Goal: Task Accomplishment & Management: Manage account settings

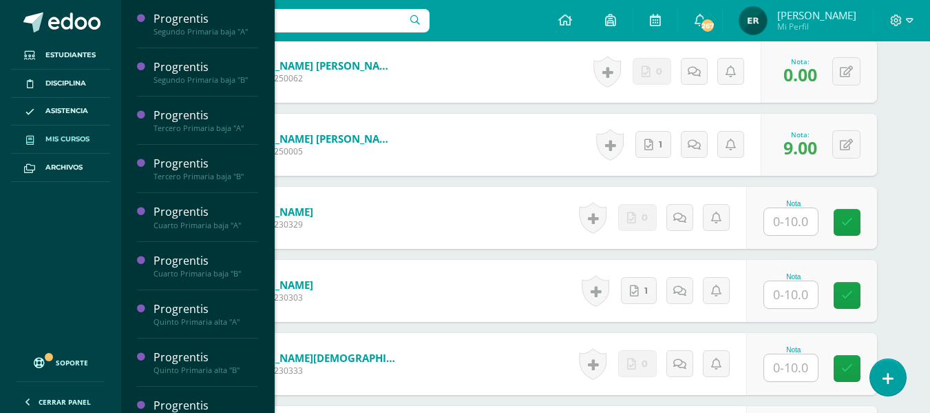
click at [65, 140] on span "Mis cursos" at bounding box center [67, 139] width 44 height 11
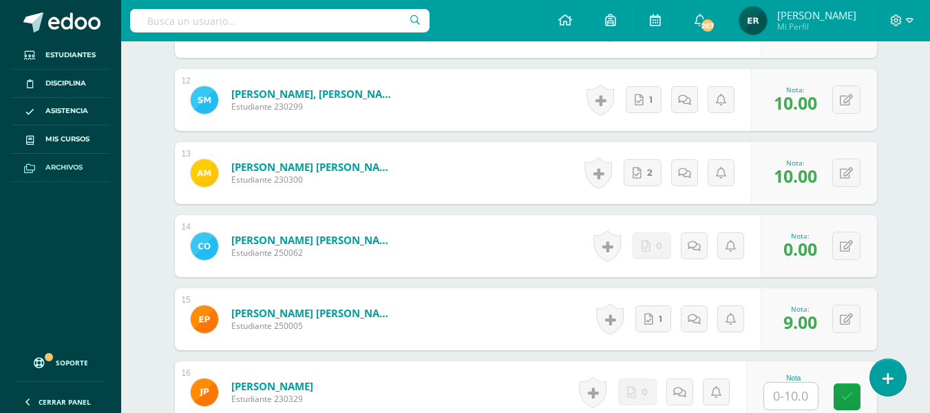
scroll to position [1194, 0]
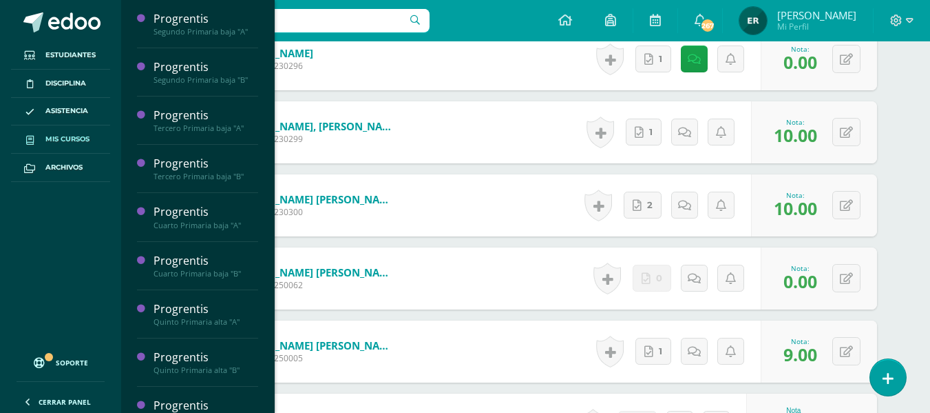
click at [56, 138] on span "Mis cursos" at bounding box center [67, 139] width 44 height 11
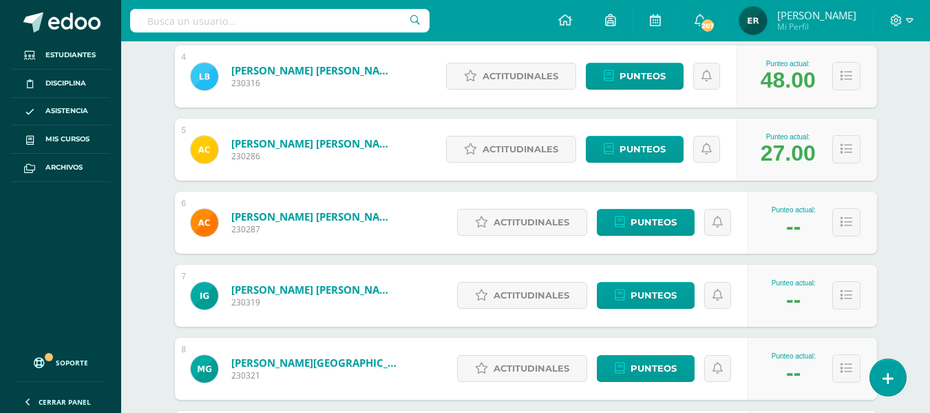
scroll to position [482, 0]
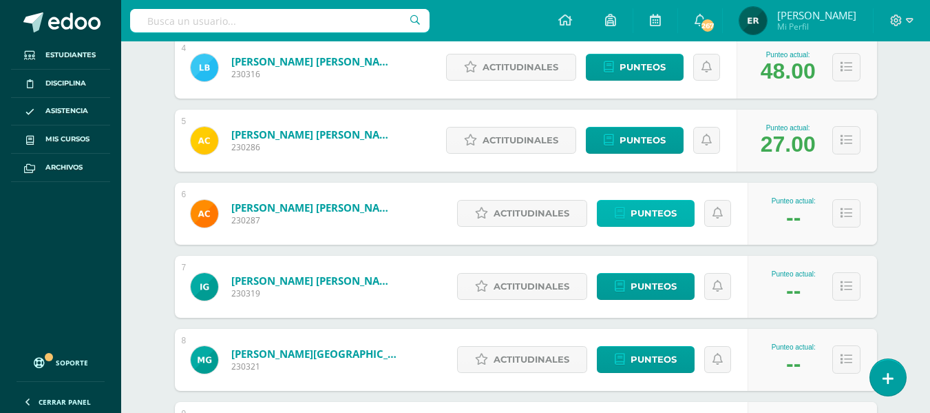
click at [646, 207] on span "Punteos" at bounding box center [654, 212] width 46 height 25
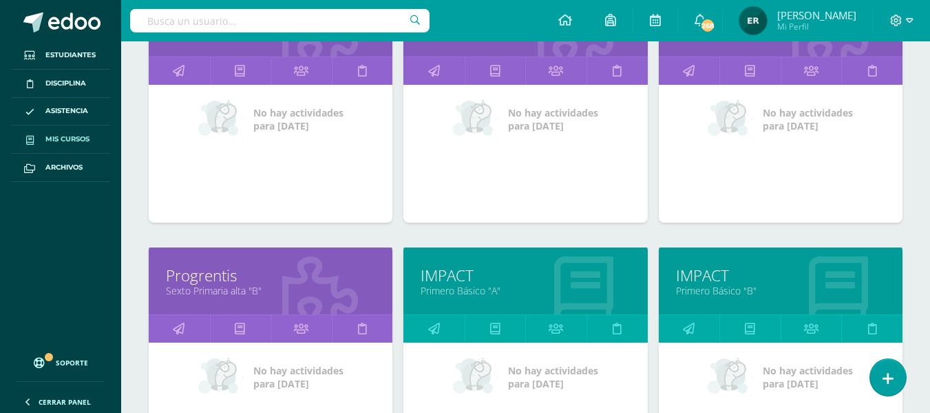
scroll to position [981, 0]
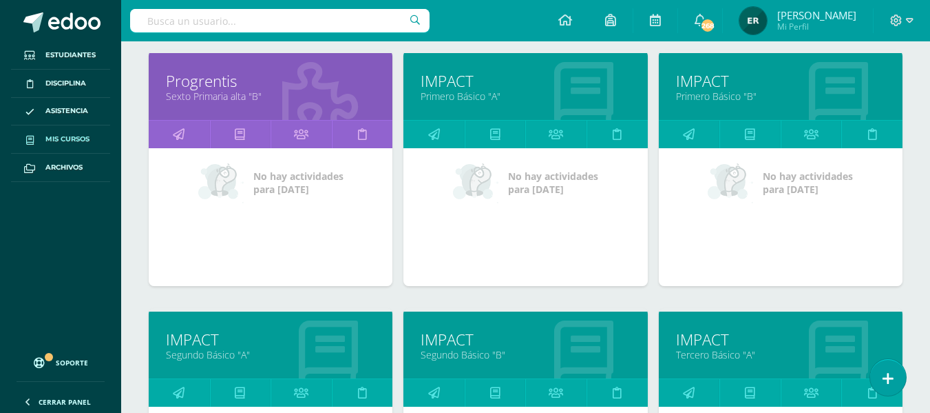
click at [457, 87] on link "IMPACT" at bounding box center [525, 80] width 209 height 21
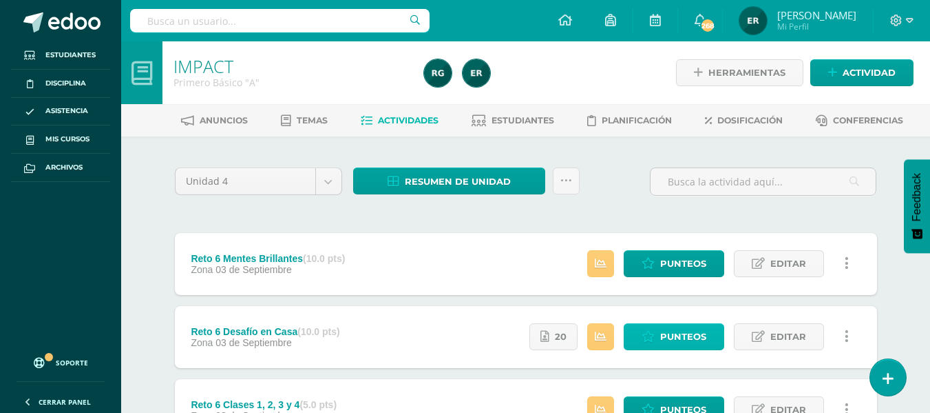
click at [667, 338] on span "Punteos" at bounding box center [683, 336] width 46 height 25
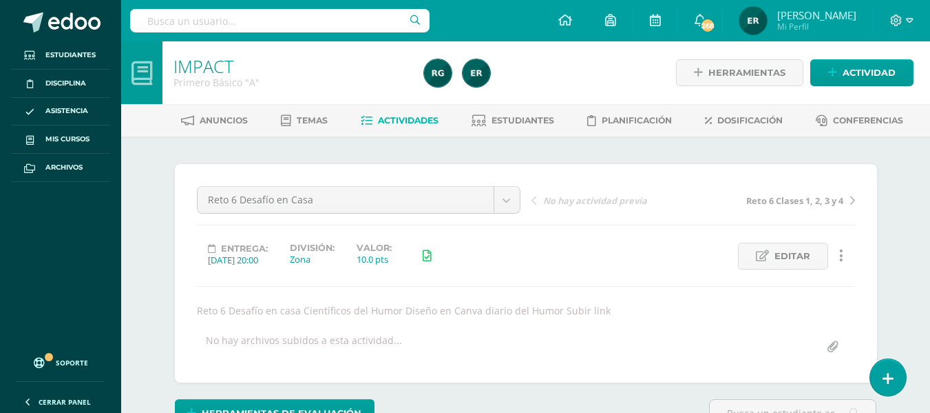
click at [404, 119] on span "Actividades" at bounding box center [408, 120] width 61 height 10
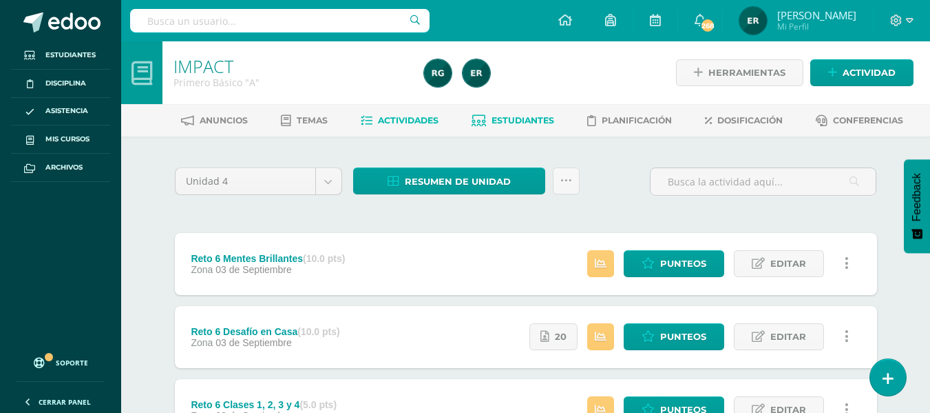
click at [537, 118] on span "Estudiantes" at bounding box center [523, 120] width 63 height 10
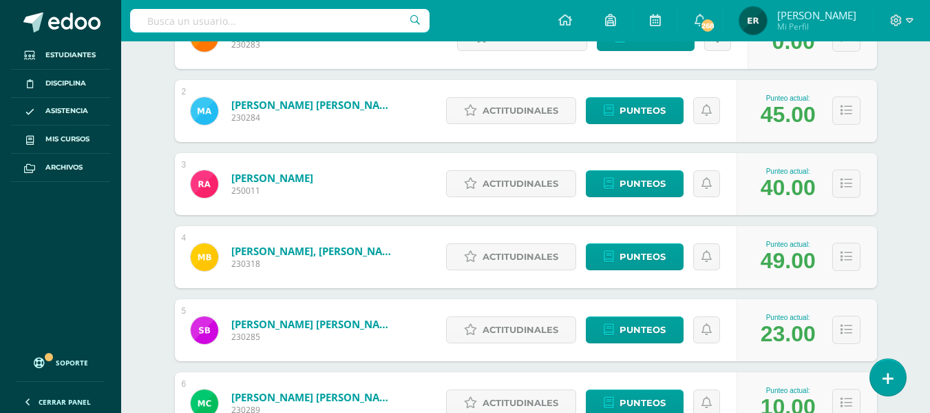
scroll to position [344, 0]
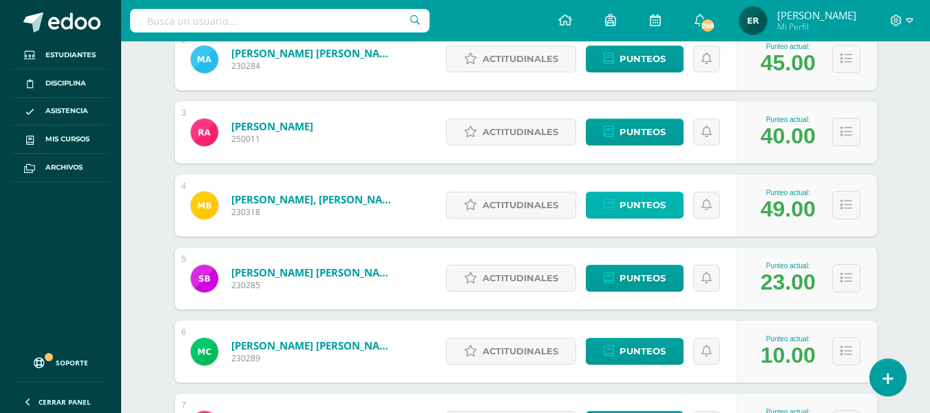
click at [644, 213] on span "Punteos" at bounding box center [643, 204] width 46 height 25
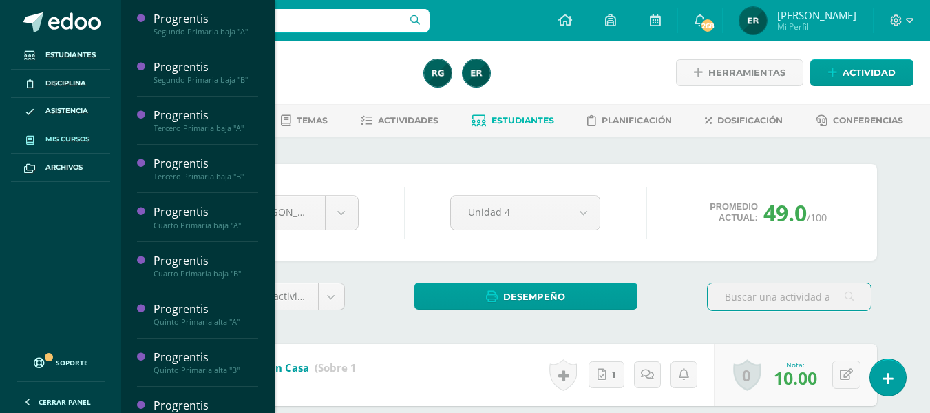
click at [70, 129] on link "Mis cursos" at bounding box center [60, 139] width 99 height 28
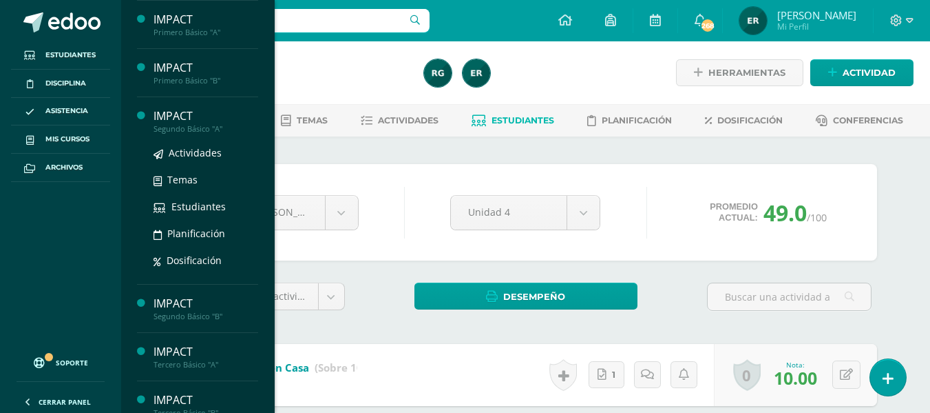
scroll to position [482, 0]
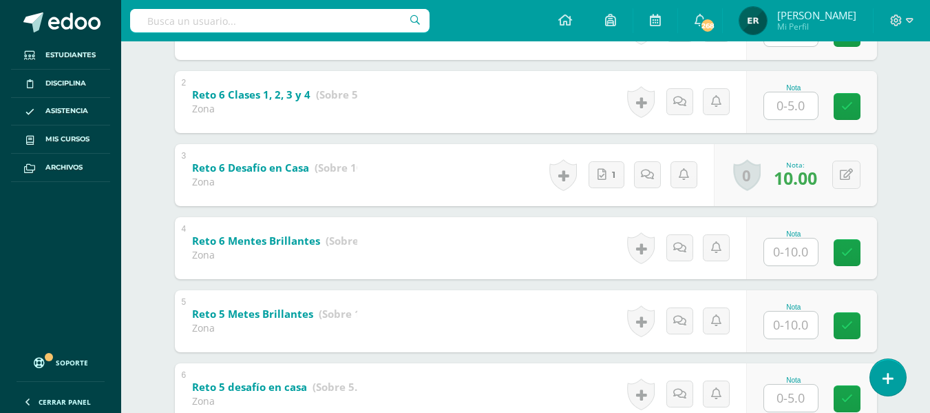
scroll to position [351, 0]
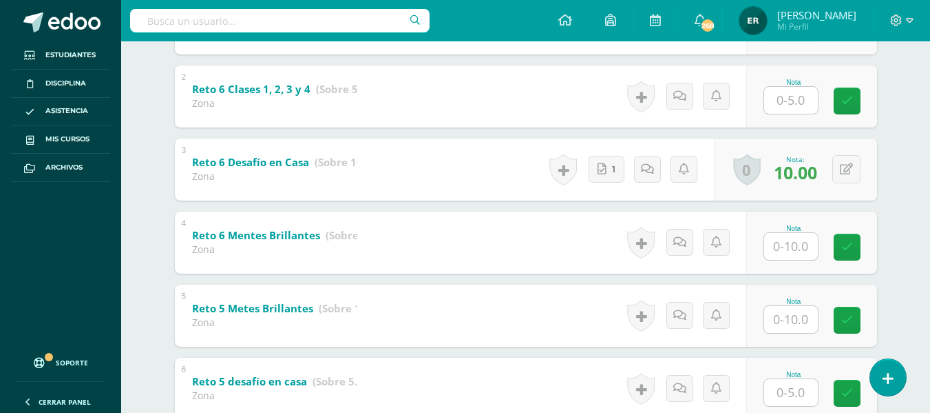
click at [796, 248] on input "text" at bounding box center [791, 246] width 54 height 27
type input "1"
type input "0"
click at [804, 322] on input "text" at bounding box center [798, 319] width 55 height 28
type input "10"
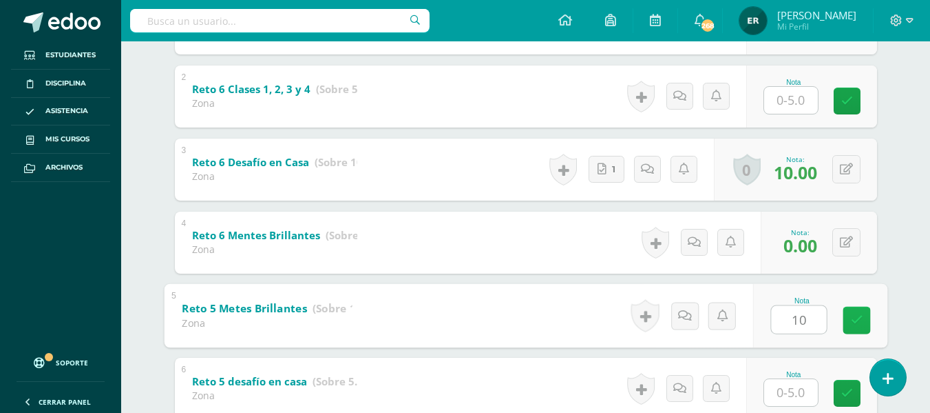
click at [869, 320] on link at bounding box center [857, 320] width 28 height 28
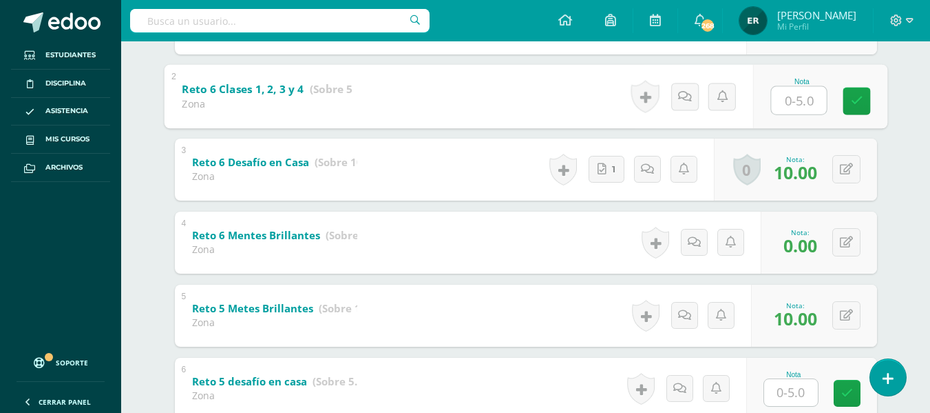
click at [793, 105] on input "text" at bounding box center [798, 100] width 55 height 28
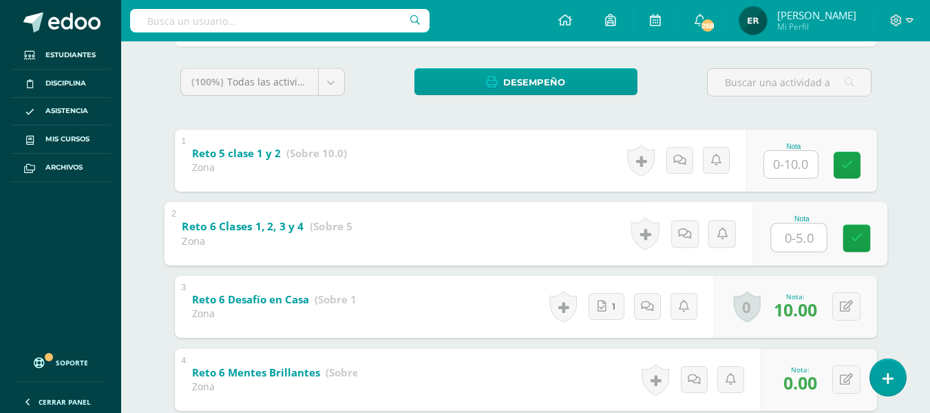
scroll to position [214, 0]
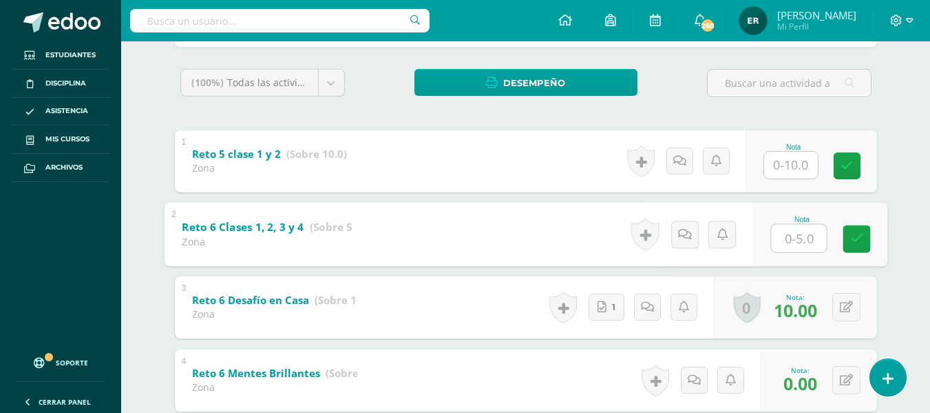
click at [791, 165] on input "text" at bounding box center [791, 165] width 54 height 27
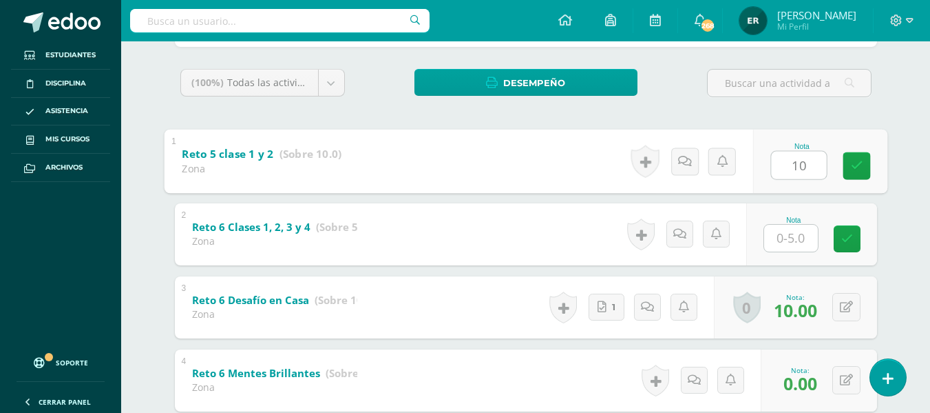
type input "10"
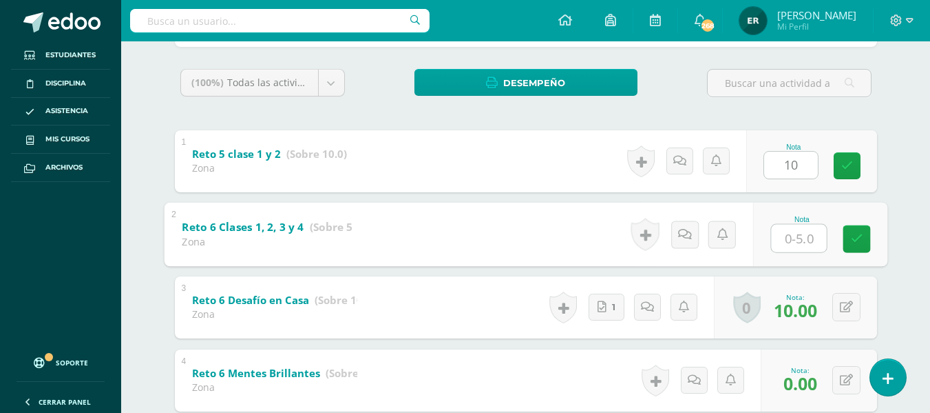
click at [791, 227] on input "text" at bounding box center [798, 238] width 55 height 28
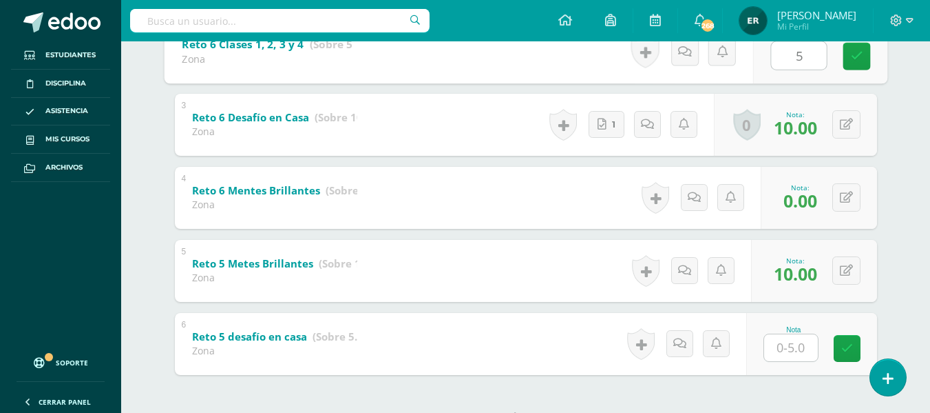
scroll to position [420, 0]
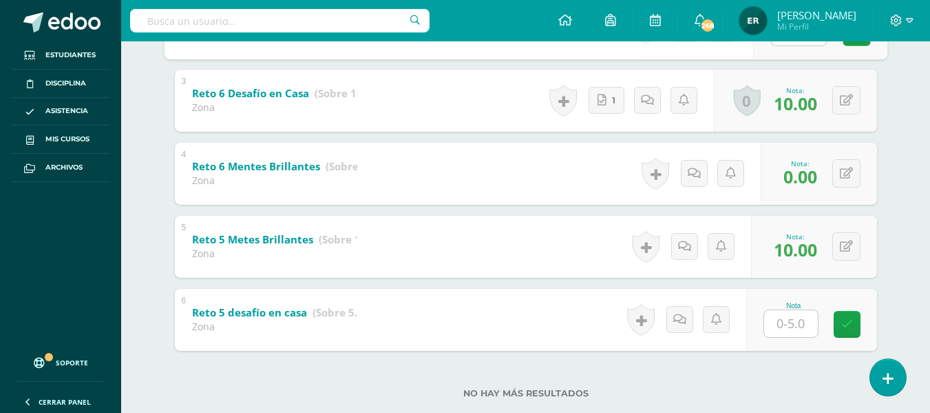
type input "5"
click at [789, 326] on input "text" at bounding box center [791, 323] width 54 height 27
type input "5"
click at [858, 326] on icon at bounding box center [857, 324] width 12 height 12
click at [687, 180] on link at bounding box center [694, 173] width 27 height 27
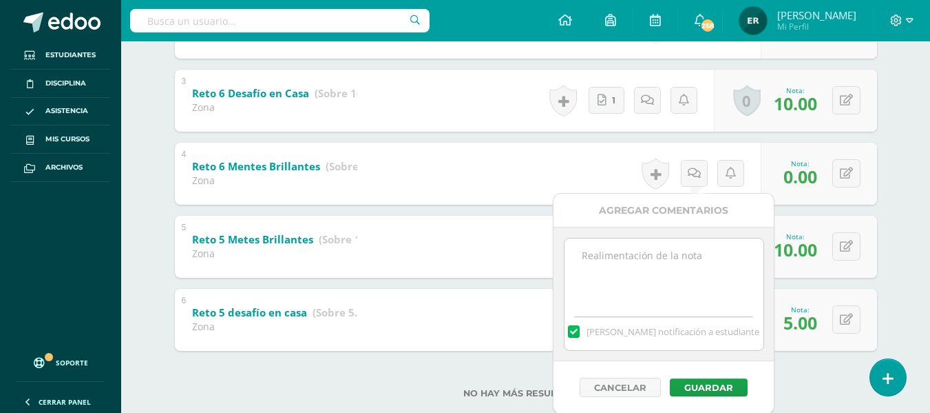
click at [642, 261] on textarea at bounding box center [664, 272] width 199 height 69
paste textarea "No realizó actividad mentes brillantes plataforma Amco reto"
click at [731, 269] on textarea "No realizó actividad mentes brillantes plataforma Amco reto" at bounding box center [664, 272] width 199 height 69
type textarea "No realizó actividad mentes brillantes plataforma Amco reto 6"
drag, startPoint x: 723, startPoint y: 384, endPoint x: 723, endPoint y: 374, distance: 10.3
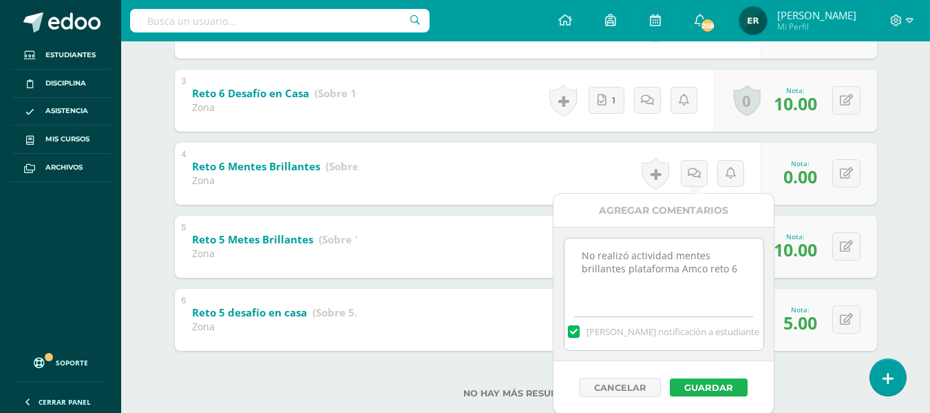
click at [723, 381] on button "Guardar" at bounding box center [709, 387] width 78 height 18
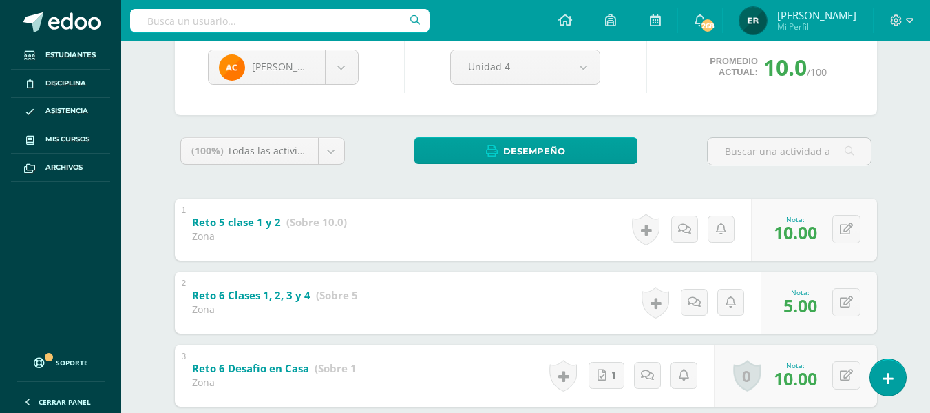
scroll to position [37, 0]
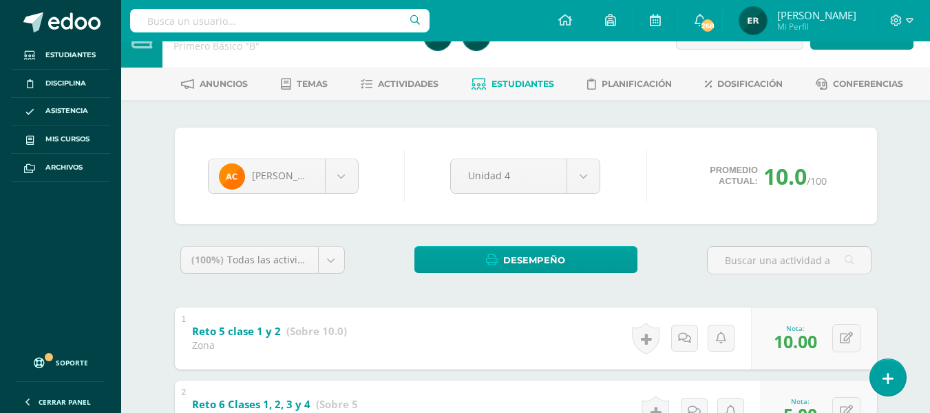
click at [511, 74] on link "Estudiantes" at bounding box center [513, 84] width 83 height 22
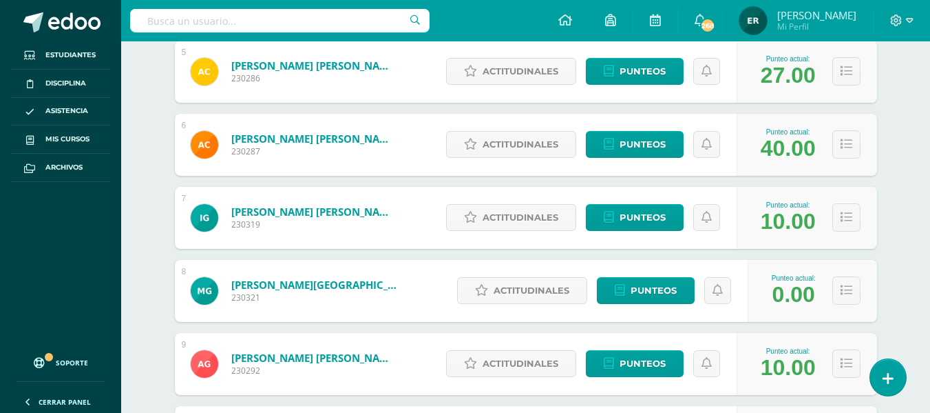
scroll to position [693, 0]
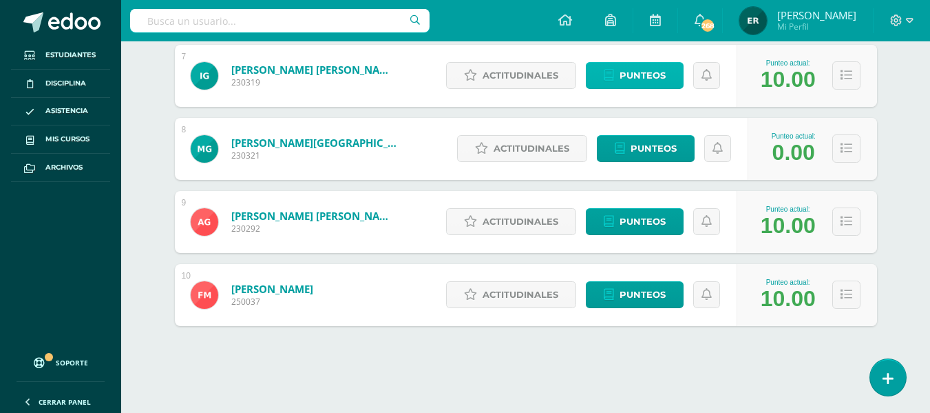
click at [643, 81] on span "Punteos" at bounding box center [643, 75] width 46 height 25
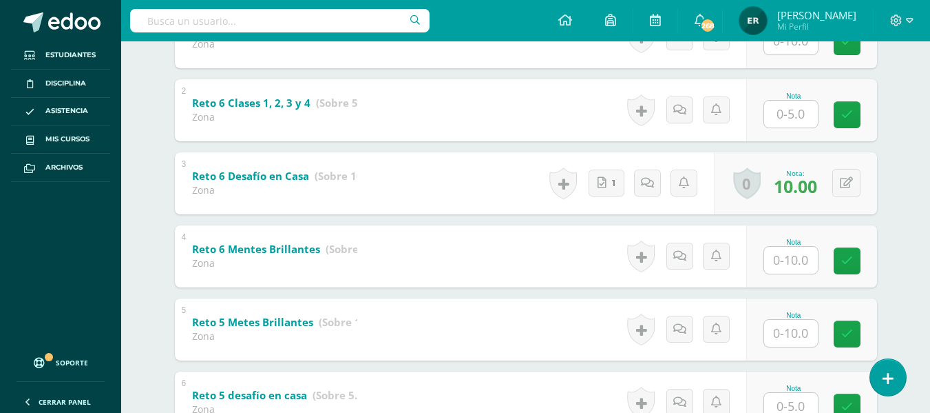
scroll to position [344, 0]
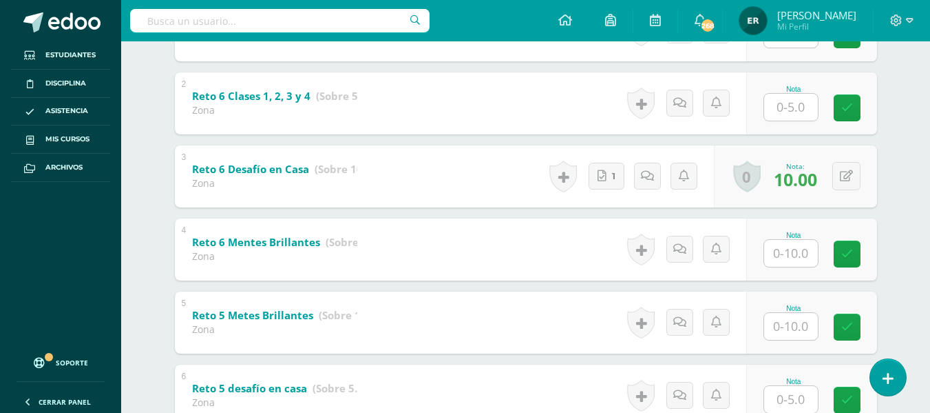
click at [789, 331] on input "text" at bounding box center [791, 326] width 54 height 27
type input "8"
click at [784, 261] on input "text" at bounding box center [791, 253] width 54 height 27
type input "10"
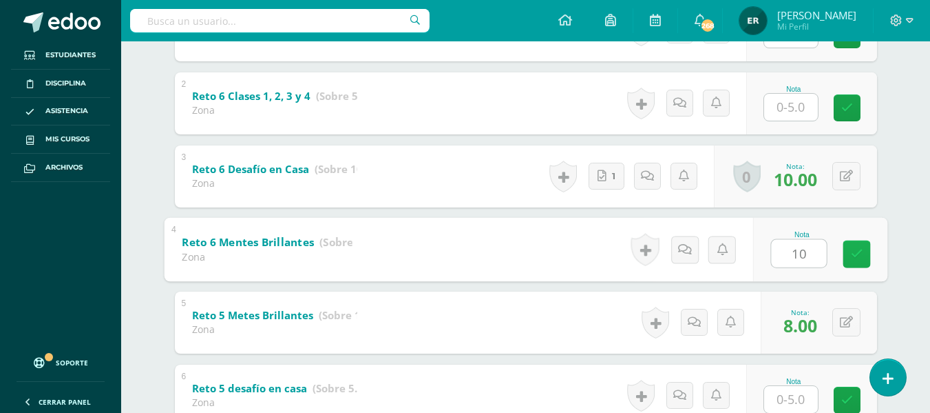
click at [868, 258] on link at bounding box center [857, 254] width 28 height 28
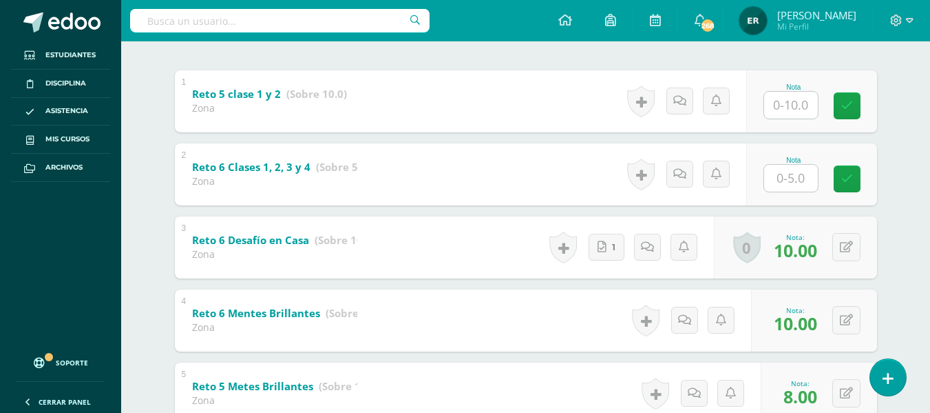
scroll to position [207, 0]
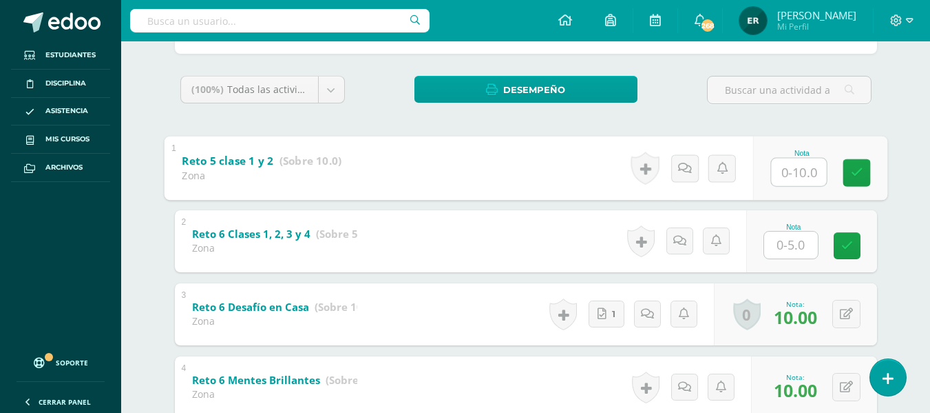
click at [778, 174] on input "text" at bounding box center [798, 172] width 55 height 28
type input "10"
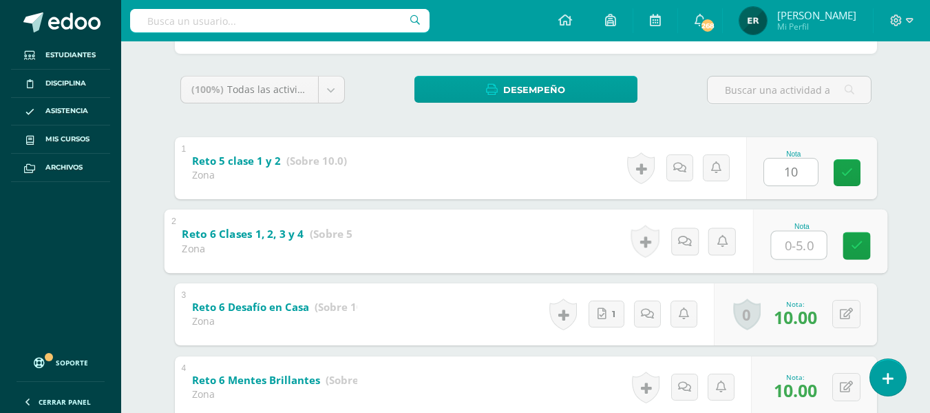
click at [782, 236] on input "text" at bounding box center [798, 245] width 55 height 28
type input "1"
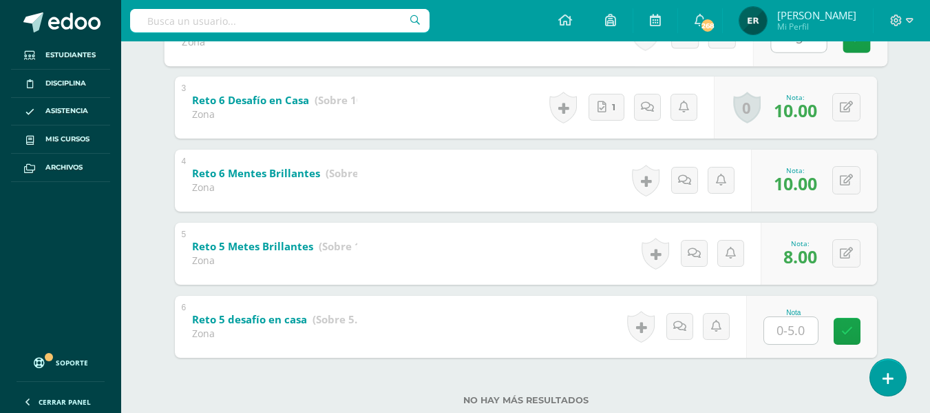
type input "5"
click at [791, 325] on input "text" at bounding box center [798, 330] width 55 height 28
type input "5"
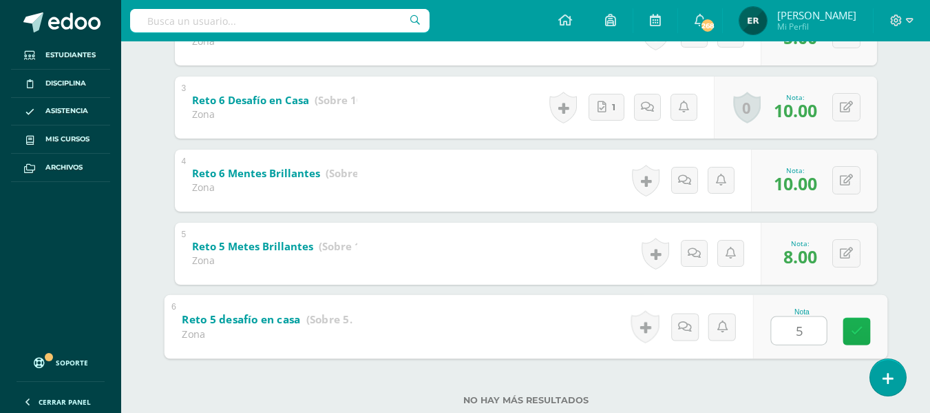
click at [862, 333] on icon at bounding box center [857, 331] width 12 height 12
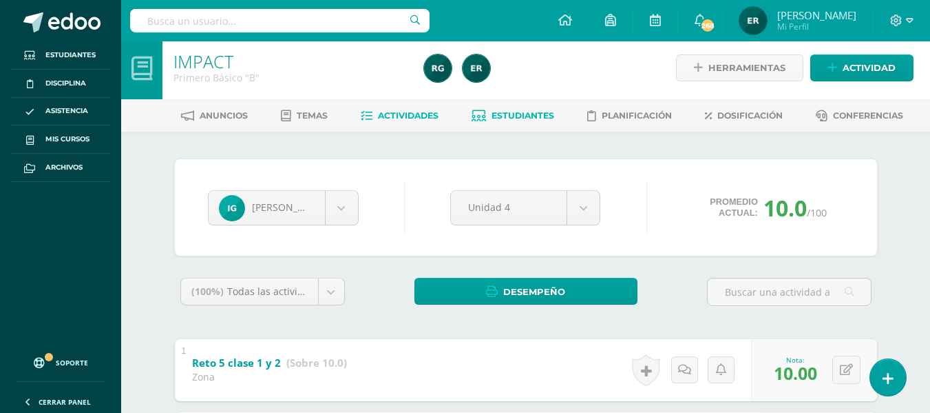
scroll to position [0, 0]
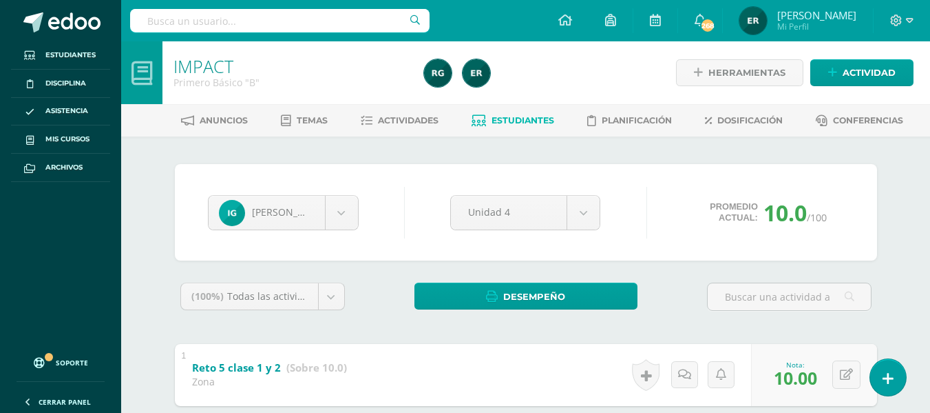
click at [512, 116] on span "Estudiantes" at bounding box center [523, 120] width 63 height 10
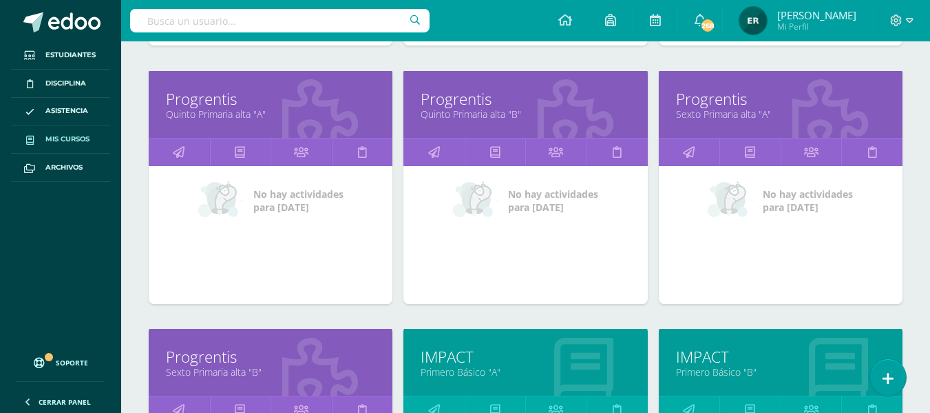
scroll to position [843, 0]
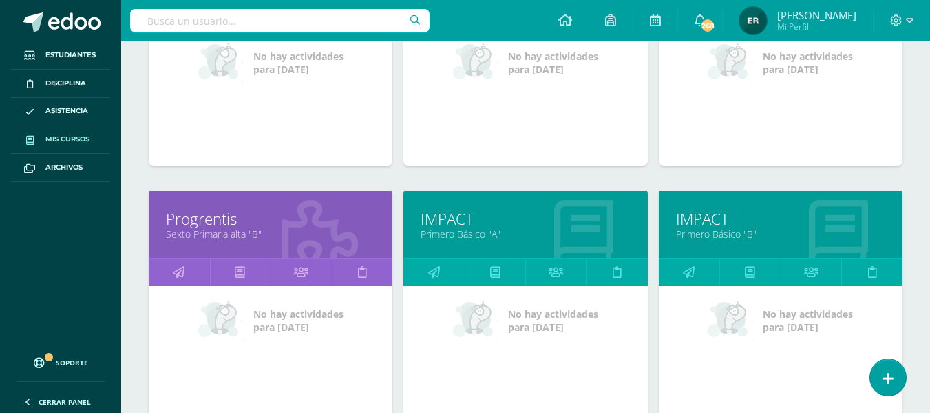
click at [691, 209] on link "IMPACT" at bounding box center [780, 218] width 209 height 21
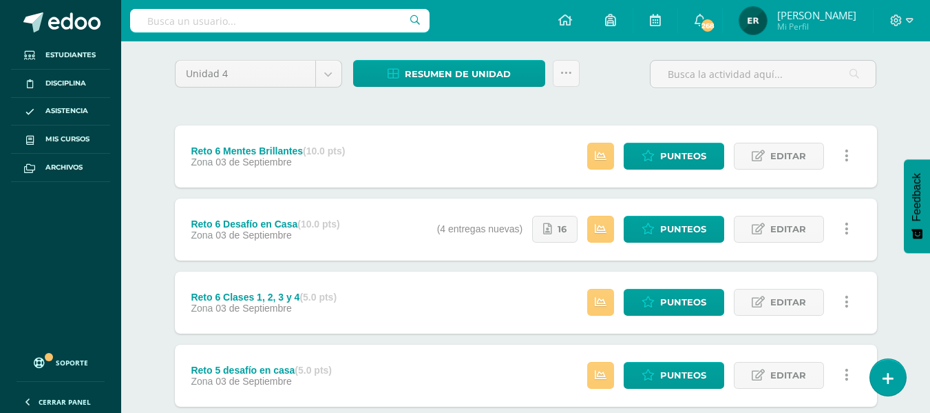
scroll to position [138, 0]
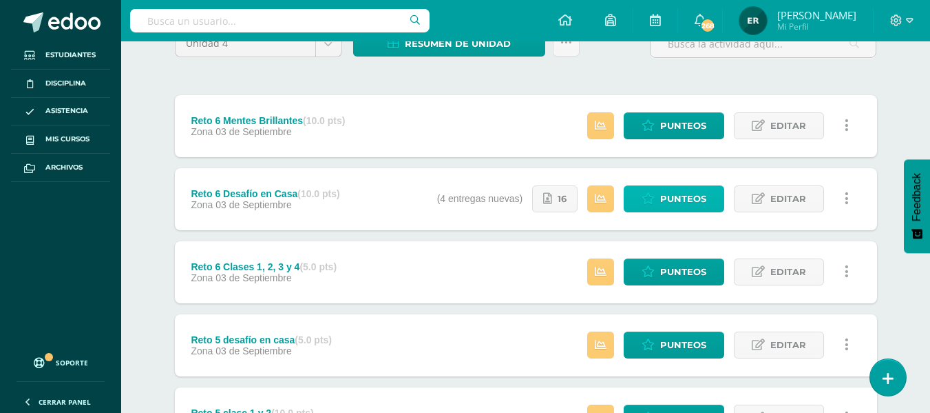
click at [692, 200] on span "Punteos" at bounding box center [683, 198] width 46 height 25
click at [667, 198] on span "Punteos" at bounding box center [683, 198] width 46 height 25
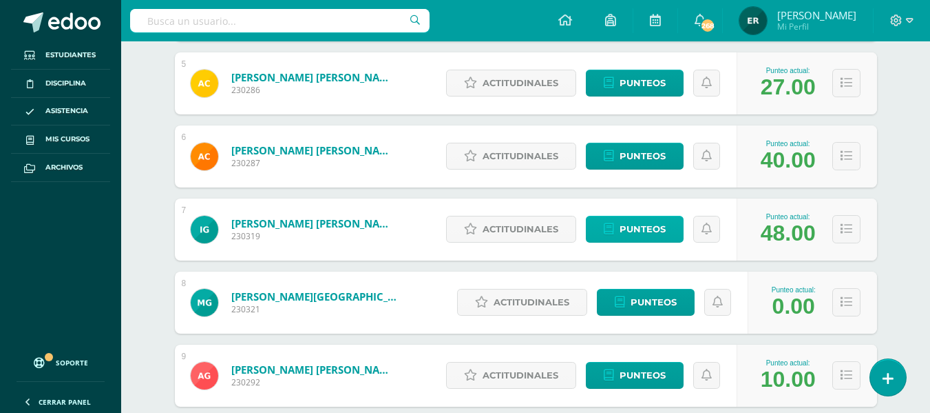
scroll to position [555, 0]
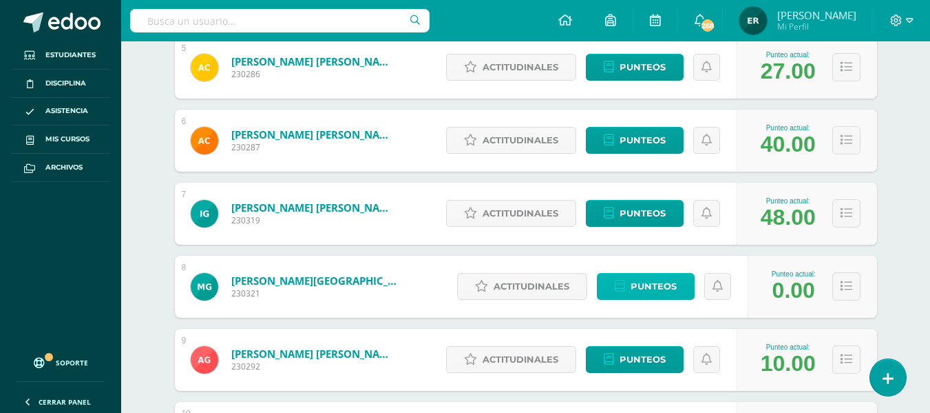
click at [637, 292] on span "Punteos" at bounding box center [654, 285] width 46 height 25
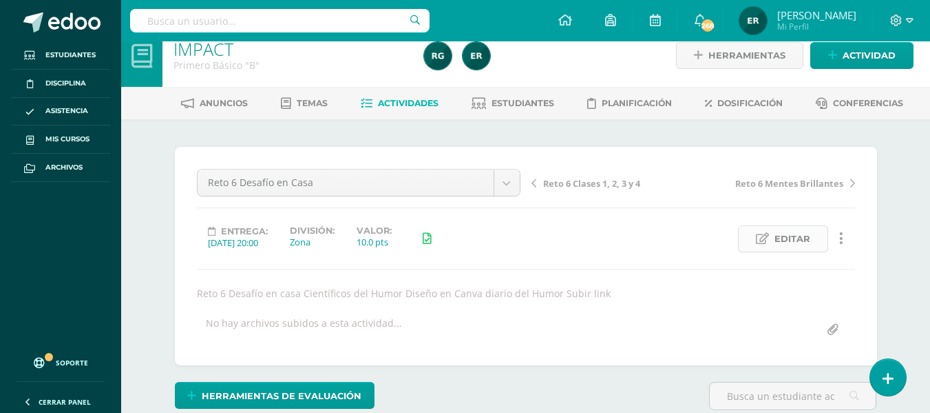
scroll to position [18, 0]
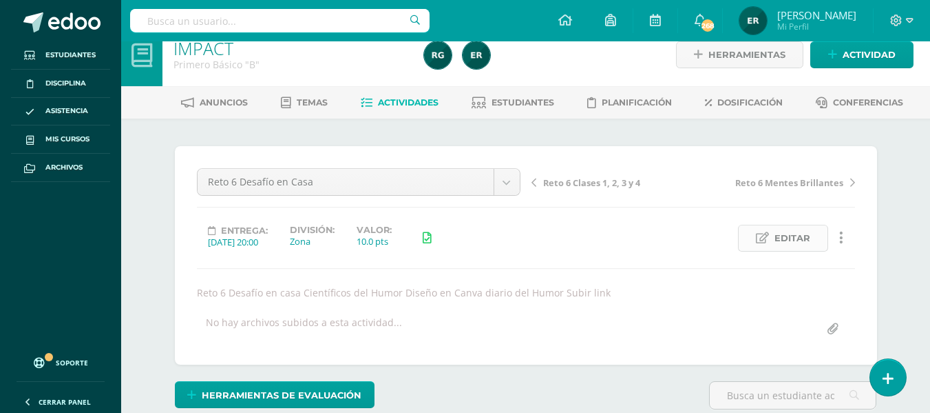
click at [800, 240] on span "Editar" at bounding box center [793, 237] width 36 height 25
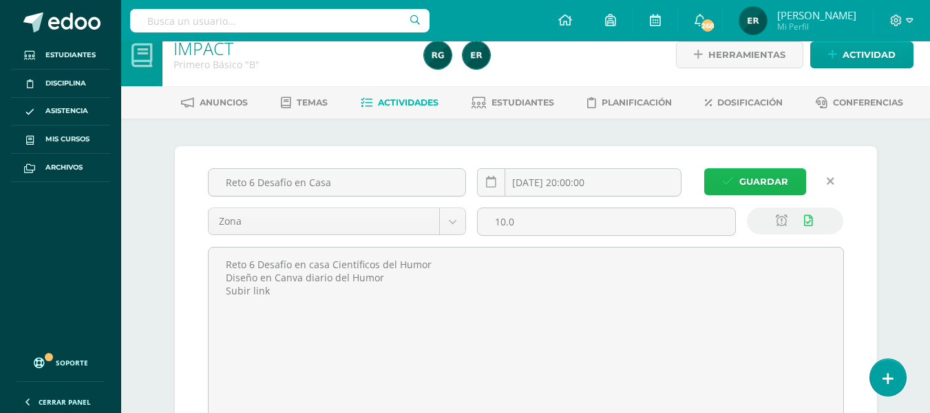
click at [752, 184] on span "Guardar" at bounding box center [764, 181] width 49 height 25
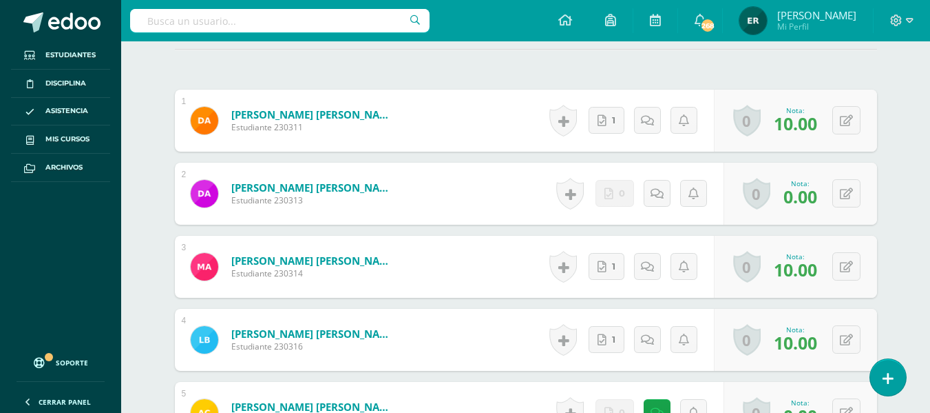
scroll to position [501, 0]
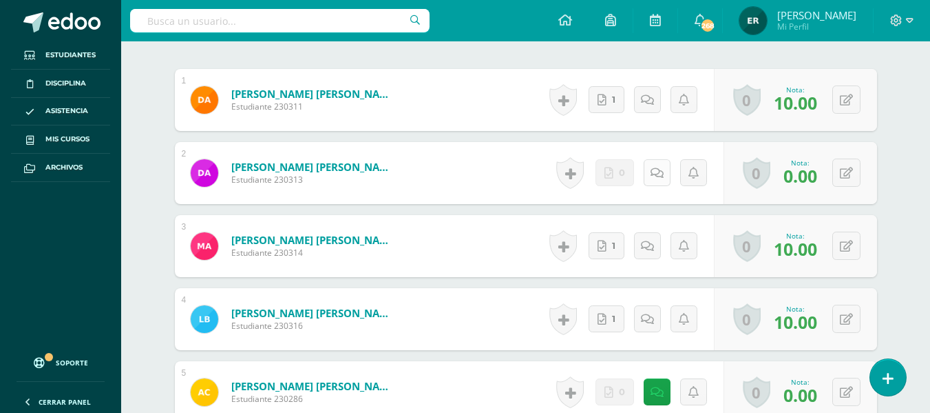
click at [647, 173] on link at bounding box center [657, 172] width 27 height 27
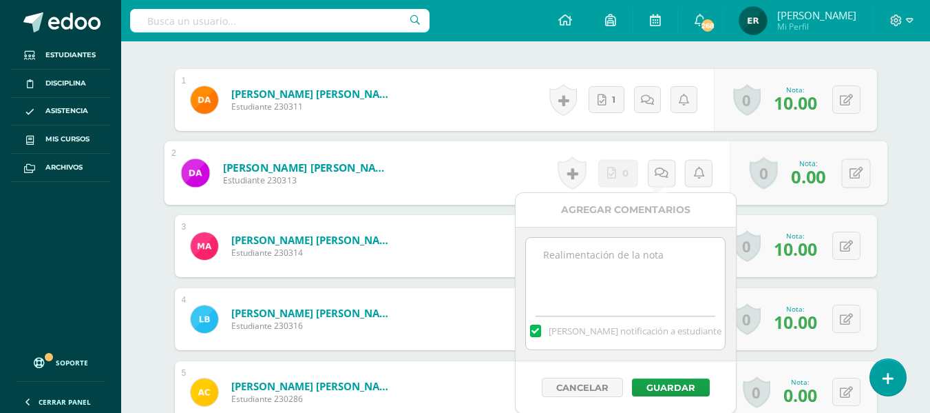
click at [596, 271] on textarea at bounding box center [625, 272] width 199 height 69
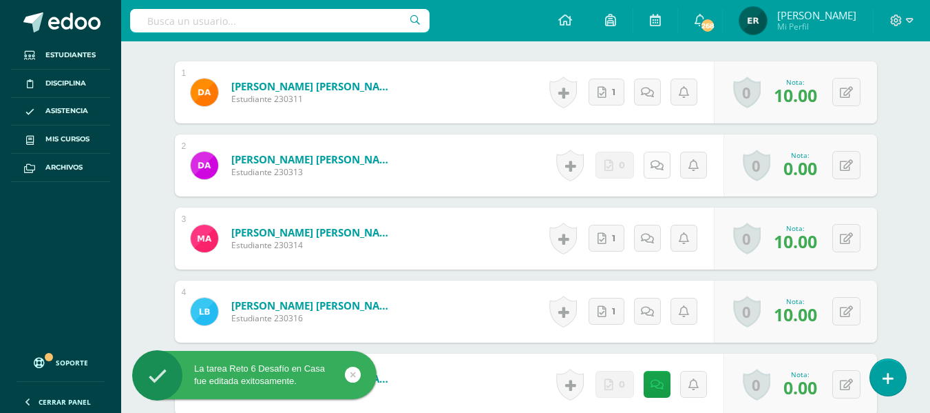
scroll to position [431, 0]
click at [654, 168] on icon at bounding box center [657, 165] width 13 height 12
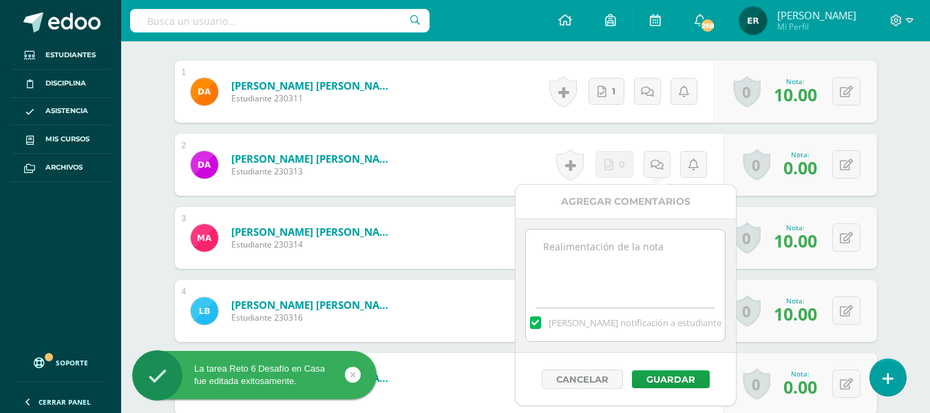
click at [594, 247] on textarea at bounding box center [625, 263] width 199 height 69
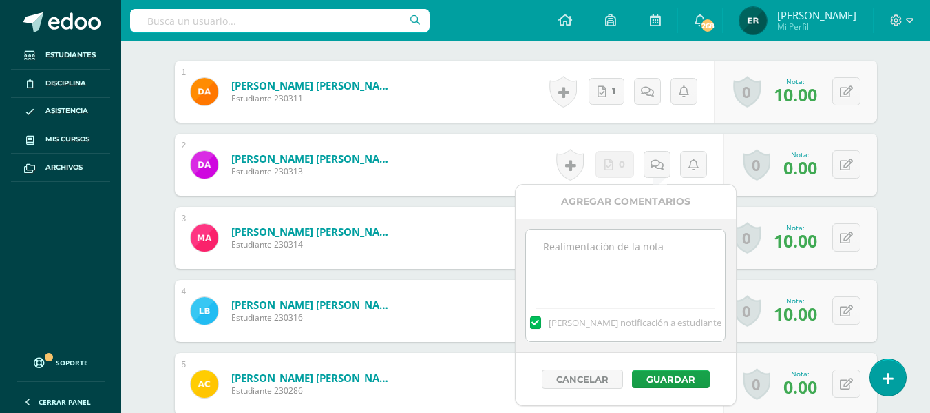
paste textarea "No realizó actividad Reto 6 Desafío en casa Científicos del Humor Diseño en Can…"
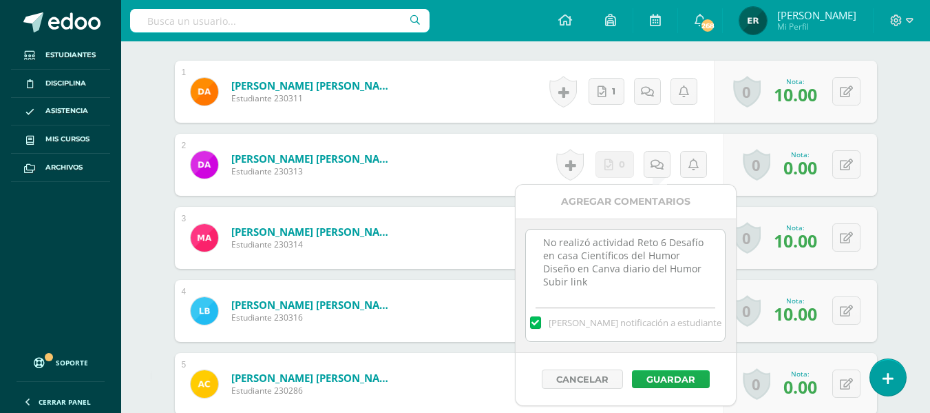
scroll to position [432, 0]
type textarea "No realizó actividad Reto 6 Desafío en casa Científicos del Humor Diseño en Can…"
click at [682, 376] on button "Guardar" at bounding box center [668, 378] width 78 height 18
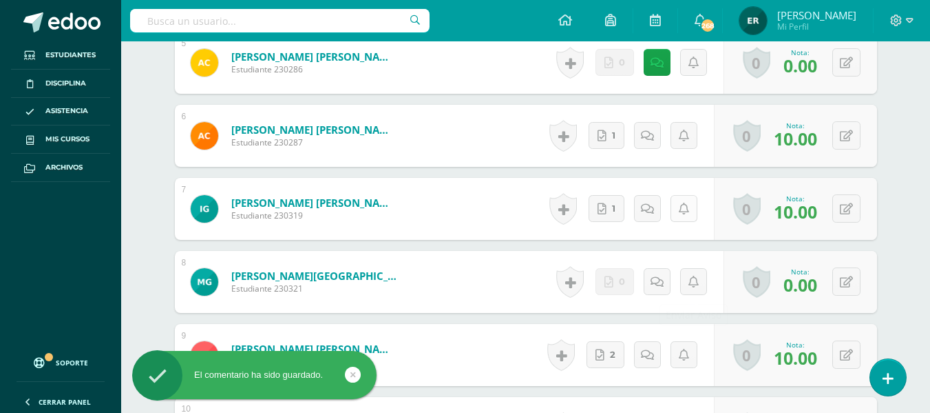
scroll to position [776, 0]
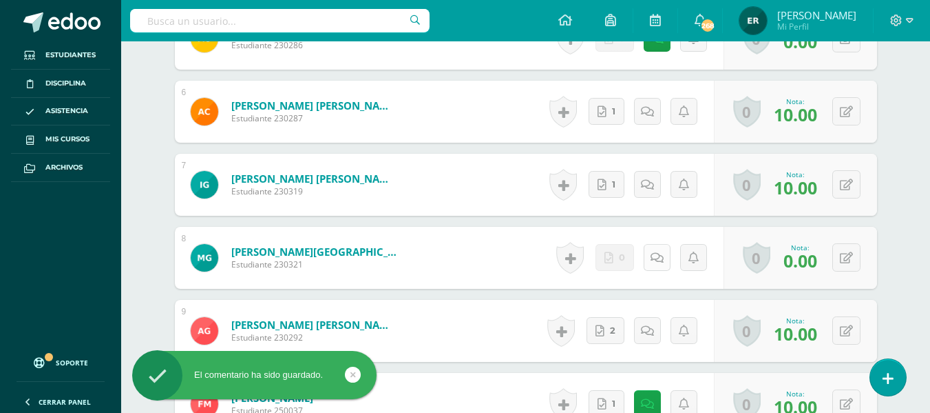
click at [651, 259] on link at bounding box center [657, 257] width 27 height 27
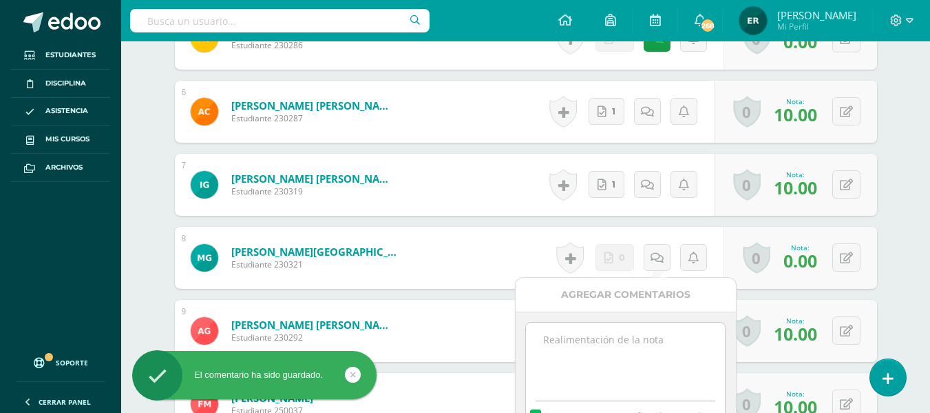
click at [639, 337] on textarea at bounding box center [625, 356] width 199 height 69
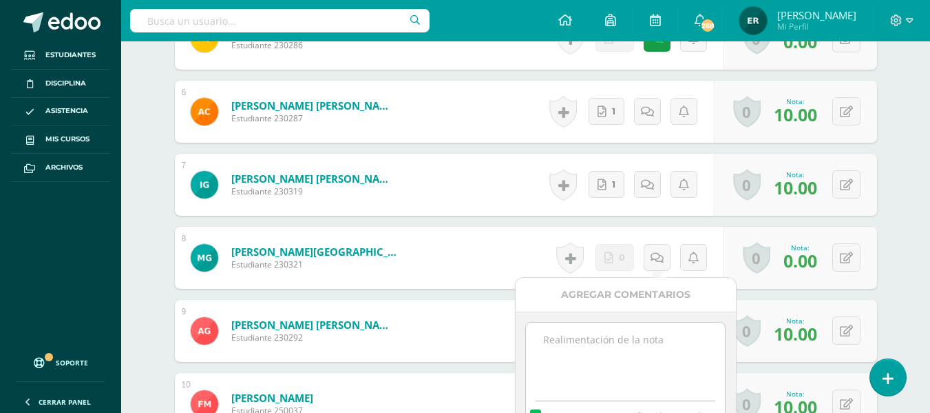
paste textarea "No realizó actividad Reto 6 Desafío en casa Científicos del Humor Diseño en Can…"
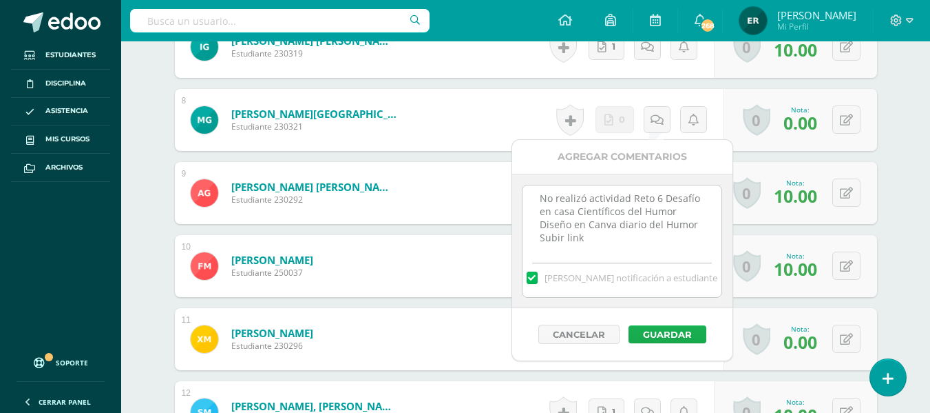
type textarea "No realizó actividad Reto 6 Desafío en casa Científicos del Humor Diseño en Can…"
click at [668, 333] on button "Guardar" at bounding box center [668, 334] width 78 height 18
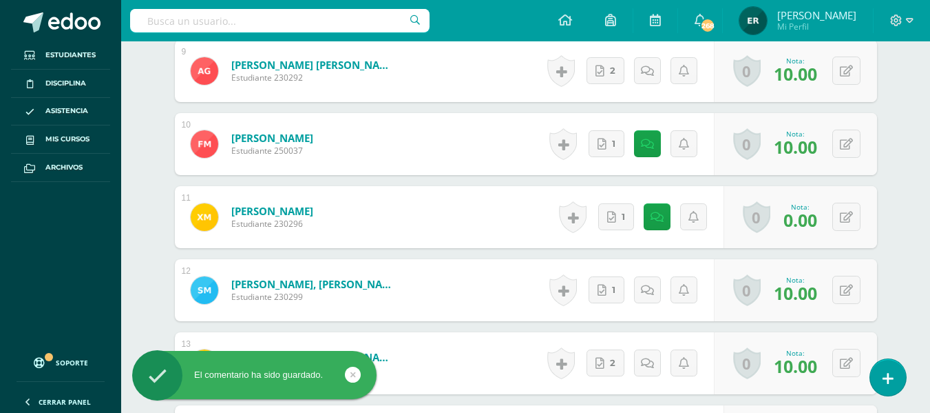
scroll to position [1052, 0]
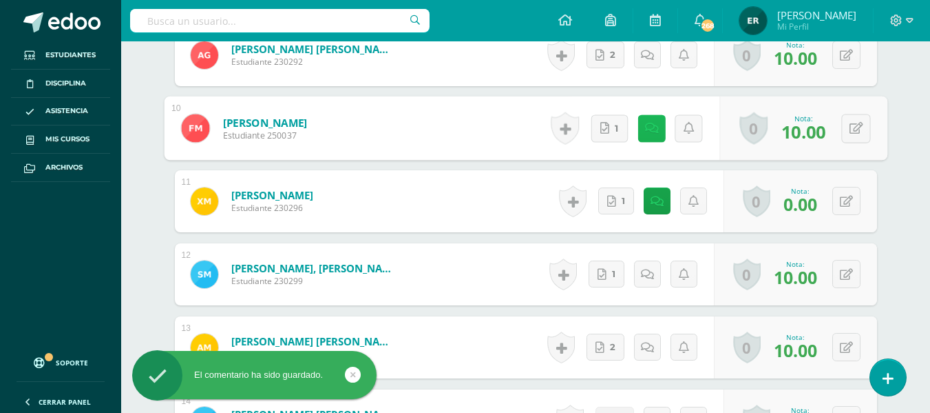
click at [640, 127] on link at bounding box center [652, 128] width 28 height 28
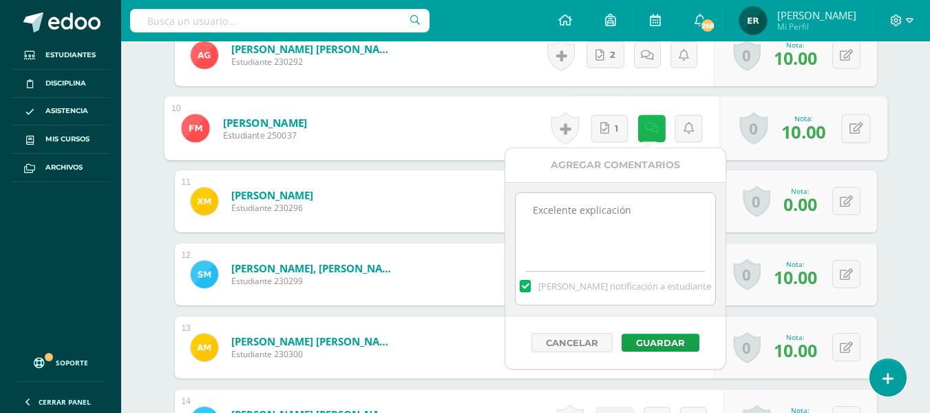
click at [652, 127] on icon at bounding box center [652, 128] width 14 height 12
click at [674, 336] on button "Guardar" at bounding box center [661, 342] width 78 height 18
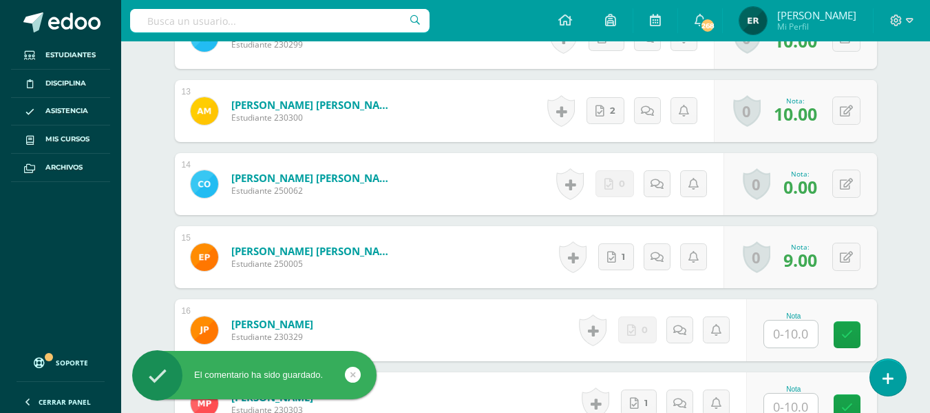
scroll to position [1327, 0]
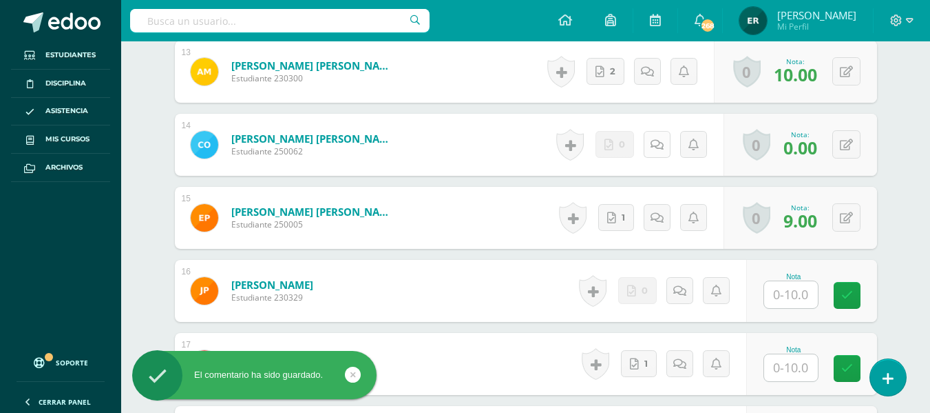
click at [654, 144] on icon at bounding box center [657, 145] width 13 height 12
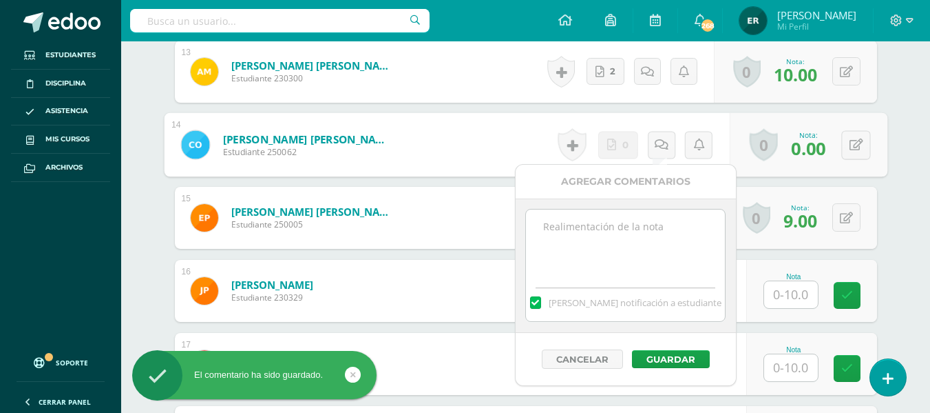
click at [604, 231] on textarea at bounding box center [625, 243] width 199 height 69
paste textarea "No realizó actividad Reto 6 Desafío en casa Científicos del Humor Diseño en Can…"
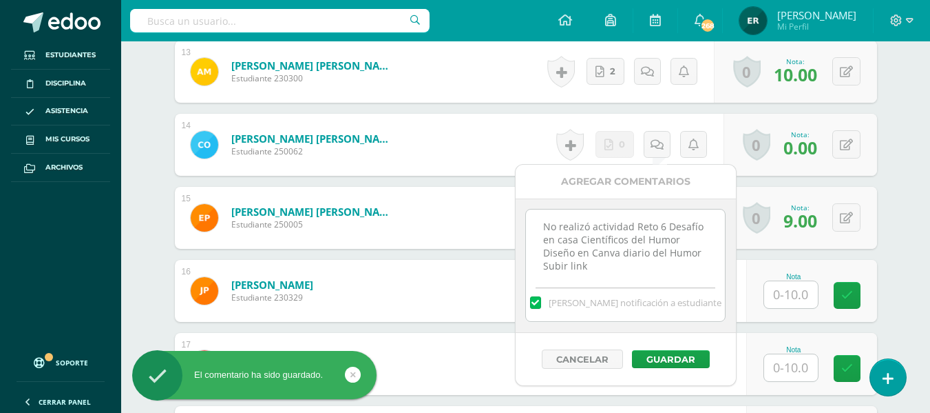
scroll to position [8, 0]
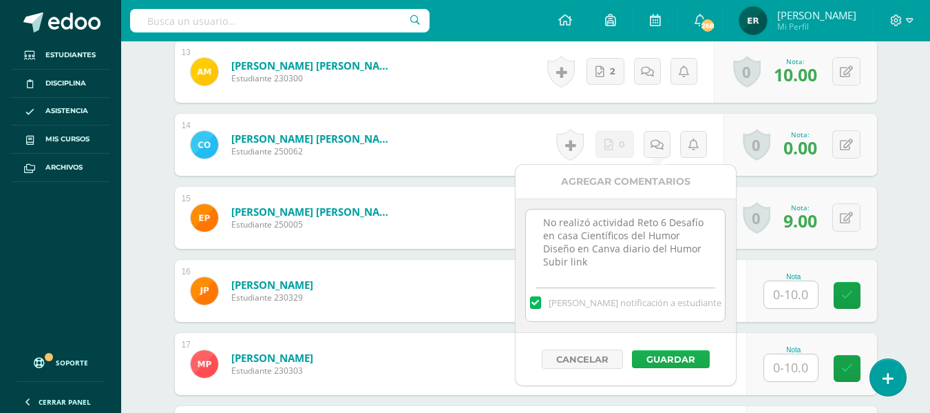
type textarea "No realizó actividad Reto 6 Desafío en casa Científicos del Humor Diseño en Can…"
click at [668, 352] on button "Guardar" at bounding box center [671, 359] width 78 height 18
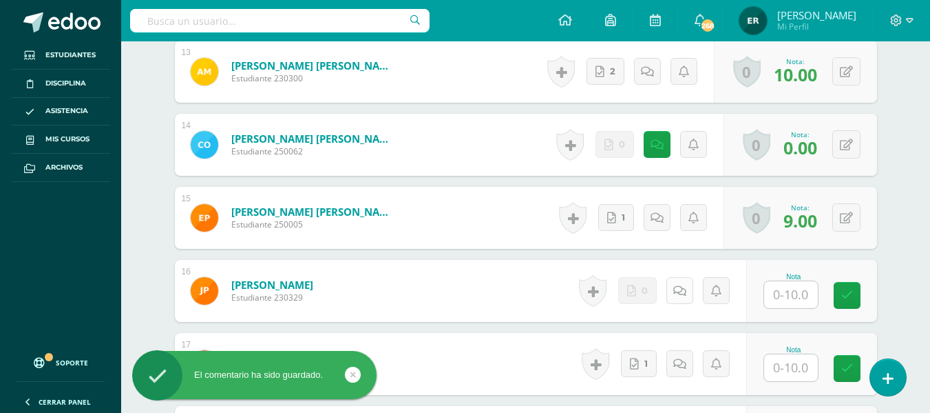
click at [678, 290] on icon at bounding box center [680, 291] width 13 height 12
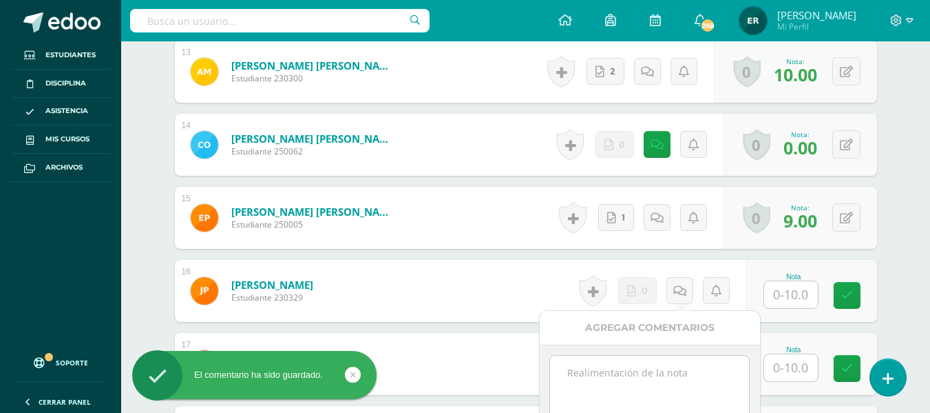
click at [644, 381] on textarea at bounding box center [649, 389] width 199 height 69
paste textarea "No realizó actividad Reto 6 Desafío en casa Científicos del Humor Diseño en Can…"
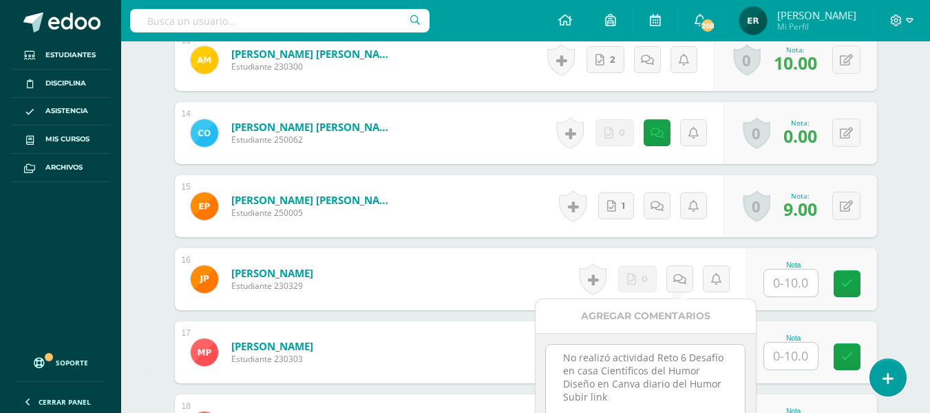
scroll to position [1408, 0]
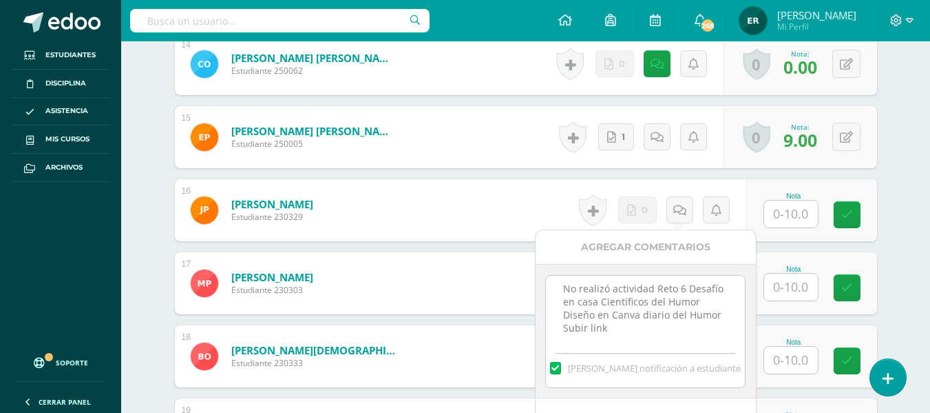
type textarea "No realizó actividad Reto 6 Desafío en casa Científicos del Humor Diseño en Can…"
click at [785, 213] on input "text" at bounding box center [791, 213] width 54 height 27
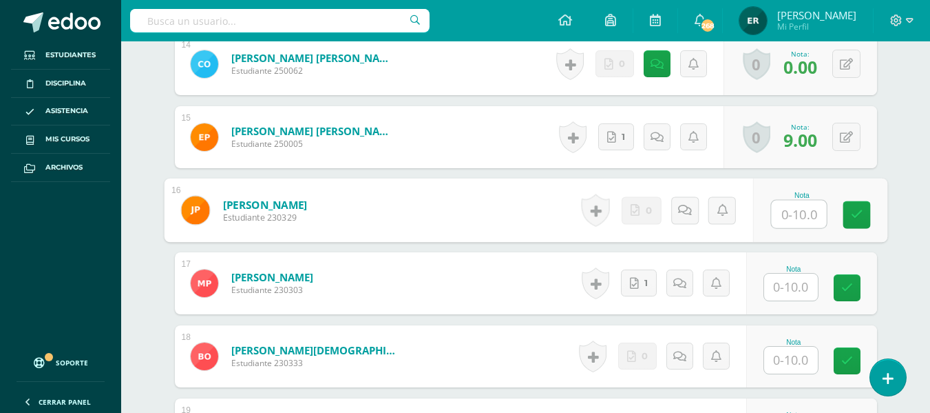
type input "0"
click at [857, 216] on icon at bounding box center [857, 215] width 12 height 12
click at [686, 209] on link at bounding box center [700, 210] width 28 height 28
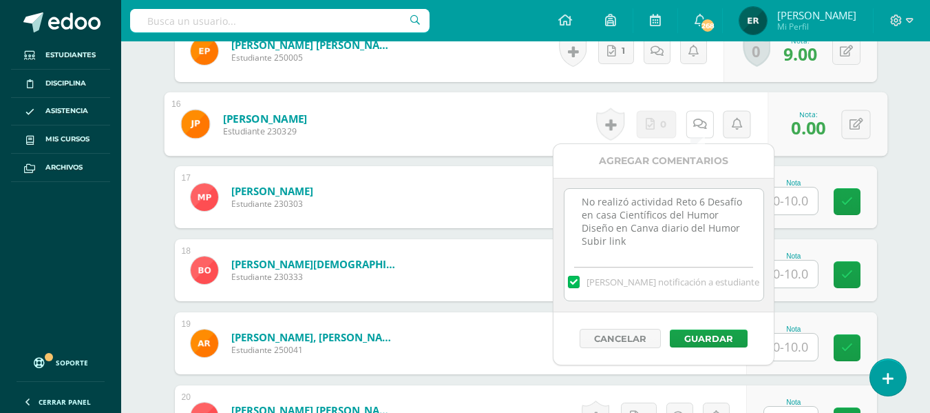
scroll to position [1614, 0]
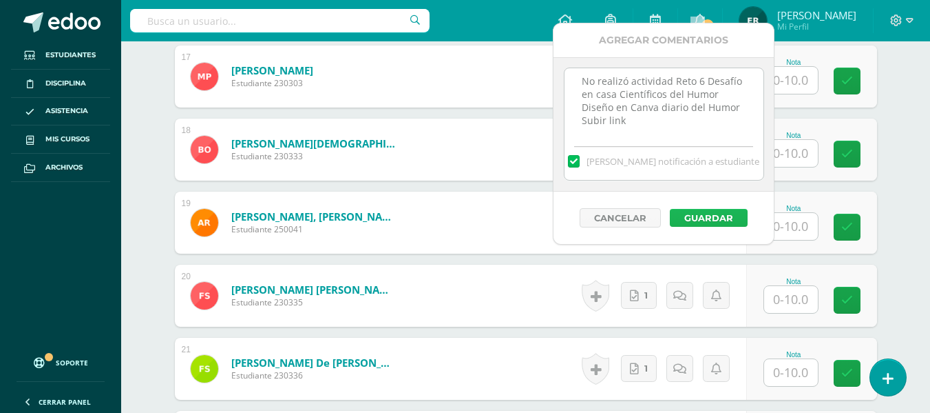
click at [705, 219] on button "Guardar" at bounding box center [709, 218] width 78 height 18
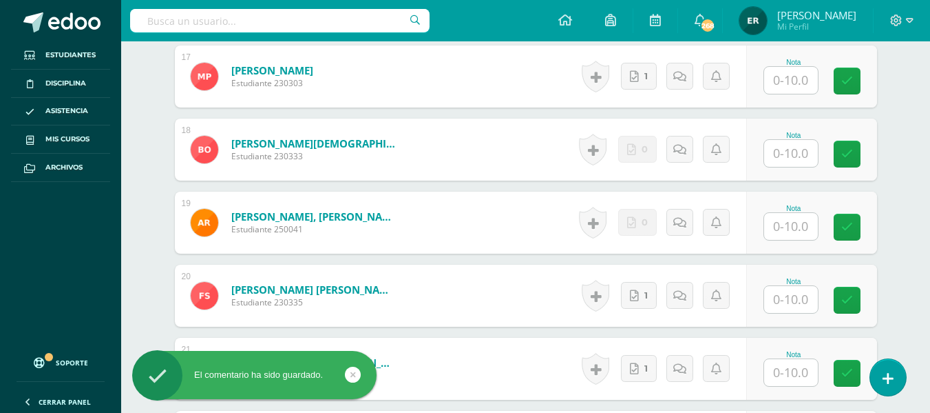
click at [794, 145] on input "text" at bounding box center [791, 153] width 54 height 27
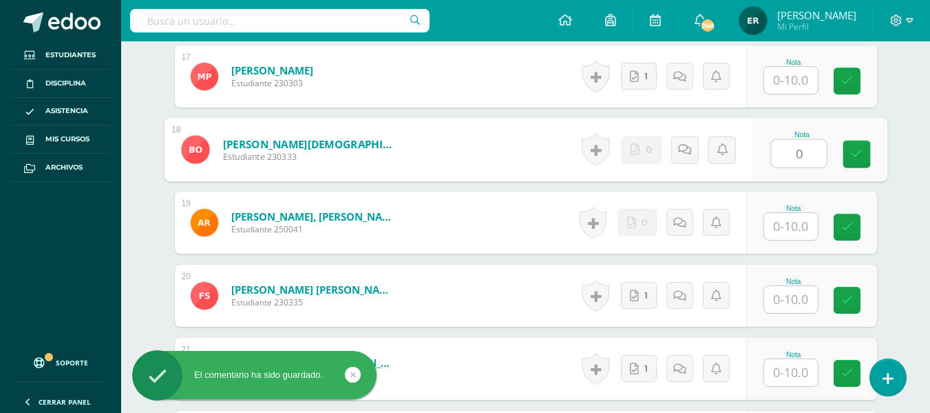
type input "0"
click at [795, 225] on input "text" at bounding box center [791, 226] width 54 height 27
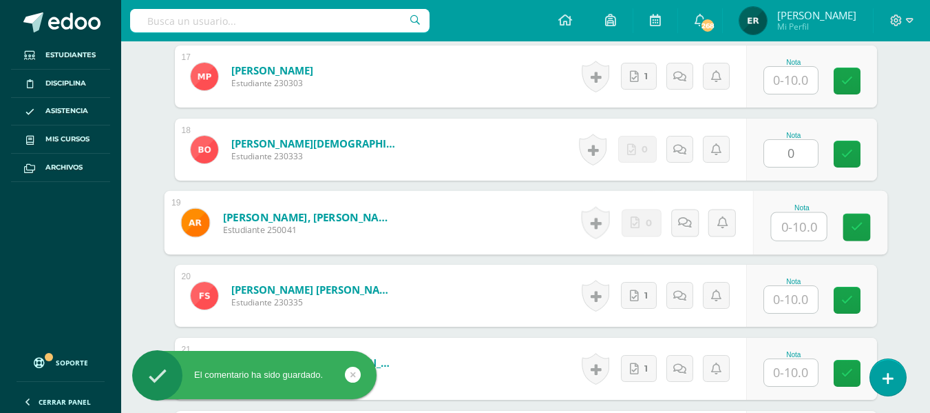
type input "0"
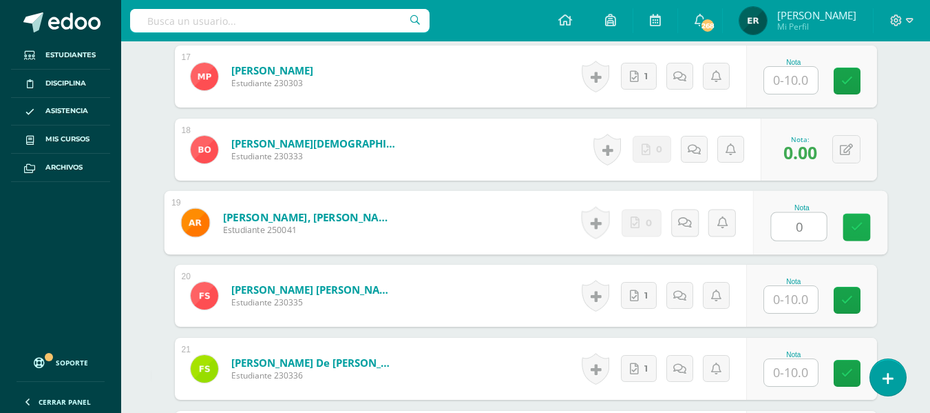
click at [853, 227] on icon at bounding box center [857, 227] width 12 height 12
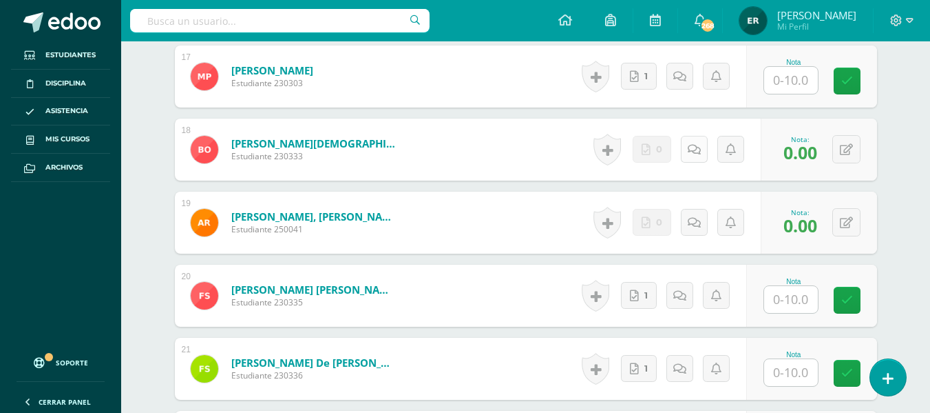
click at [696, 150] on icon at bounding box center [694, 150] width 13 height 12
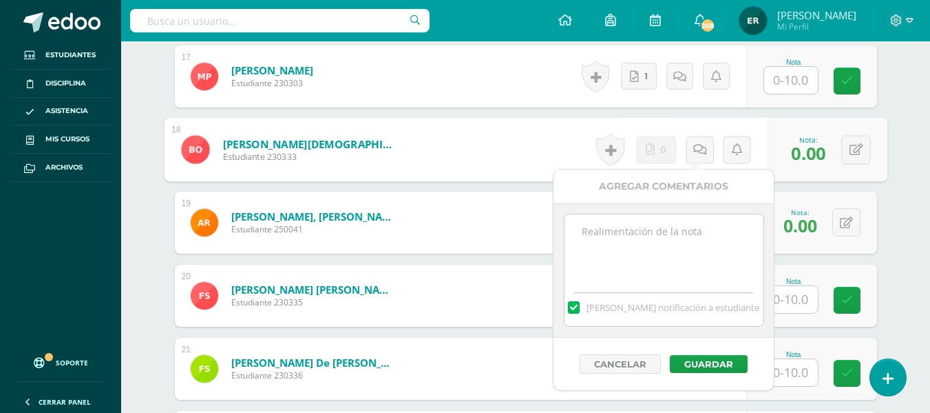
click at [637, 226] on textarea at bounding box center [664, 248] width 199 height 69
paste textarea "No realizó actividad Reto 6 Desafío en casa Científicos del Humor Diseño en Can…"
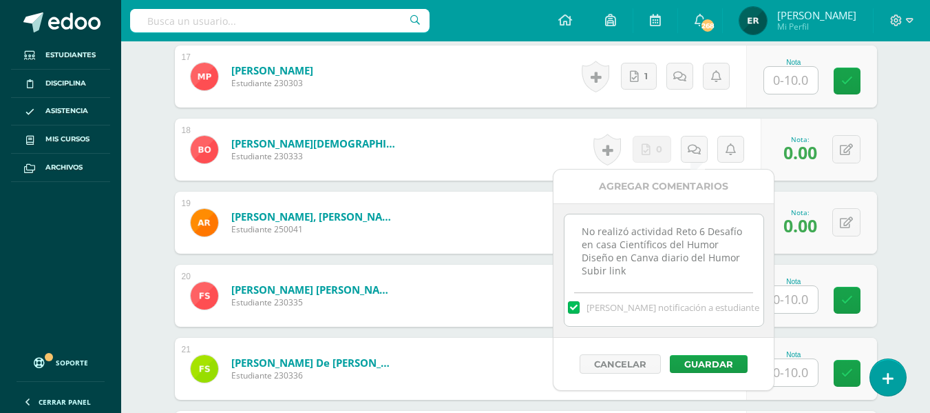
scroll to position [8, 0]
type textarea "No realizó actividad Reto 6 Desafío en casa Científicos del Humor Diseño en Can…"
click at [699, 360] on button "Guardar" at bounding box center [709, 364] width 78 height 18
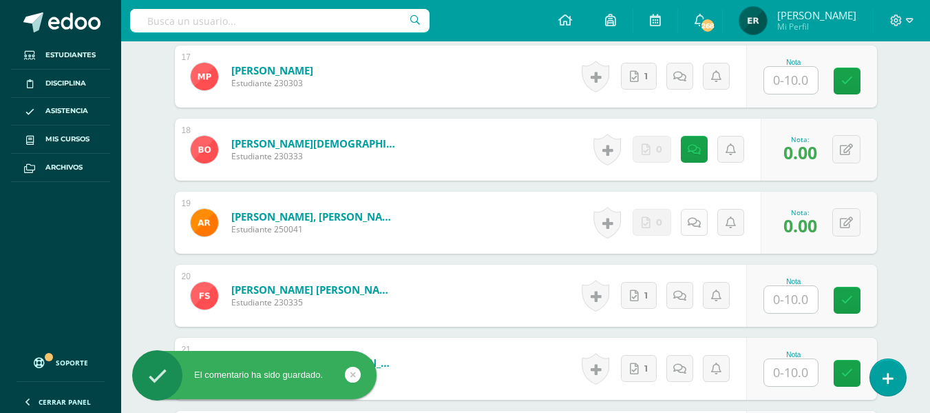
click at [699, 229] on link at bounding box center [694, 222] width 27 height 27
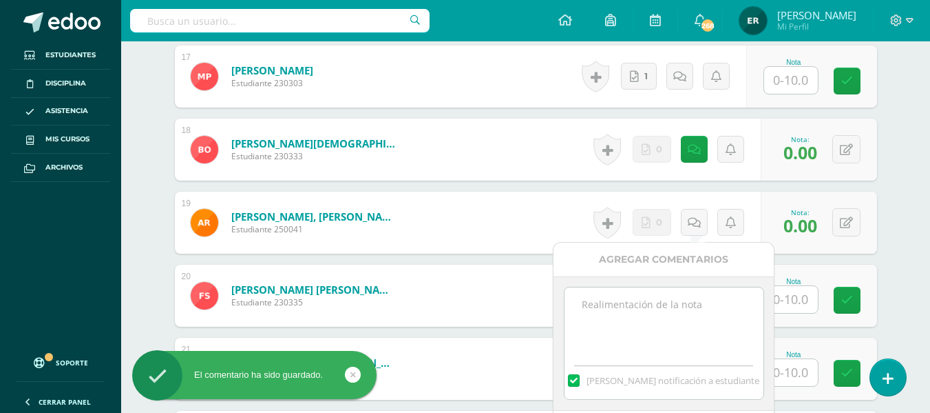
click at [661, 295] on textarea at bounding box center [664, 321] width 199 height 69
paste textarea "No realizó actividad Reto 6 Desafío en casa Científicos del Humor Diseño en Can…"
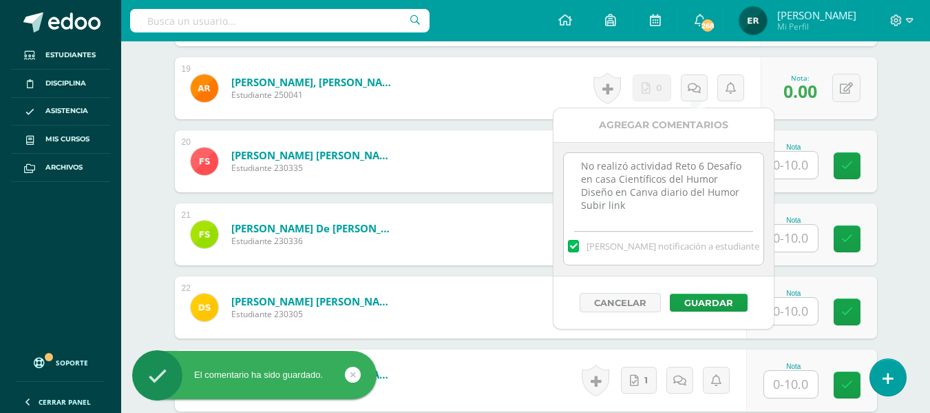
scroll to position [1821, 0]
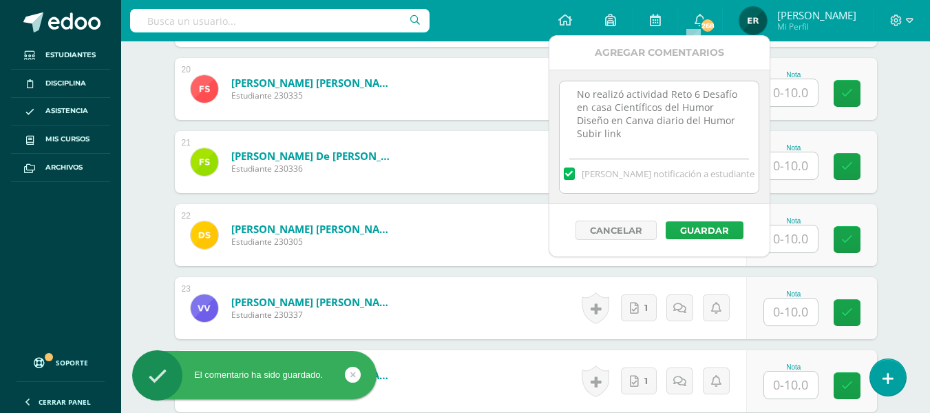
type textarea "No realizó actividad Reto 6 Desafío en casa Científicos del Humor Diseño en Can…"
click at [713, 226] on button "Guardar" at bounding box center [705, 230] width 78 height 18
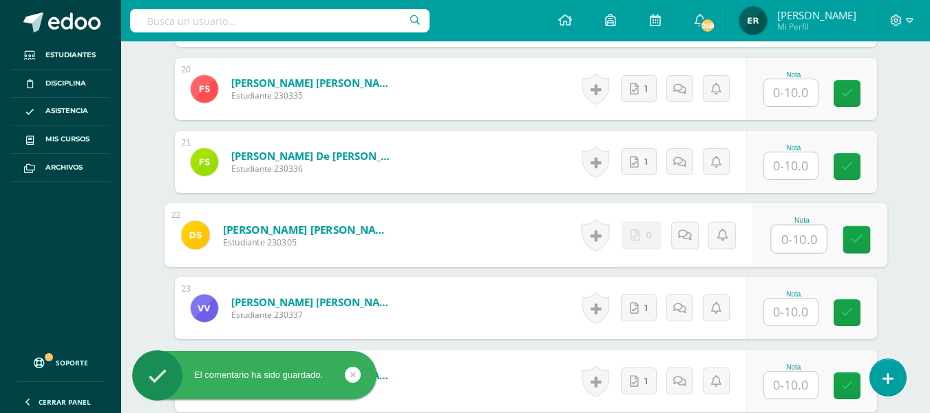
click at [780, 244] on input "text" at bounding box center [798, 239] width 55 height 28
type input "0"
click at [853, 242] on icon at bounding box center [857, 239] width 12 height 12
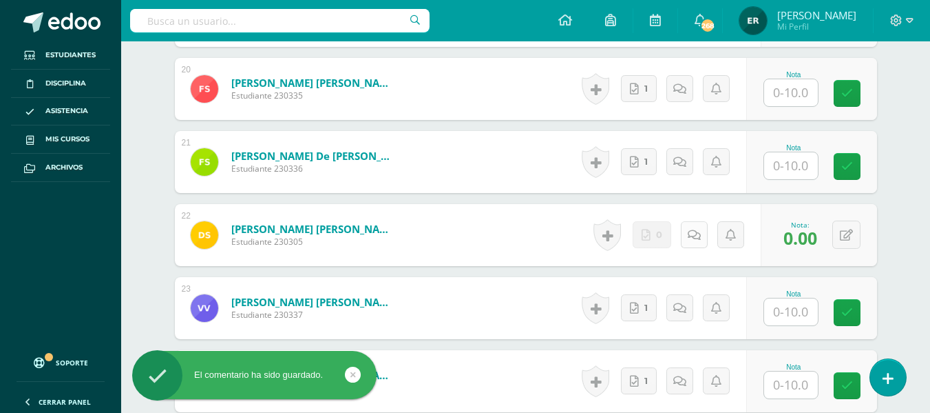
click at [689, 237] on link at bounding box center [694, 234] width 27 height 27
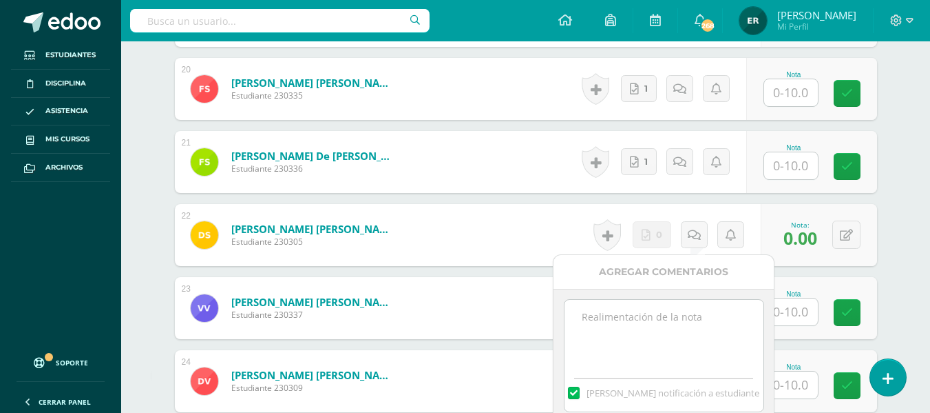
click at [626, 321] on textarea at bounding box center [664, 334] width 199 height 69
paste textarea "No realizó actividad Reto 6 Desafío en casa Científicos del Humor Diseño en Can…"
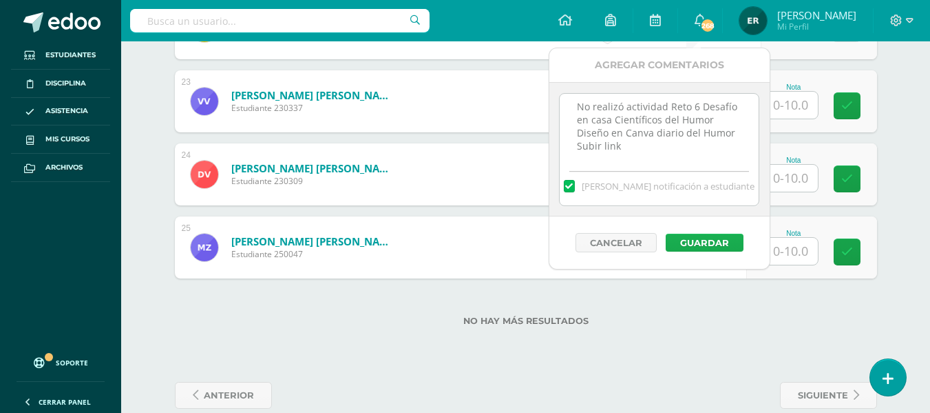
type textarea "No realizó actividad Reto 6 Desafío en casa Científicos del Humor Diseño en Can…"
click at [702, 241] on button "Guardar" at bounding box center [705, 242] width 78 height 18
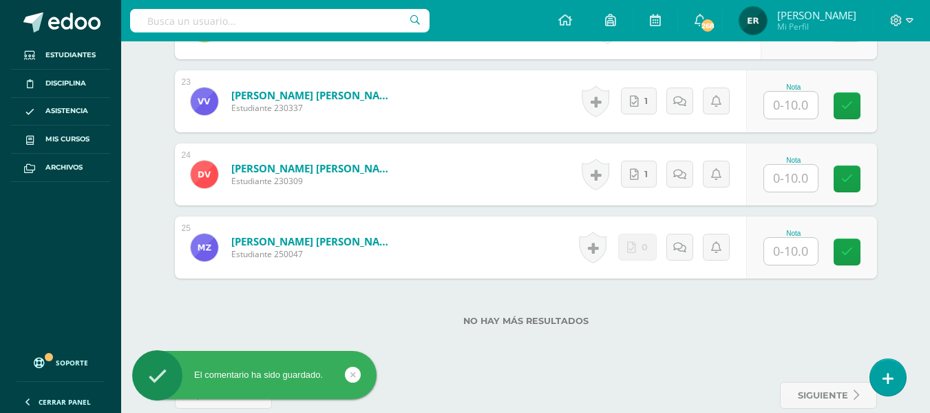
click at [792, 263] on input "text" at bounding box center [791, 251] width 54 height 27
type input "0"
click at [842, 244] on div "Nota 0" at bounding box center [820, 248] width 134 height 64
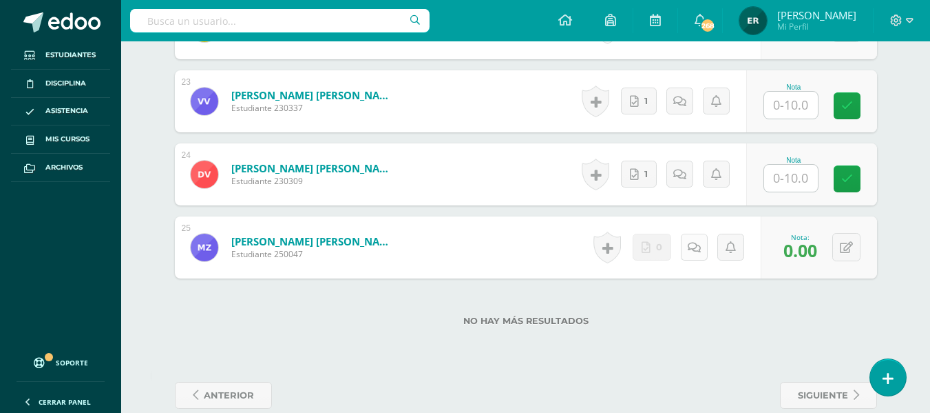
click at [688, 247] on link at bounding box center [694, 246] width 27 height 27
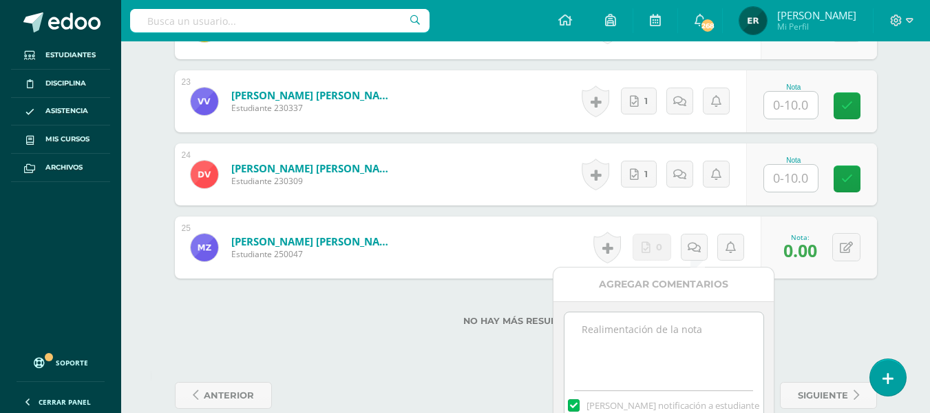
click at [665, 329] on textarea at bounding box center [664, 346] width 199 height 69
paste textarea "No realizó actividad Reto 6 Desafío en casa Científicos del Humor Diseño en Can…"
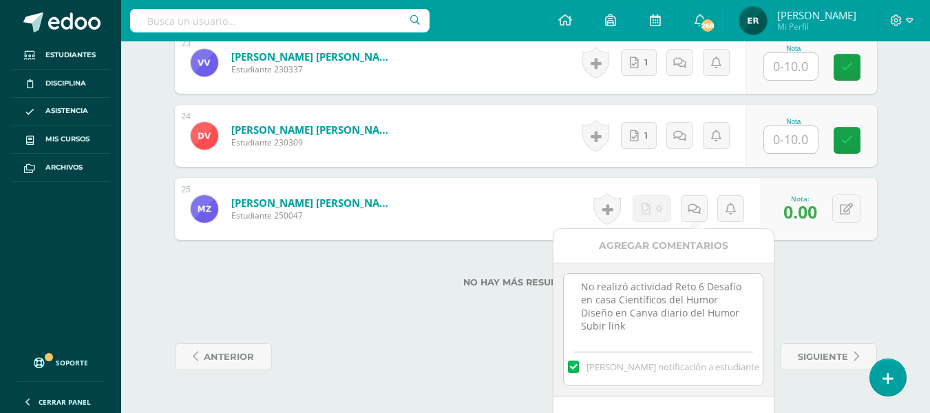
scroll to position [2103, 0]
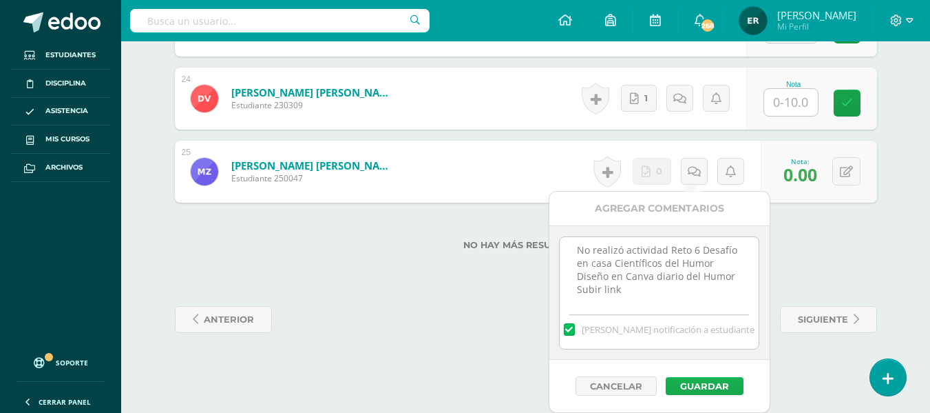
type textarea "No realizó actividad Reto 6 Desafío en casa Científicos del Humor Diseño en Can…"
click at [708, 384] on button "Guardar" at bounding box center [705, 386] width 78 height 18
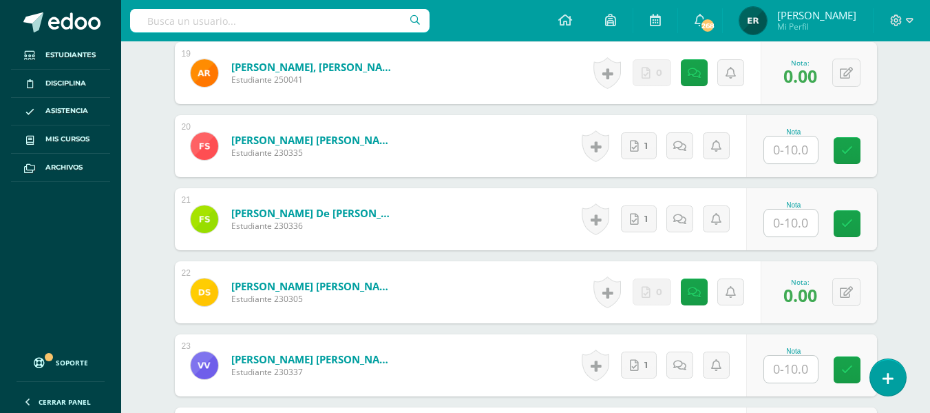
scroll to position [1776, 0]
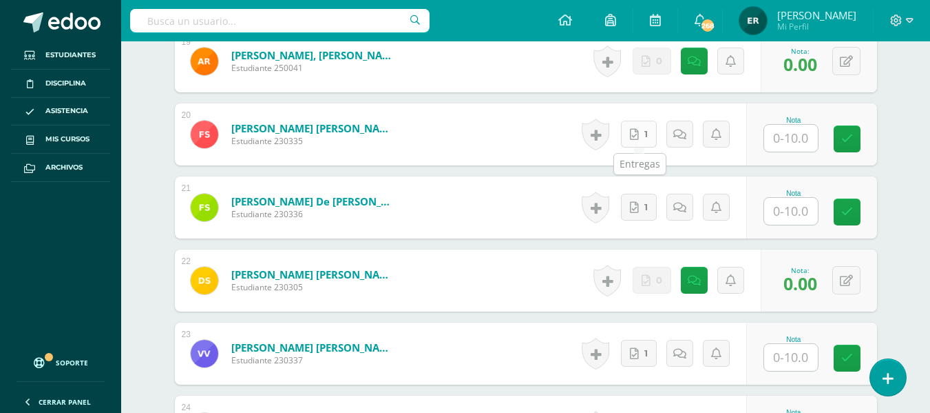
click at [652, 137] on link "1" at bounding box center [639, 134] width 36 height 27
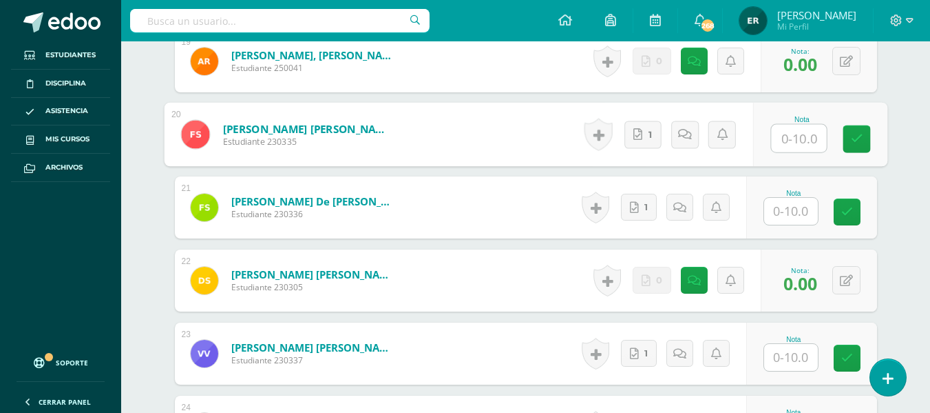
click at [791, 137] on input "text" at bounding box center [798, 139] width 55 height 28
type input "10"
click at [866, 142] on link at bounding box center [857, 139] width 28 height 28
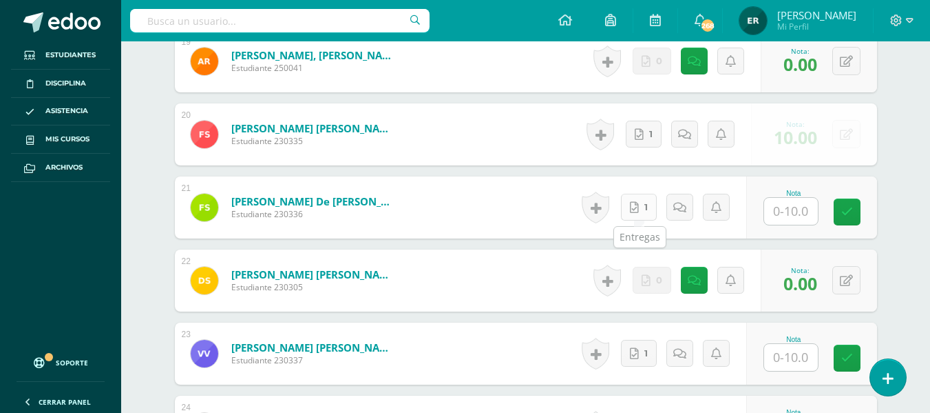
click at [643, 206] on link "1" at bounding box center [639, 207] width 36 height 27
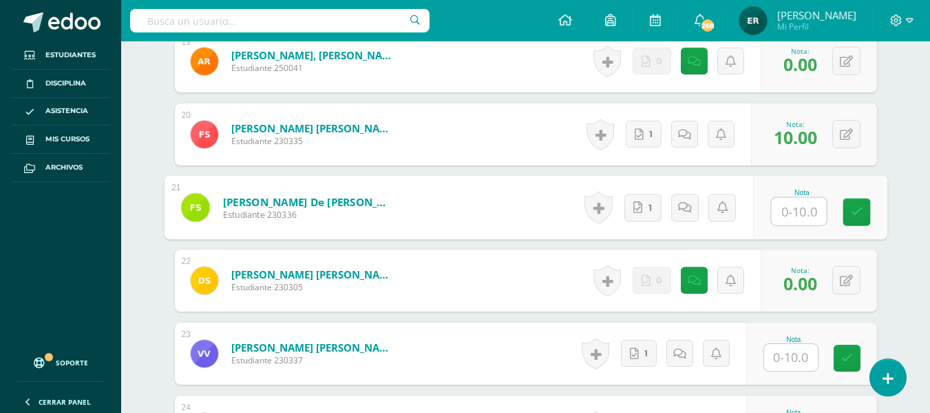
click at [791, 214] on input "text" at bounding box center [798, 212] width 55 height 28
type input "10"
click at [856, 211] on icon at bounding box center [857, 212] width 12 height 12
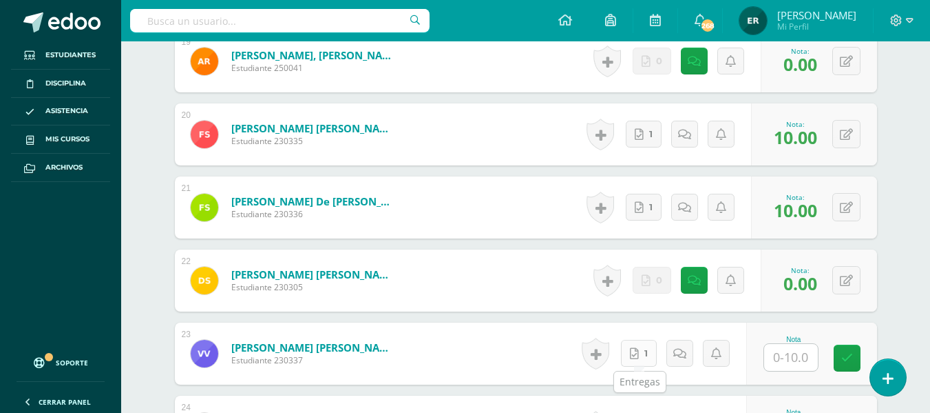
click at [638, 356] on icon at bounding box center [634, 354] width 9 height 12
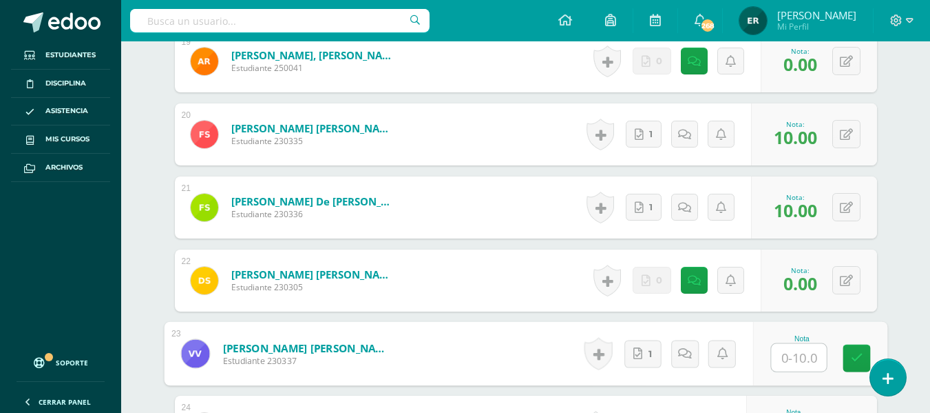
click at [796, 359] on input "text" at bounding box center [798, 358] width 55 height 28
type input "10"
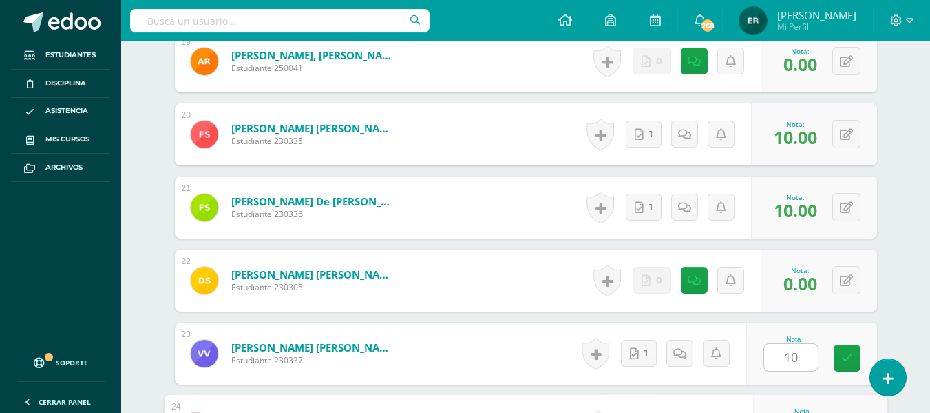
scroll to position [1999, 0]
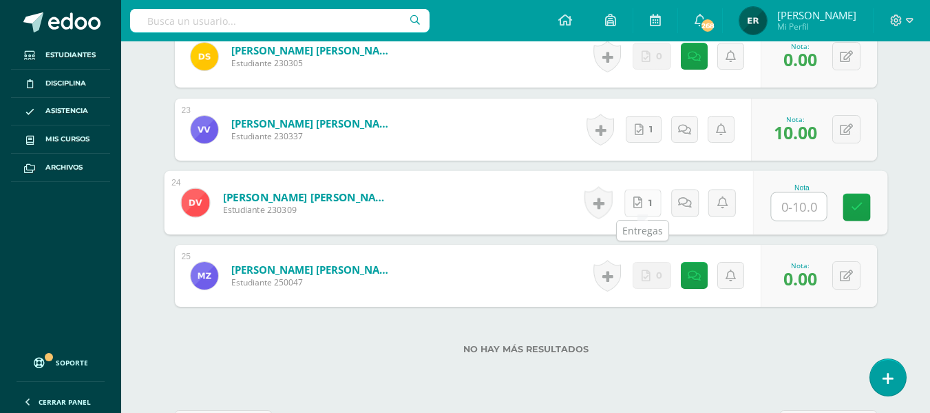
click at [654, 209] on link "1" at bounding box center [642, 203] width 37 height 28
click at [795, 210] on input "text" at bounding box center [798, 207] width 55 height 28
type input "10"
click at [855, 201] on icon at bounding box center [857, 207] width 12 height 12
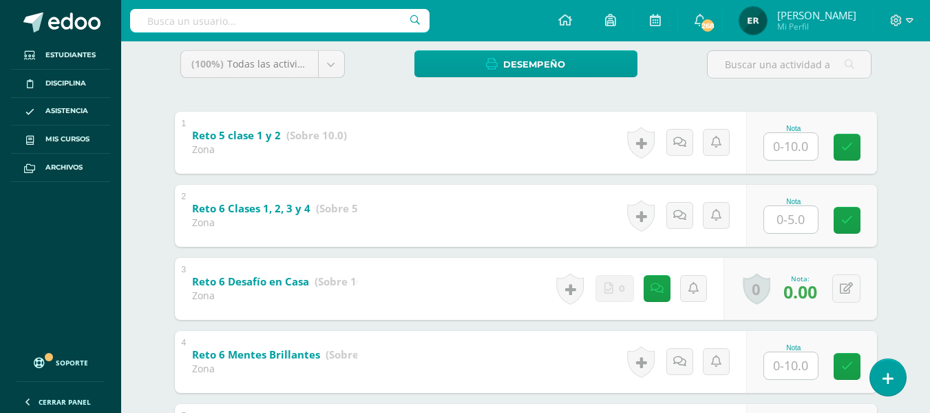
scroll to position [174, 0]
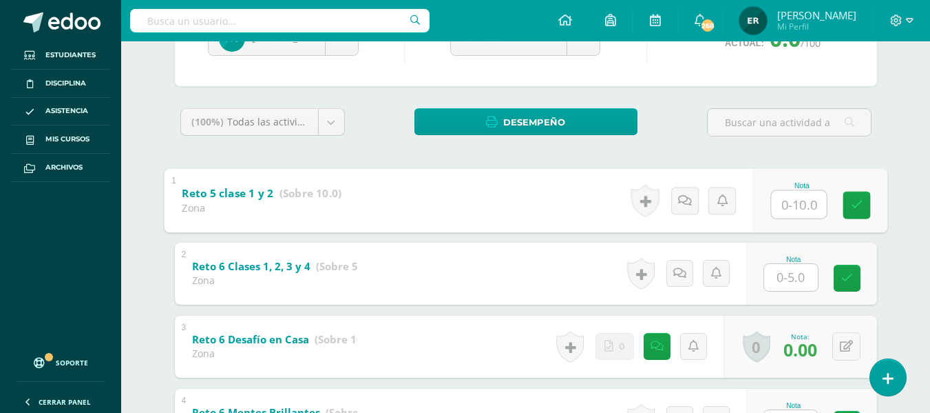
click at [803, 210] on input "text" at bounding box center [798, 204] width 55 height 28
type input "5"
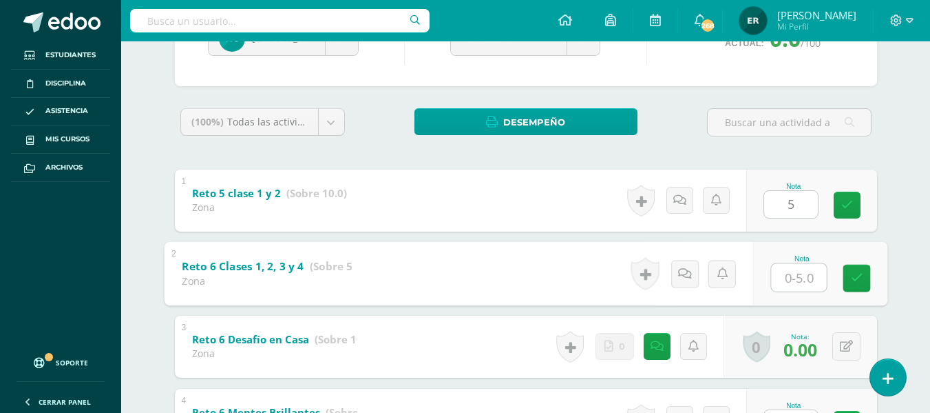
click at [798, 281] on input "text" at bounding box center [798, 277] width 55 height 28
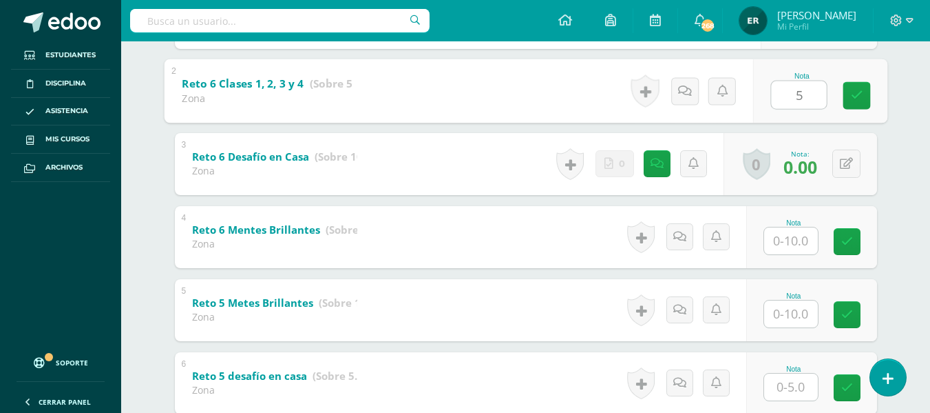
scroll to position [381, 0]
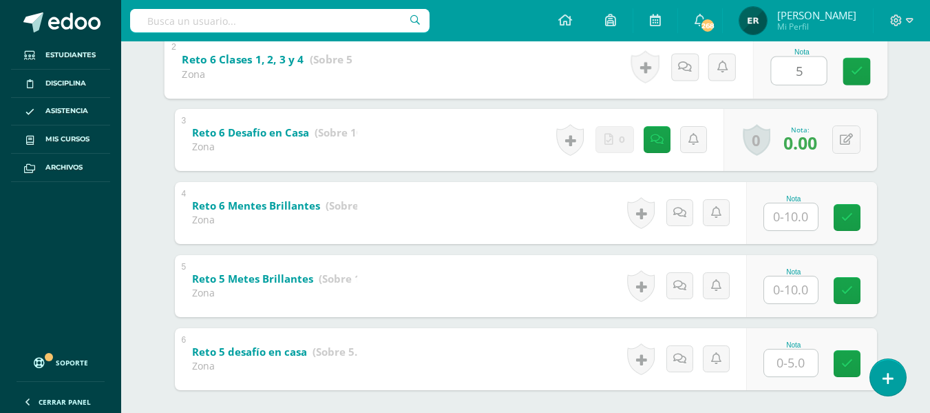
type input "5"
click at [787, 210] on input "text" at bounding box center [791, 216] width 54 height 27
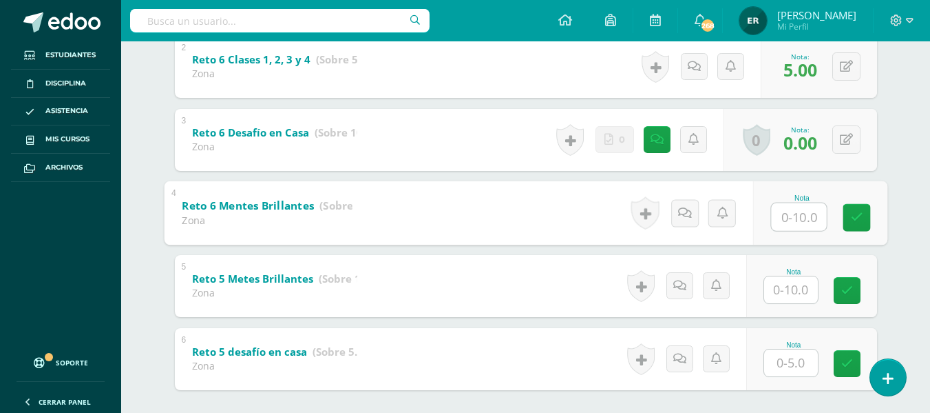
click at [785, 354] on input "text" at bounding box center [791, 362] width 54 height 27
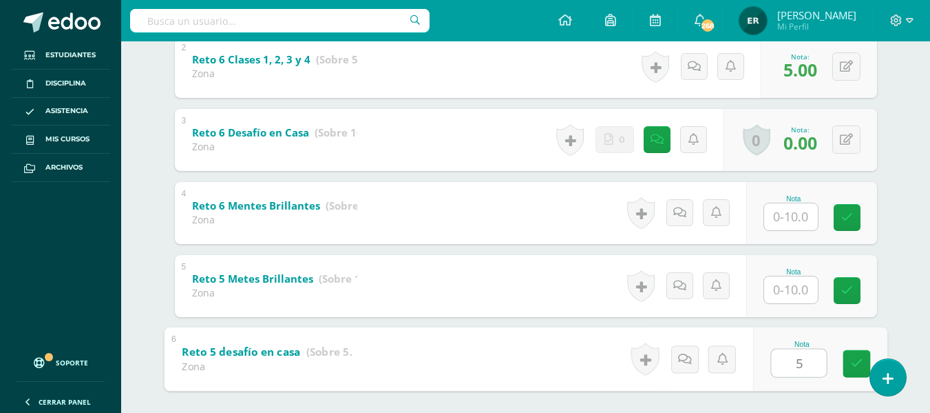
type input "5"
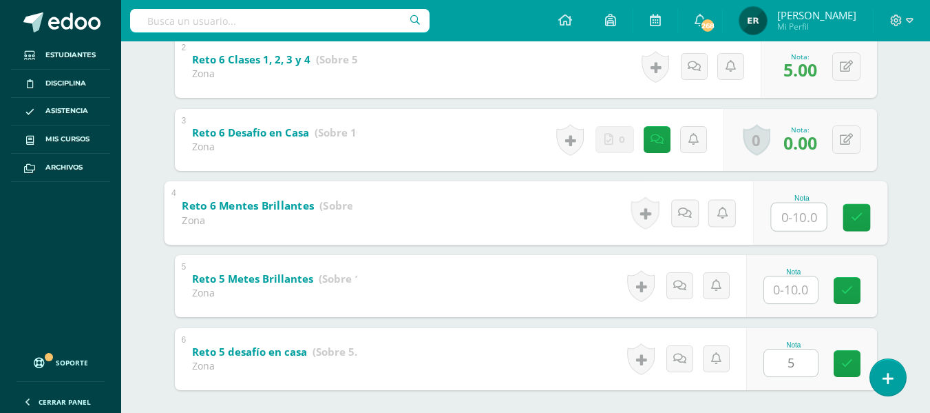
click at [785, 214] on input "text" at bounding box center [798, 216] width 55 height 28
type input "10"
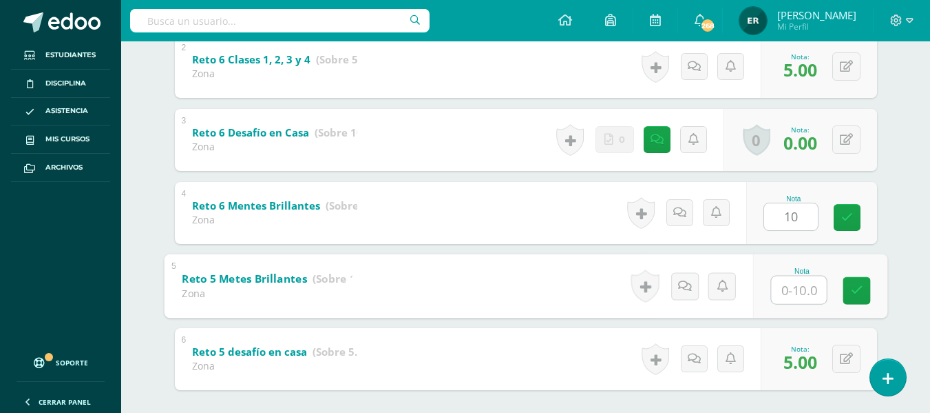
click at [791, 284] on input "text" at bounding box center [798, 289] width 55 height 28
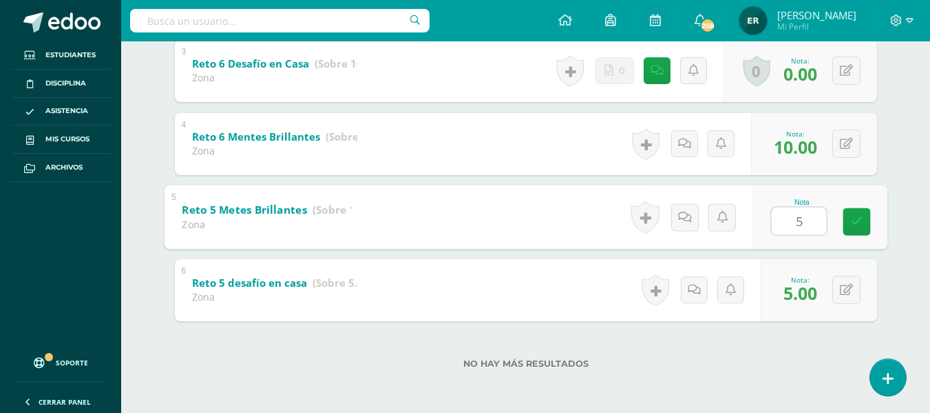
scroll to position [243, 0]
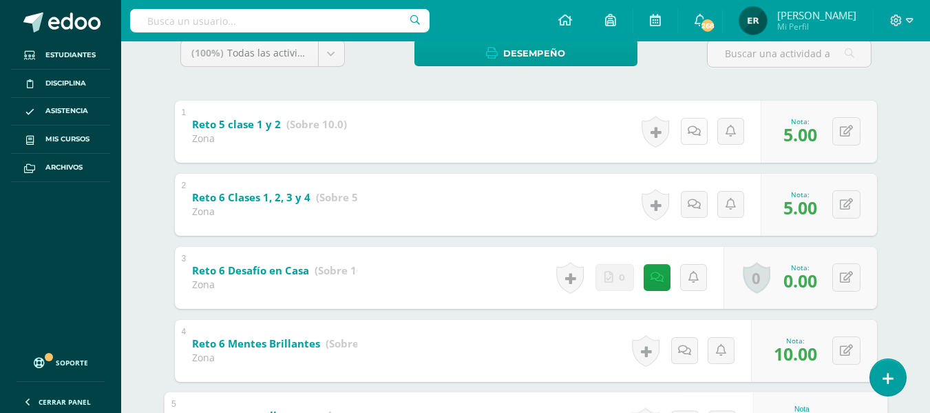
type input "5"
click at [688, 133] on link at bounding box center [694, 131] width 27 height 27
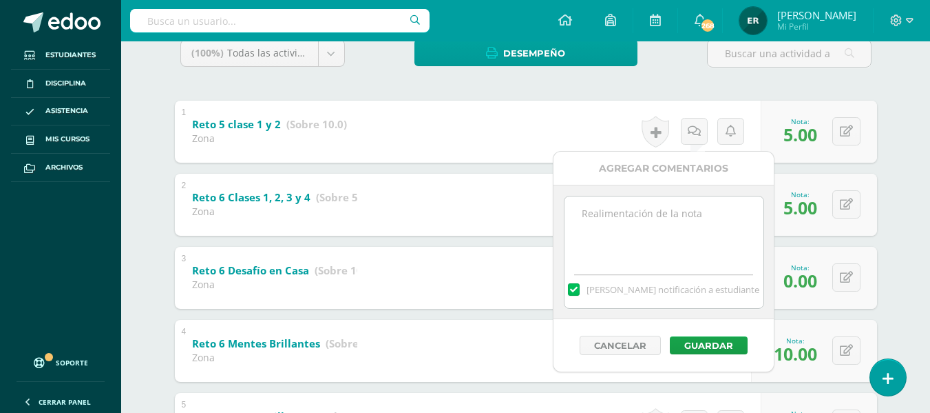
click at [632, 217] on textarea at bounding box center [664, 230] width 199 height 69
paste textarea "No realizó actividad Reto 6 Desafío en casa Científicos del Humor Diseño en Can…"
type textarea "No realizó actividad Reto 6 Desafío en casa Científicos del Humor Diseño en Can…"
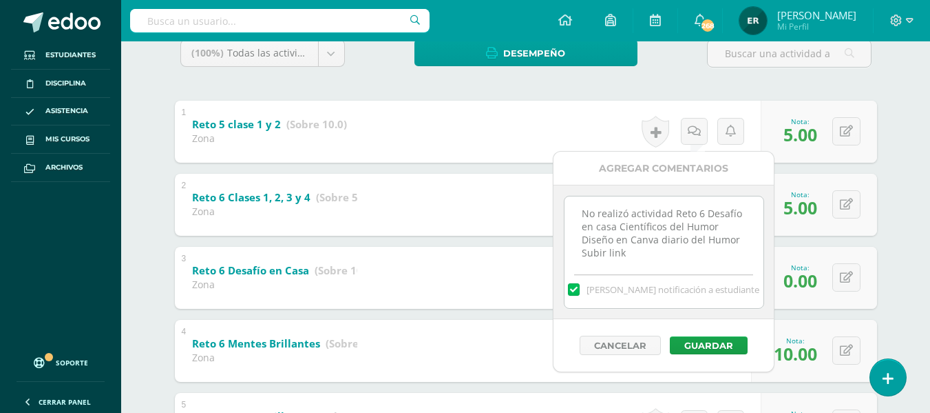
drag, startPoint x: 674, startPoint y: 251, endPoint x: 562, endPoint y: 189, distance: 127.9
click at [562, 189] on div "No realizó actividad Reto 6 Desafío en casa Científicos del Humor Diseño en Can…" at bounding box center [664, 252] width 220 height 134
drag, startPoint x: 691, startPoint y: 255, endPoint x: 578, endPoint y: 205, distance: 124.0
click at [578, 205] on textarea "No realizó actividad Reto 6 Desafío en casa Científicos del Humor Diseño en Can…" at bounding box center [664, 230] width 199 height 69
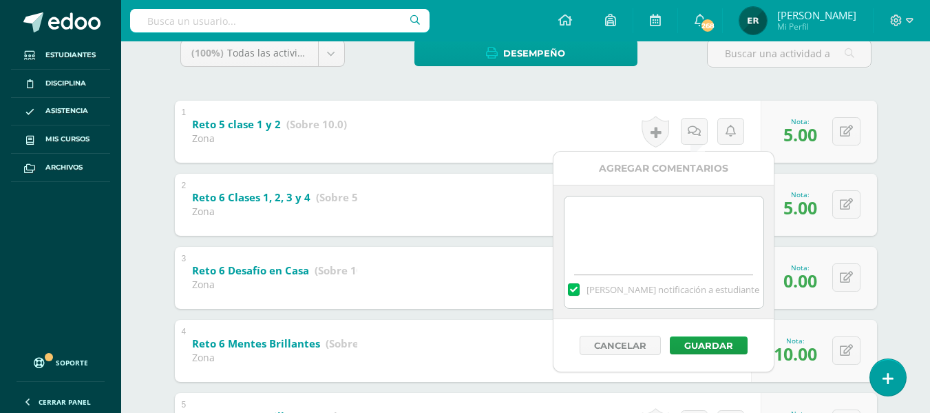
paste textarea "Actividad incompleta reto 5 clase 1"
type textarea "Actividad incompleta reto 5 clase 2"
click at [722, 338] on button "Guardar" at bounding box center [709, 345] width 78 height 18
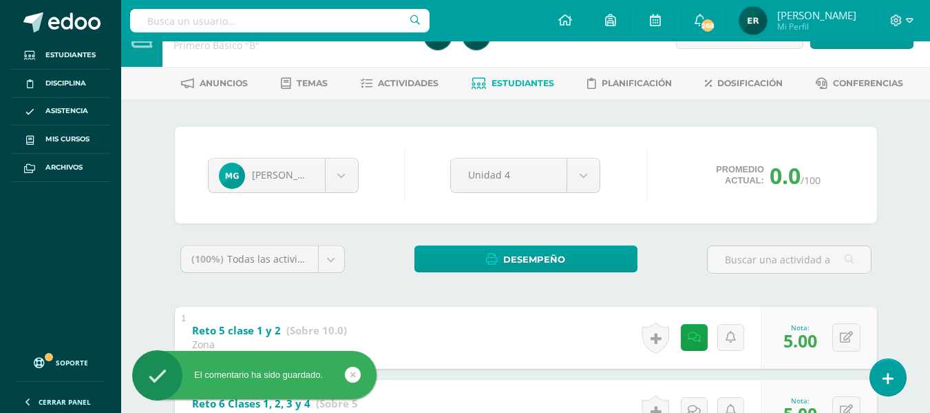
scroll to position [37, 0]
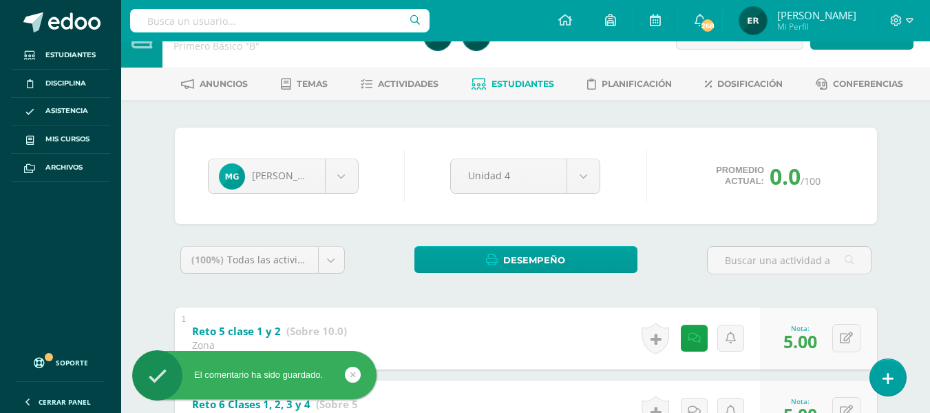
click at [481, 86] on icon at bounding box center [479, 85] width 14 height 12
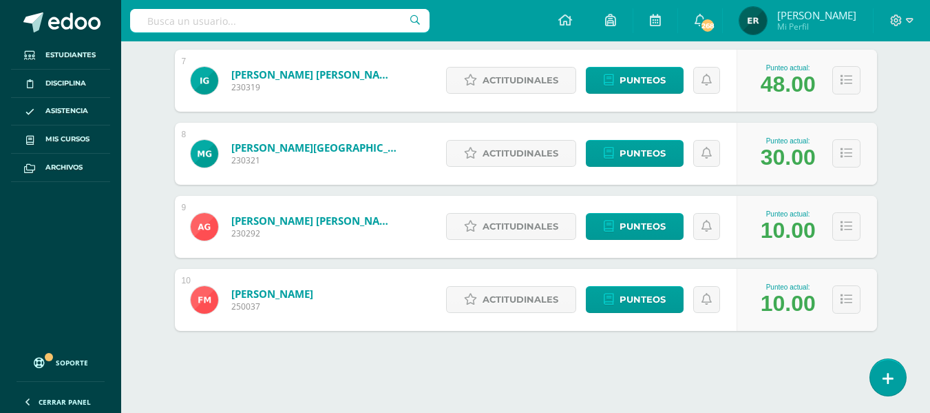
scroll to position [693, 0]
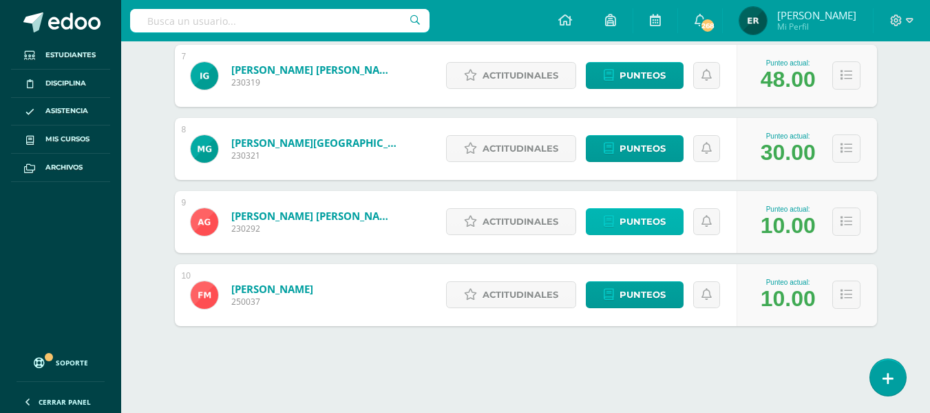
click at [630, 225] on span "Punteos" at bounding box center [643, 221] width 46 height 25
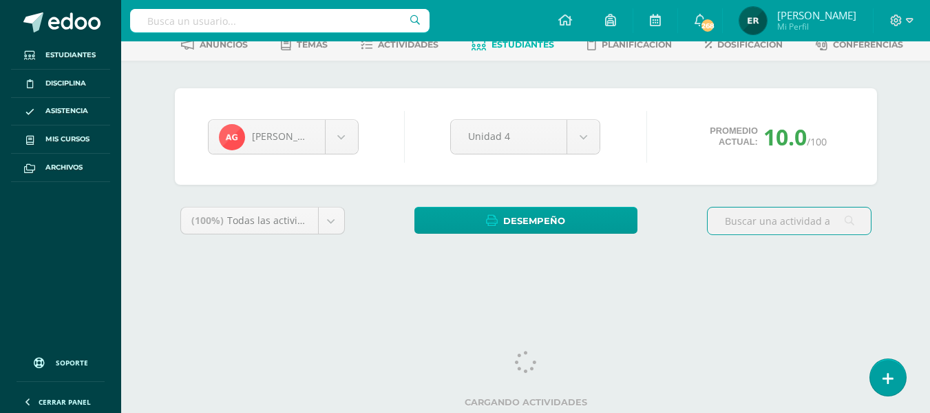
scroll to position [23, 0]
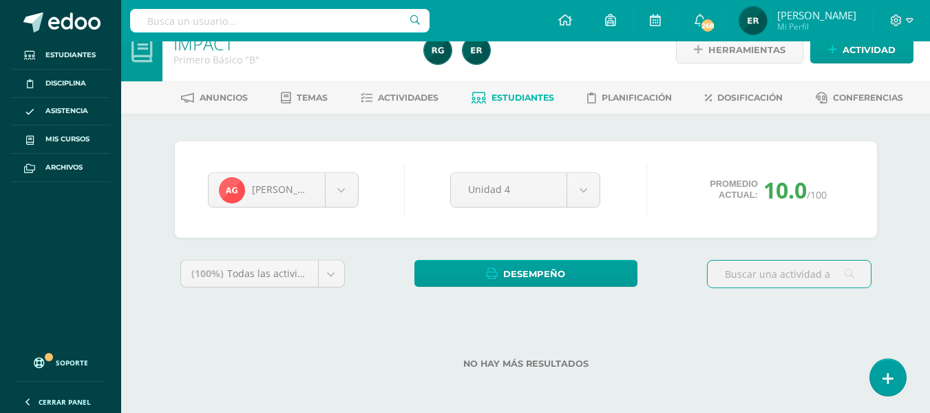
click at [711, 315] on div "(100%) Todas las actividades de esta unidad Todas las actividades de esta unida…" at bounding box center [526, 322] width 702 height 125
click at [332, 275] on body "Estudiantes Disciplina Asistencia Mis cursos Archivos Soporte Centro de ayuda Ú…" at bounding box center [465, 194] width 930 height 435
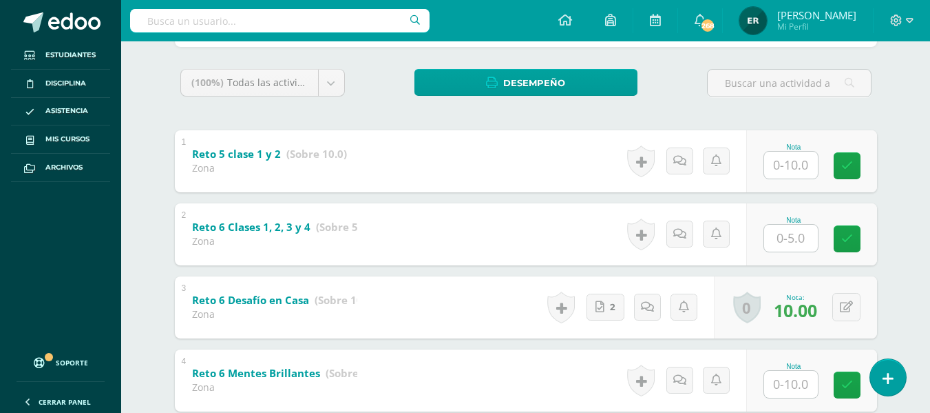
scroll to position [351, 0]
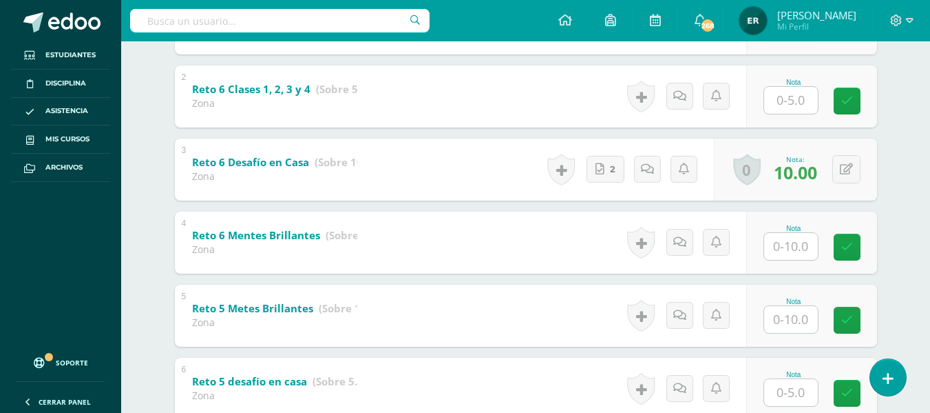
click at [784, 251] on input "text" at bounding box center [791, 246] width 54 height 27
type input "8"
click at [787, 324] on input "text" at bounding box center [798, 319] width 55 height 28
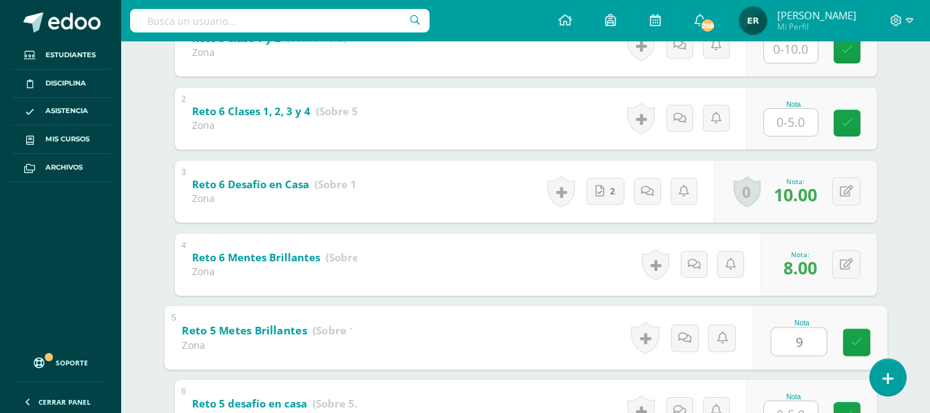
scroll to position [174, 0]
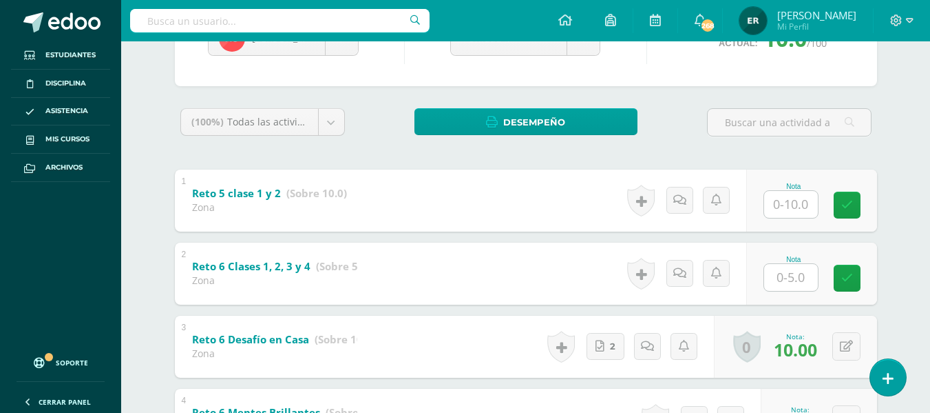
type input "9"
click at [795, 205] on input "text" at bounding box center [791, 204] width 54 height 27
type input "9"
click at [798, 278] on input "text" at bounding box center [791, 277] width 54 height 27
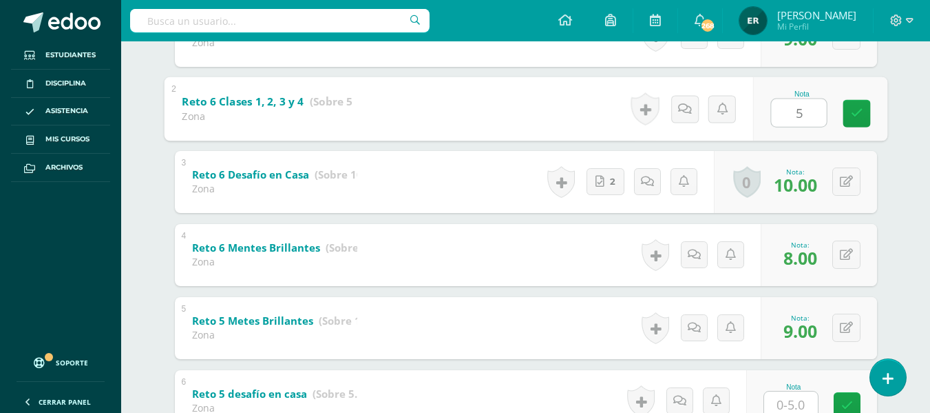
scroll to position [381, 0]
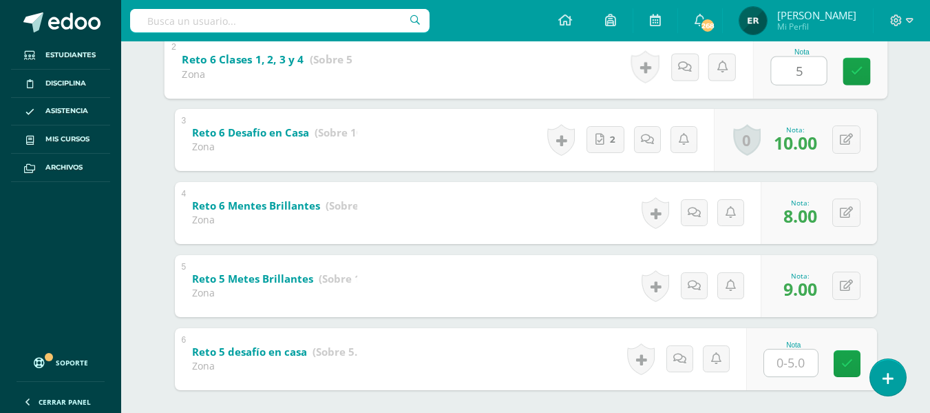
type input "5"
click at [805, 353] on input "text" at bounding box center [791, 362] width 54 height 27
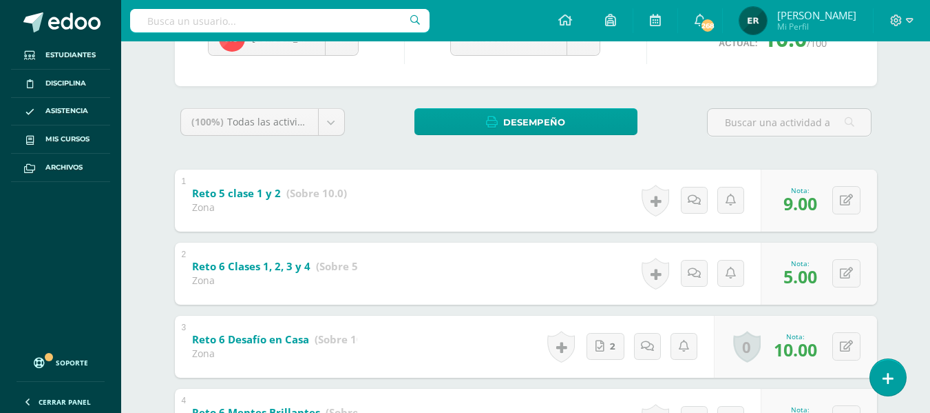
scroll to position [0, 0]
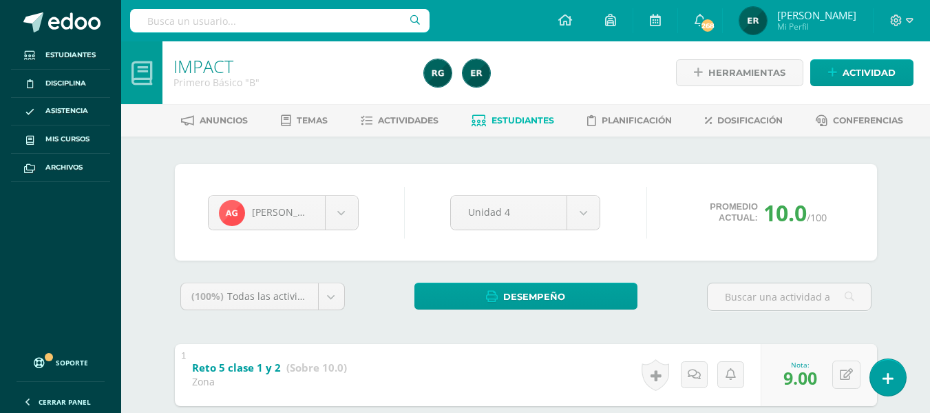
type input "5"
click at [490, 116] on link "Estudiantes" at bounding box center [513, 121] width 83 height 22
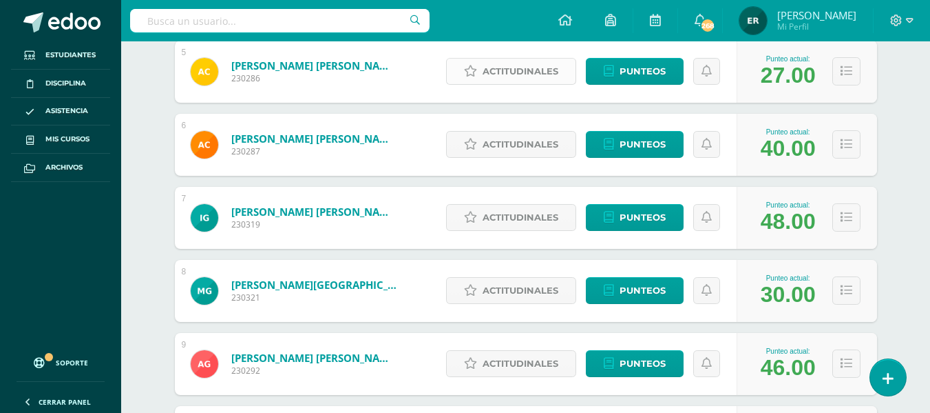
scroll to position [826, 0]
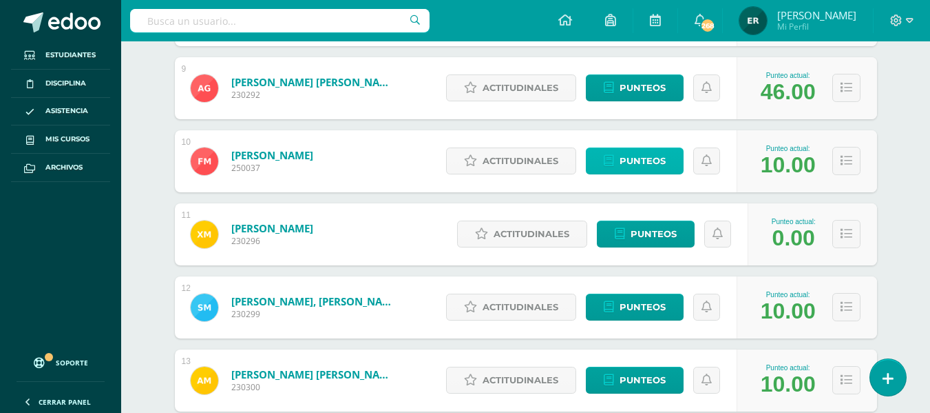
click at [647, 162] on span "Punteos" at bounding box center [643, 160] width 46 height 25
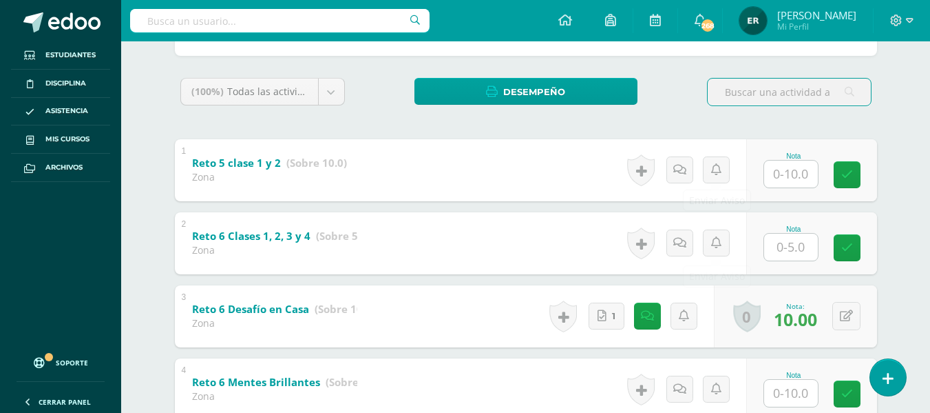
scroll to position [214, 0]
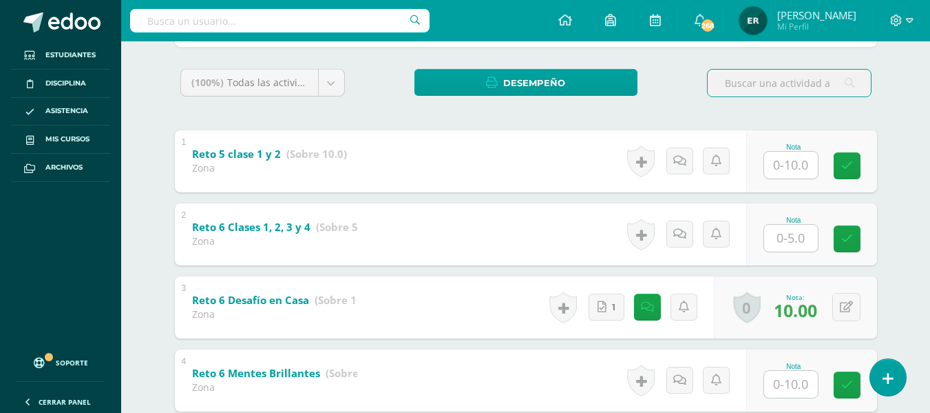
click at [782, 169] on input "text" at bounding box center [791, 165] width 54 height 27
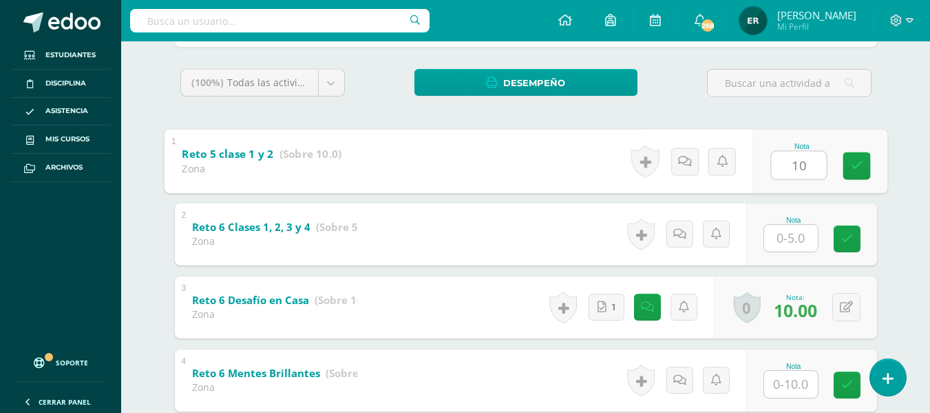
type input "10"
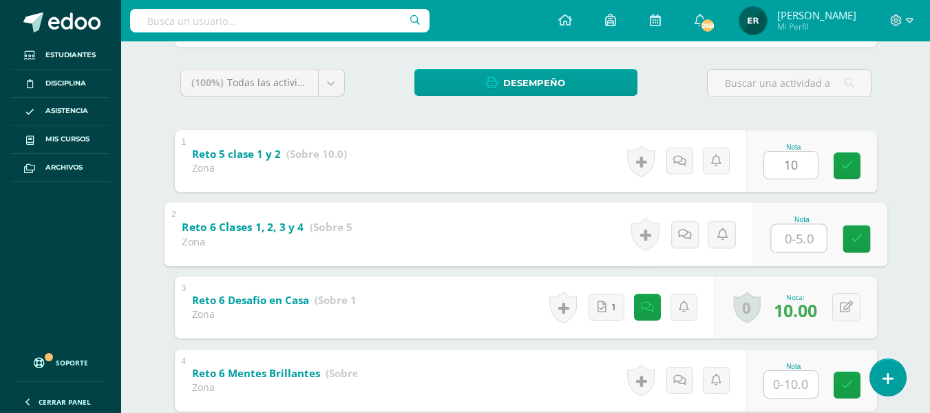
click at [787, 228] on input "text" at bounding box center [798, 238] width 55 height 28
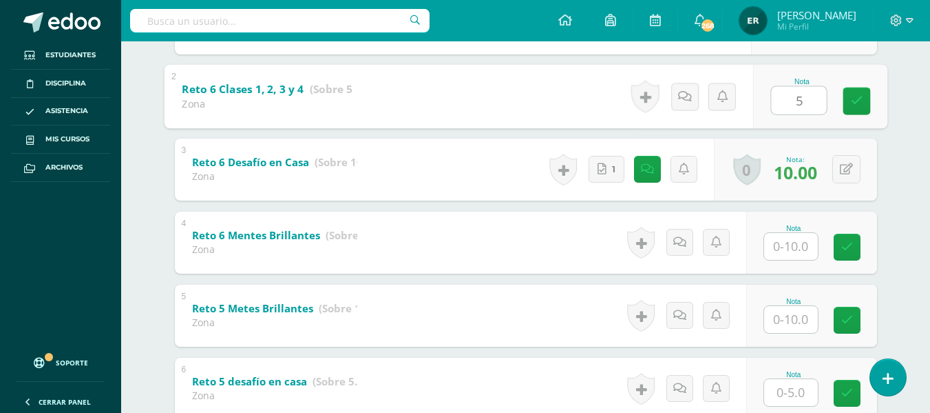
type input "5"
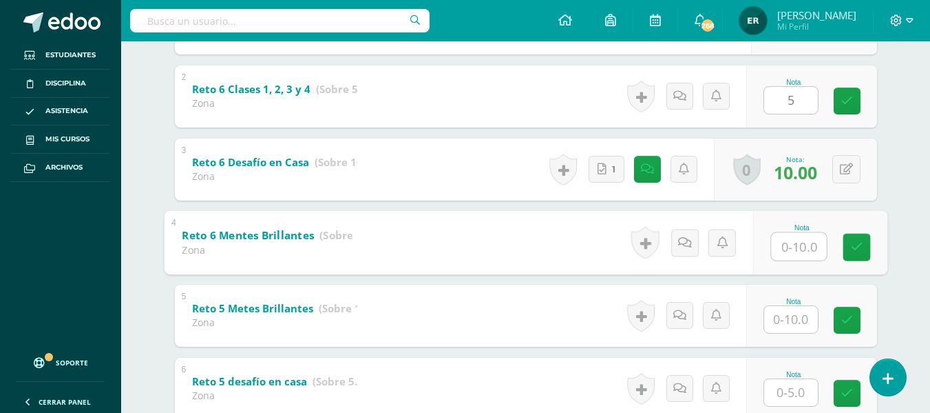
click at [797, 250] on input "text" at bounding box center [798, 246] width 55 height 28
type input "10"
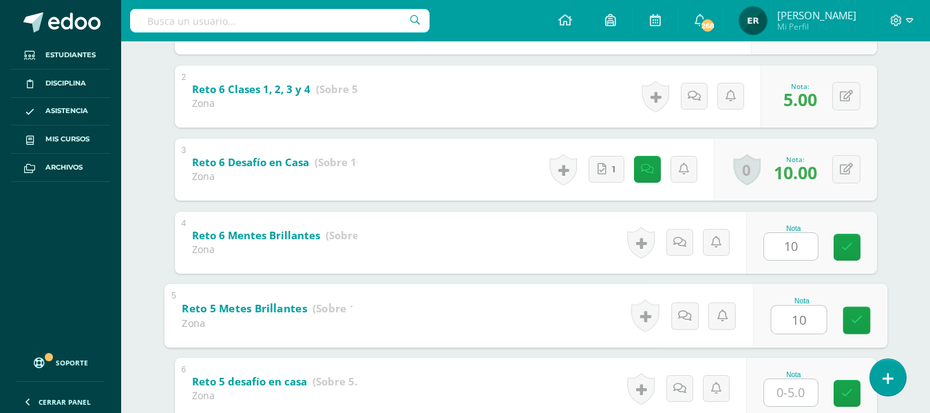
type input "10"
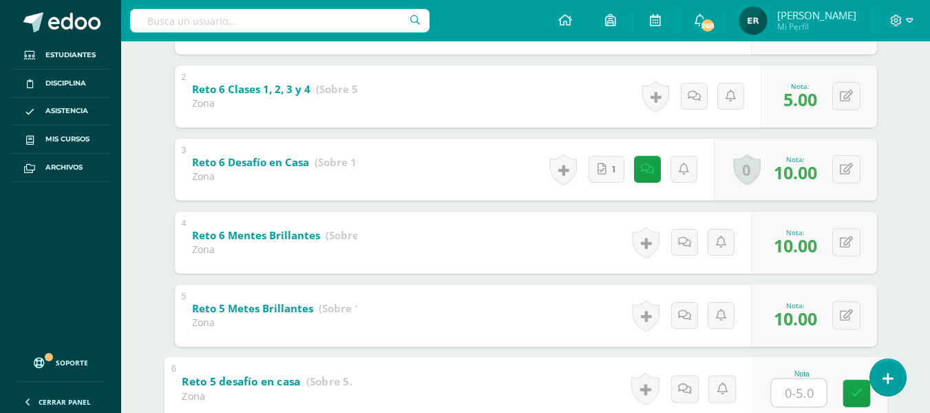
type input "5"
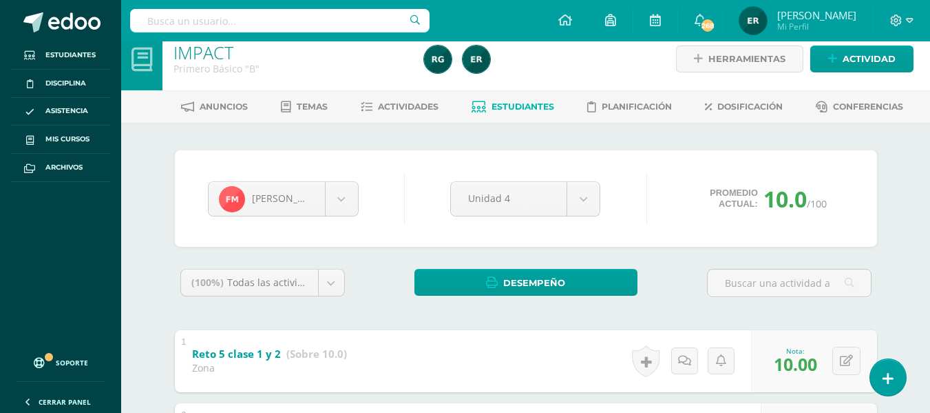
scroll to position [0, 0]
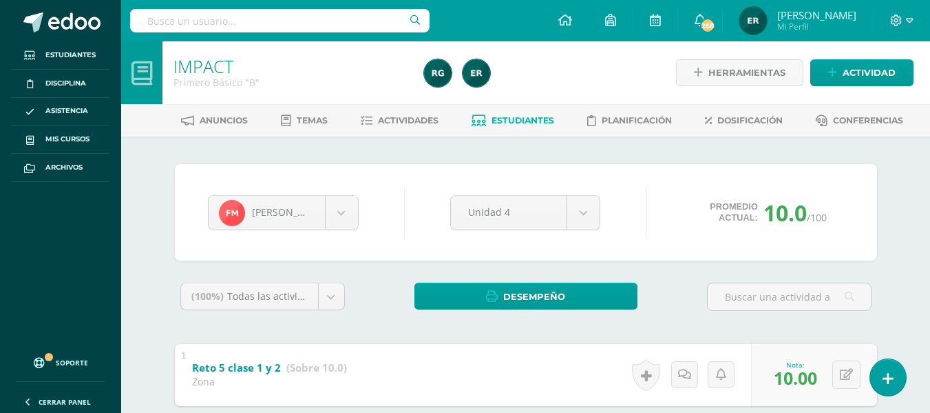
click at [510, 120] on span "Estudiantes" at bounding box center [523, 120] width 63 height 10
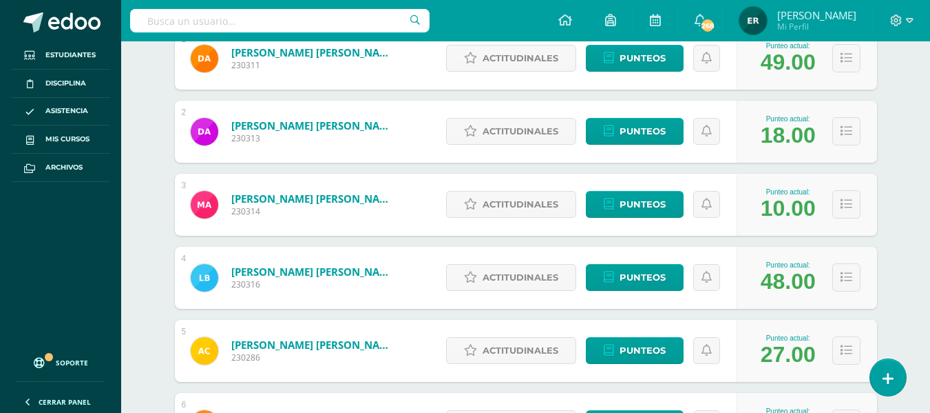
scroll to position [275, 0]
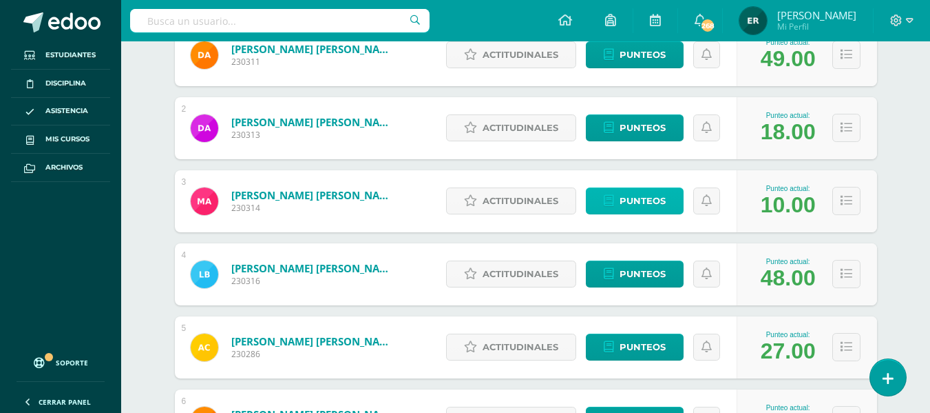
click at [643, 198] on span "Punteos" at bounding box center [643, 200] width 46 height 25
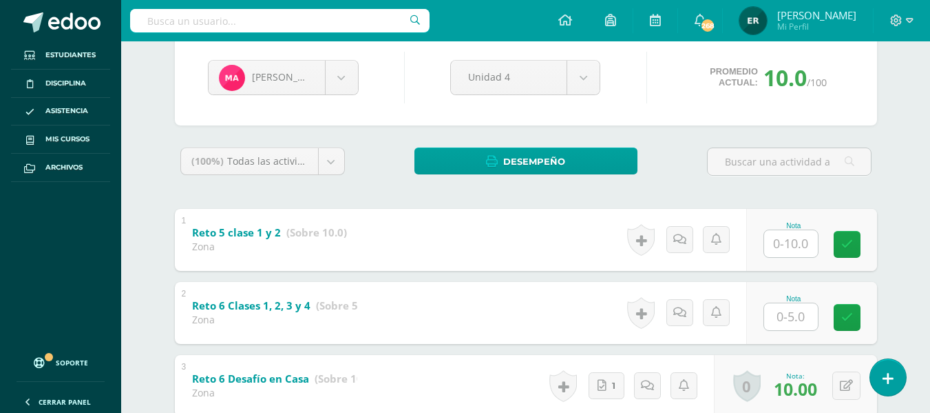
scroll to position [138, 0]
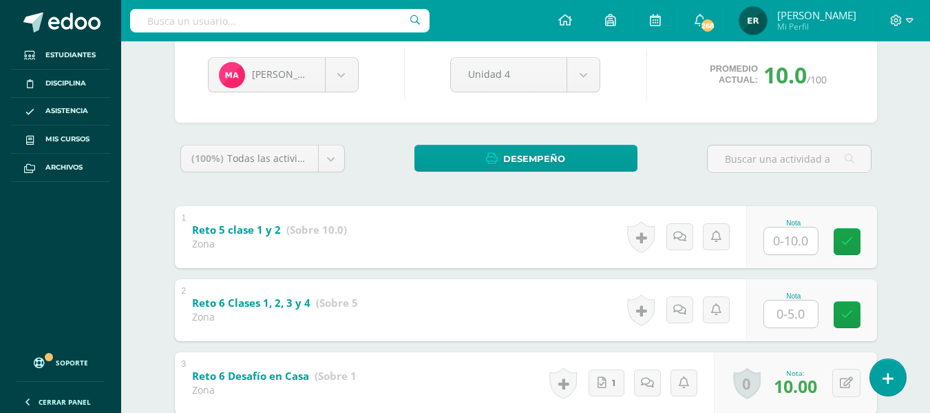
click at [802, 251] on input "text" at bounding box center [791, 240] width 54 height 27
type input "10"
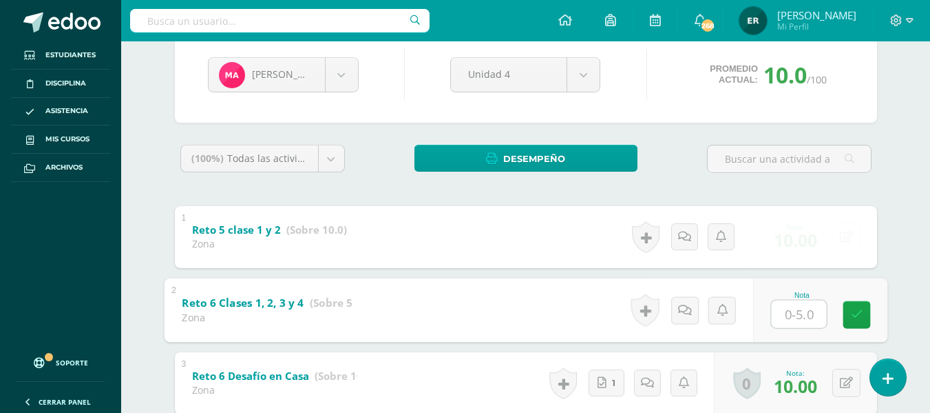
type input "5"
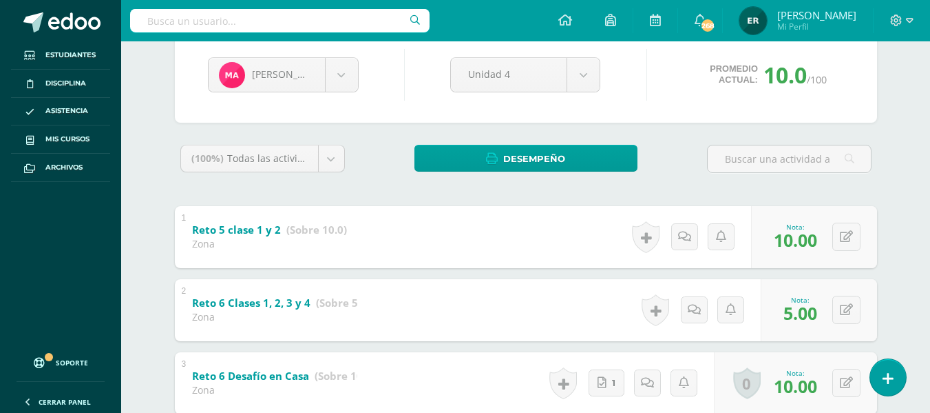
scroll to position [413, 0]
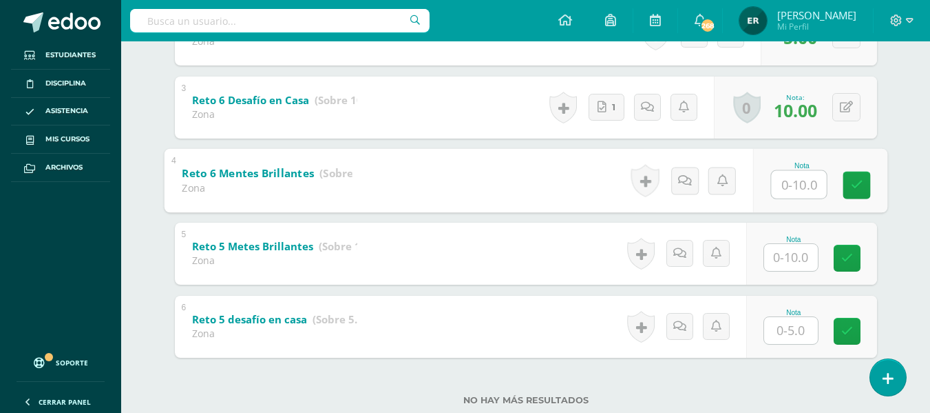
click at [796, 189] on input "text" at bounding box center [798, 184] width 55 height 28
type input "10"
click at [790, 267] on input "text" at bounding box center [791, 257] width 54 height 27
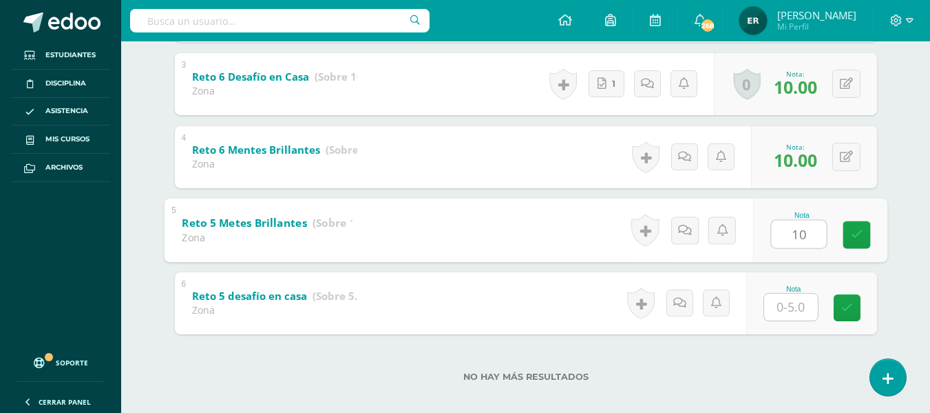
scroll to position [450, 0]
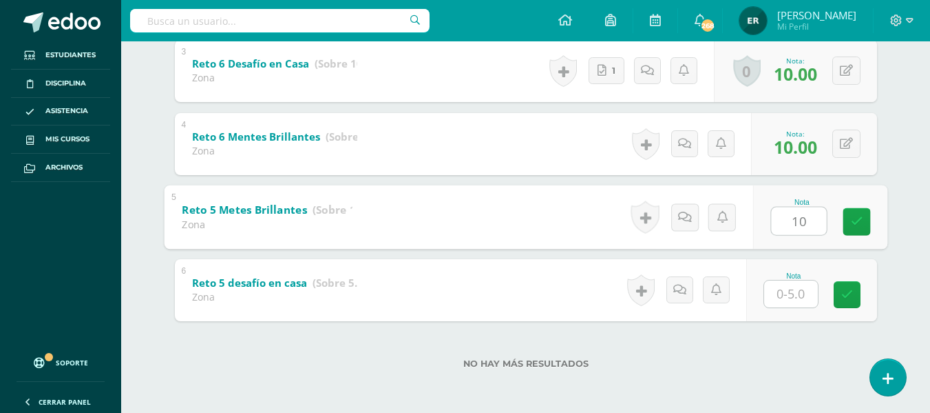
type input "10"
click at [793, 291] on input "text" at bounding box center [791, 293] width 54 height 27
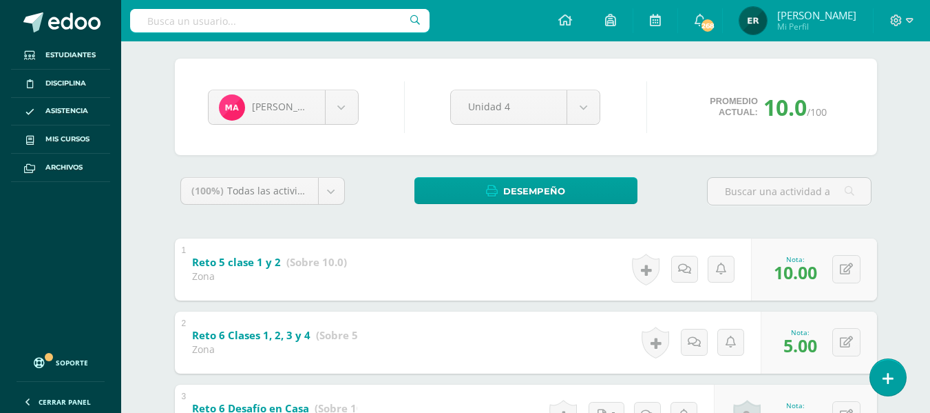
scroll to position [0, 0]
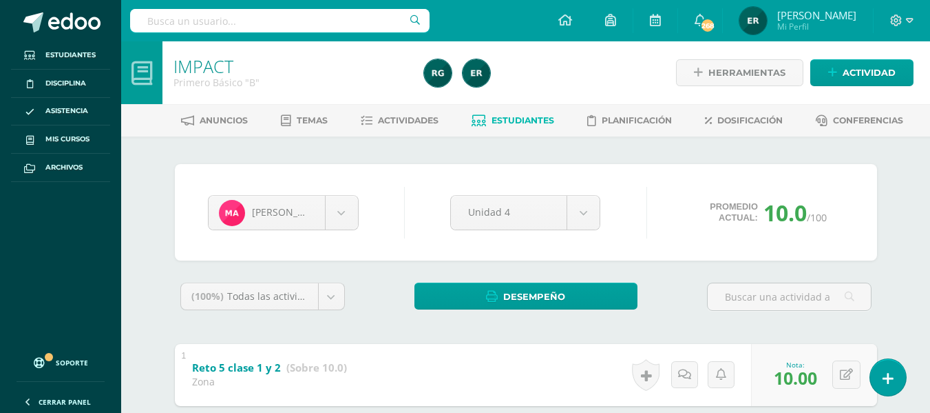
type input "5"
click at [502, 124] on span "Estudiantes" at bounding box center [523, 120] width 63 height 10
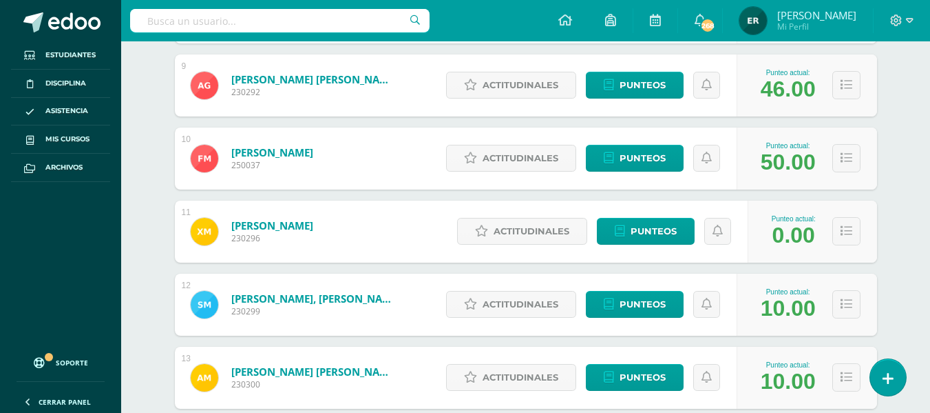
scroll to position [831, 0]
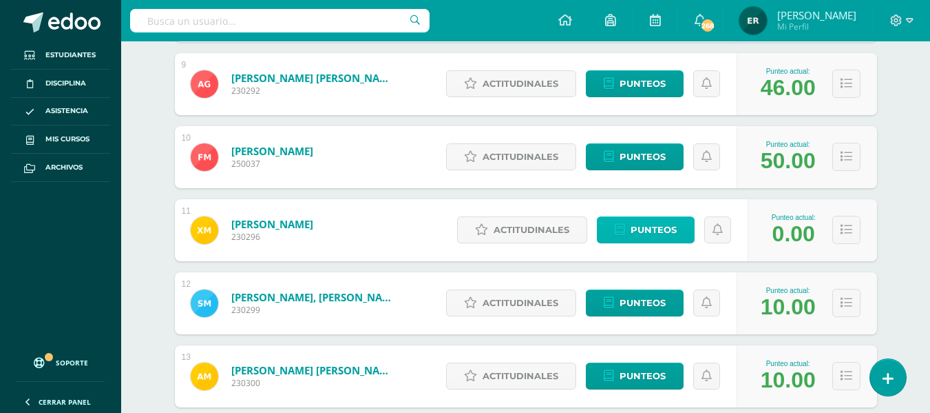
click at [649, 240] on span "Punteos" at bounding box center [654, 229] width 46 height 25
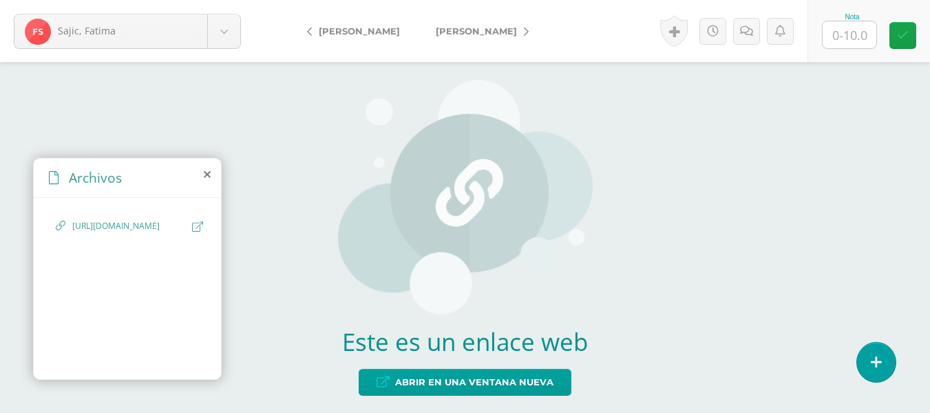
click at [174, 230] on span "https://www.canva.com/design/DAGx37JdJJk/aVtEVg52zLwkZcCXeLtNIw/watch?utm_conte…" at bounding box center [128, 226] width 113 height 13
click at [197, 224] on icon at bounding box center [197, 226] width 11 height 10
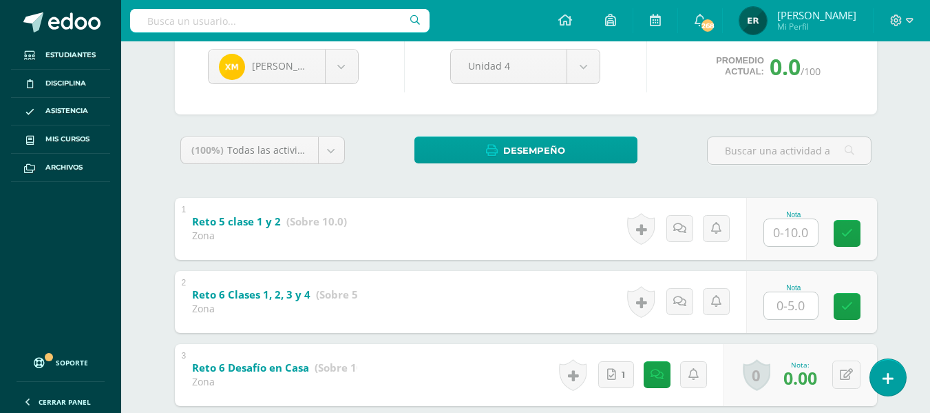
scroll to position [214, 0]
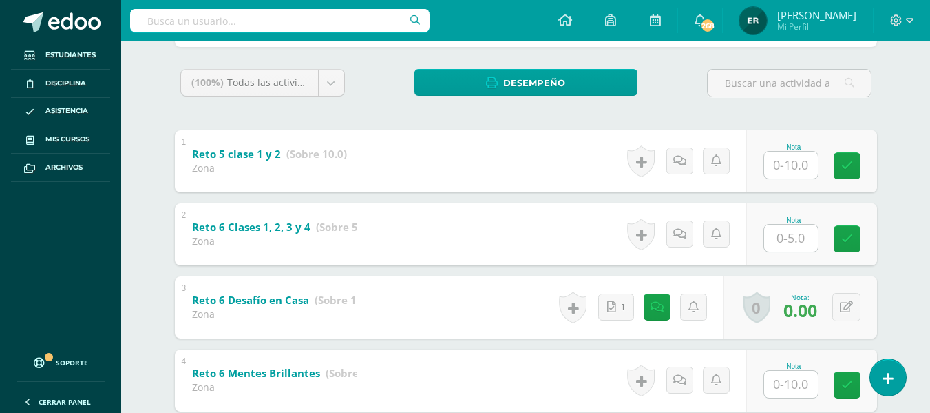
click at [793, 171] on input "text" at bounding box center [791, 165] width 54 height 27
type input "8"
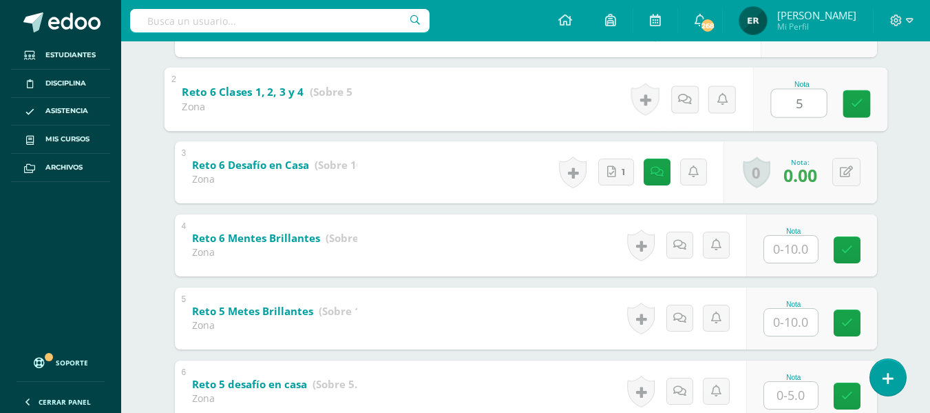
scroll to position [351, 0]
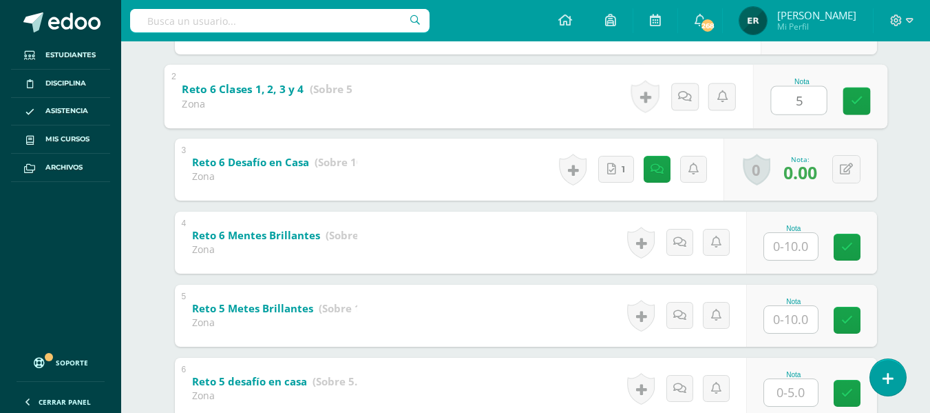
type input "5"
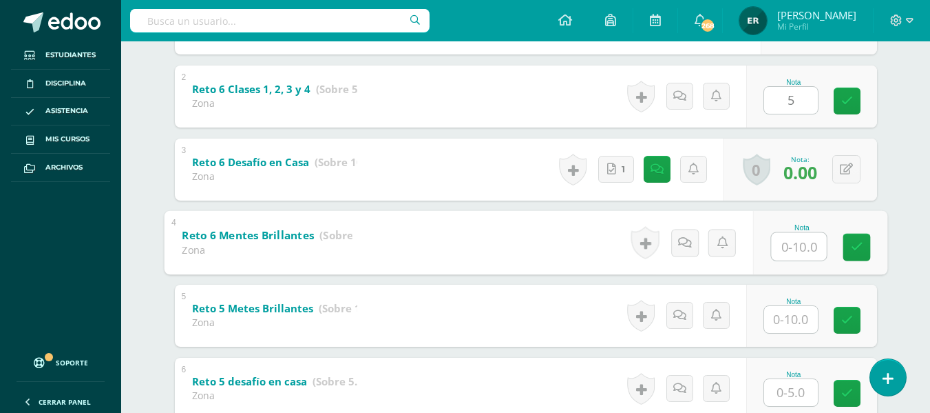
click at [798, 247] on input "text" at bounding box center [798, 246] width 55 height 28
type input "0"
click at [779, 322] on input "text" at bounding box center [791, 319] width 54 height 27
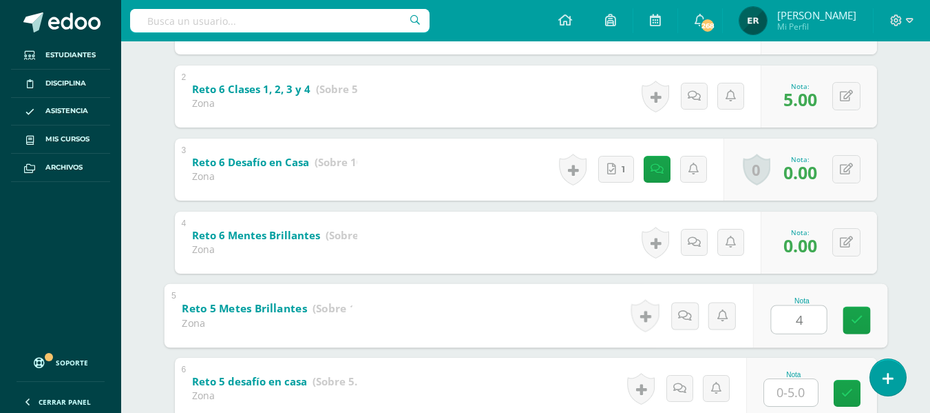
type input "4"
click at [787, 372] on div "Nota" at bounding box center [794, 375] width 61 height 8
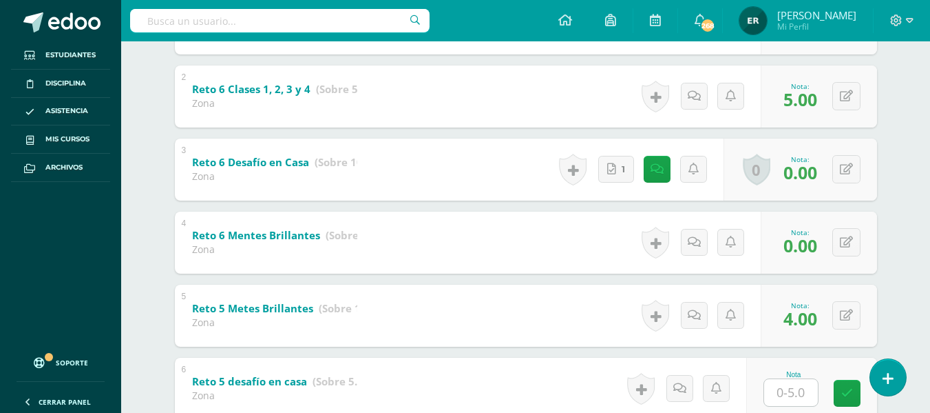
scroll to position [420, 0]
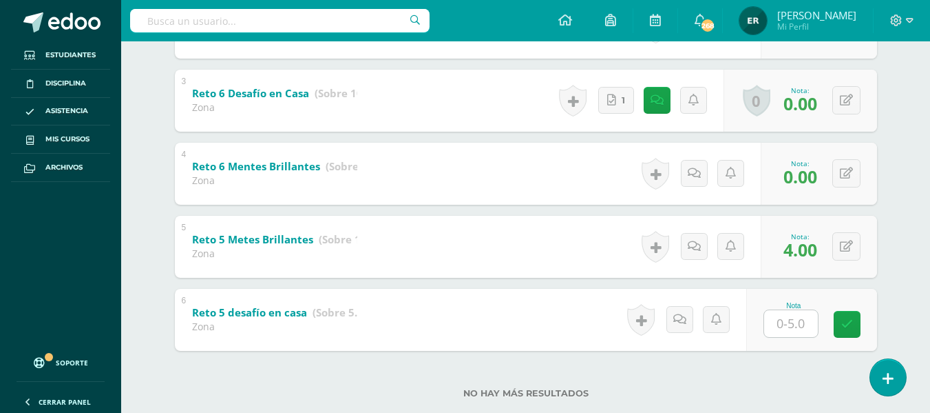
click at [784, 319] on input "text" at bounding box center [791, 323] width 54 height 27
type input "5"
click at [864, 328] on link at bounding box center [857, 324] width 28 height 28
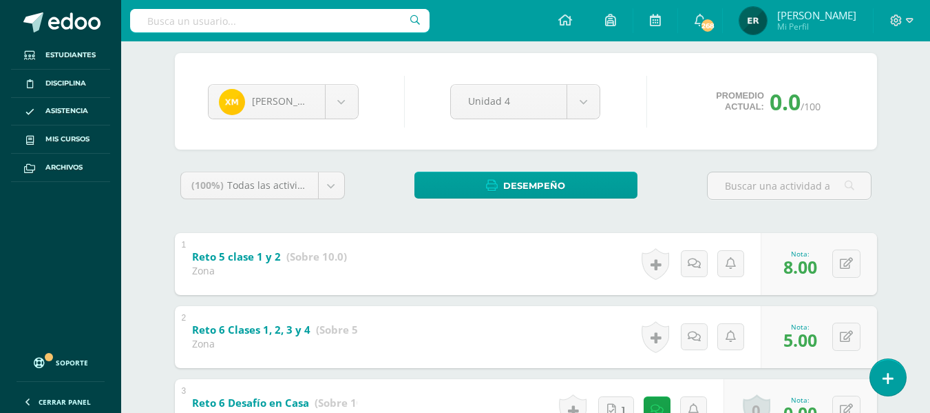
scroll to position [7, 0]
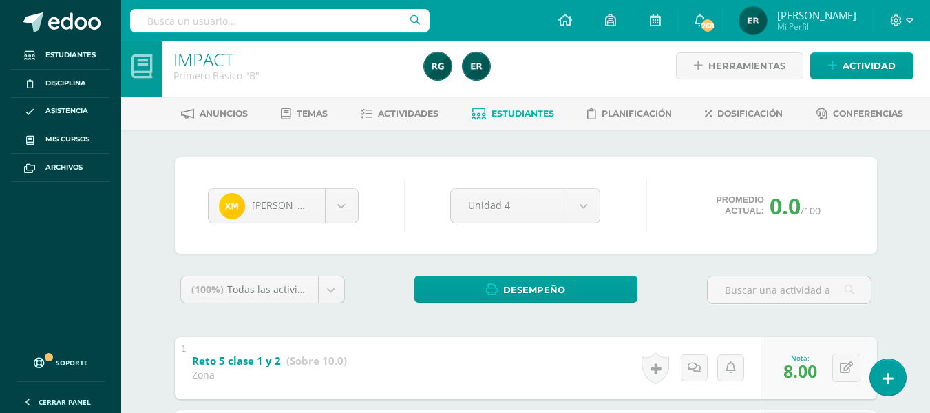
click at [494, 118] on span "Estudiantes" at bounding box center [523, 113] width 63 height 10
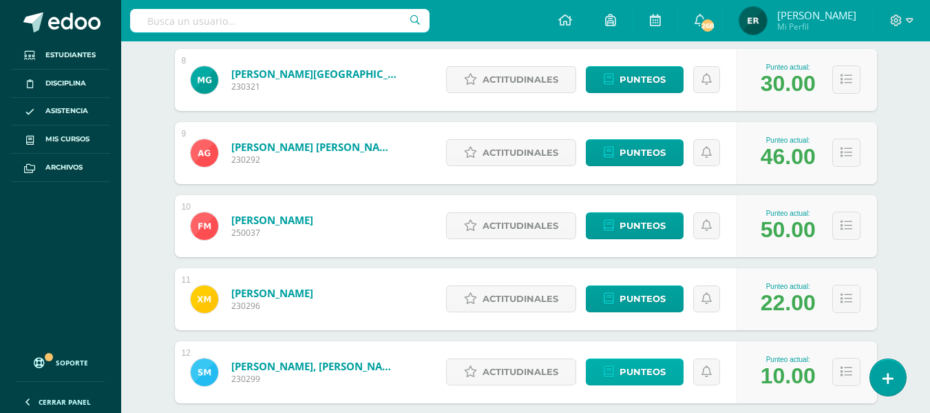
scroll to position [831, 0]
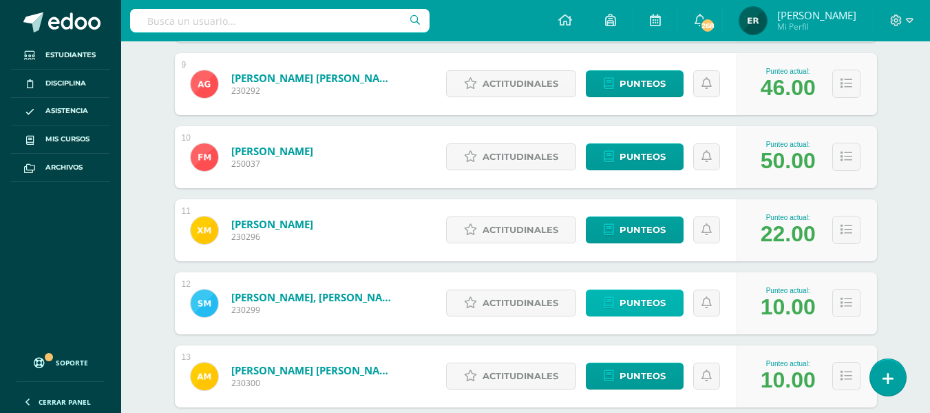
click at [643, 307] on span "Punteos" at bounding box center [643, 302] width 46 height 25
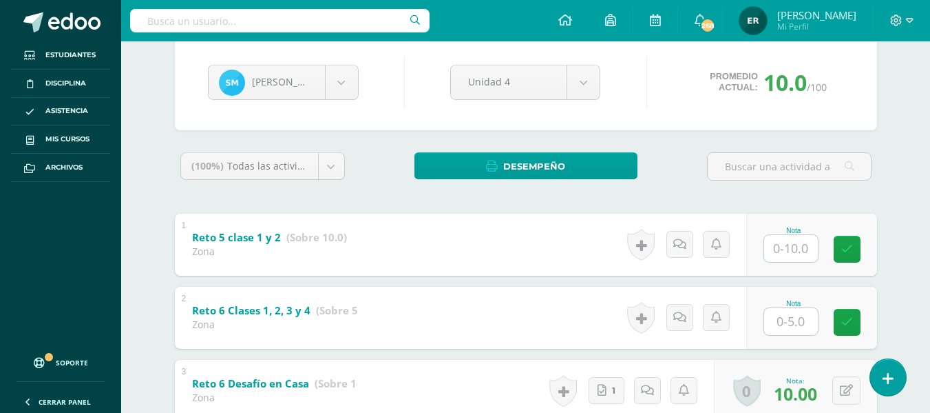
scroll to position [282, 0]
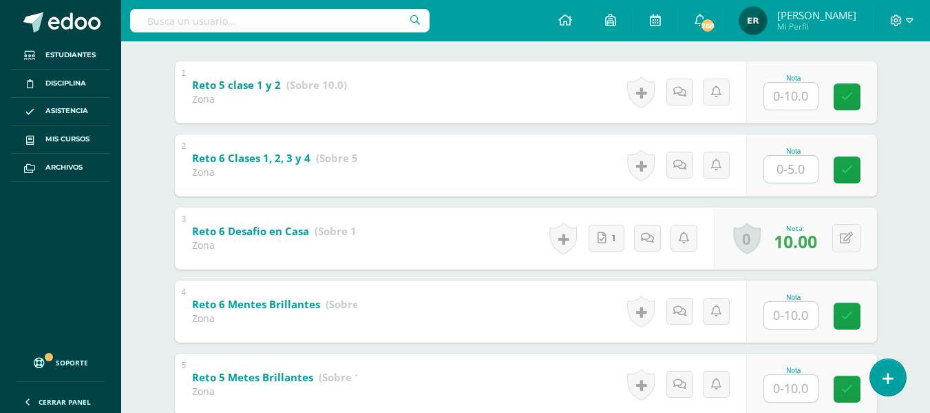
click at [782, 97] on input "text" at bounding box center [791, 96] width 54 height 27
type input "10"
type input "5"
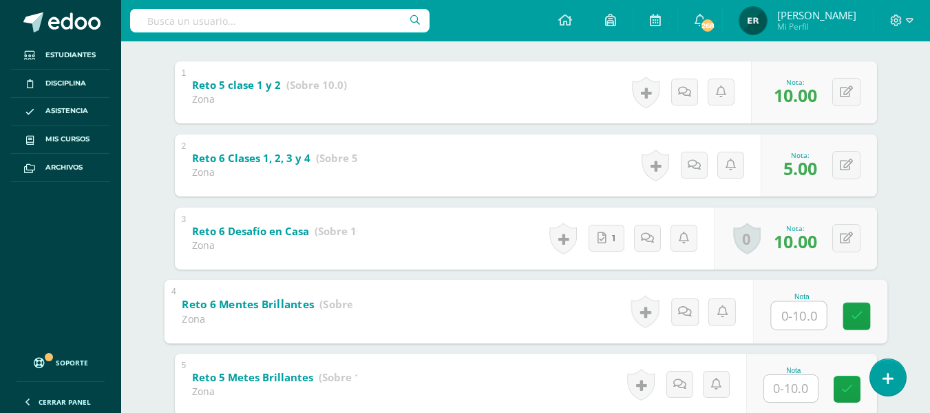
click at [780, 318] on input "text" at bounding box center [798, 315] width 55 height 28
type input "8"
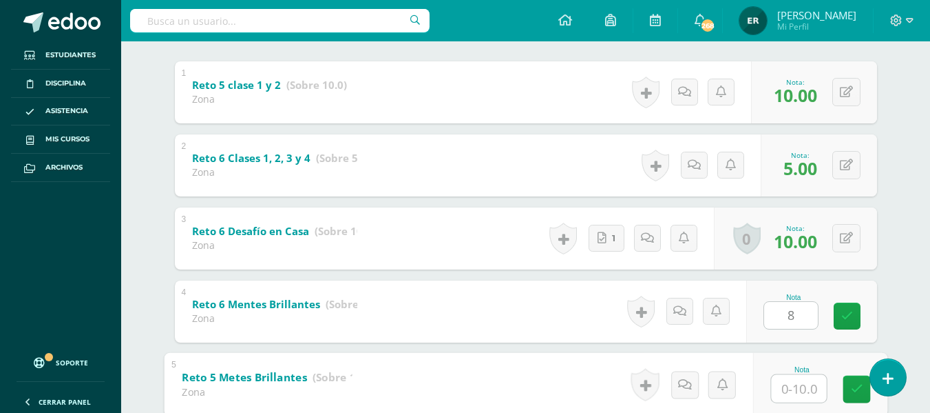
click at [788, 380] on input "text" at bounding box center [798, 388] width 55 height 28
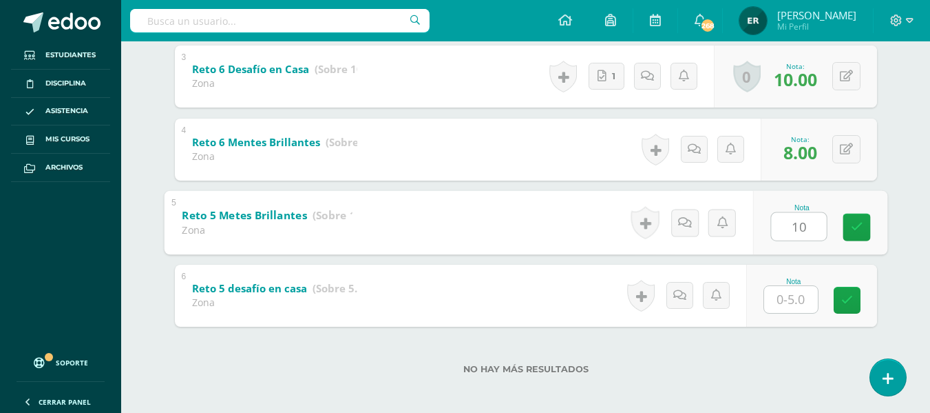
scroll to position [450, 0]
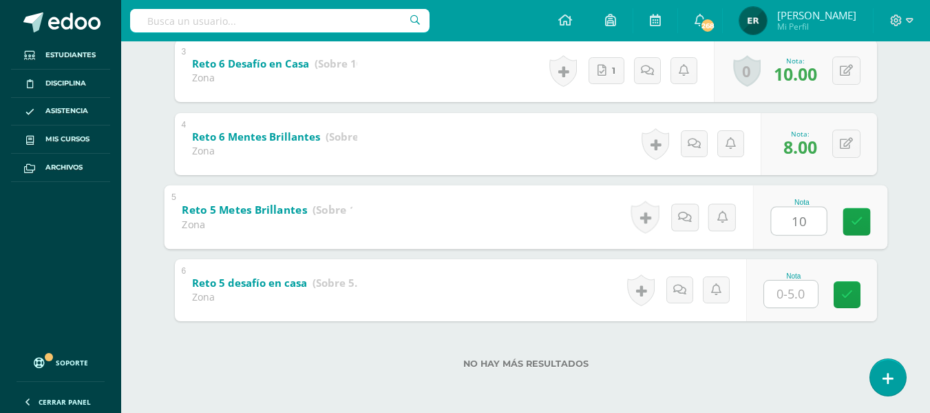
type input "10"
click at [778, 295] on input "text" at bounding box center [791, 293] width 54 height 27
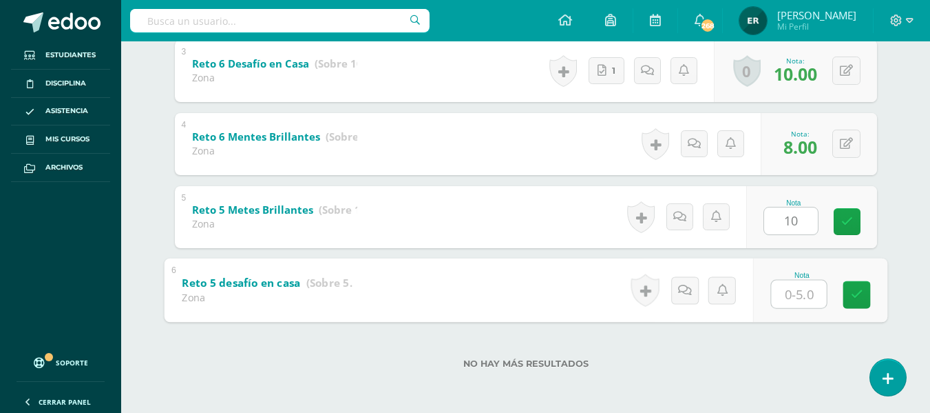
type input "5"
click at [847, 302] on link at bounding box center [857, 294] width 28 height 28
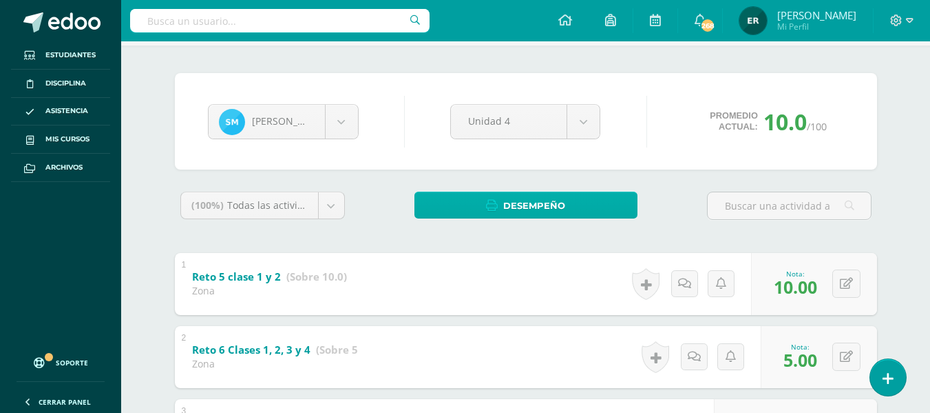
scroll to position [0, 0]
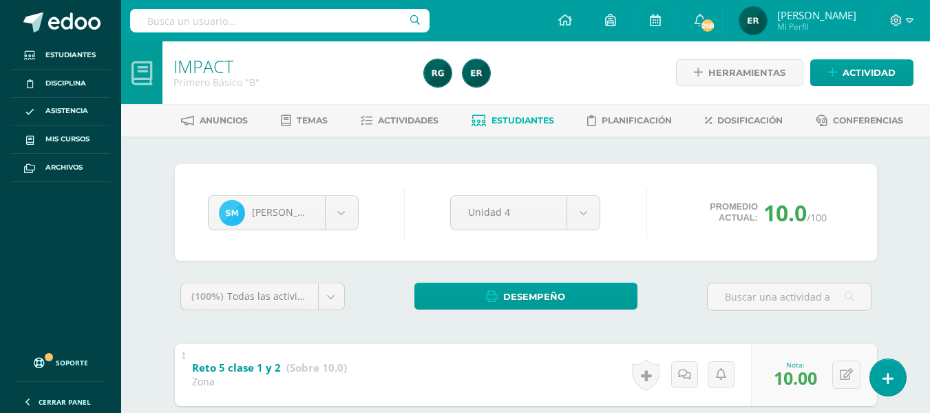
click at [533, 123] on span "Estudiantes" at bounding box center [523, 120] width 63 height 10
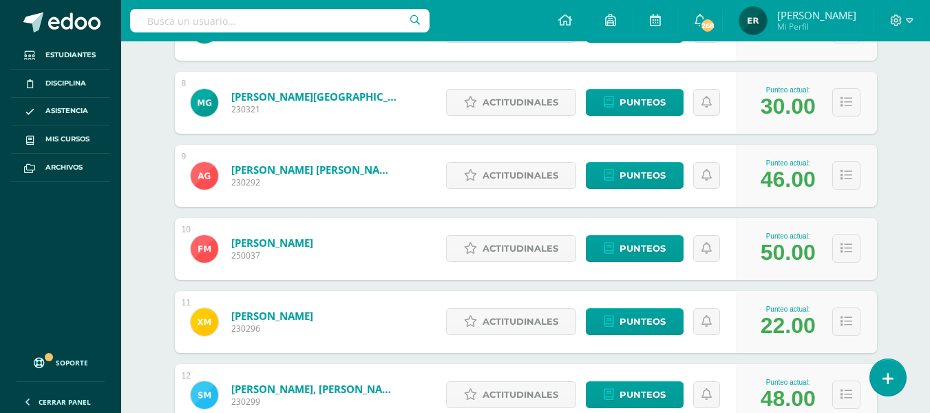
scroll to position [826, 0]
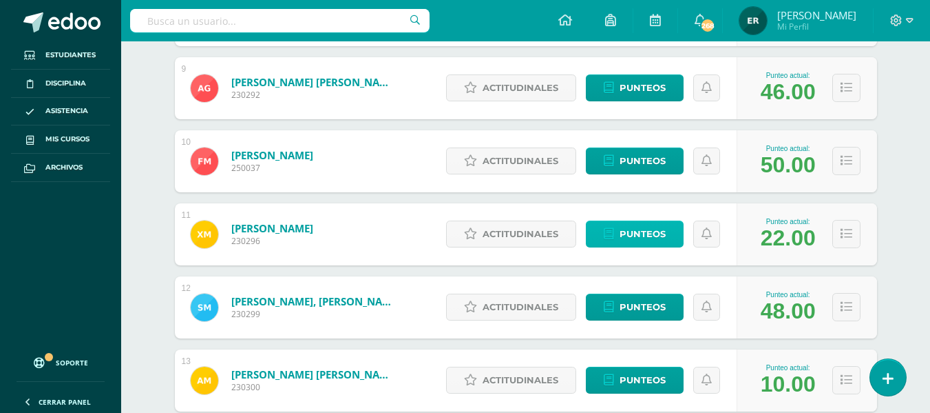
click at [629, 243] on span "Punteos" at bounding box center [643, 233] width 46 height 25
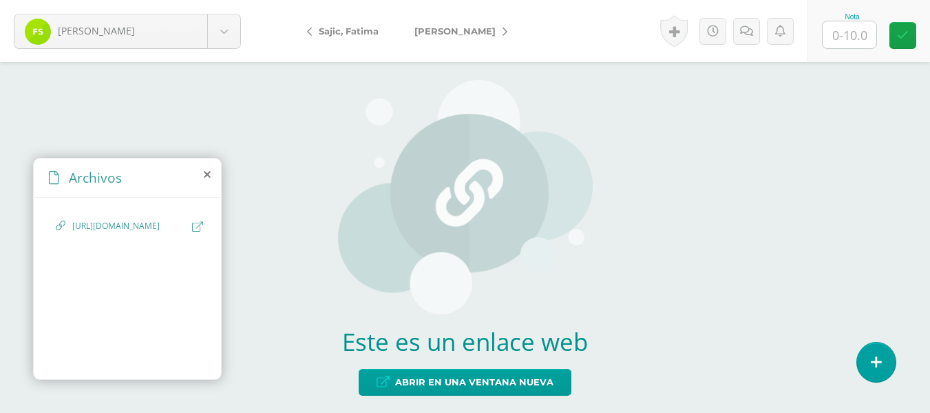
click at [197, 230] on icon at bounding box center [197, 226] width 11 height 10
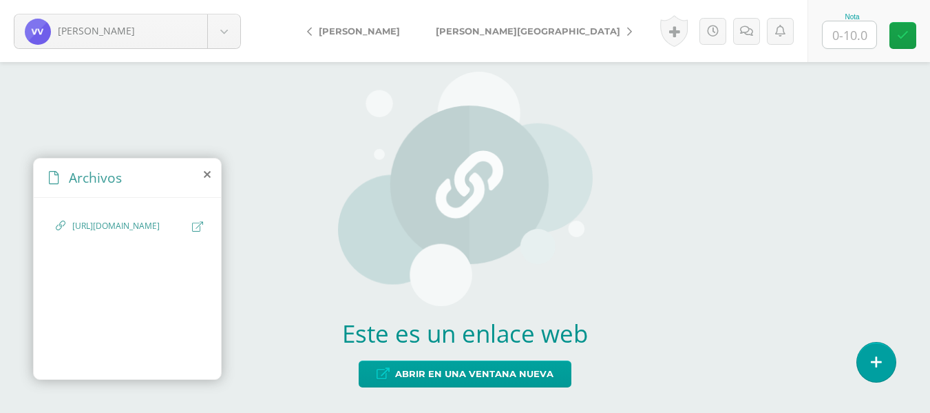
scroll to position [10, 0]
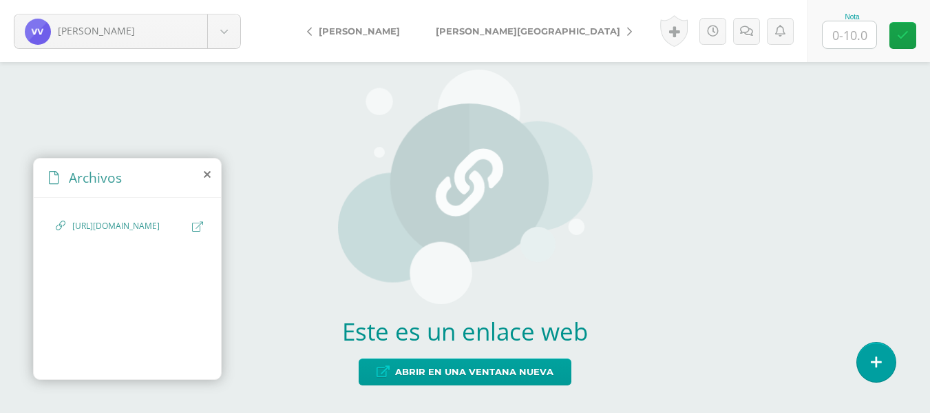
click at [196, 227] on icon at bounding box center [197, 226] width 11 height 10
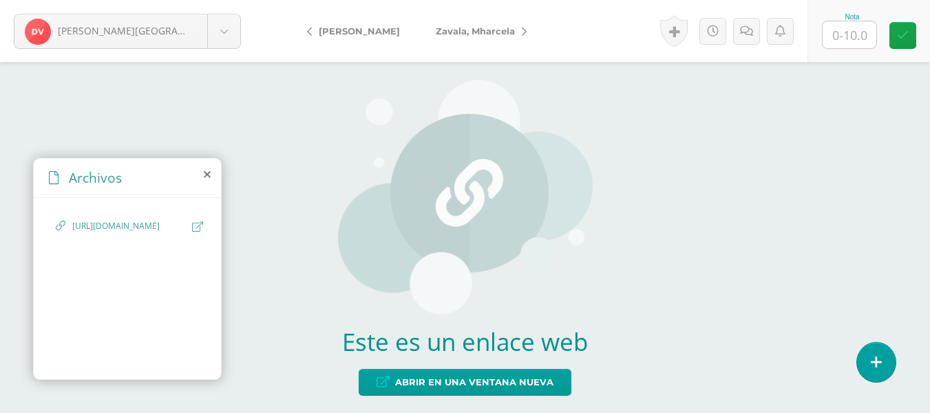
click at [207, 226] on div "[URL][DOMAIN_NAME]" at bounding box center [127, 286] width 187 height 176
click at [198, 226] on icon at bounding box center [197, 226] width 11 height 10
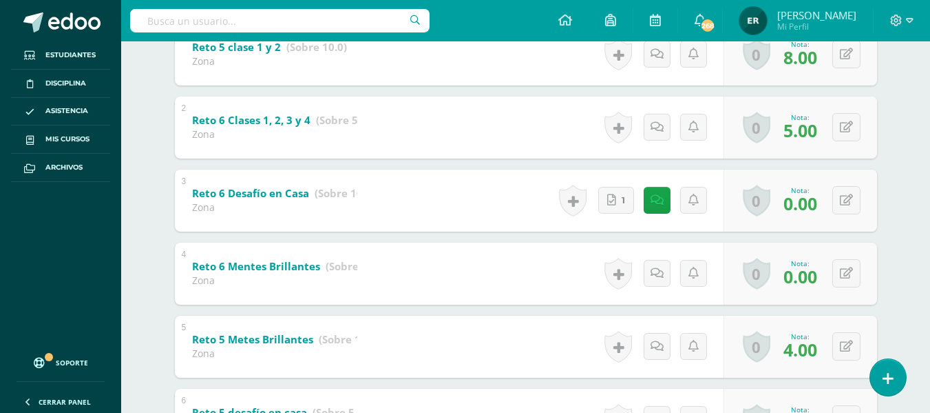
scroll to position [344, 0]
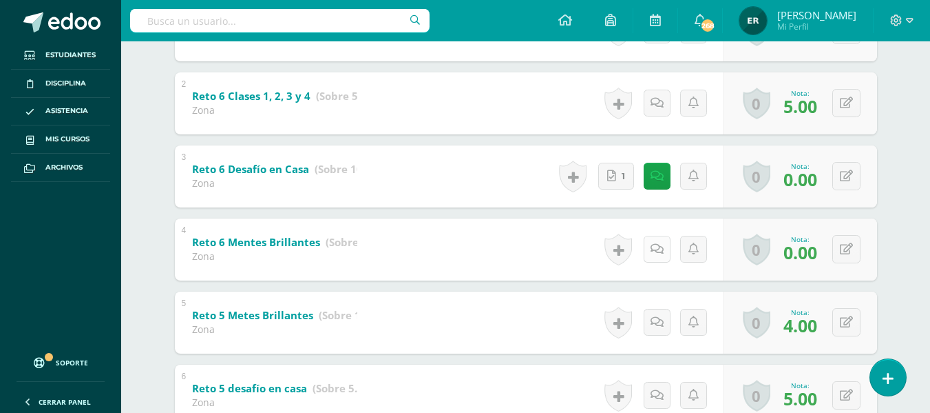
click at [656, 251] on icon at bounding box center [657, 249] width 13 height 12
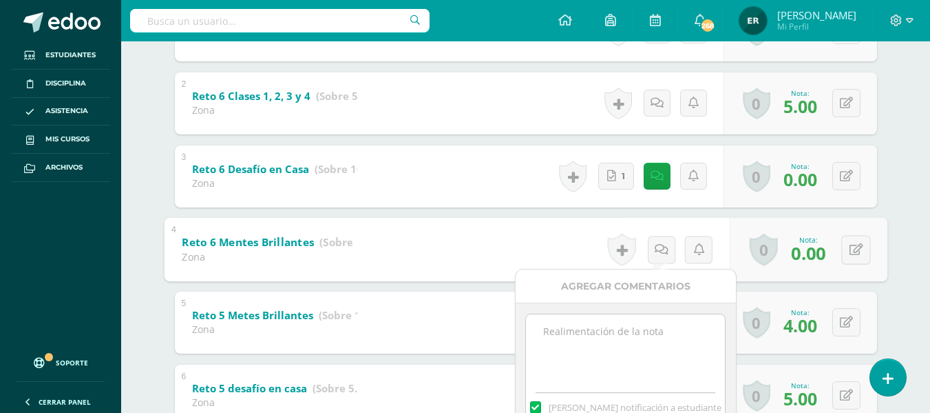
click at [636, 354] on textarea at bounding box center [625, 348] width 199 height 69
paste textarea "No realizó actividad mentes brillantes plataforma Amco reto"
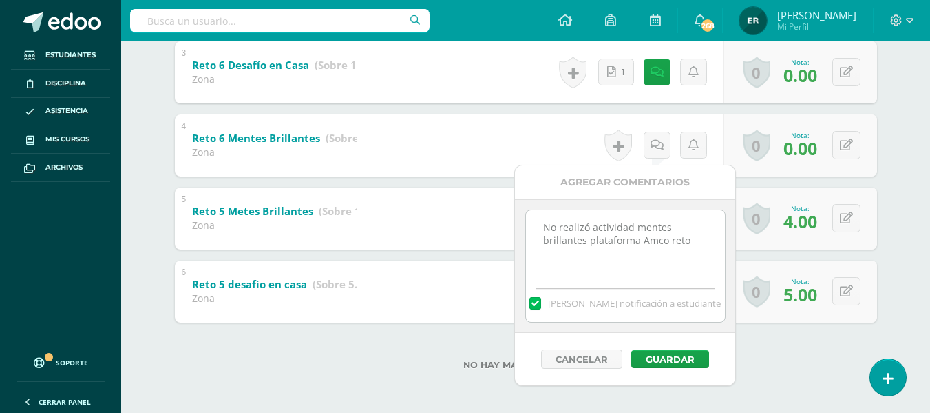
scroll to position [450, 0]
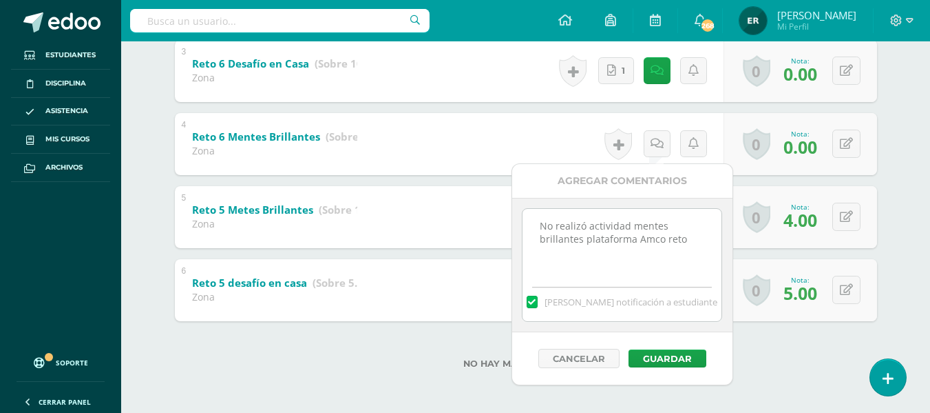
click at [700, 240] on textarea "No realizó actividad mentes brillantes plataforma Amco reto" at bounding box center [622, 243] width 199 height 69
type textarea "No realizó actividad mentes brillantes plataforma Amco reto 6"
click at [689, 355] on button "Guardar" at bounding box center [668, 358] width 78 height 18
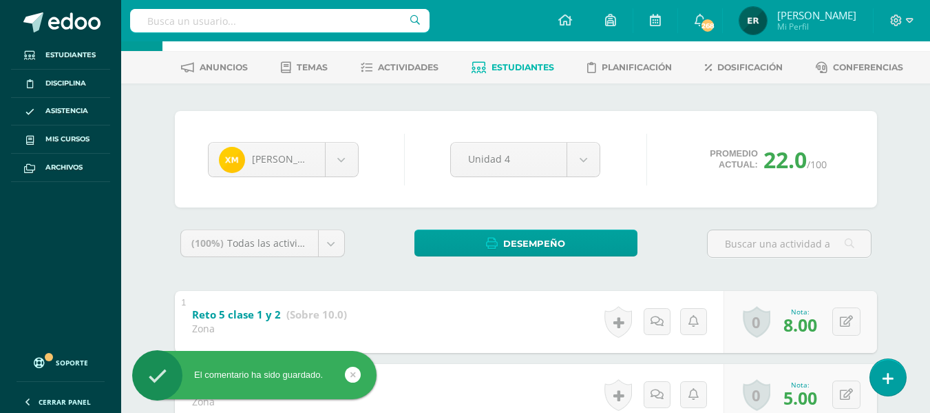
scroll to position [0, 0]
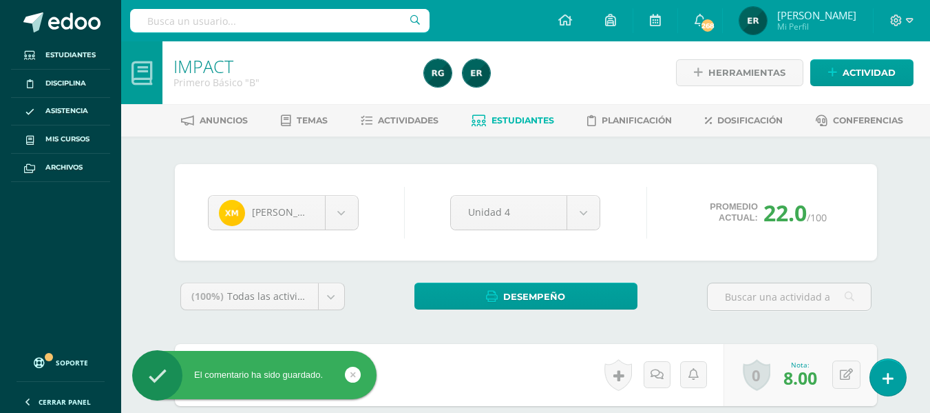
click at [508, 117] on span "Estudiantes" at bounding box center [523, 120] width 63 height 10
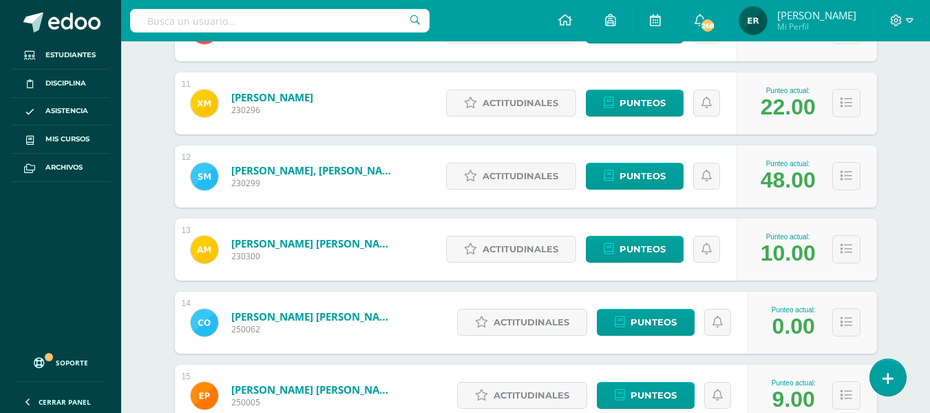
scroll to position [968, 0]
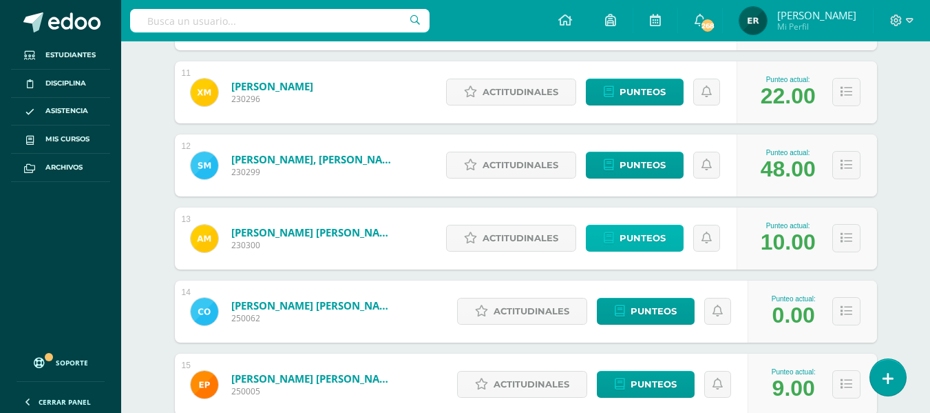
click at [634, 240] on span "Punteos" at bounding box center [643, 237] width 46 height 25
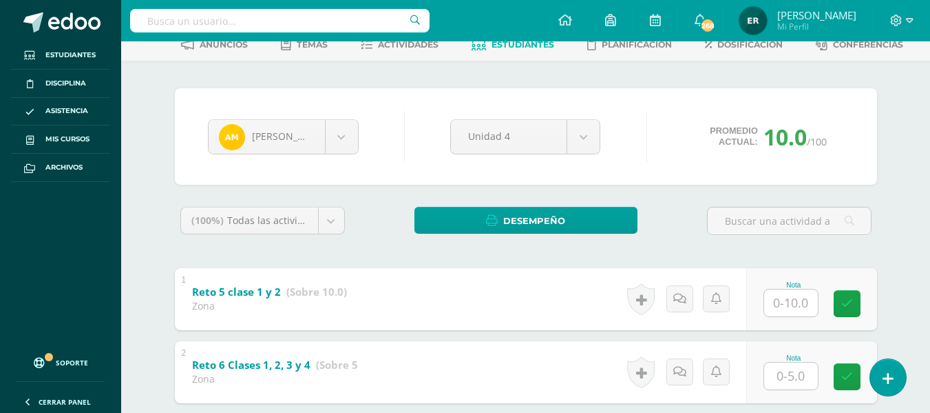
scroll to position [282, 0]
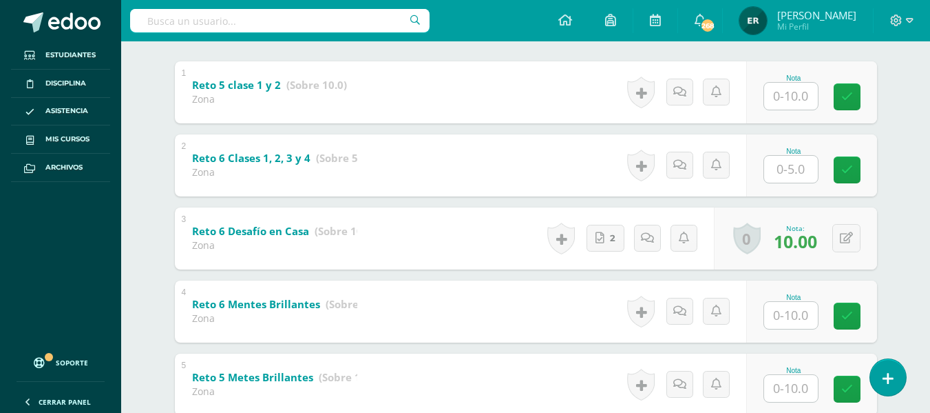
click at [808, 320] on input "text" at bounding box center [791, 315] width 54 height 27
type input "9"
click at [798, 389] on input "text" at bounding box center [791, 388] width 54 height 27
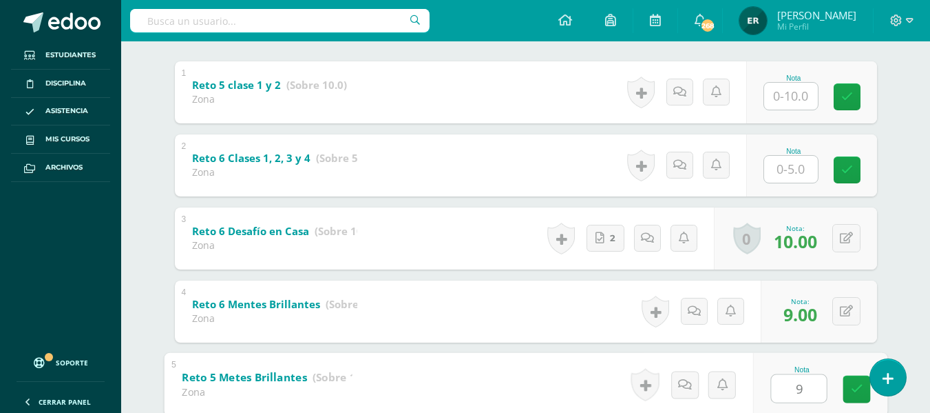
type input "9"
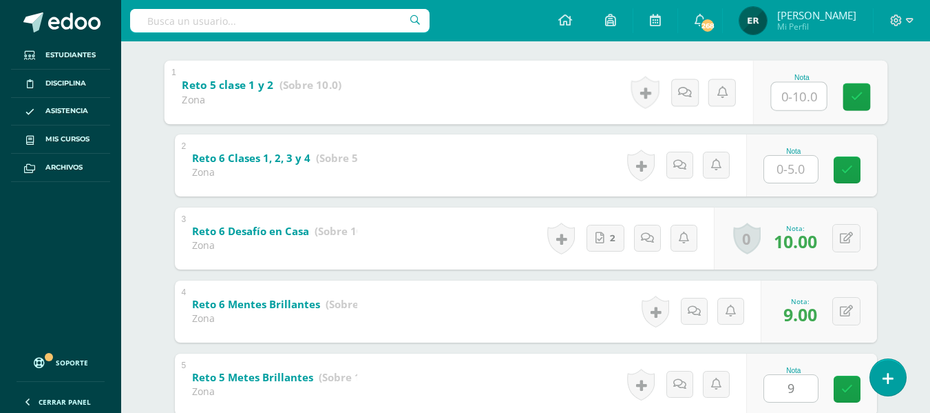
click at [771, 105] on input "text" at bounding box center [798, 96] width 55 height 28
type input "10"
click at [779, 160] on input "text" at bounding box center [791, 169] width 54 height 27
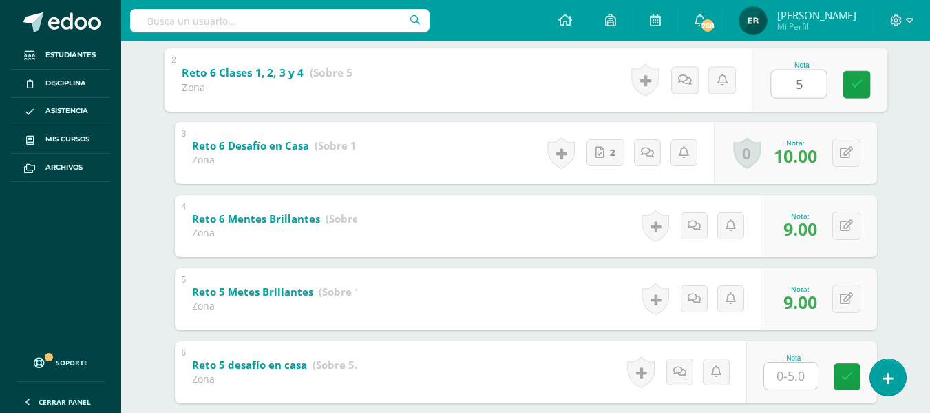
scroll to position [450, 0]
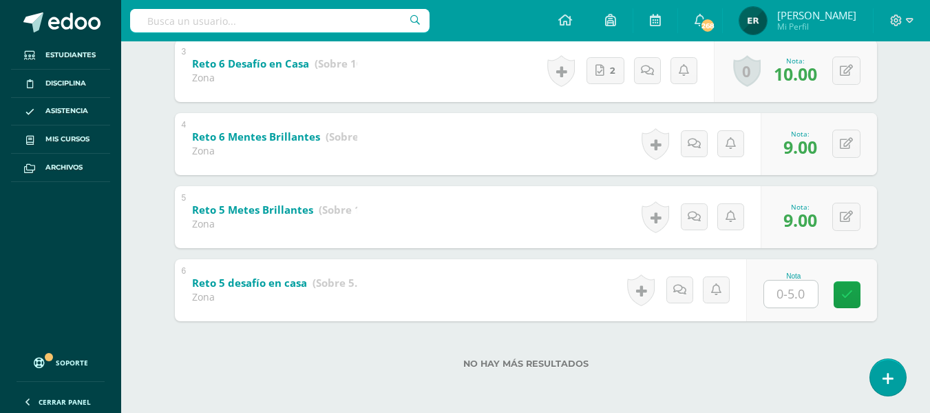
type input "5"
click at [800, 293] on input "text" at bounding box center [798, 294] width 55 height 28
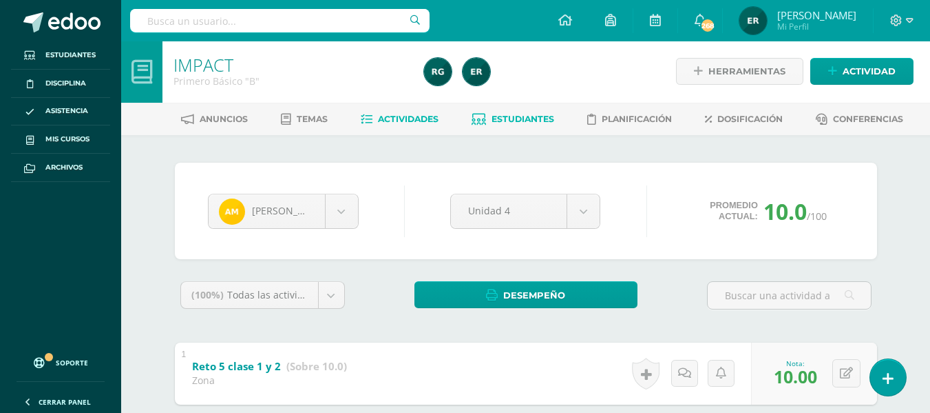
scroll to position [0, 0]
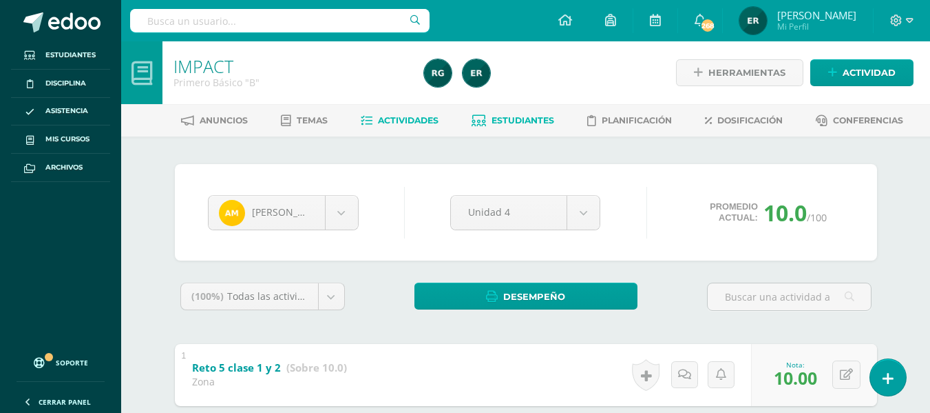
type input "5"
click at [391, 117] on span "Actividades" at bounding box center [408, 120] width 61 height 10
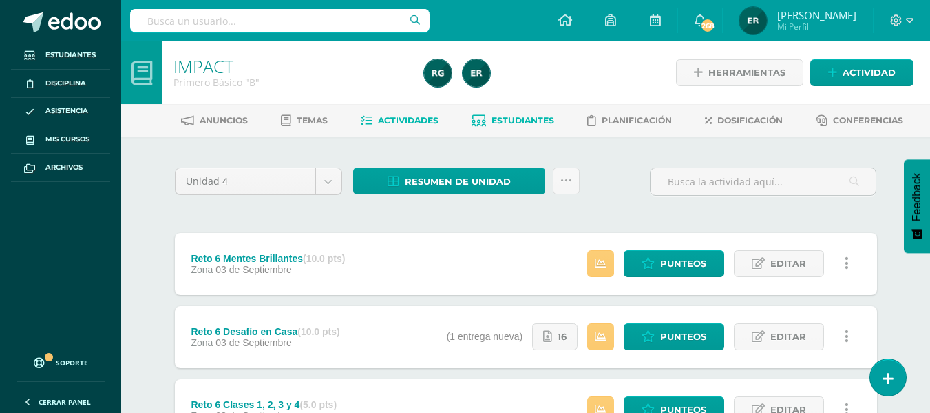
click at [528, 118] on span "Estudiantes" at bounding box center [523, 120] width 63 height 10
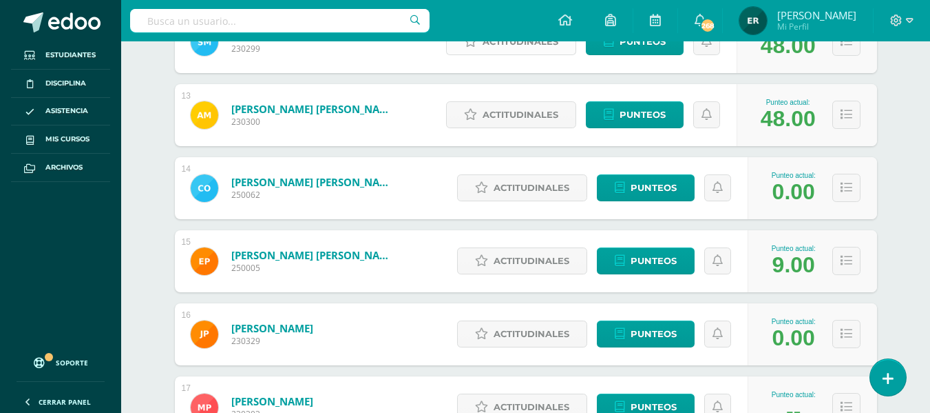
scroll to position [1102, 0]
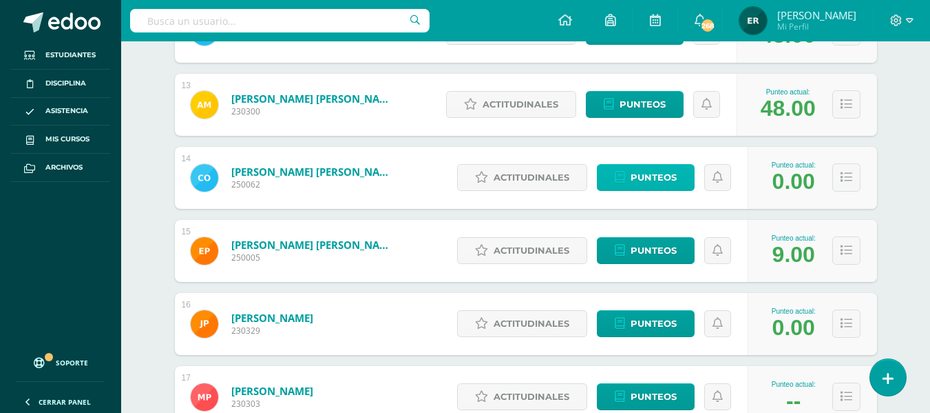
click at [651, 174] on span "Punteos" at bounding box center [654, 177] width 46 height 25
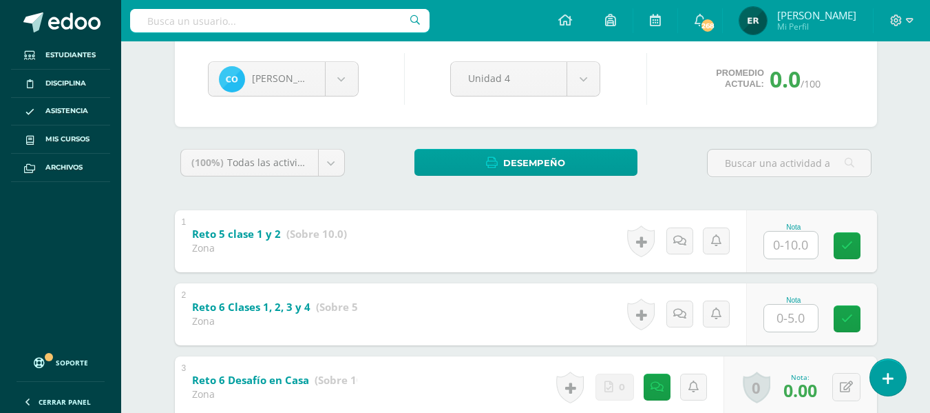
scroll to position [214, 0]
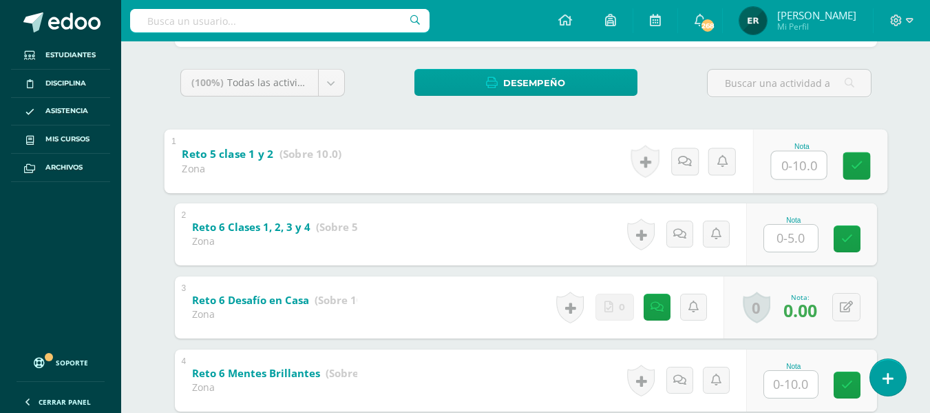
click at [795, 172] on input "text" at bounding box center [798, 165] width 55 height 28
type input "8"
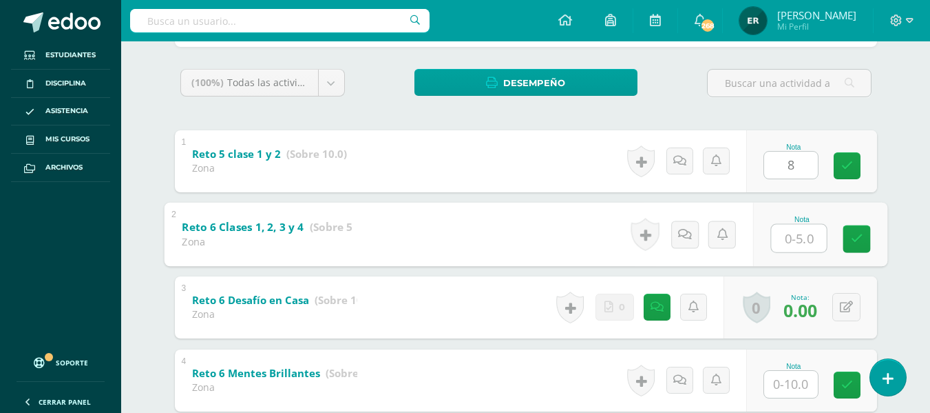
click at [790, 234] on input "text" at bounding box center [798, 238] width 55 height 28
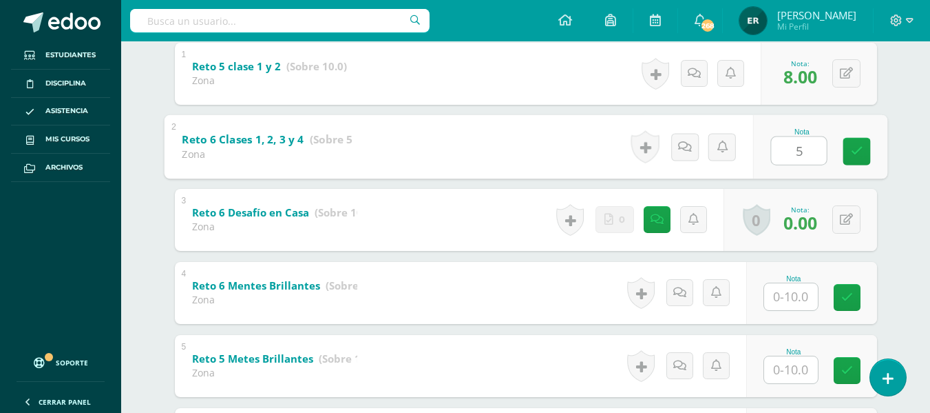
scroll to position [420, 0]
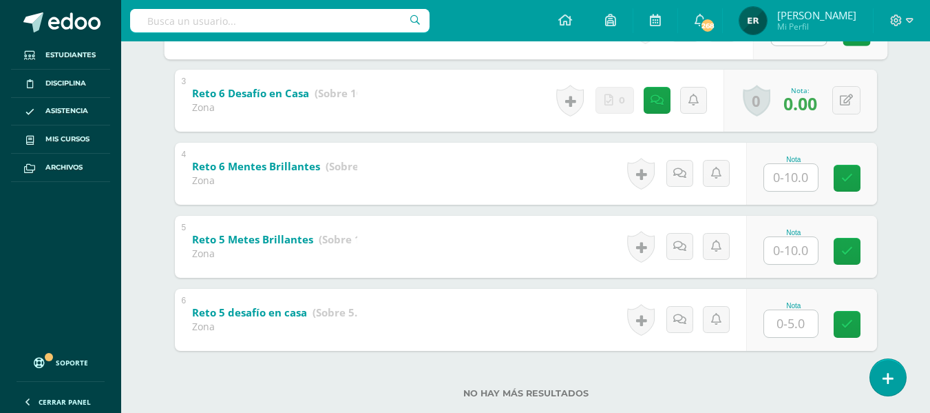
type input "5"
click at [792, 182] on input "text" at bounding box center [798, 177] width 55 height 28
type input "0"
click at [788, 253] on input "text" at bounding box center [791, 250] width 54 height 27
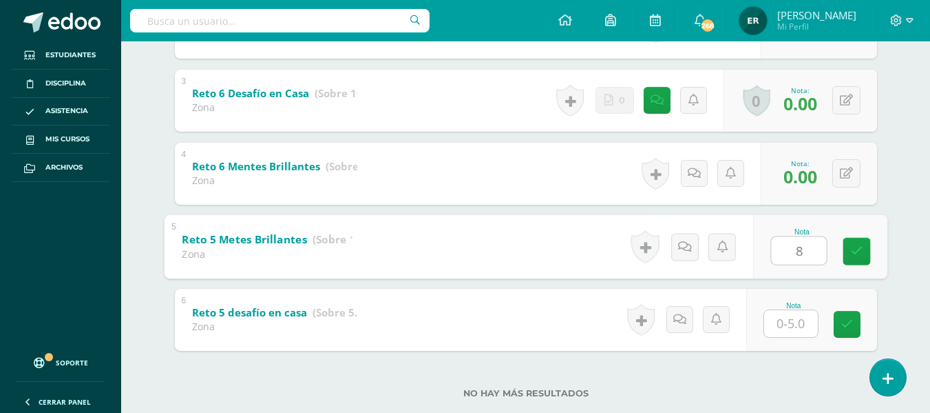
type input "8"
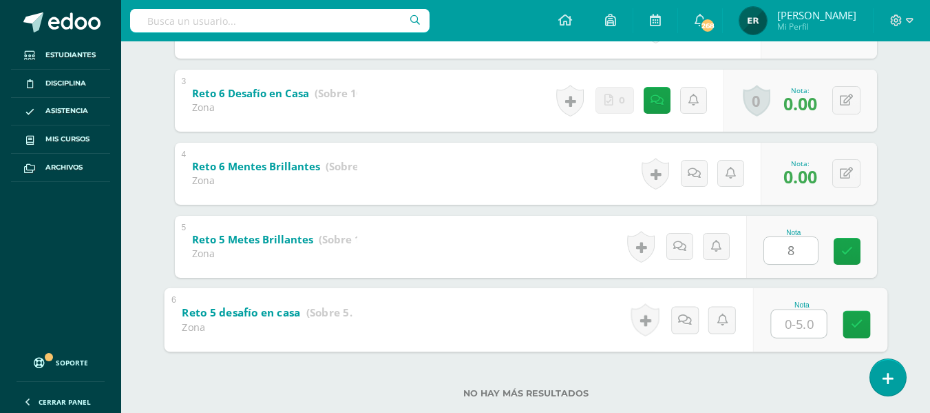
click at [804, 325] on input "text" at bounding box center [798, 323] width 55 height 28
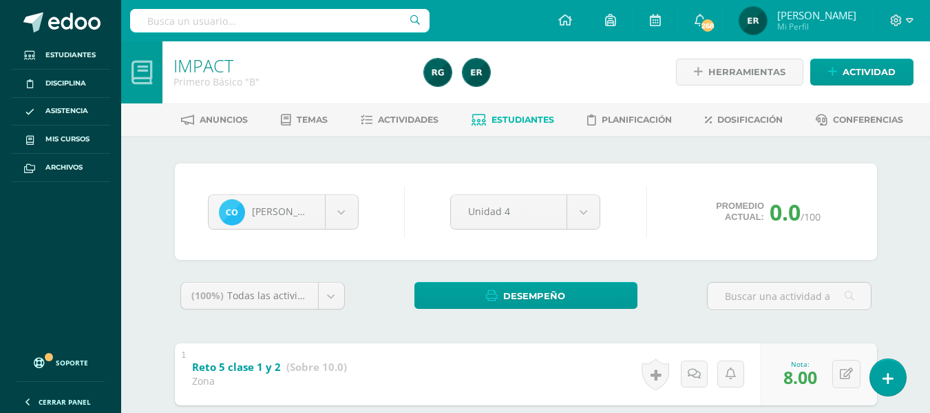
scroll to position [0, 0]
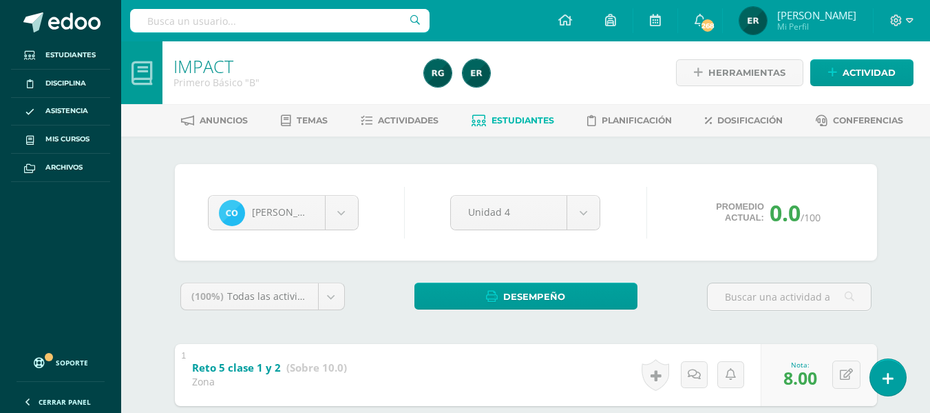
type input "5"
click at [505, 110] on link "Estudiantes" at bounding box center [513, 121] width 83 height 22
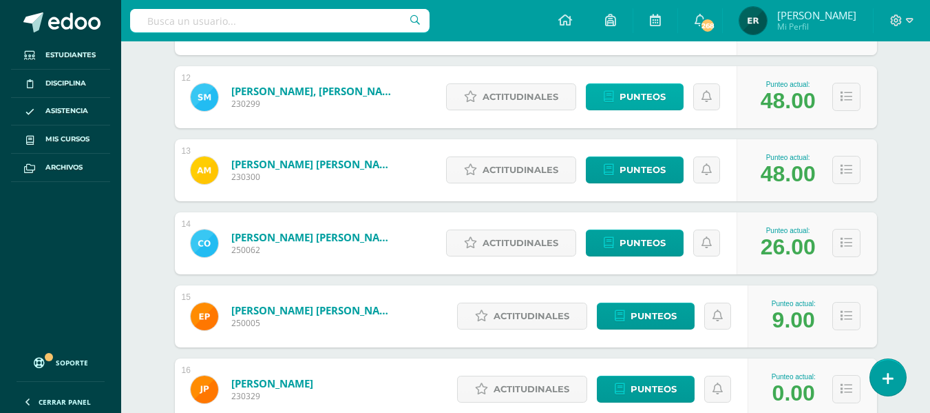
scroll to position [1175, 0]
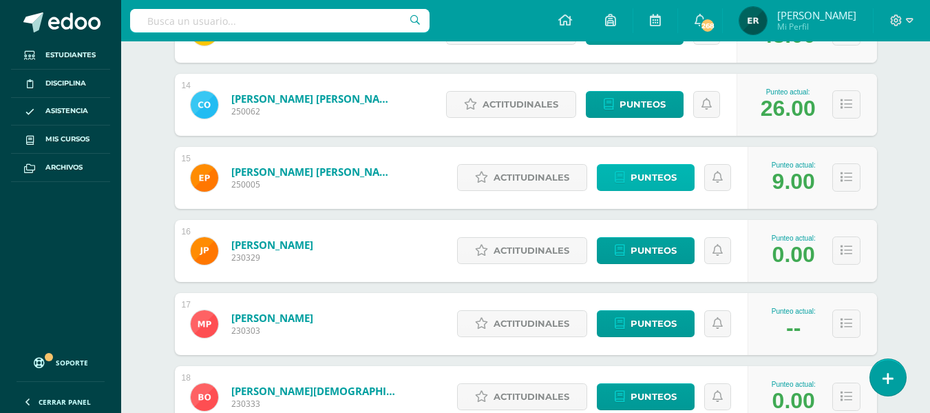
click at [643, 179] on span "Punteos" at bounding box center [654, 177] width 46 height 25
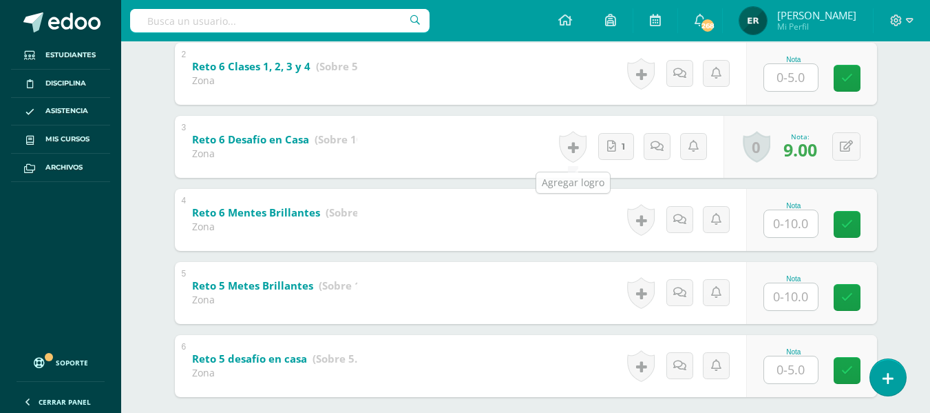
scroll to position [420, 0]
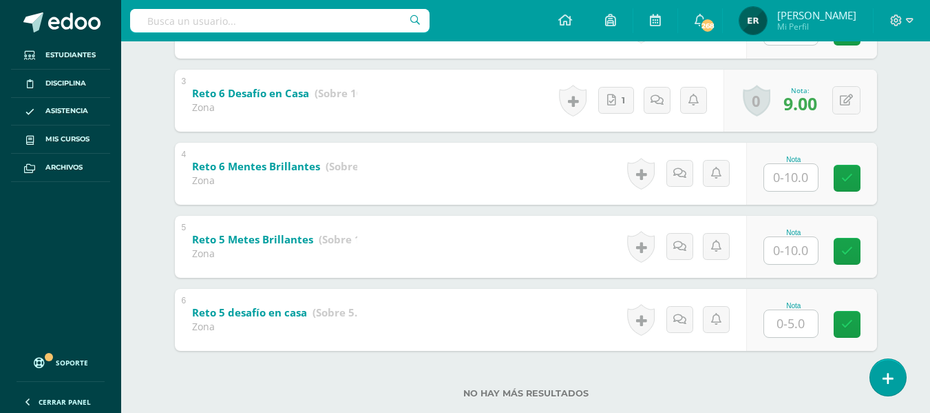
click at [786, 257] on input "text" at bounding box center [791, 250] width 54 height 27
type input "8"
click at [791, 184] on input "text" at bounding box center [791, 177] width 54 height 27
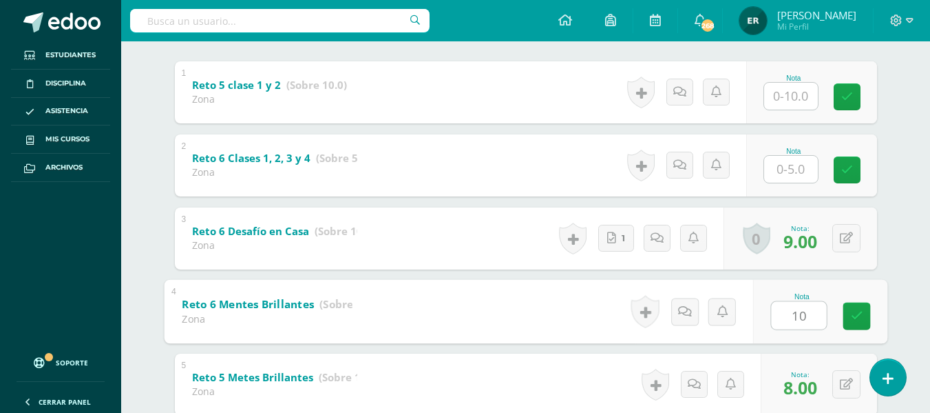
scroll to position [214, 0]
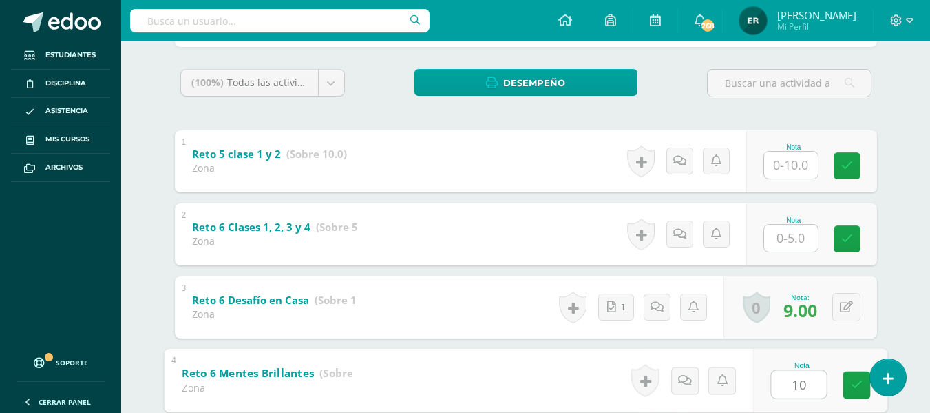
type input "10"
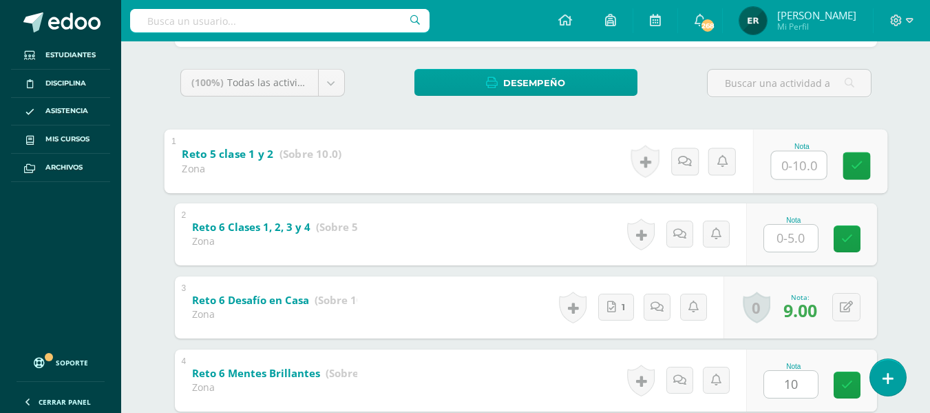
click at [797, 173] on input "text" at bounding box center [798, 165] width 55 height 28
type input "10"
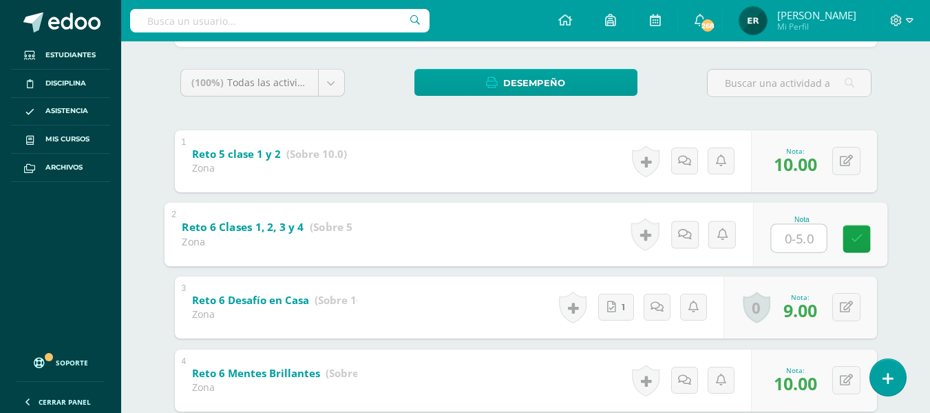
type input "5"
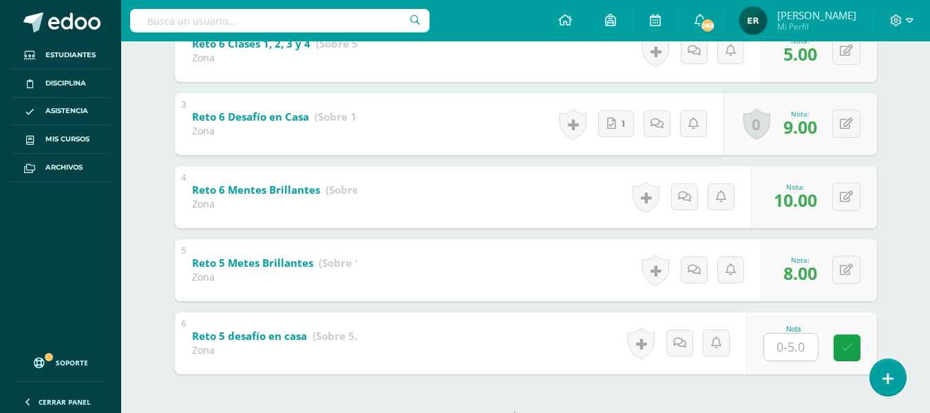
scroll to position [420, 0]
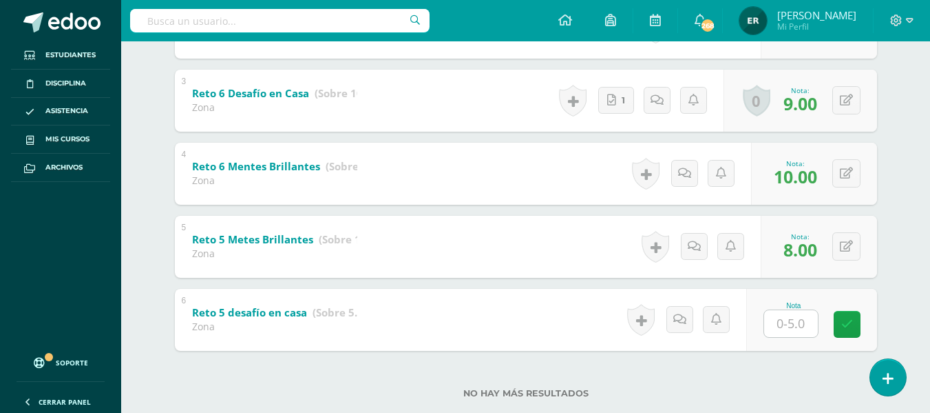
click at [795, 333] on input "text" at bounding box center [791, 323] width 54 height 27
type input "5"
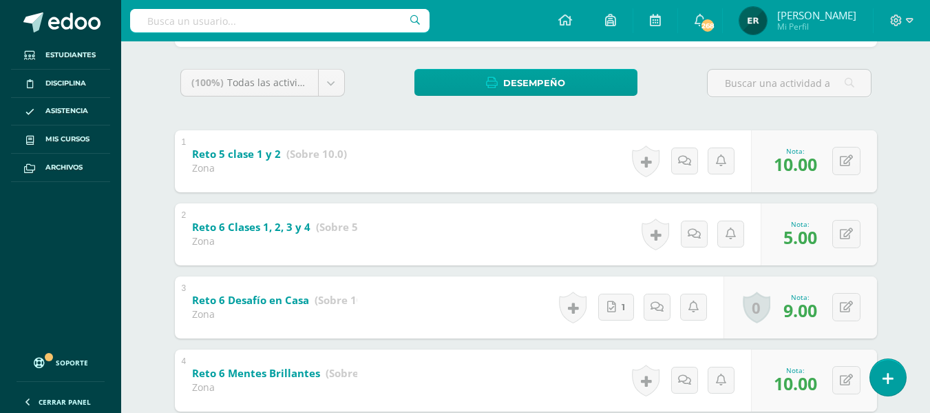
scroll to position [7, 0]
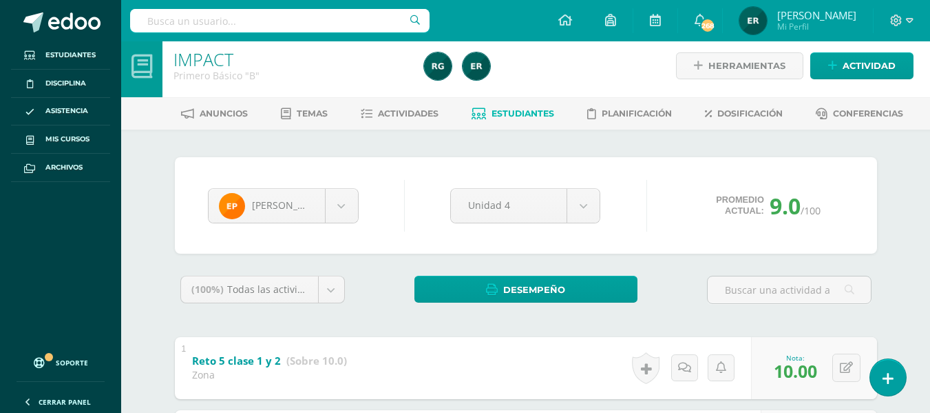
click at [518, 108] on span "Estudiantes" at bounding box center [523, 113] width 63 height 10
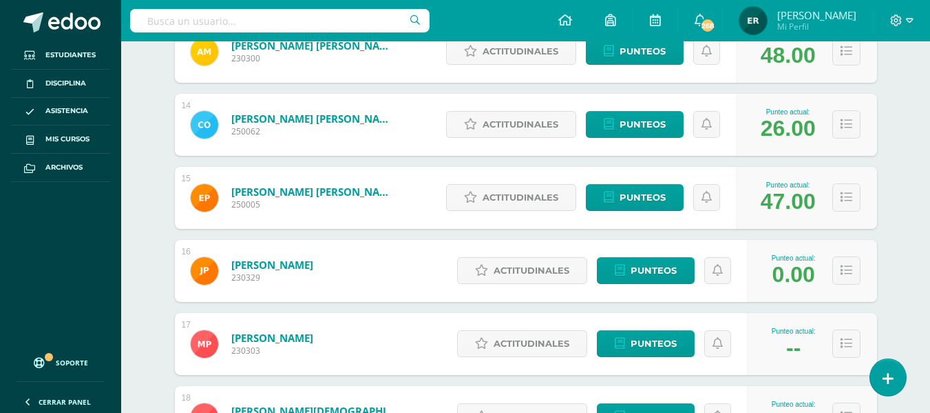
scroll to position [1175, 0]
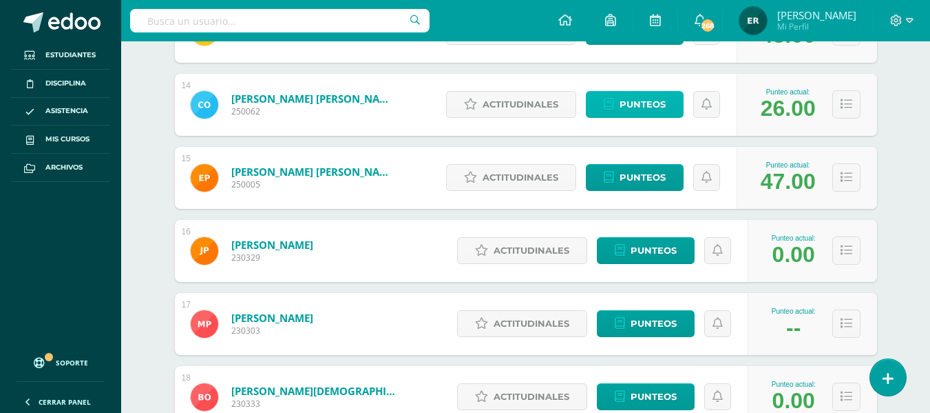
click at [621, 102] on span "Punteos" at bounding box center [643, 104] width 46 height 25
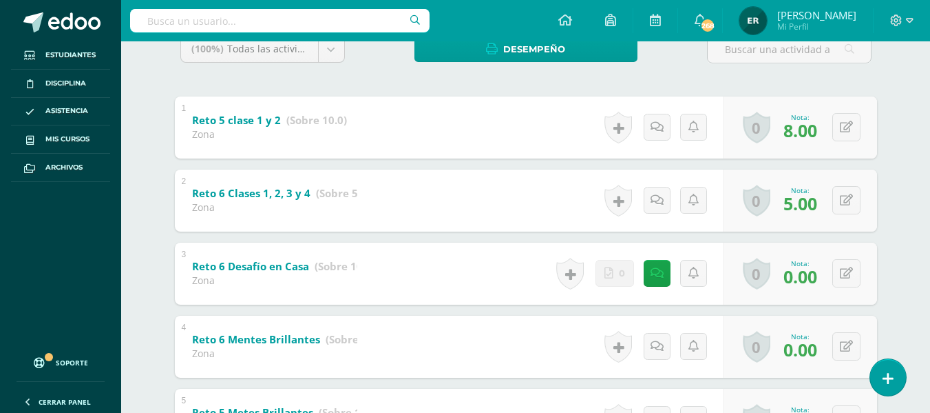
scroll to position [282, 0]
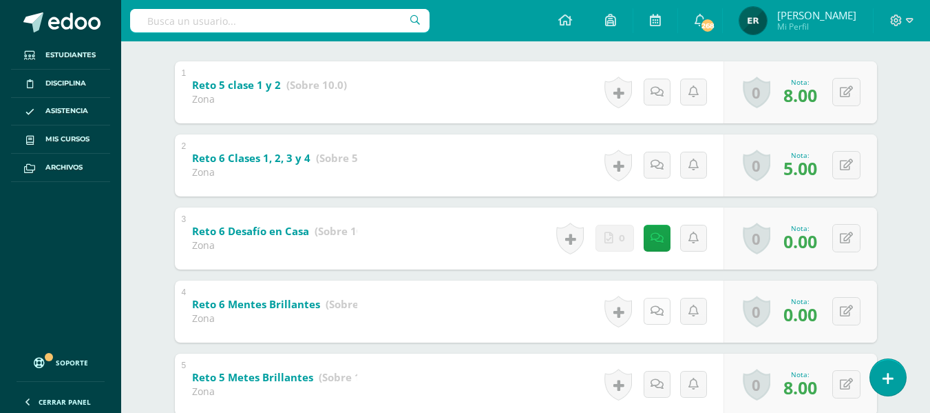
click at [660, 310] on icon at bounding box center [657, 311] width 13 height 12
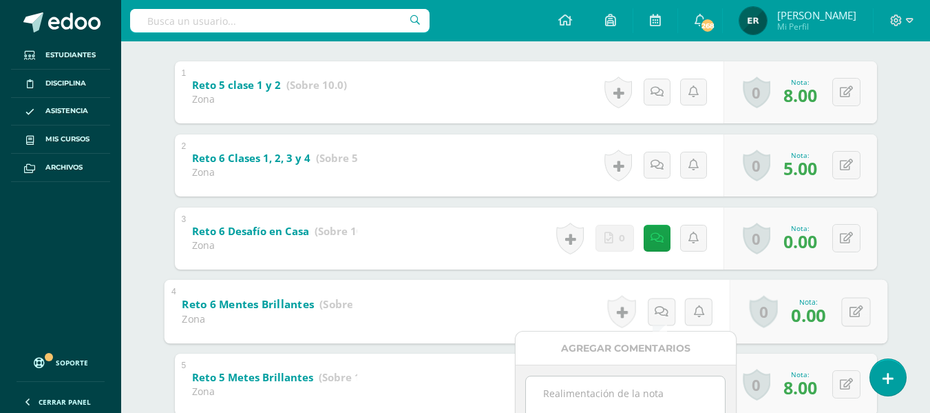
click at [627, 391] on textarea at bounding box center [625, 410] width 199 height 69
paste textarea "No realizó actividad mentes brillantes plataforma Amco reto"
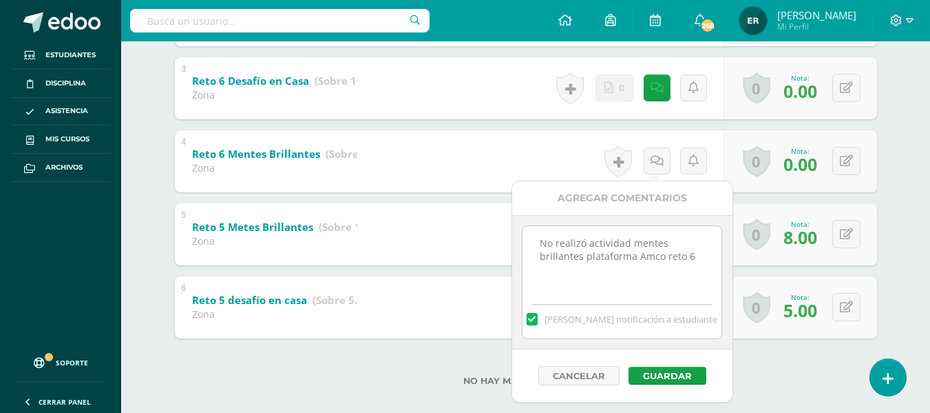
scroll to position [433, 0]
type textarea "No realizó actividad mentes brillantes plataforma Amco reto 6"
click at [678, 371] on button "Guardar" at bounding box center [668, 375] width 78 height 18
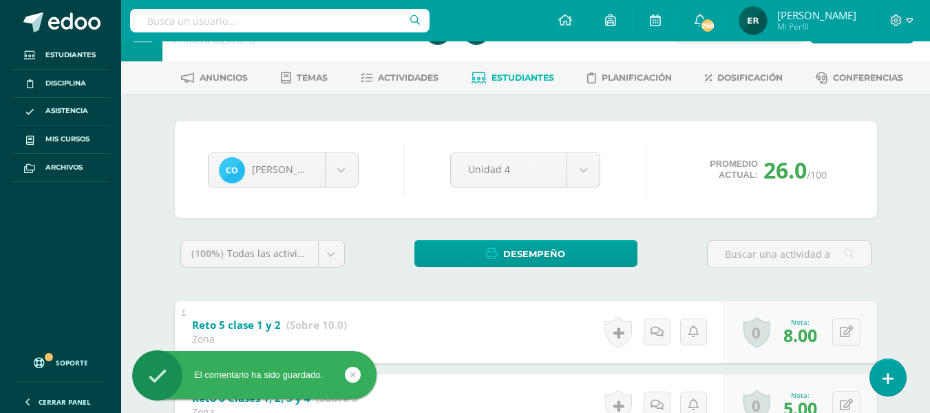
scroll to position [0, 0]
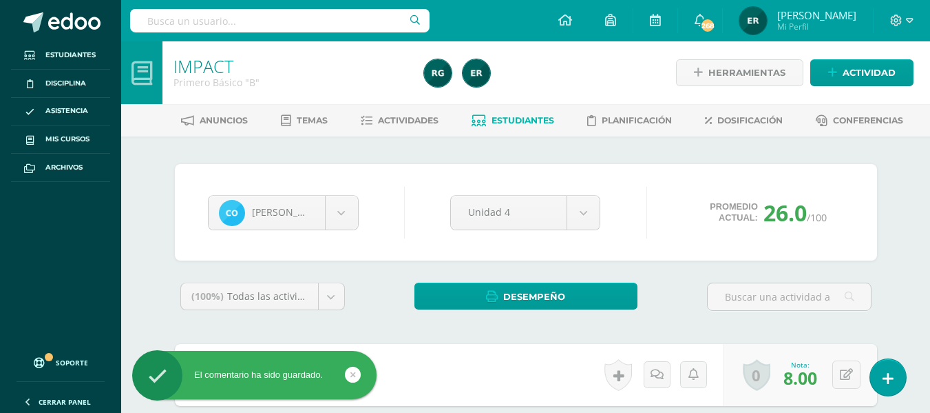
click at [497, 118] on span "Estudiantes" at bounding box center [523, 120] width 63 height 10
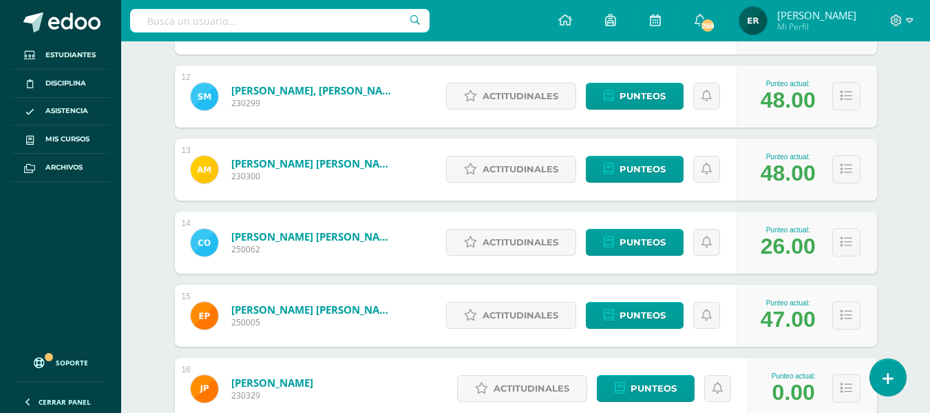
scroll to position [1175, 0]
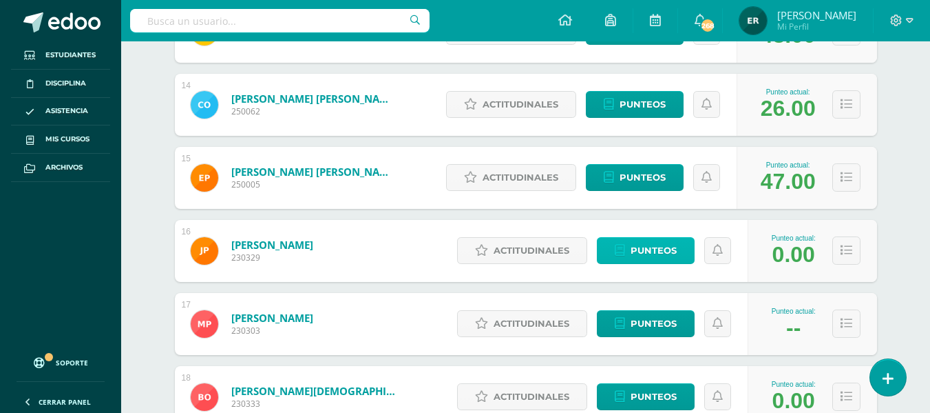
click at [652, 251] on span "Punteos" at bounding box center [654, 250] width 46 height 25
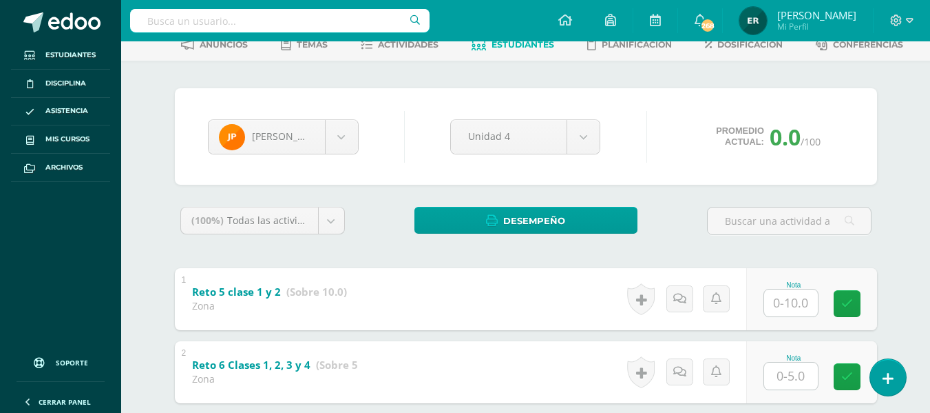
scroll to position [23, 0]
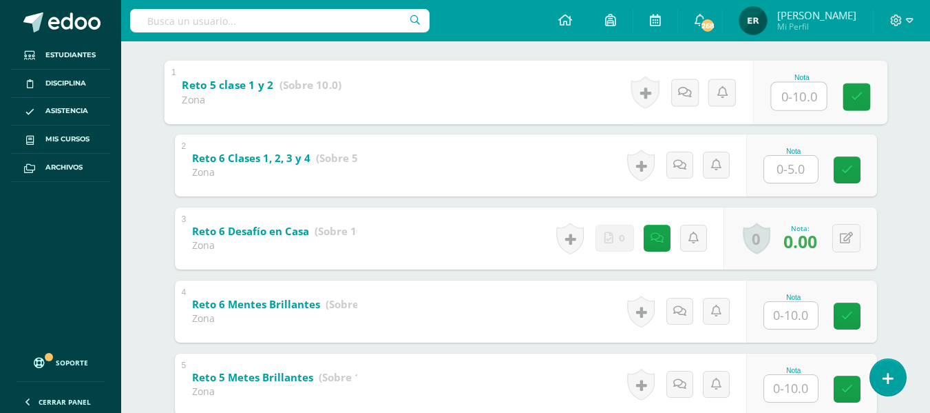
click at [800, 98] on input "text" at bounding box center [798, 96] width 55 height 28
type input "5"
click at [780, 167] on input "text" at bounding box center [791, 169] width 54 height 27
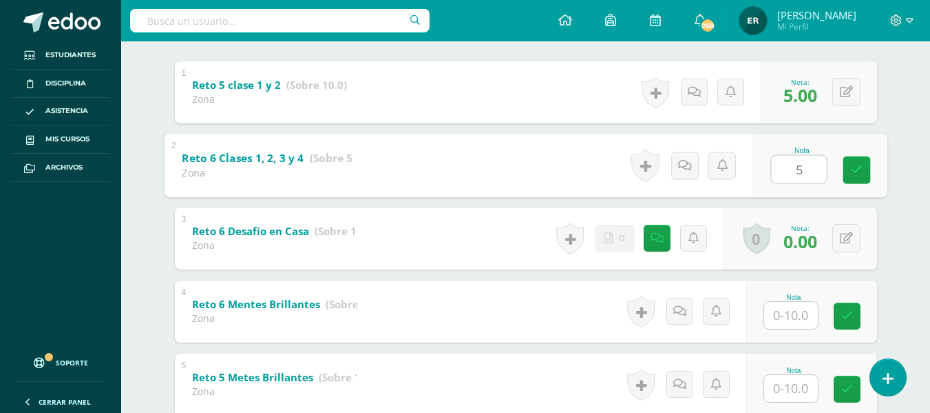
type input "5"
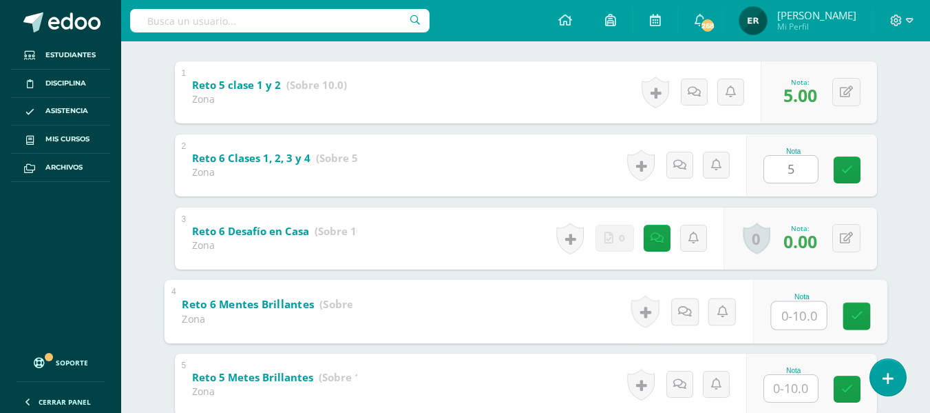
click at [793, 322] on input "text" at bounding box center [798, 315] width 55 height 28
type input "10"
click at [798, 396] on input "text" at bounding box center [791, 388] width 54 height 27
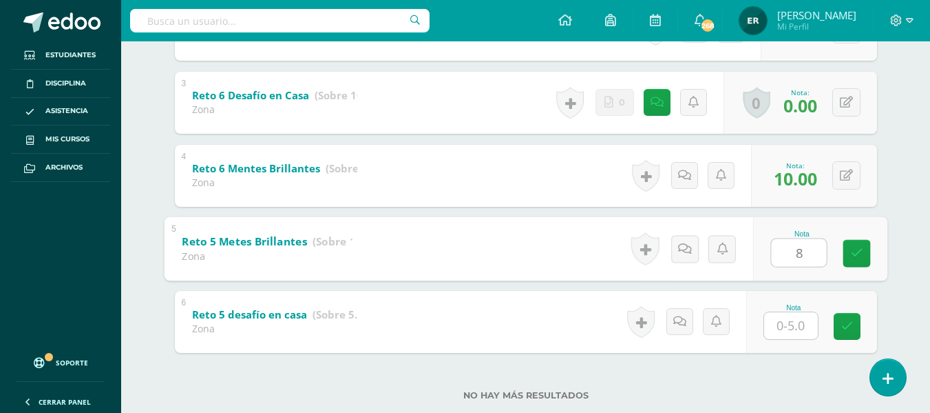
scroll to position [420, 0]
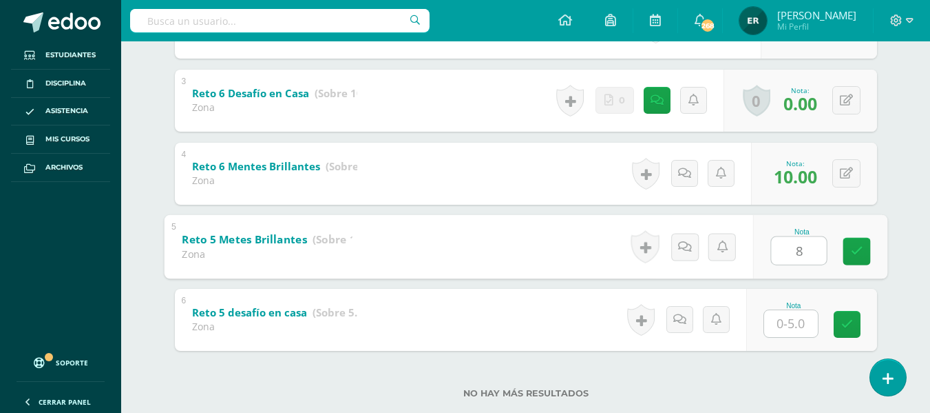
type input "8"
click at [793, 329] on input "text" at bounding box center [791, 323] width 54 height 27
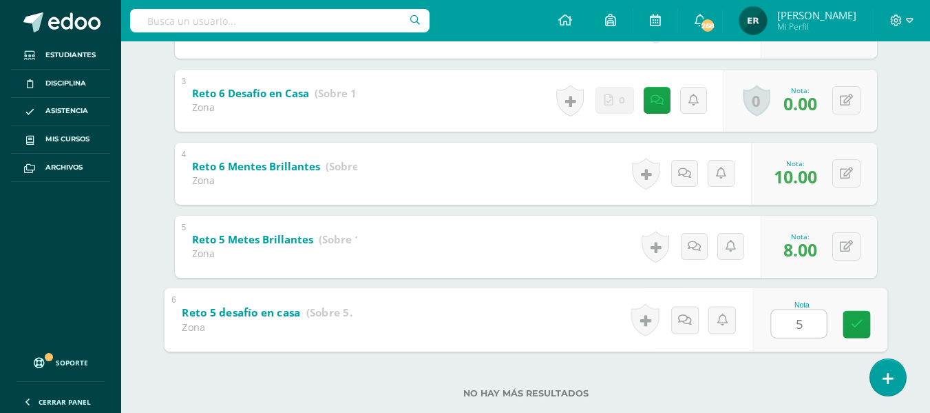
type input "5"
click at [893, 284] on div "José Pelén Diana Aguirre Diego Alvarado Marjorie Arriaga Luis Barco Alessandro …" at bounding box center [526, 79] width 758 height 726
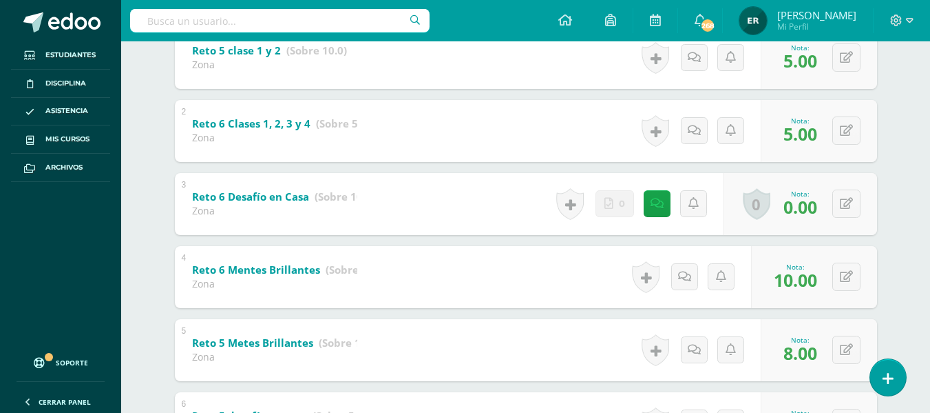
scroll to position [214, 0]
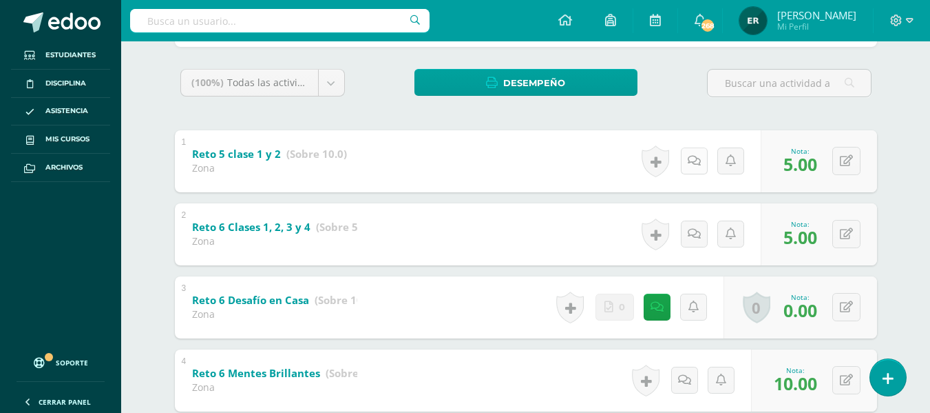
click at [696, 158] on icon at bounding box center [694, 161] width 13 height 12
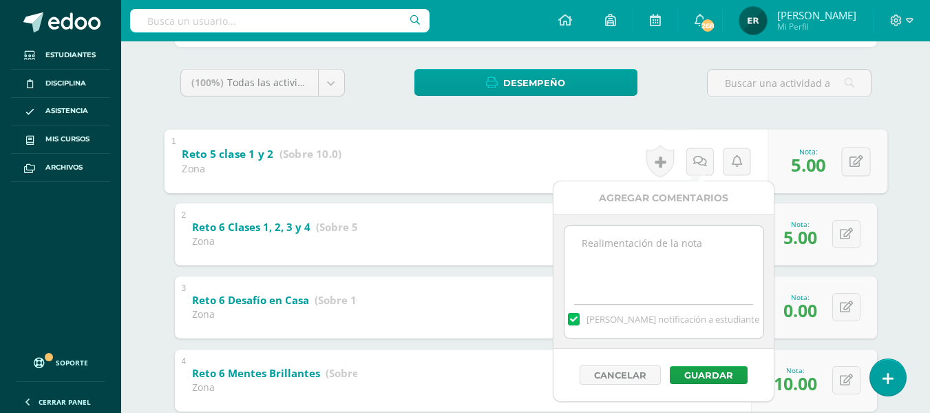
click at [623, 244] on textarea at bounding box center [664, 260] width 199 height 69
paste textarea "Actividad incompleta reto 5 clase 1"
click at [749, 240] on textarea "Actividad incompleta reto 5 clase 1" at bounding box center [664, 260] width 199 height 69
type textarea "Actividad incompleta reto 5 clase 1 y 2"
click at [718, 378] on button "Guardar" at bounding box center [709, 375] width 78 height 18
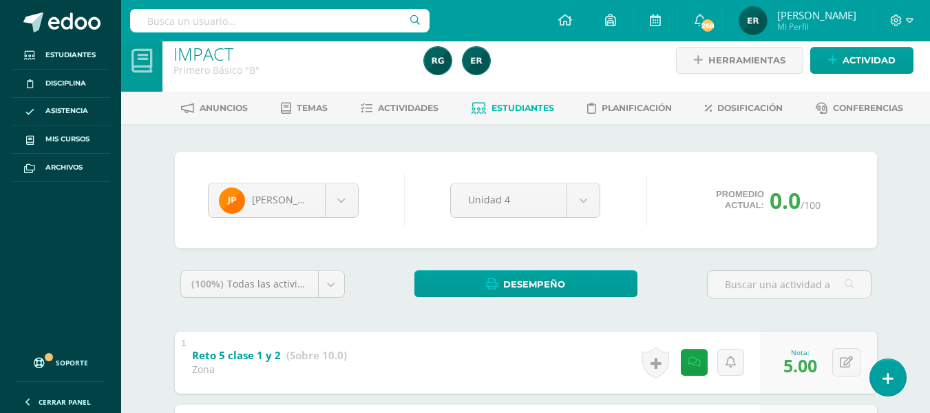
scroll to position [0, 0]
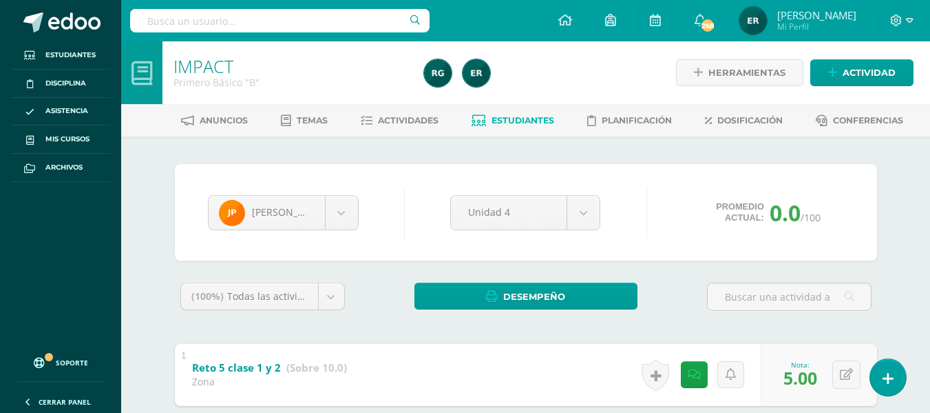
click at [525, 120] on span "Estudiantes" at bounding box center [523, 120] width 63 height 10
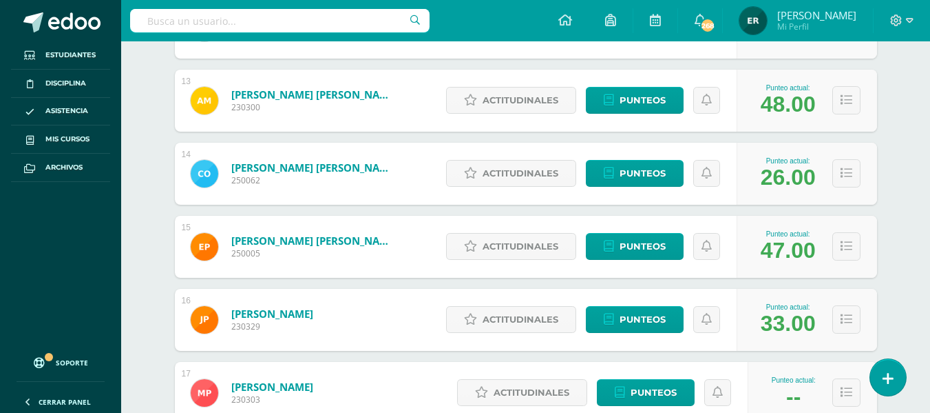
scroll to position [1244, 0]
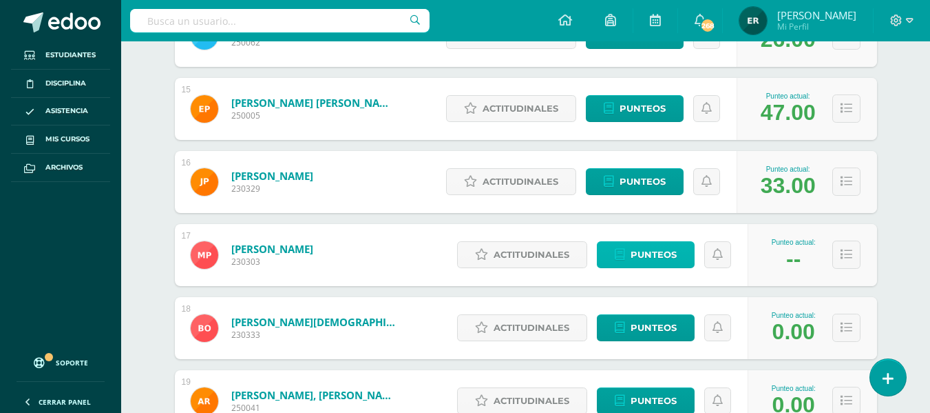
click at [649, 251] on span "Punteos" at bounding box center [654, 254] width 46 height 25
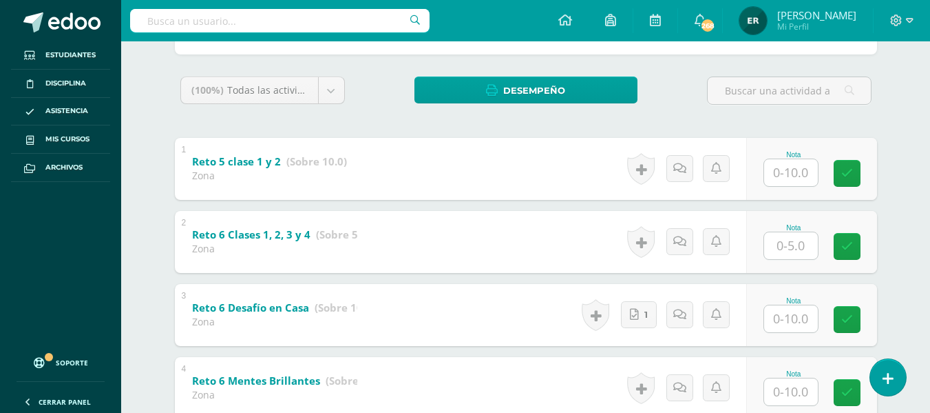
scroll to position [207, 0]
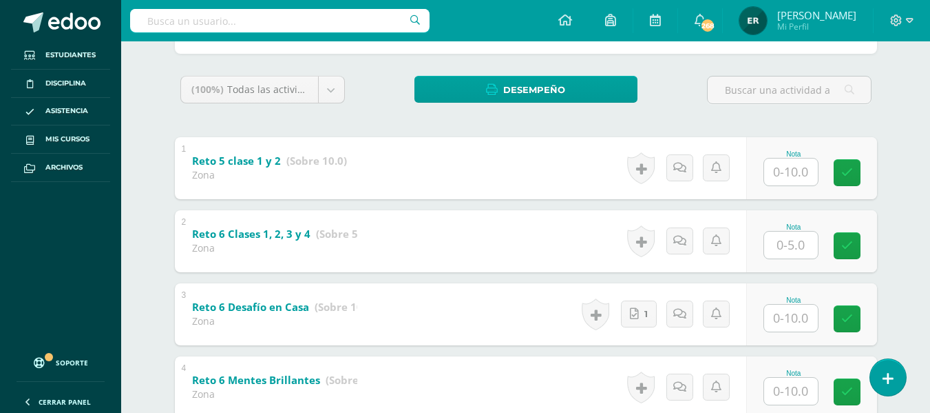
click at [806, 174] on input "text" at bounding box center [791, 171] width 54 height 27
type input "8"
click at [799, 242] on input "text" at bounding box center [798, 245] width 55 height 28
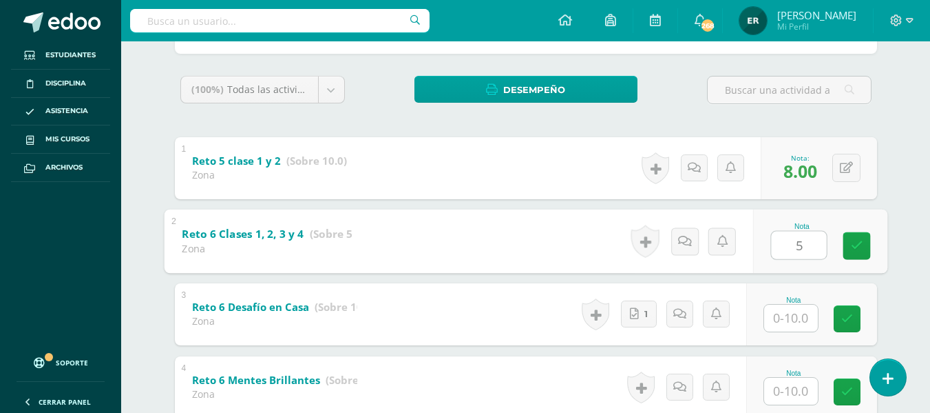
type input "5"
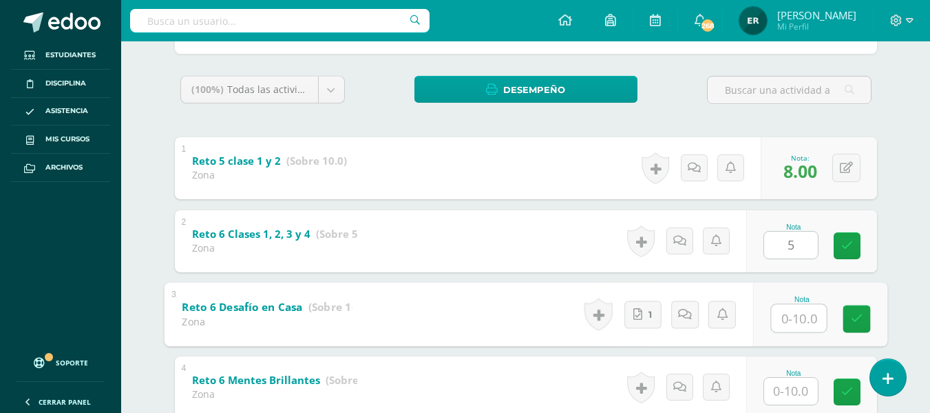
click at [798, 322] on input "text" at bounding box center [798, 318] width 55 height 28
click at [649, 313] on span "1" at bounding box center [649, 314] width 3 height 26
click at [808, 324] on input "text" at bounding box center [798, 318] width 55 height 28
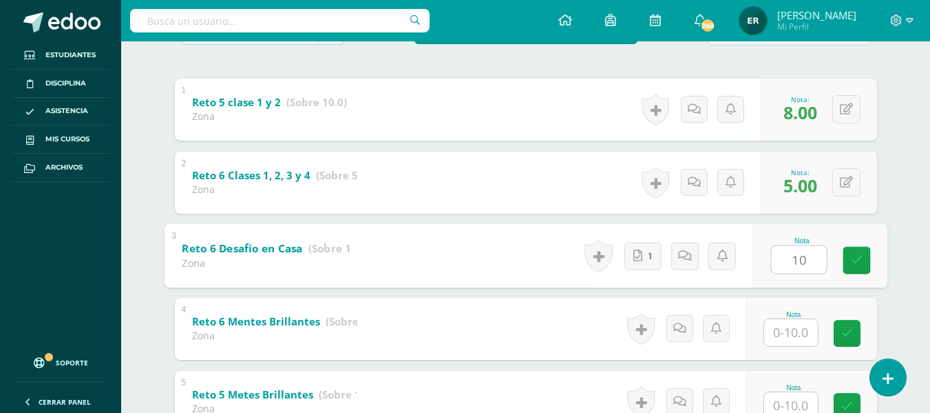
scroll to position [344, 0]
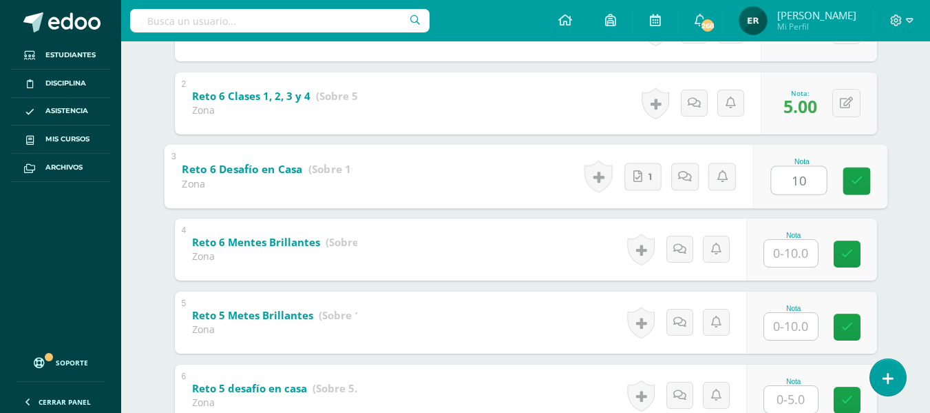
type input "10"
click at [798, 243] on input "text" at bounding box center [791, 253] width 54 height 27
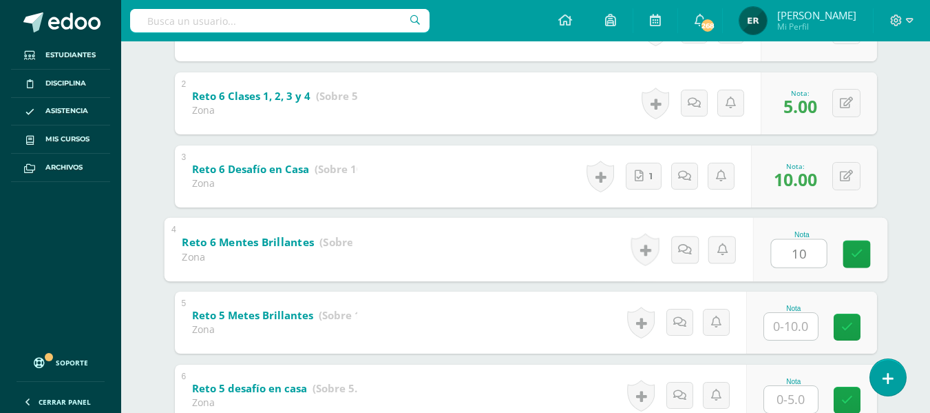
type input "10"
click at [793, 332] on input "text" at bounding box center [791, 326] width 54 height 27
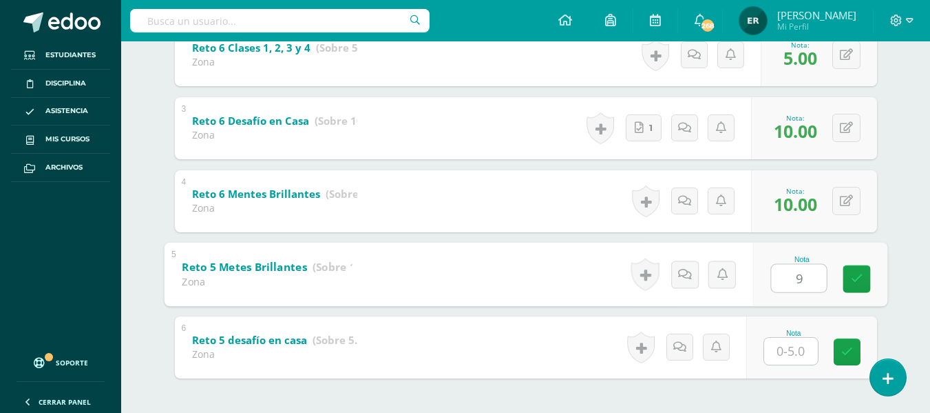
scroll to position [450, 0]
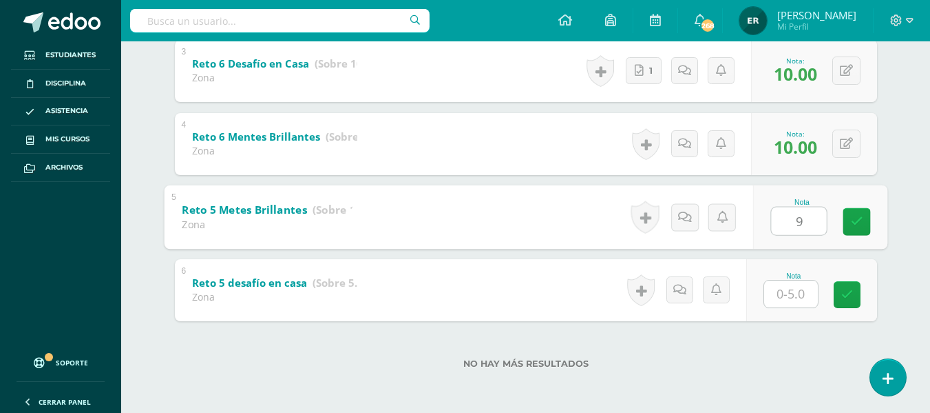
type input "9"
click at [787, 296] on input "text" at bounding box center [791, 293] width 54 height 27
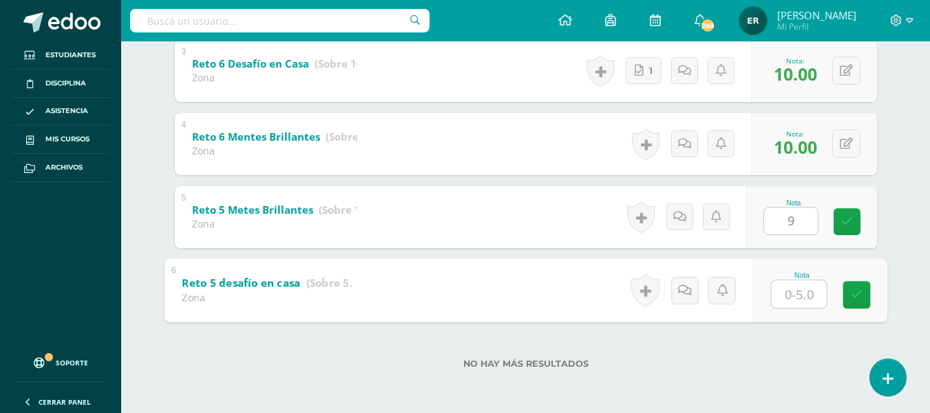
type input "5"
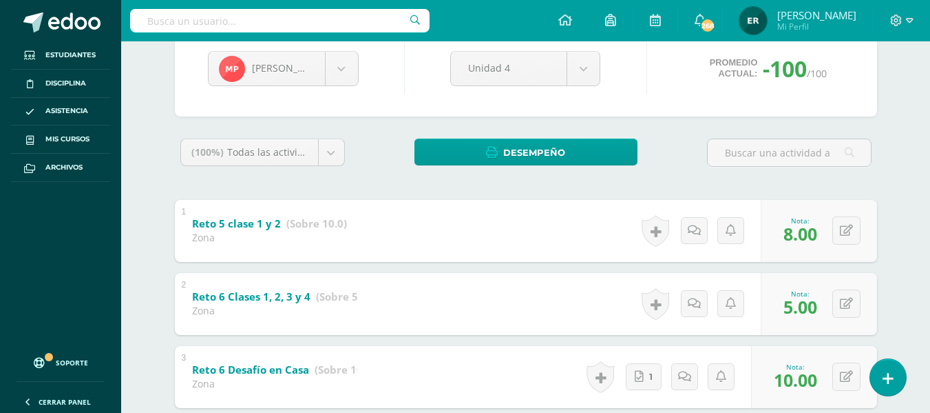
scroll to position [0, 0]
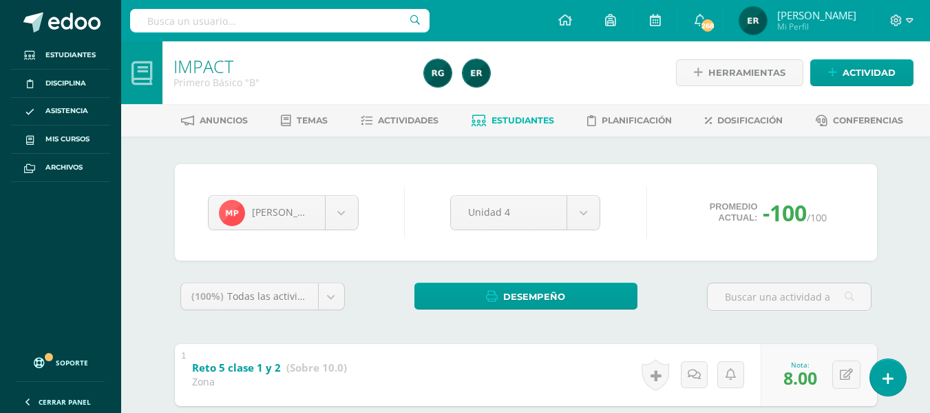
click at [530, 119] on span "Estudiantes" at bounding box center [523, 120] width 63 height 10
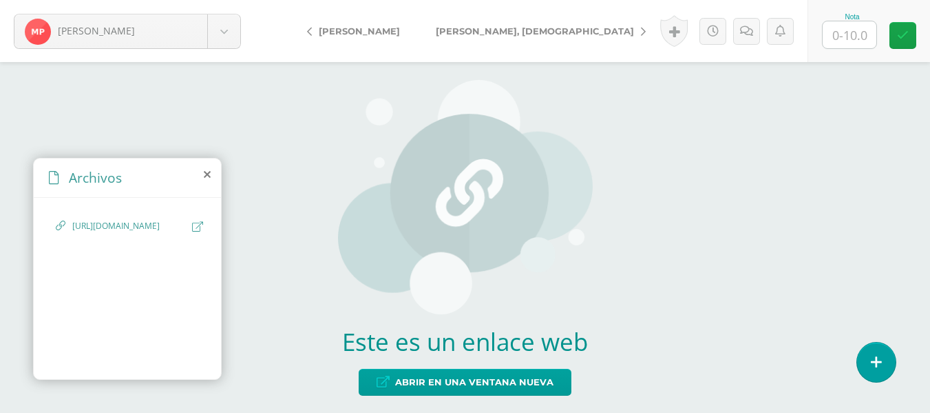
click at [195, 229] on icon at bounding box center [197, 226] width 11 height 10
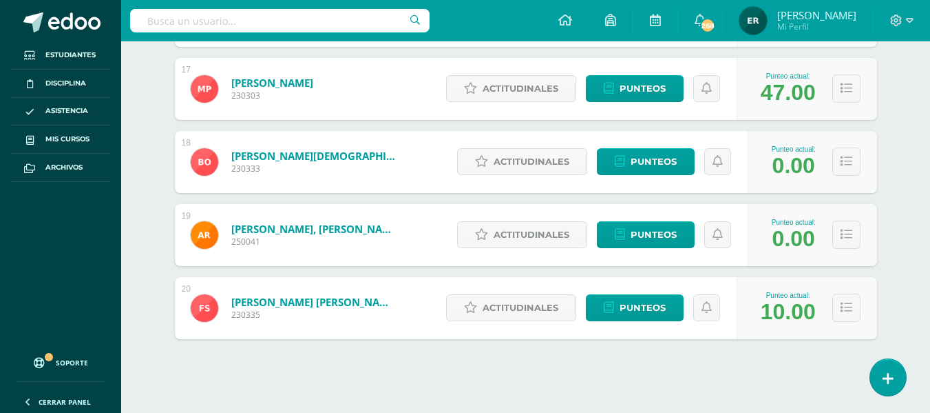
scroll to position [1423, 0]
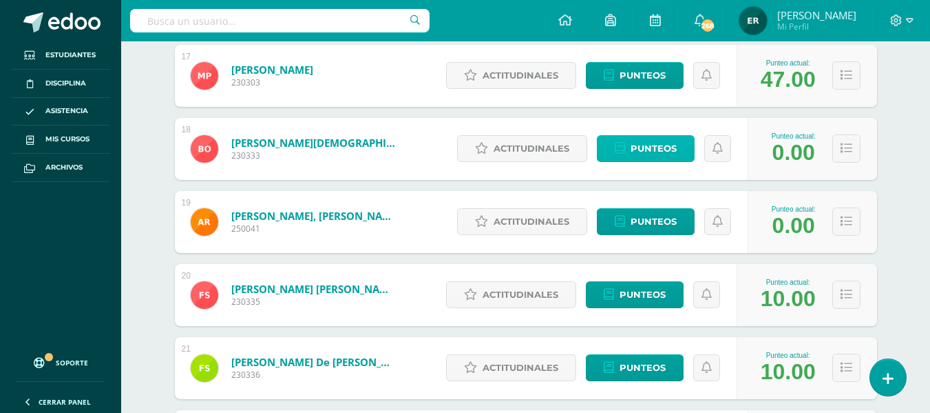
click at [641, 149] on span "Punteos" at bounding box center [654, 148] width 46 height 25
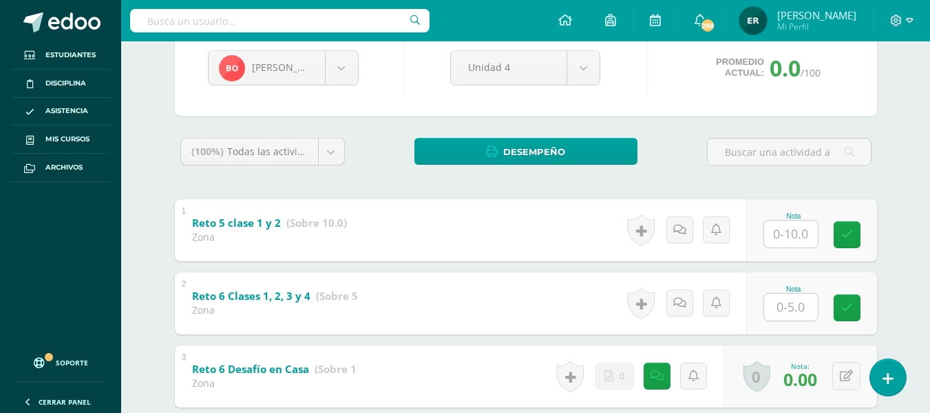
scroll to position [214, 0]
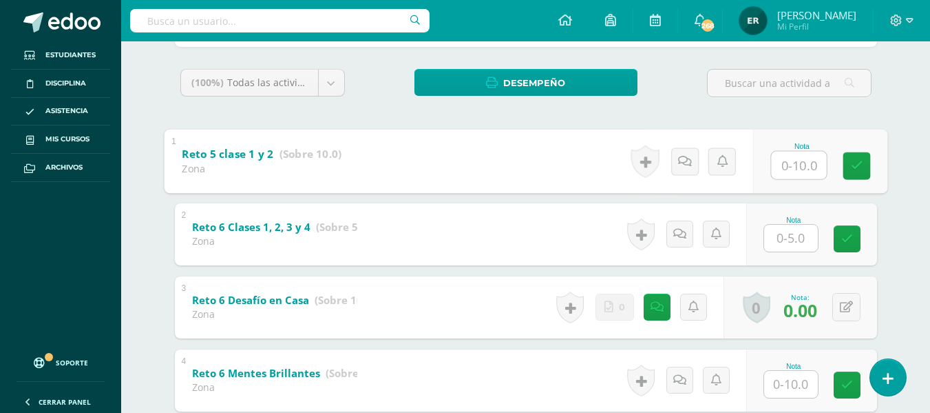
click at [776, 159] on input "text" at bounding box center [798, 165] width 55 height 28
type input "10"
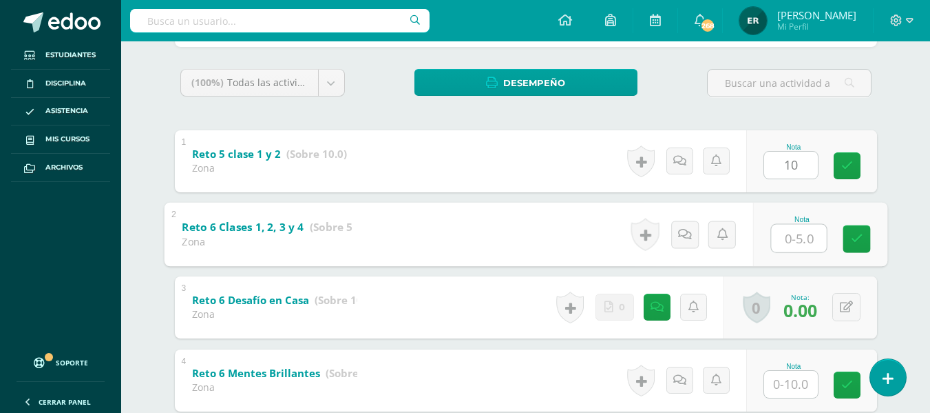
type input "5"
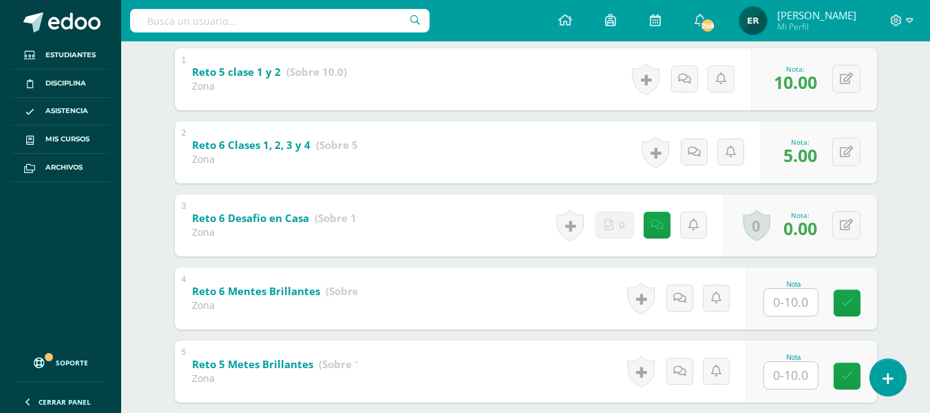
scroll to position [420, 0]
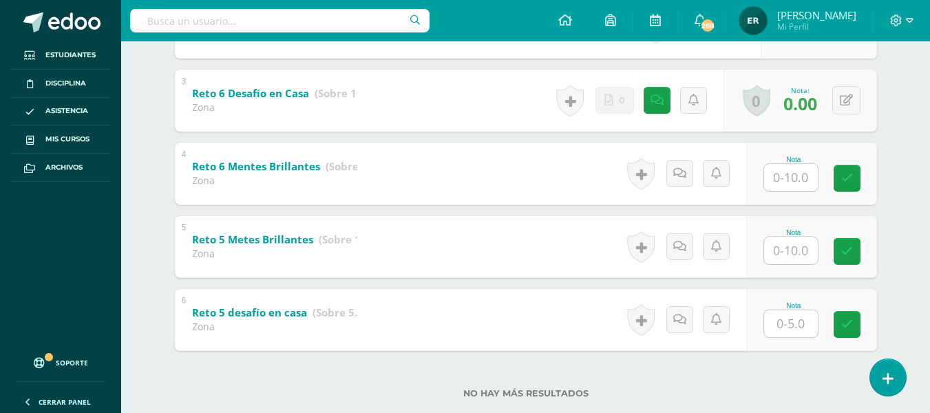
click at [794, 179] on input "text" at bounding box center [791, 177] width 54 height 27
type input "10"
type input "9"
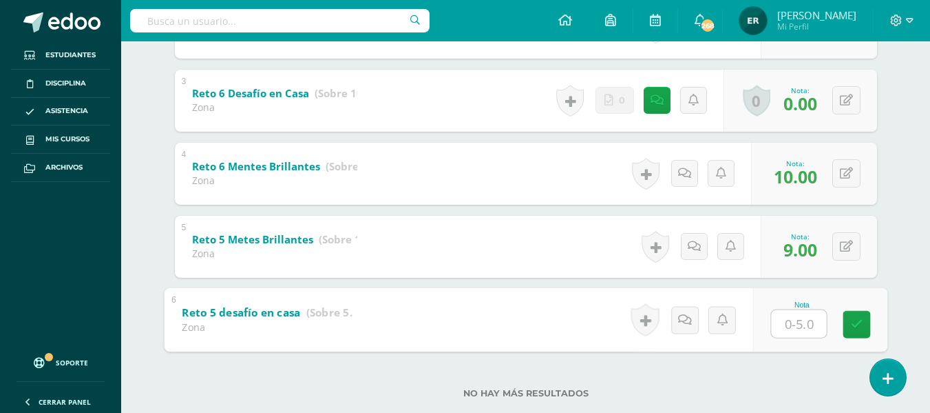
type input "5"
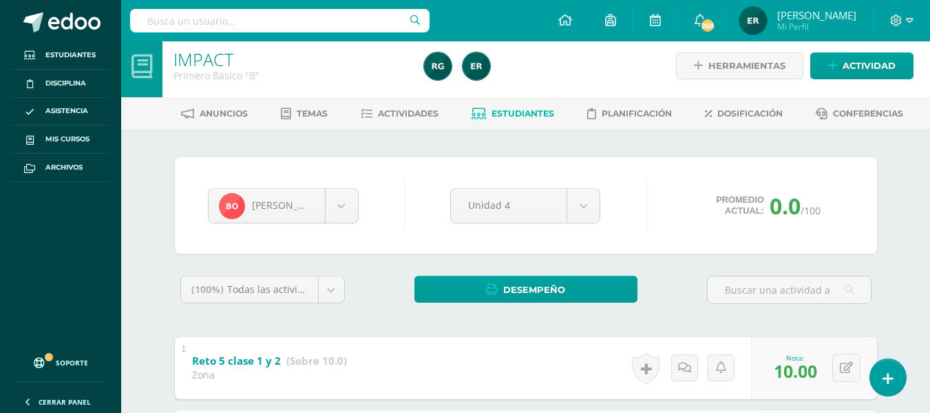
scroll to position [0, 0]
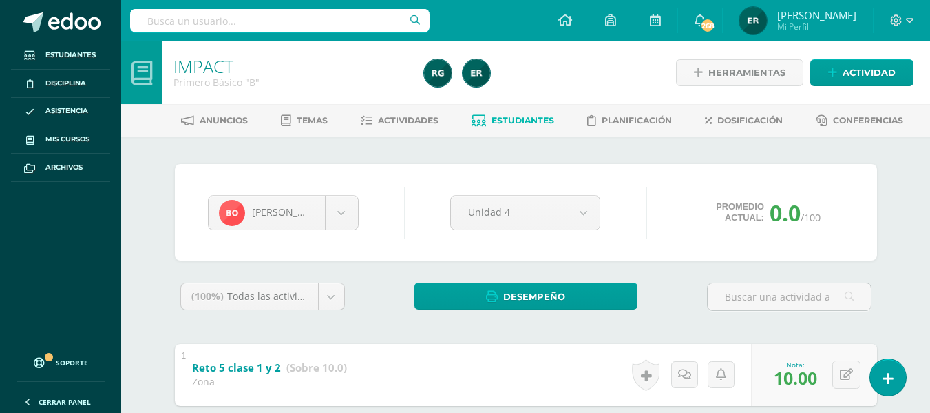
click at [539, 122] on span "Estudiantes" at bounding box center [523, 120] width 63 height 10
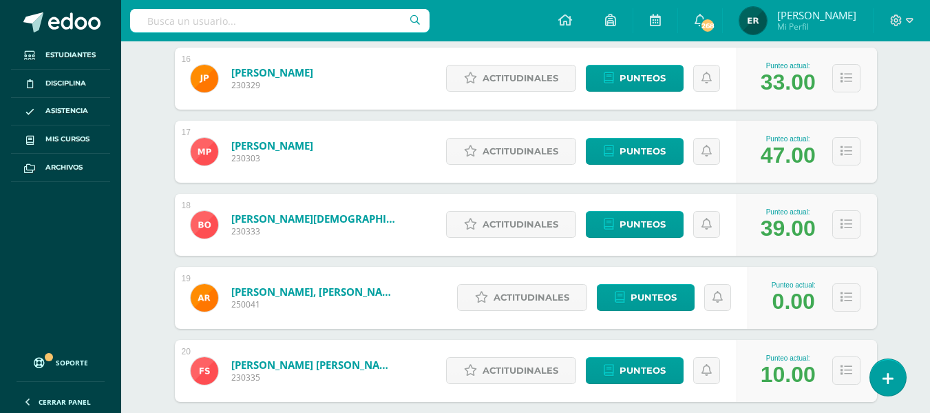
scroll to position [1423, 0]
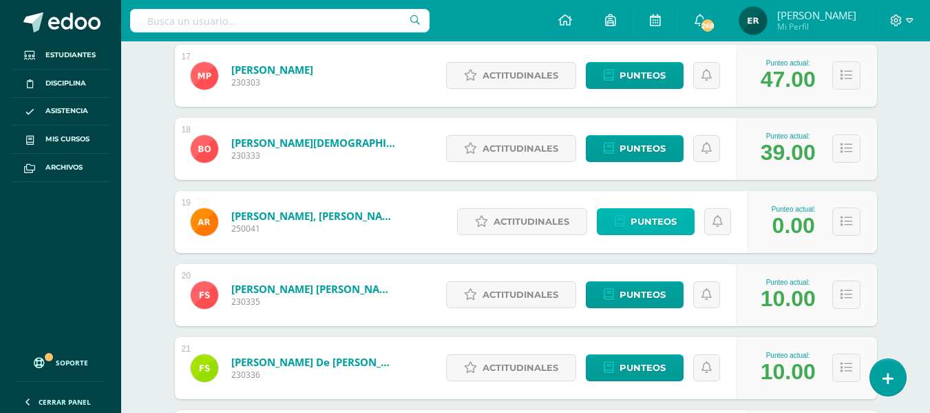
click at [640, 218] on span "Punteos" at bounding box center [654, 221] width 46 height 25
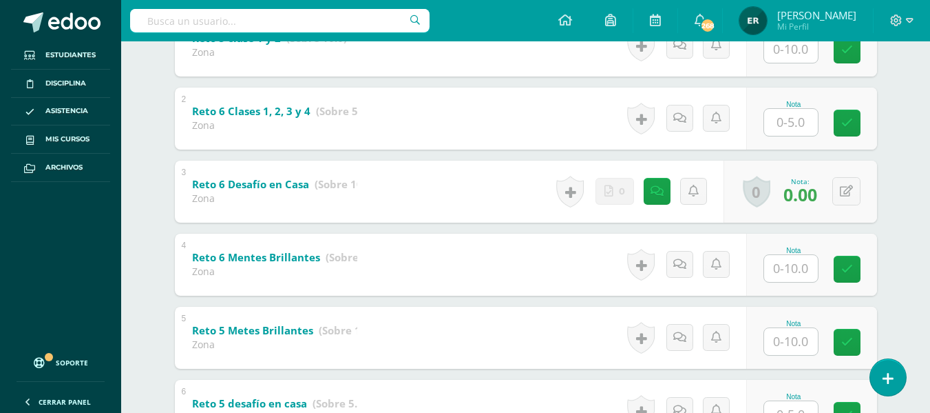
scroll to position [420, 0]
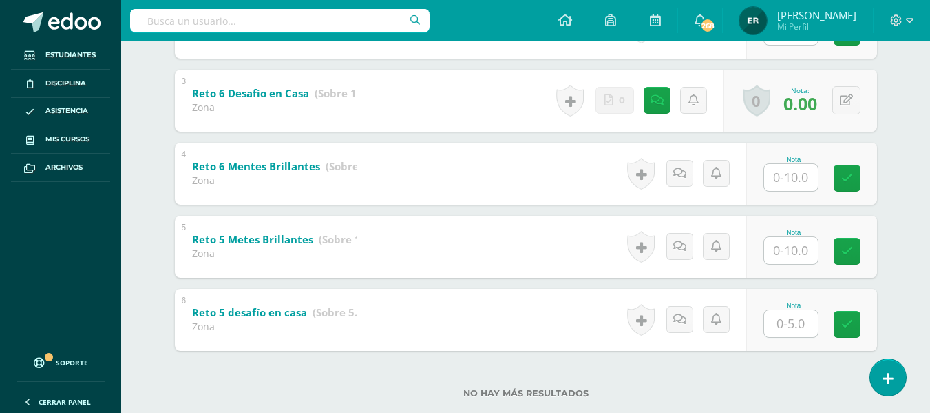
click at [789, 186] on input "text" at bounding box center [791, 177] width 54 height 27
type input "10"
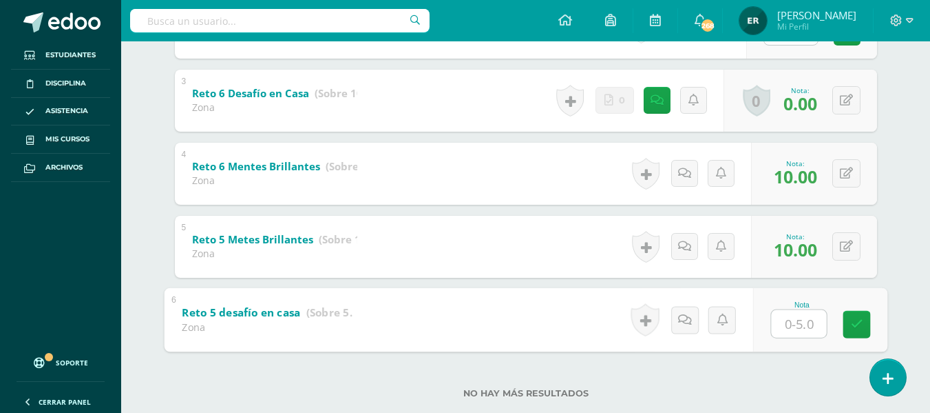
type input "5"
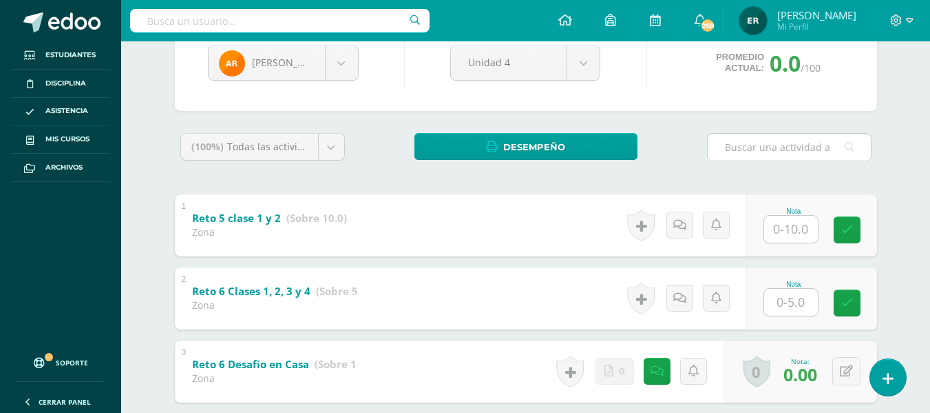
scroll to position [76, 0]
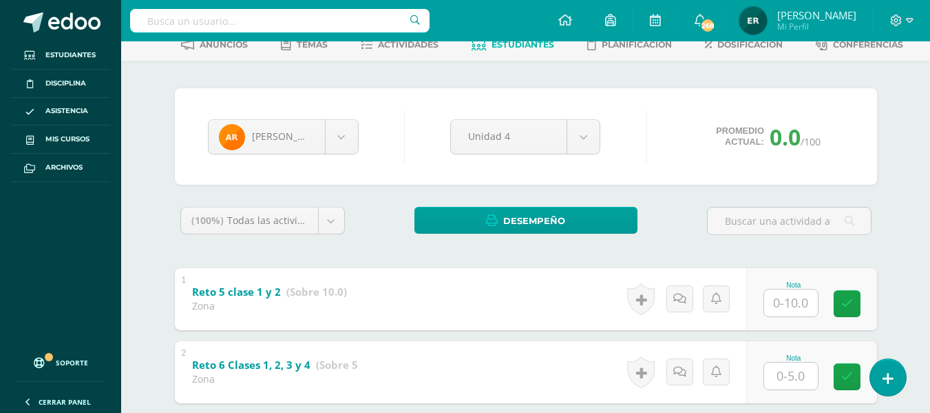
click at [797, 311] on input "text" at bounding box center [791, 302] width 54 height 27
type input "10"
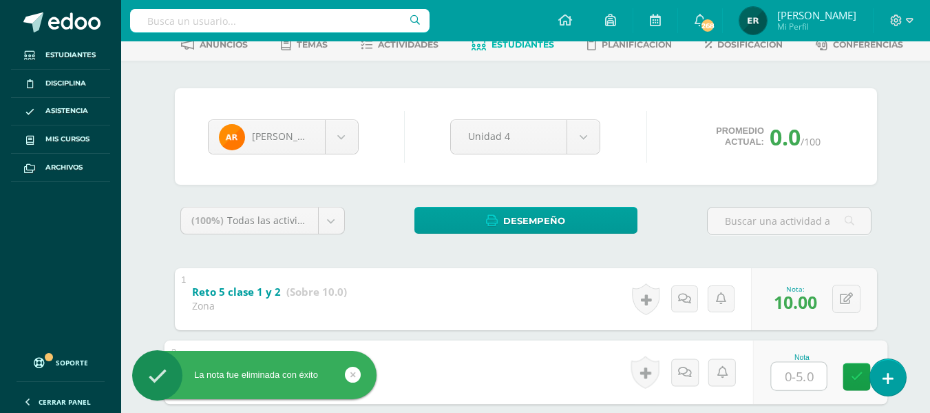
type input "5"
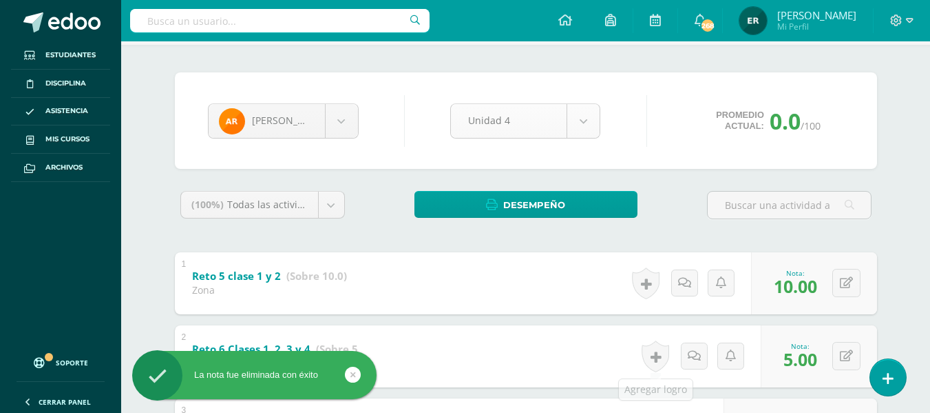
scroll to position [0, 0]
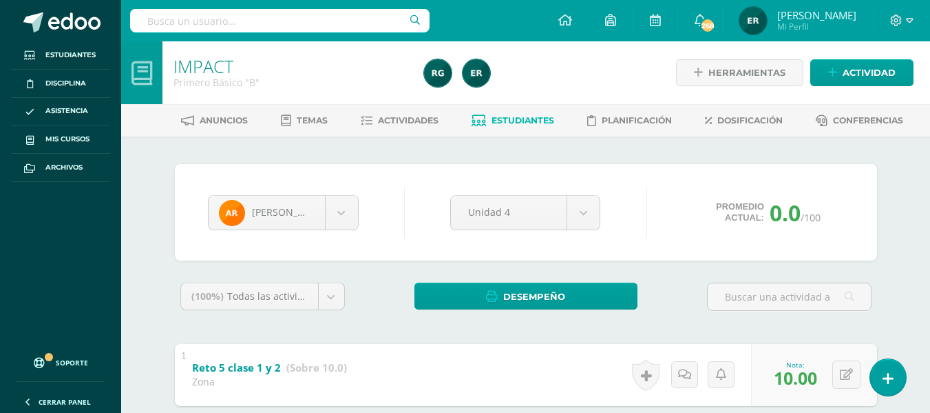
click at [486, 127] on link "Estudiantes" at bounding box center [513, 121] width 83 height 22
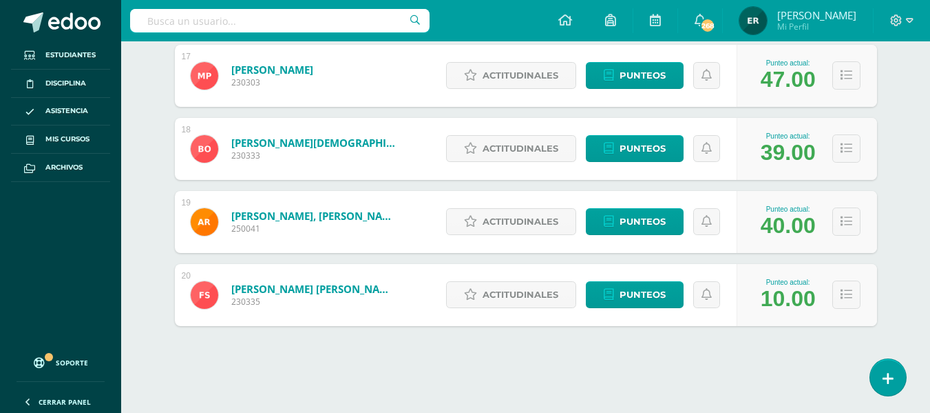
scroll to position [1423, 0]
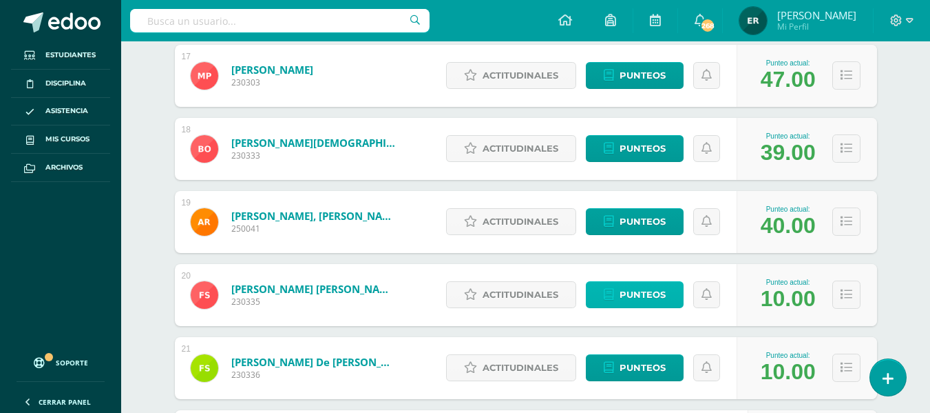
click at [635, 295] on span "Punteos" at bounding box center [643, 294] width 46 height 25
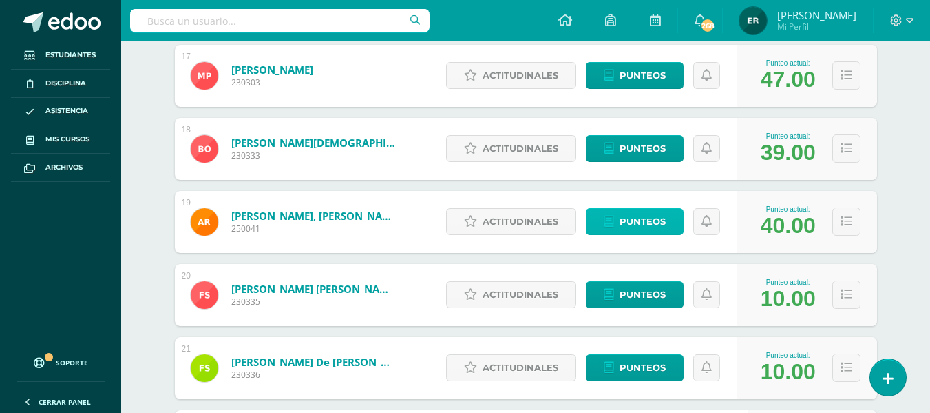
click at [627, 227] on span "Punteos" at bounding box center [643, 221] width 46 height 25
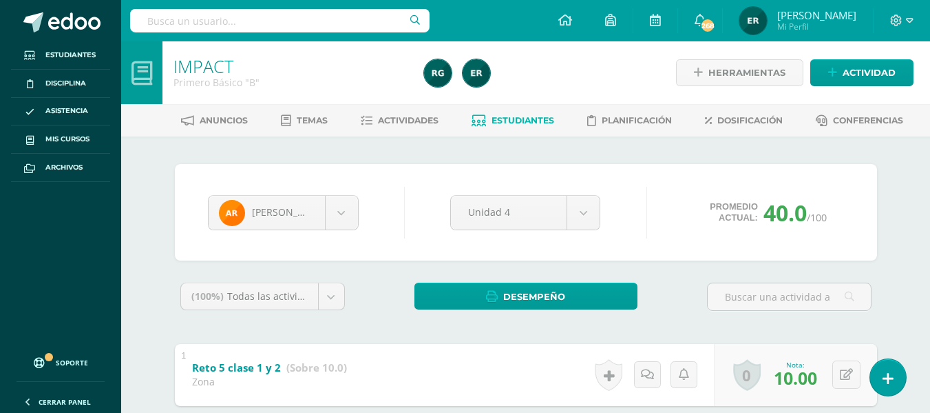
click at [529, 120] on span "Estudiantes" at bounding box center [523, 120] width 63 height 10
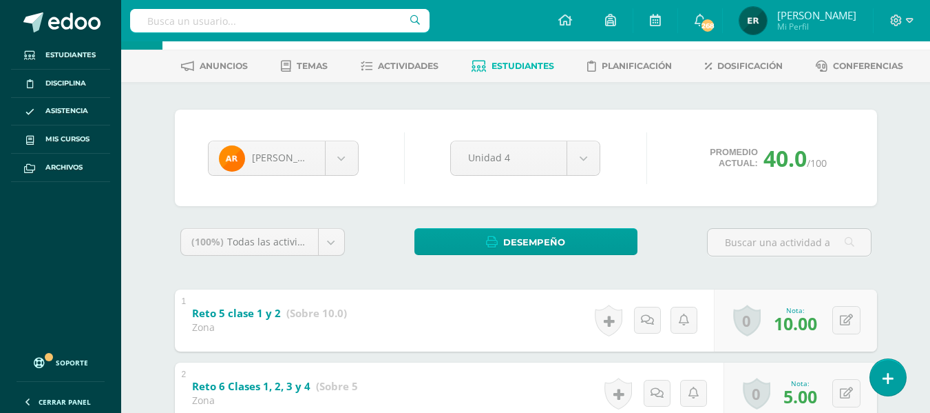
scroll to position [138, 0]
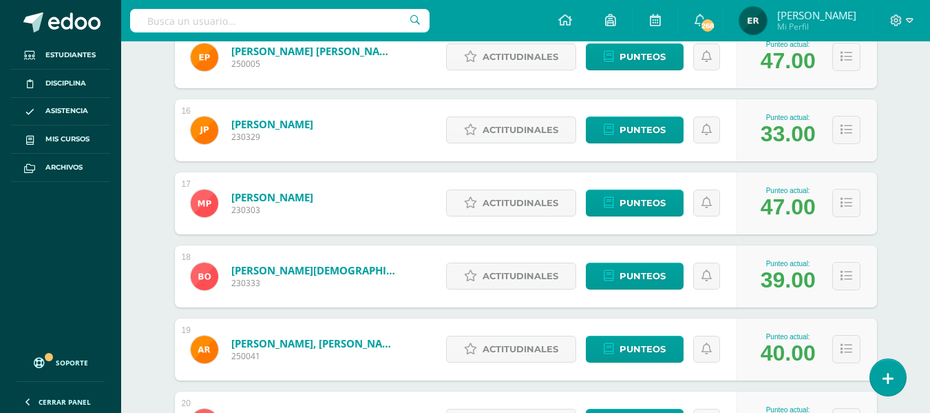
scroll to position [1382, 0]
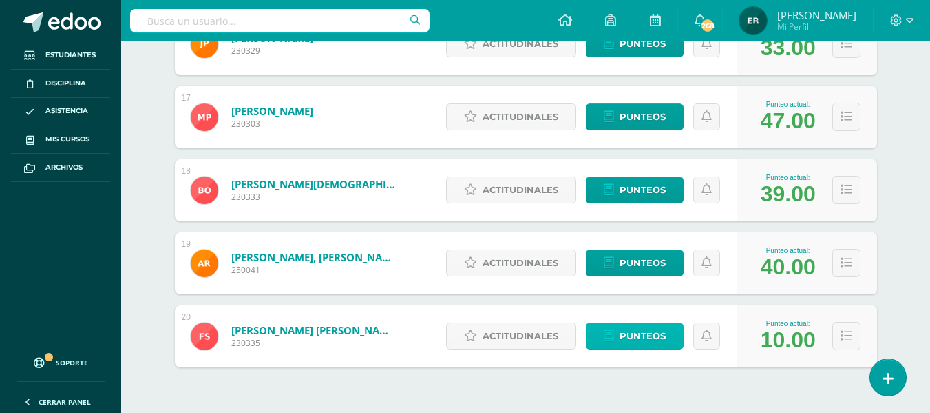
click at [643, 335] on span "Punteos" at bounding box center [643, 335] width 46 height 25
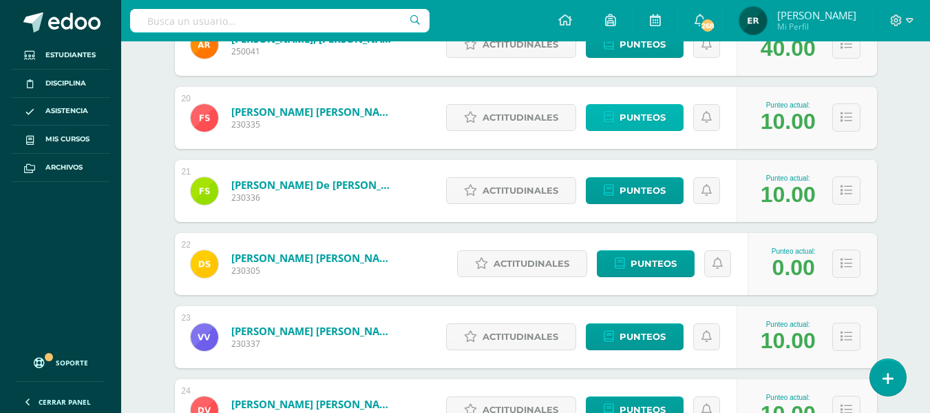
scroll to position [1588, 0]
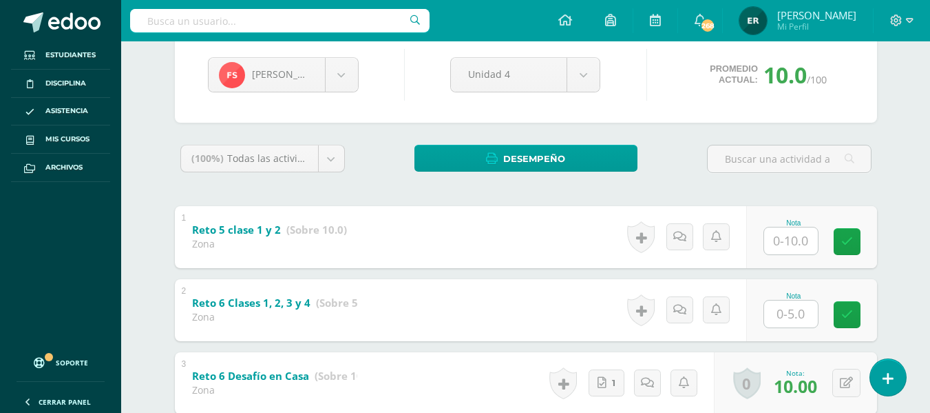
scroll to position [275, 0]
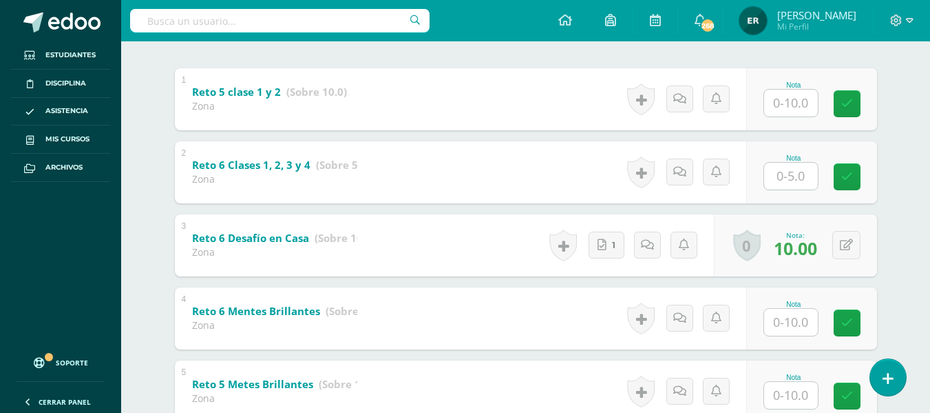
click at [797, 98] on input "text" at bounding box center [791, 103] width 54 height 27
type input "10"
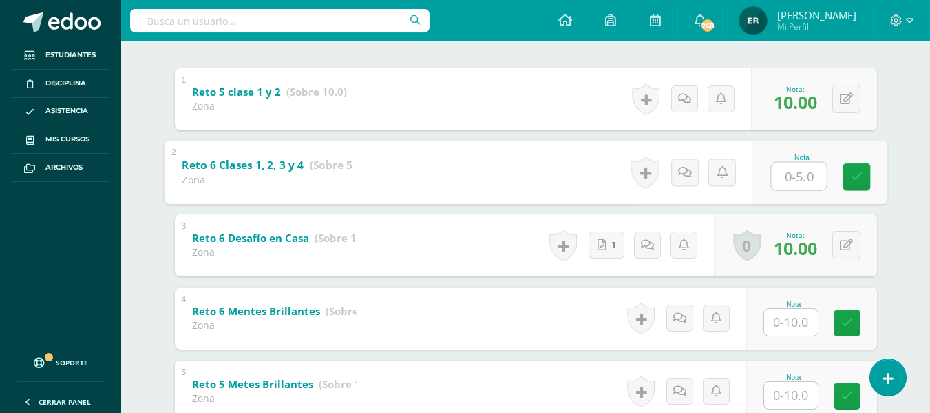
type input "5"
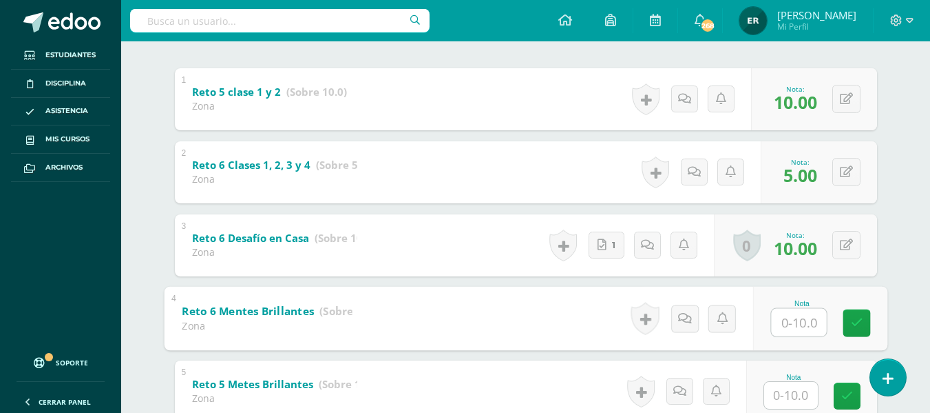
click at [797, 322] on input "text" at bounding box center [798, 322] width 55 height 28
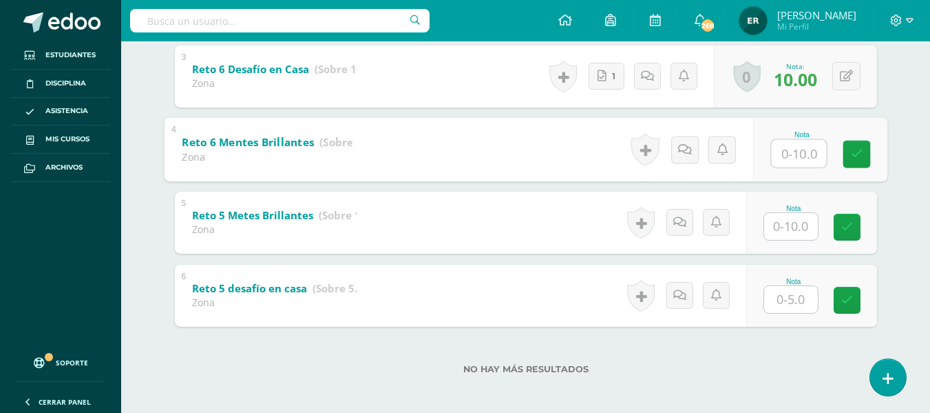
scroll to position [450, 0]
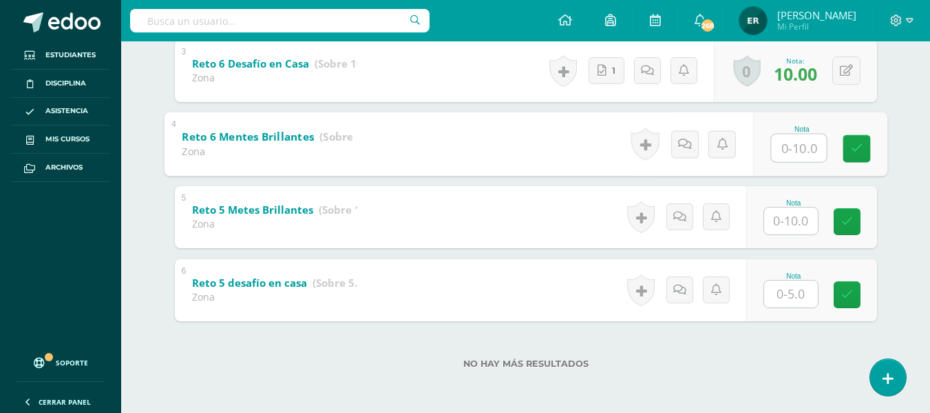
click at [787, 296] on input "text" at bounding box center [791, 293] width 54 height 27
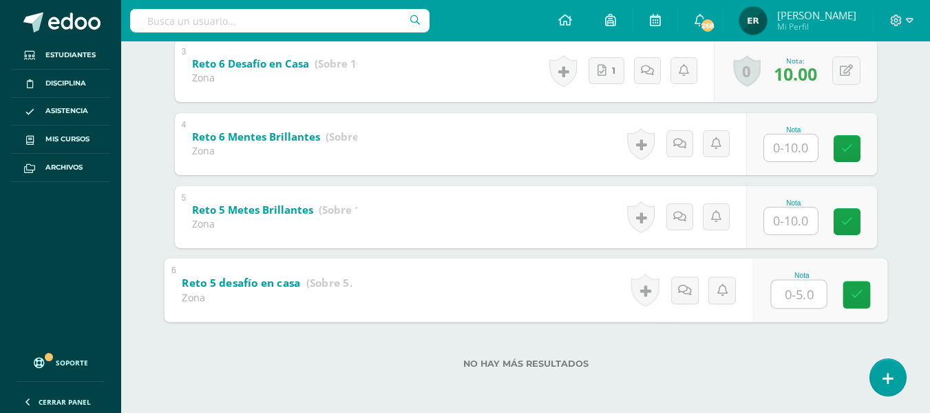
click at [787, 153] on input "text" at bounding box center [791, 147] width 54 height 27
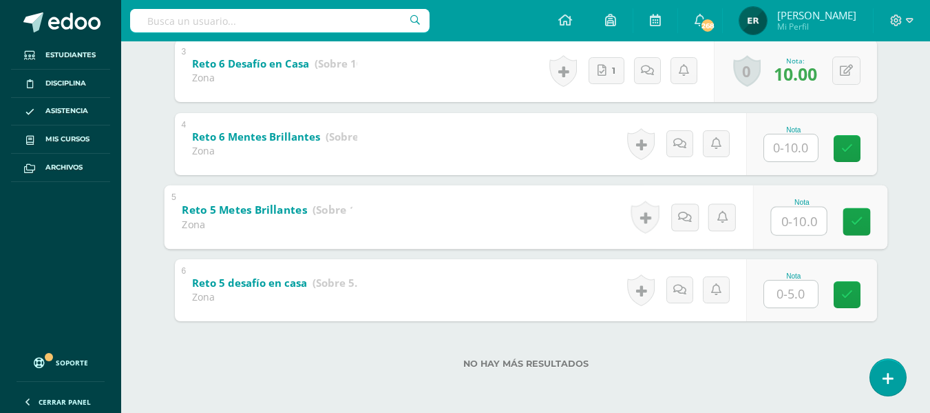
click at [787, 220] on input "text" at bounding box center [798, 221] width 55 height 28
type input "8"
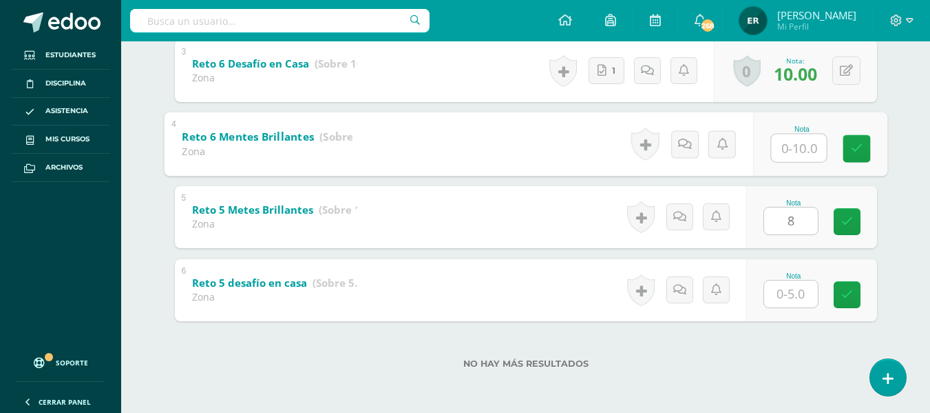
click at [787, 153] on input "text" at bounding box center [798, 148] width 55 height 28
type input "10"
click at [784, 284] on input "text" at bounding box center [791, 293] width 54 height 27
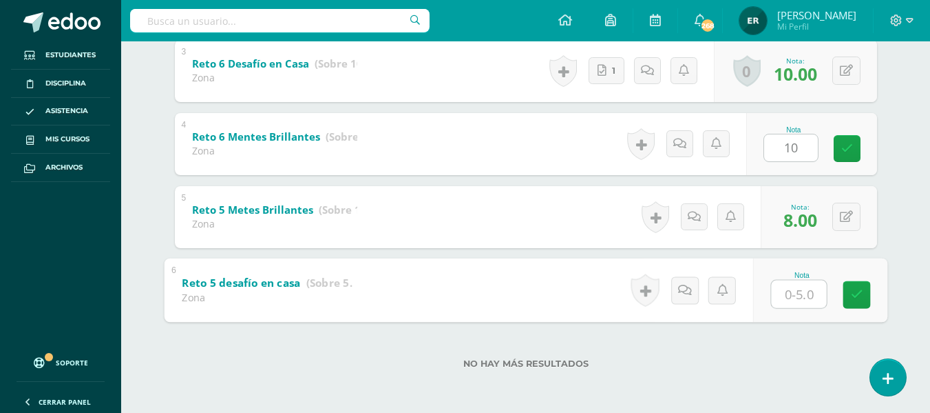
type input "5"
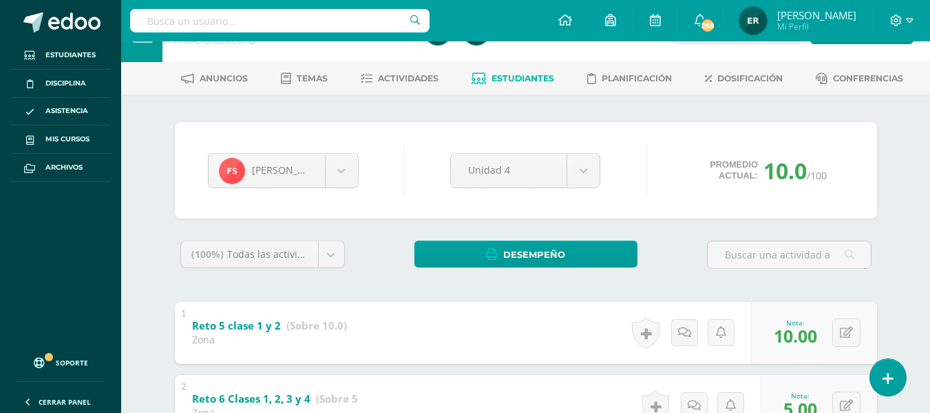
scroll to position [37, 0]
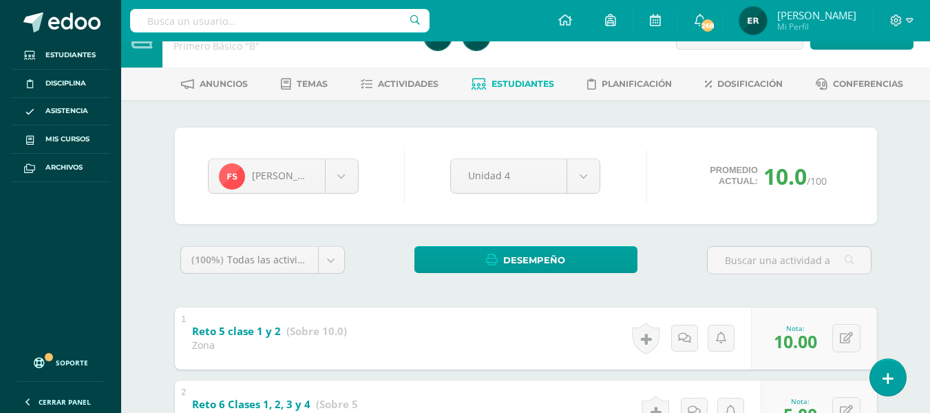
click at [495, 85] on span "Estudiantes" at bounding box center [523, 84] width 63 height 10
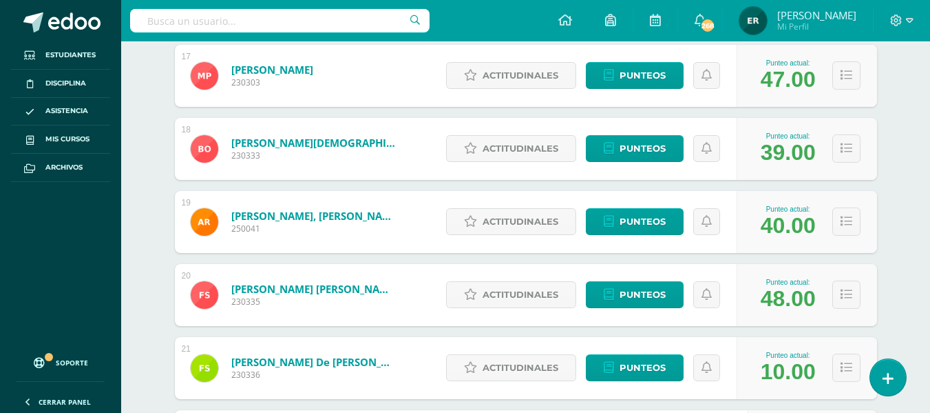
scroll to position [1630, 0]
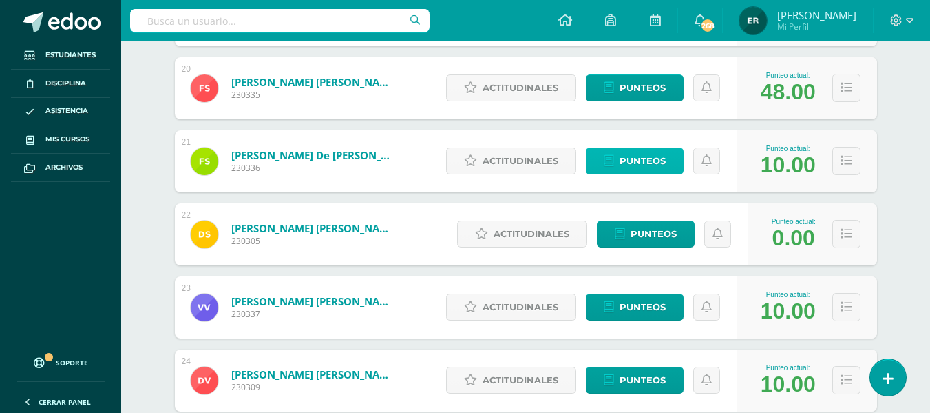
click at [636, 162] on span "Punteos" at bounding box center [643, 160] width 46 height 25
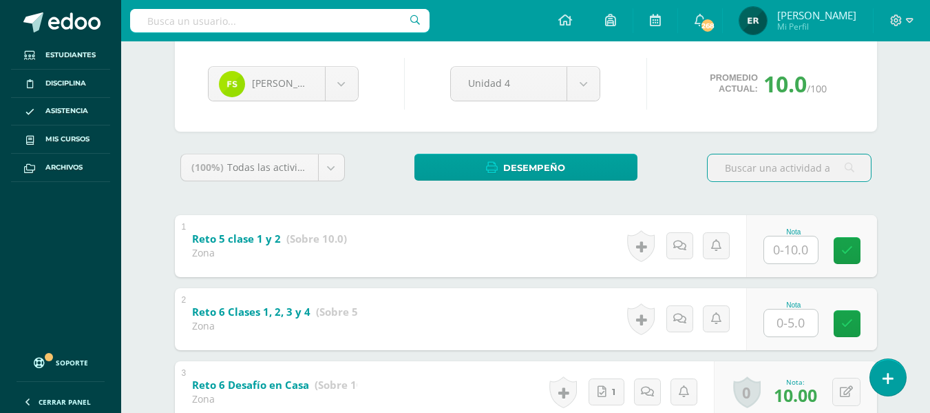
scroll to position [145, 0]
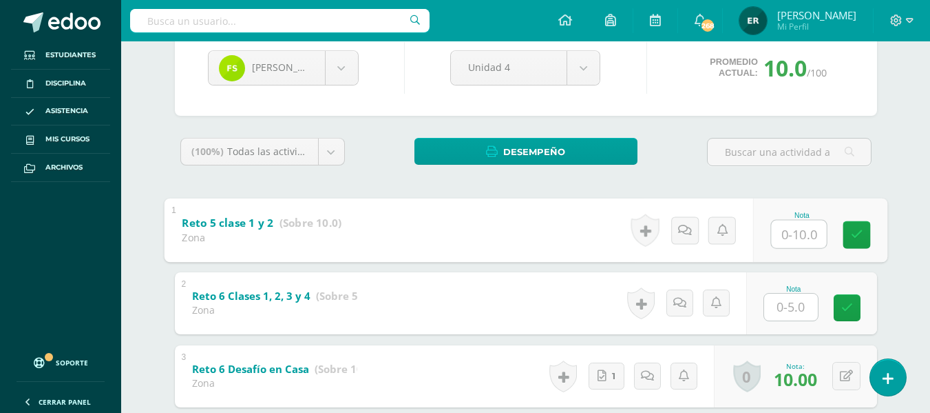
click at [792, 233] on input "text" at bounding box center [798, 234] width 55 height 28
type input "8"
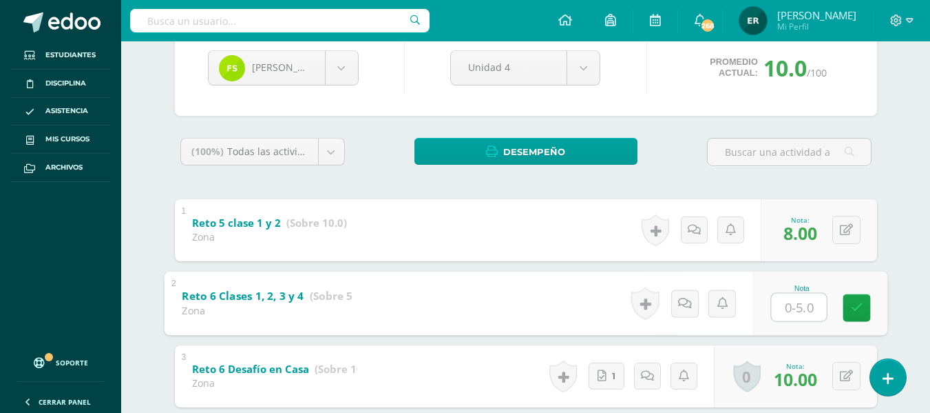
type input "5"
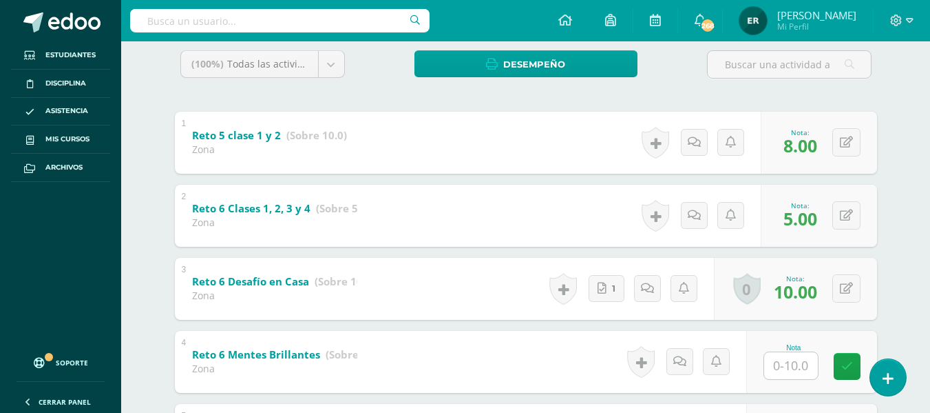
scroll to position [420, 0]
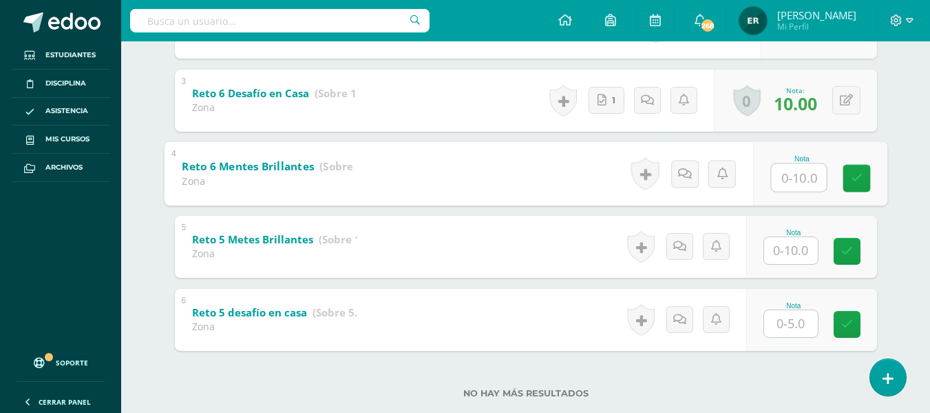
click at [799, 181] on input "text" at bounding box center [798, 177] width 55 height 28
type input "9"
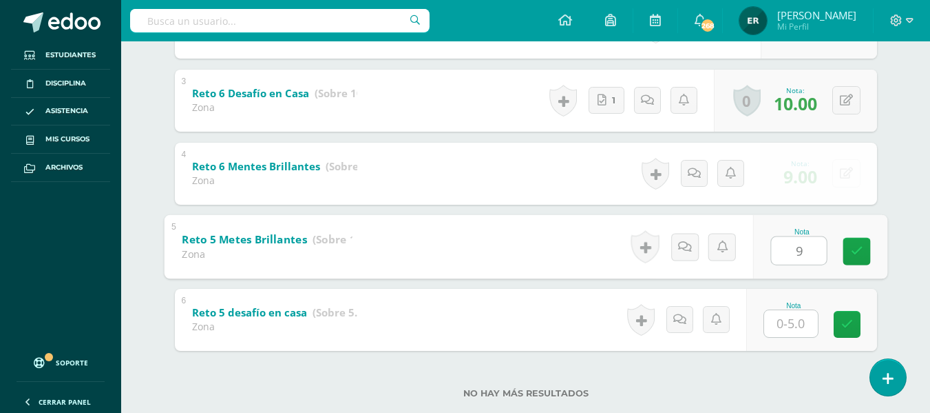
type input "9"
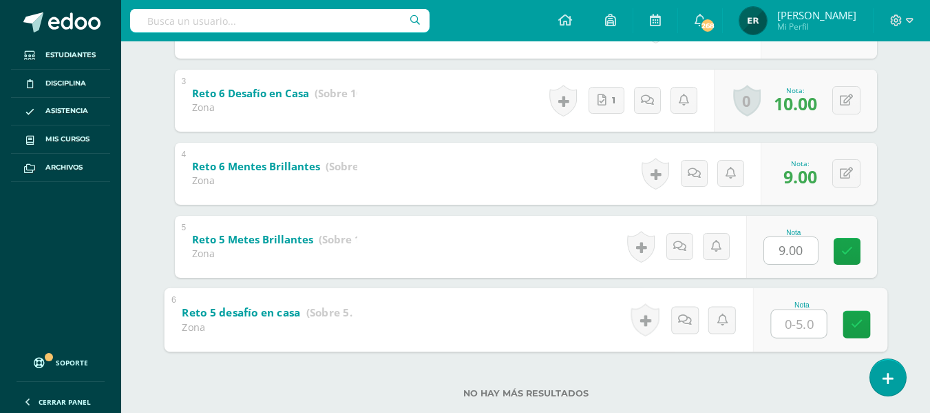
type input "5"
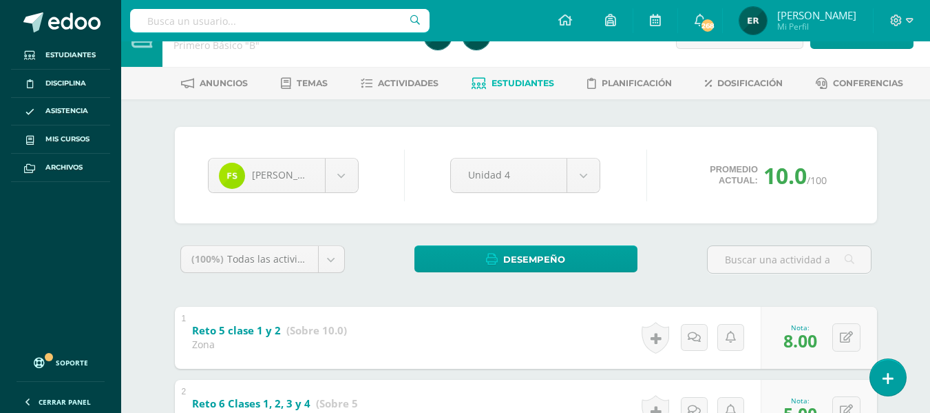
scroll to position [0, 0]
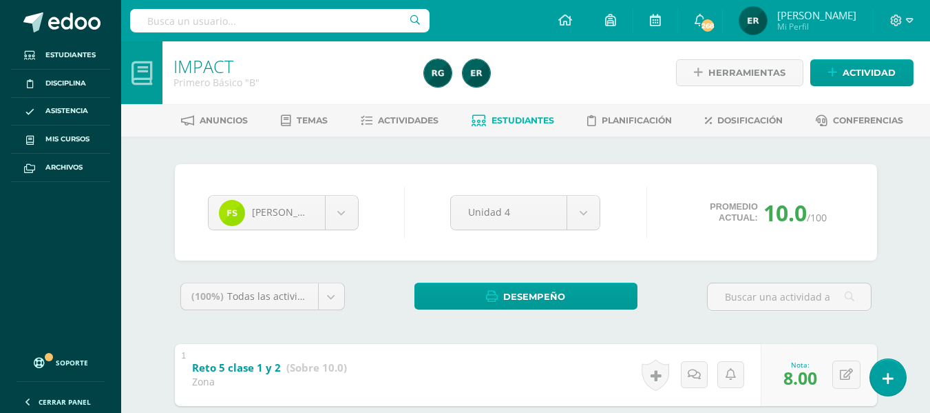
click at [502, 117] on span "Estudiantes" at bounding box center [523, 120] width 63 height 10
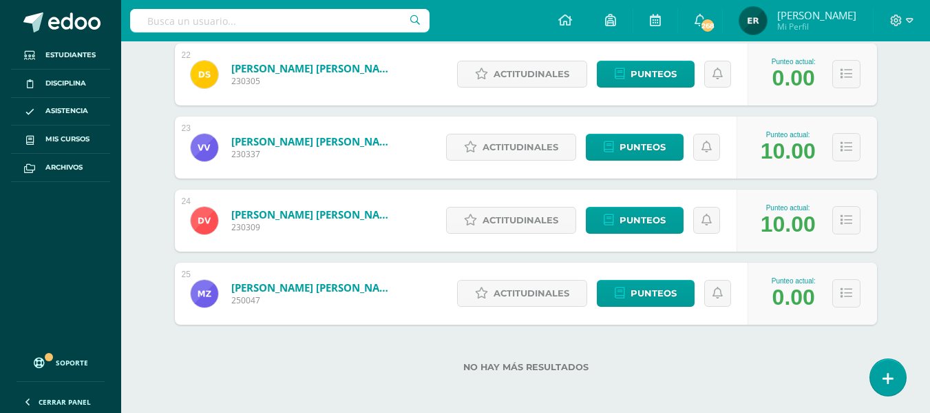
scroll to position [1793, 0]
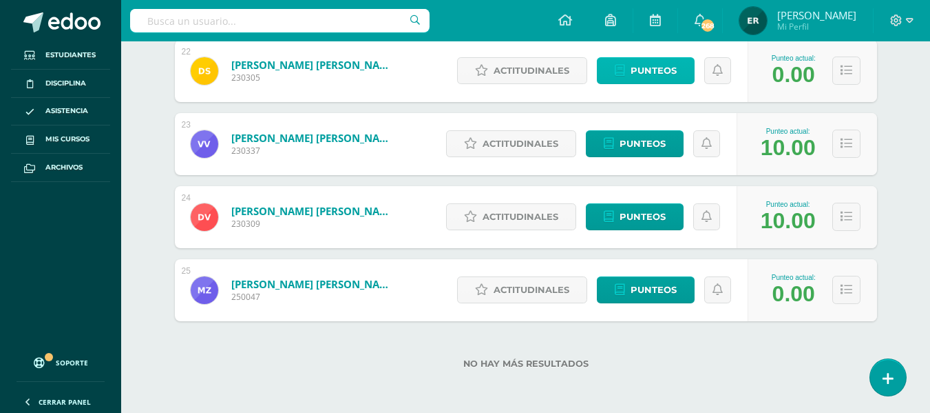
click at [663, 75] on span "Punteos" at bounding box center [654, 70] width 46 height 25
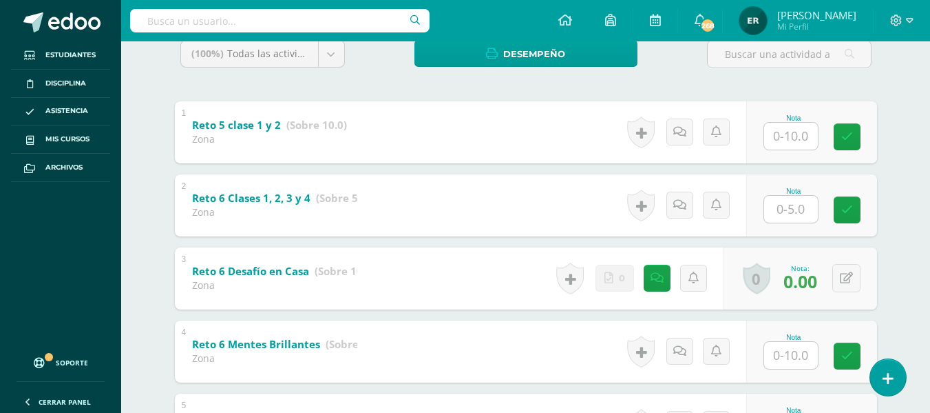
scroll to position [282, 0]
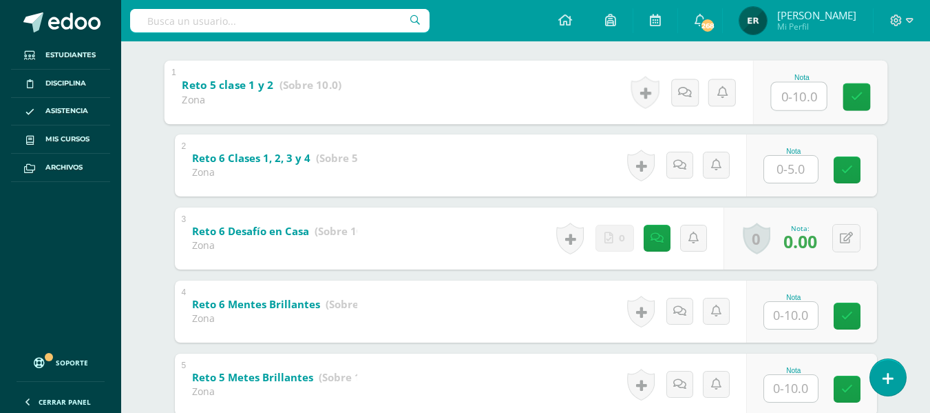
click at [785, 96] on input "text" at bounding box center [798, 96] width 55 height 28
type input "10"
click at [797, 174] on input "text" at bounding box center [791, 169] width 54 height 27
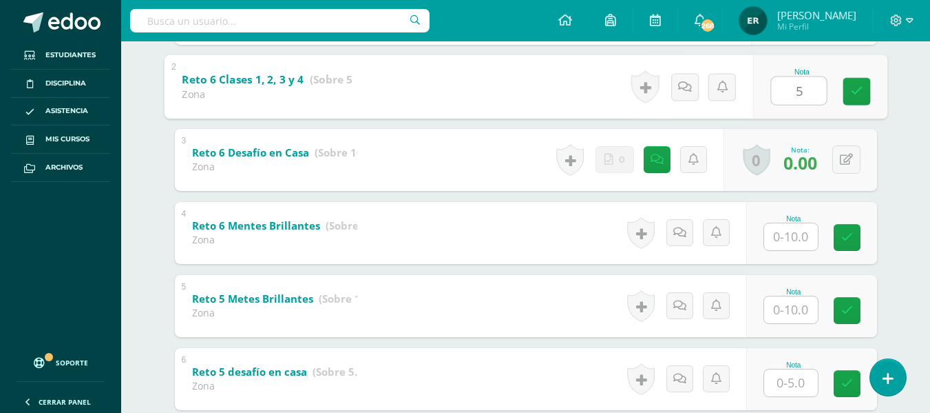
scroll to position [420, 0]
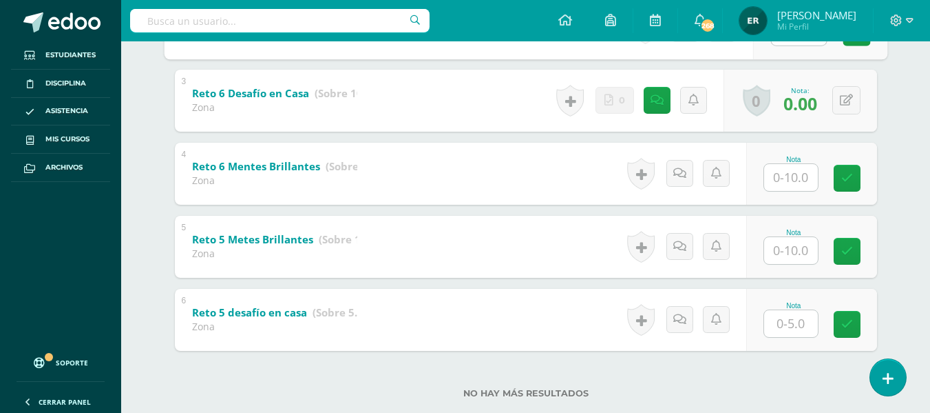
type input "5"
click at [798, 178] on input "text" at bounding box center [798, 177] width 55 height 28
type input "10"
click at [797, 246] on input "text" at bounding box center [791, 250] width 54 height 27
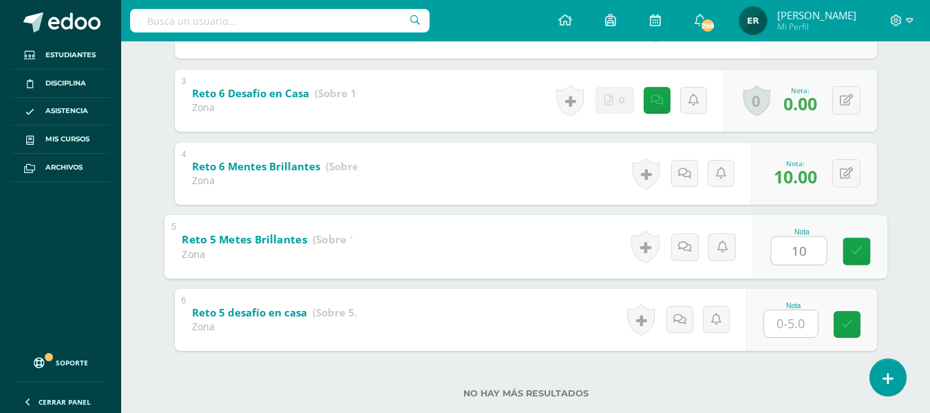
type input "10"
click at [796, 319] on input "text" at bounding box center [791, 323] width 54 height 27
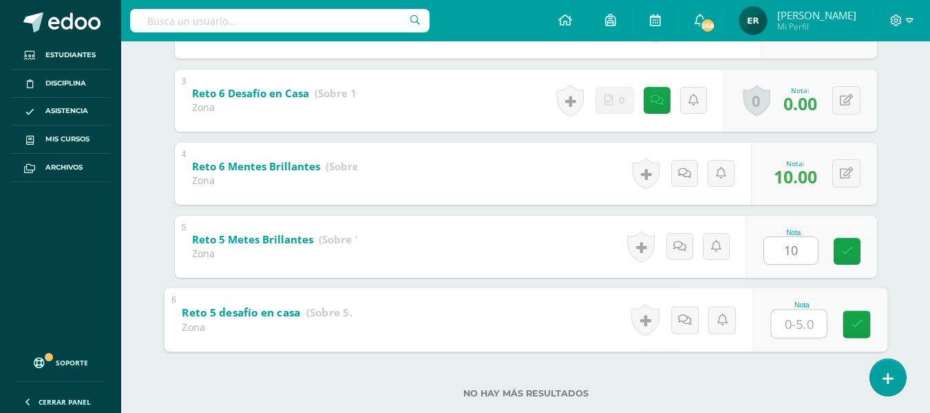
click at [796, 319] on input "text" at bounding box center [798, 323] width 55 height 28
type input "5"
click at [841, 250] on button at bounding box center [847, 246] width 28 height 28
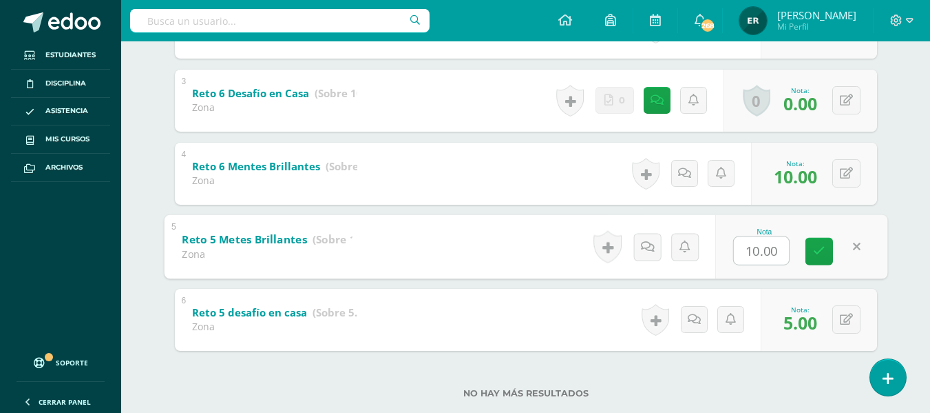
type input "8"
click at [822, 258] on link at bounding box center [820, 251] width 28 height 28
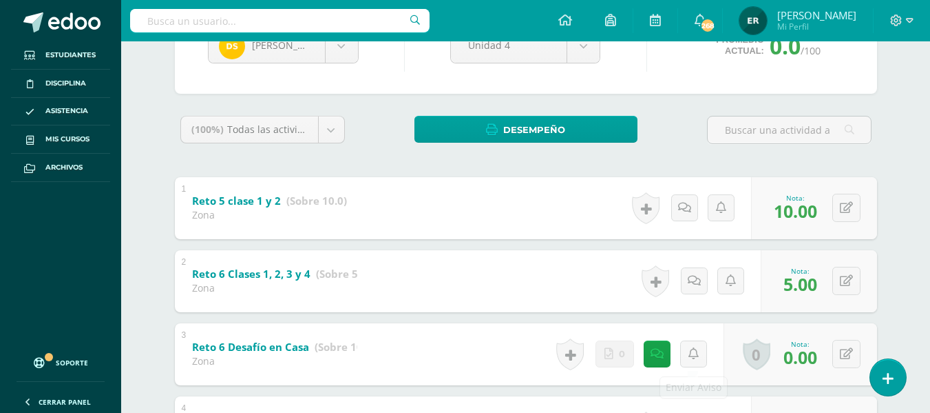
scroll to position [37, 0]
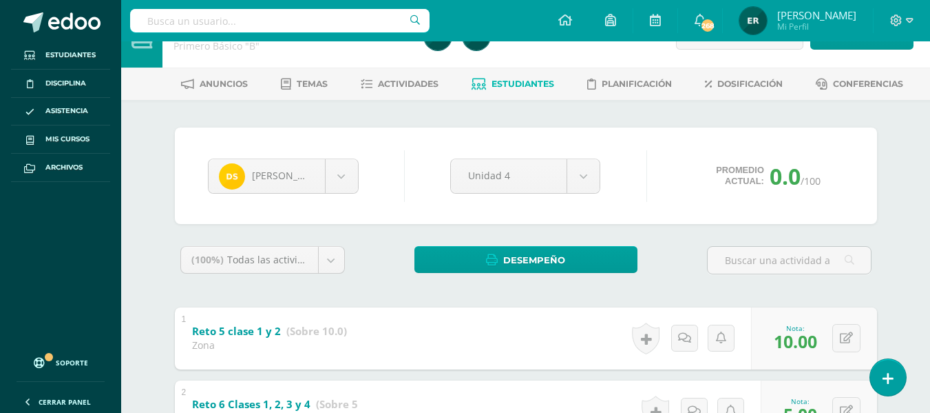
click at [512, 83] on span "Estudiantes" at bounding box center [523, 84] width 63 height 10
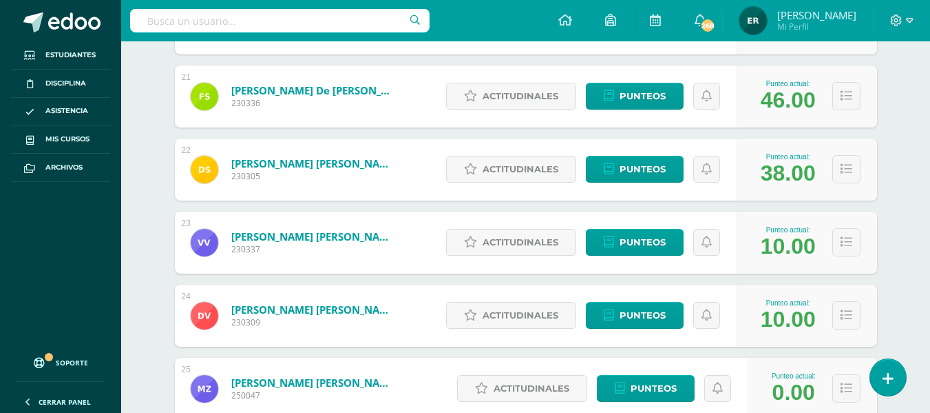
scroll to position [1767, 0]
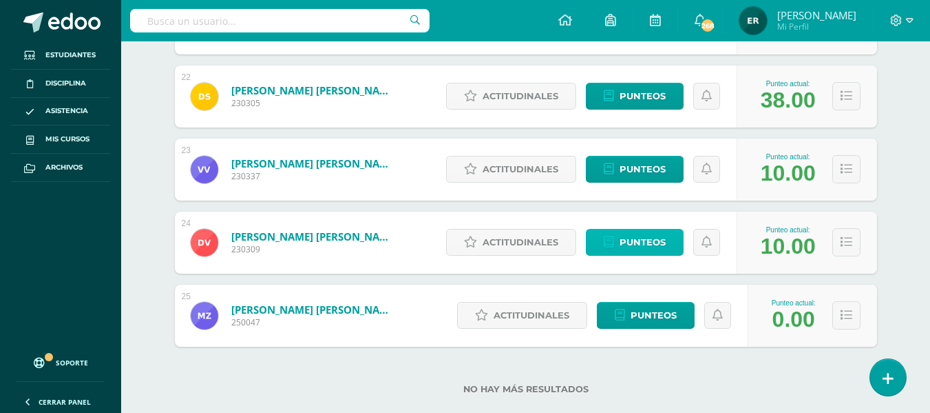
click at [653, 238] on span "Punteos" at bounding box center [643, 241] width 46 height 25
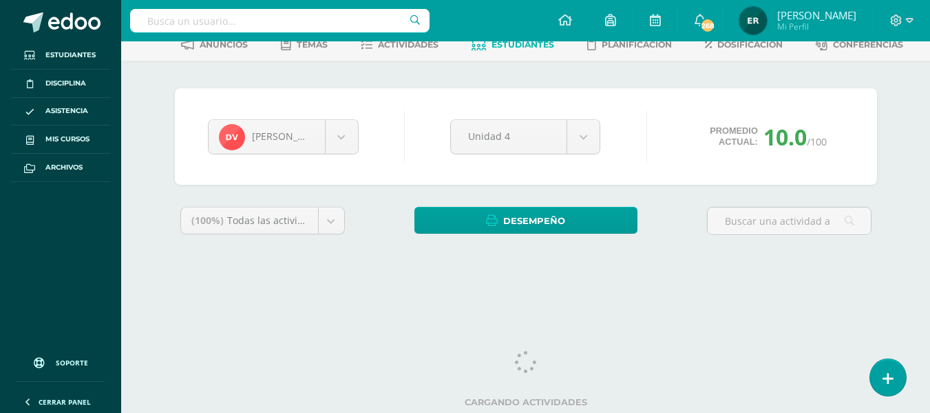
scroll to position [23, 0]
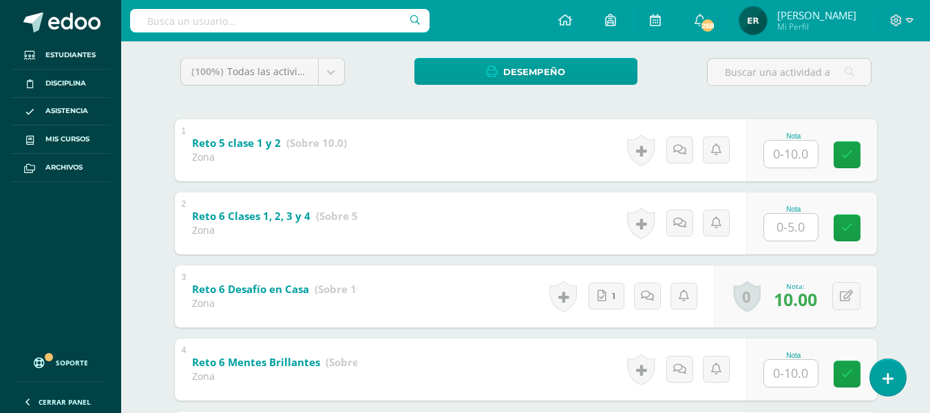
scroll to position [214, 0]
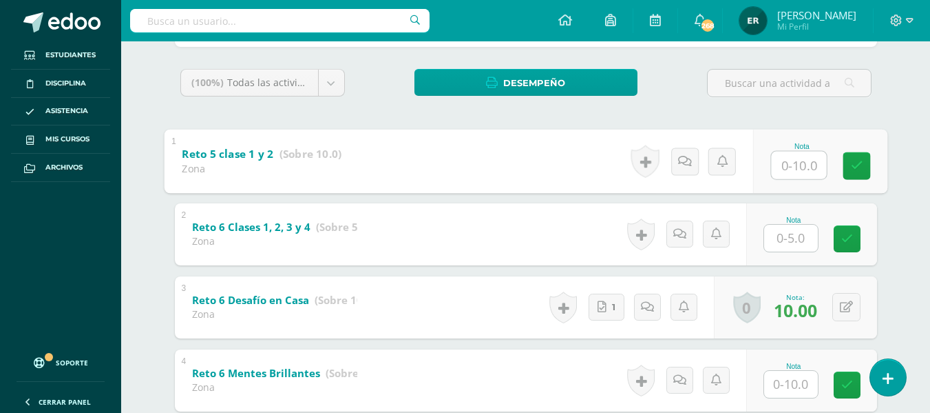
click at [780, 169] on input "text" at bounding box center [798, 165] width 55 height 28
type input "9"
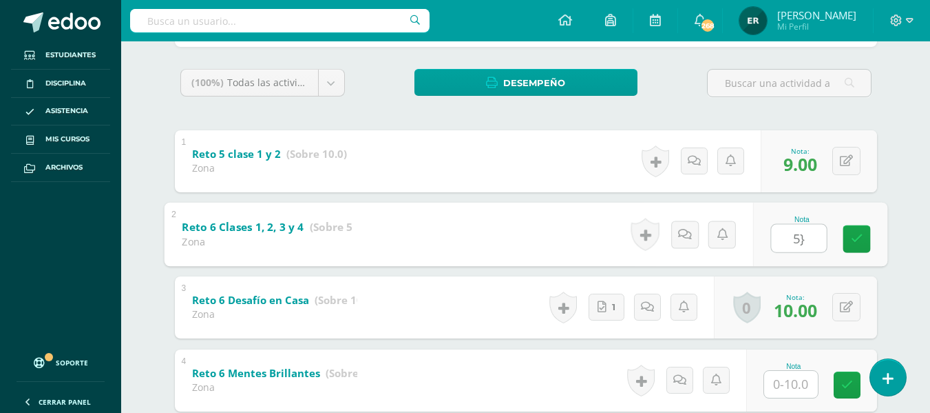
type input "5"
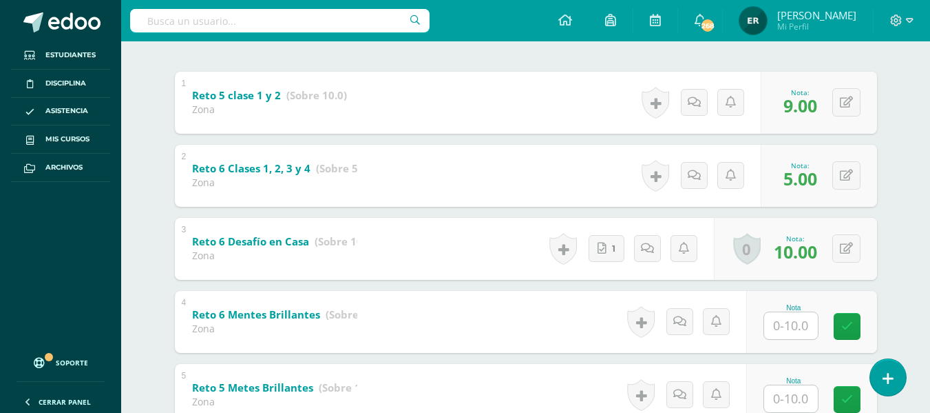
scroll to position [351, 0]
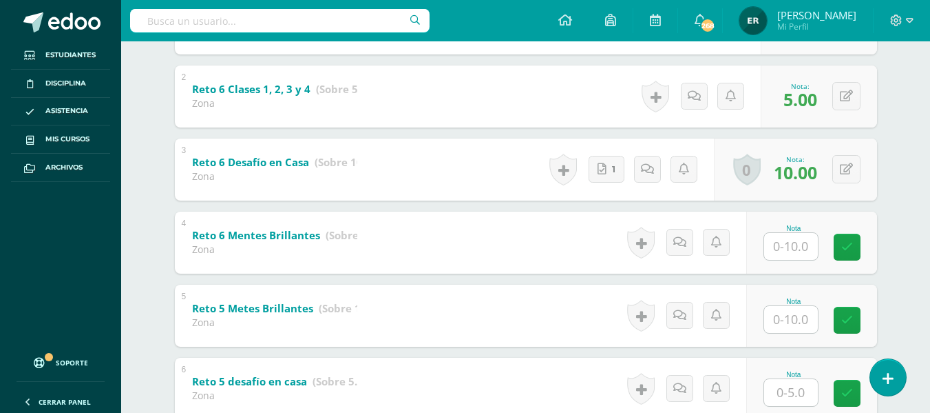
click at [784, 256] on input "text" at bounding box center [791, 246] width 54 height 27
click at [784, 256] on input "text" at bounding box center [798, 246] width 55 height 28
type input "10"
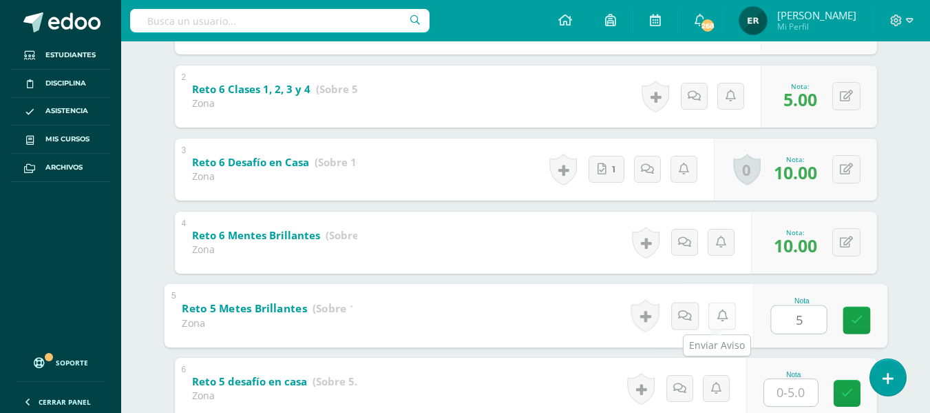
type input "5"
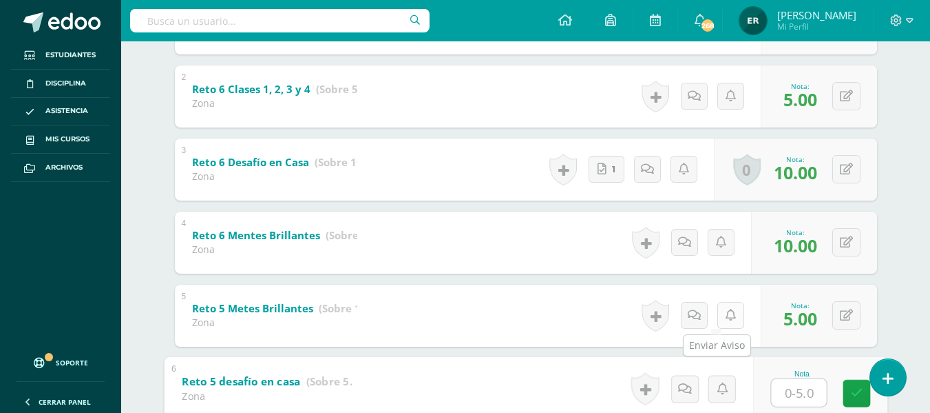
type input "5"
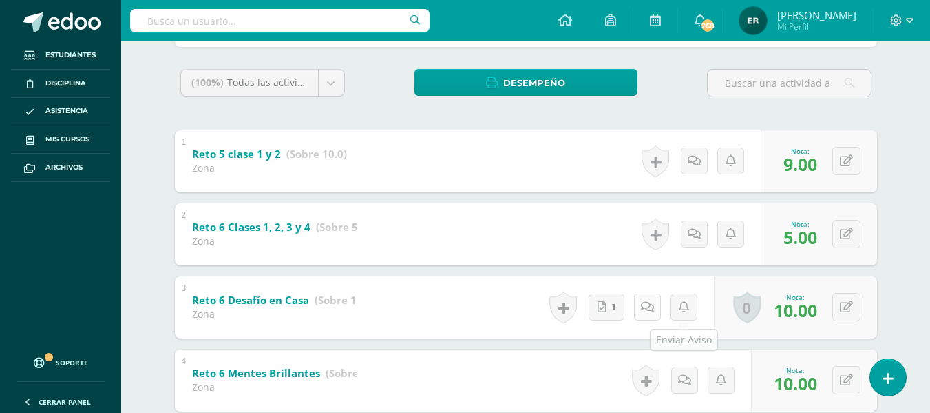
scroll to position [7, 0]
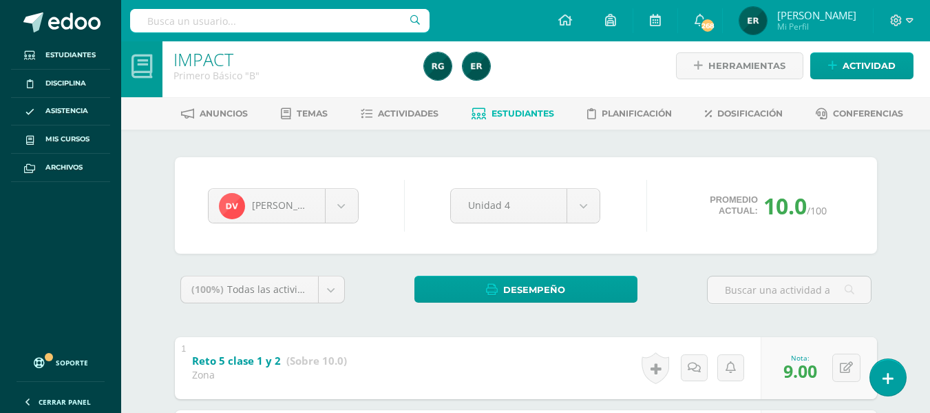
click at [500, 116] on span "Estudiantes" at bounding box center [523, 113] width 63 height 10
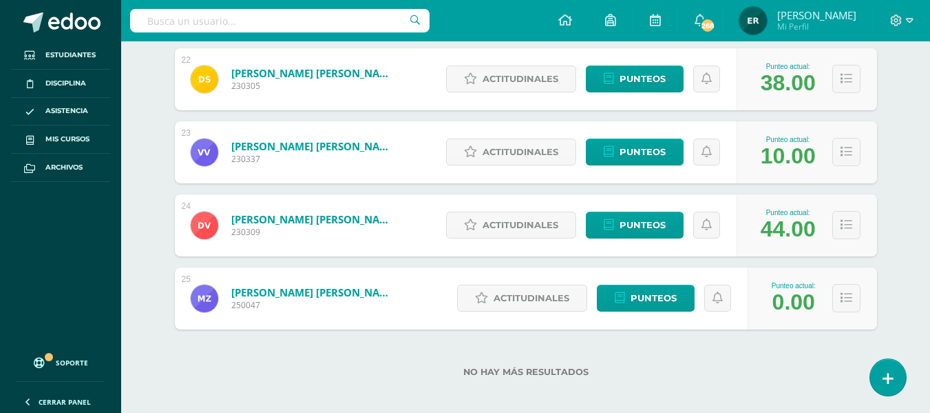
scroll to position [1793, 0]
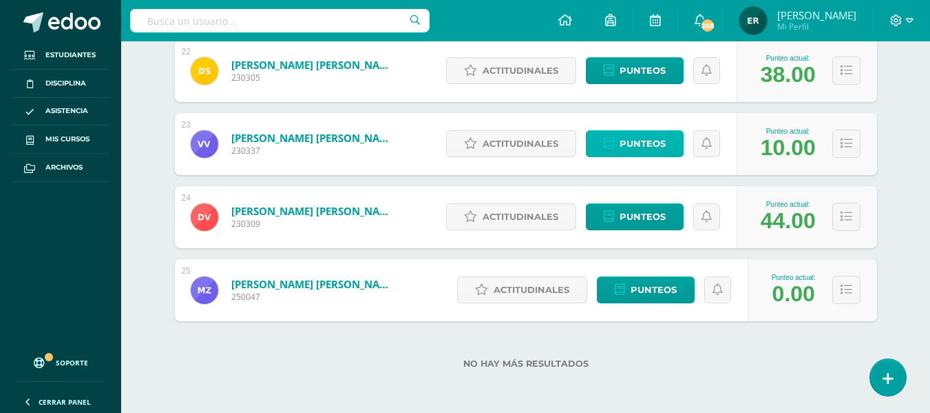
click at [656, 136] on span "Punteos" at bounding box center [643, 143] width 46 height 25
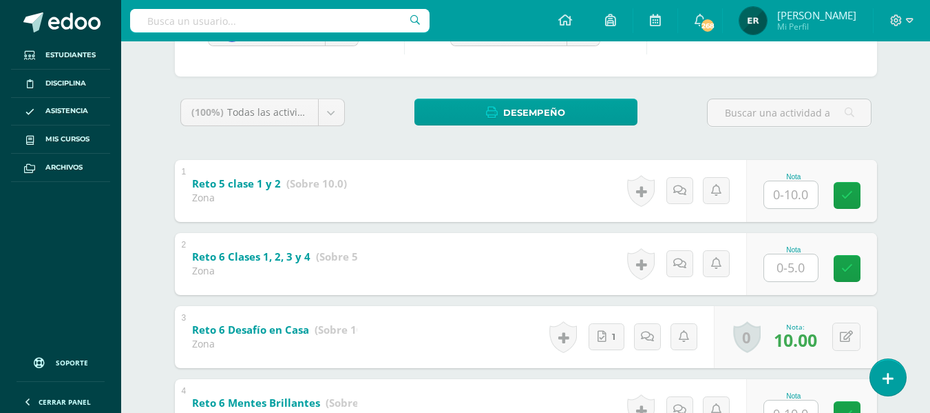
scroll to position [282, 0]
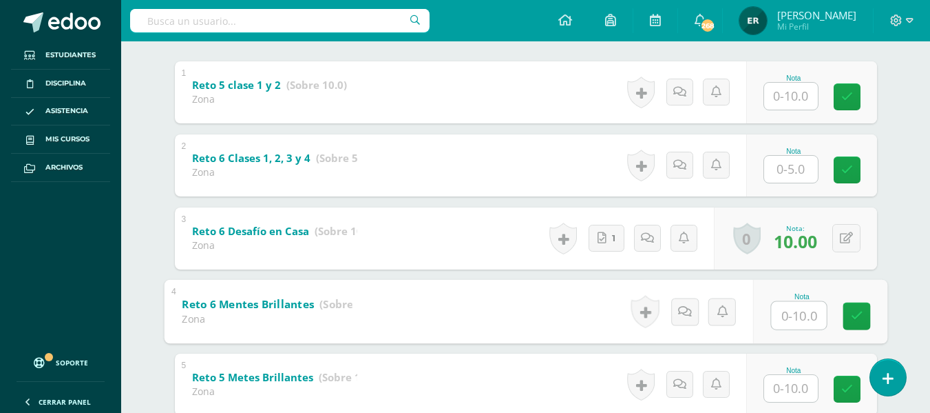
click at [791, 316] on input "text" at bounding box center [798, 315] width 55 height 28
type input "10"
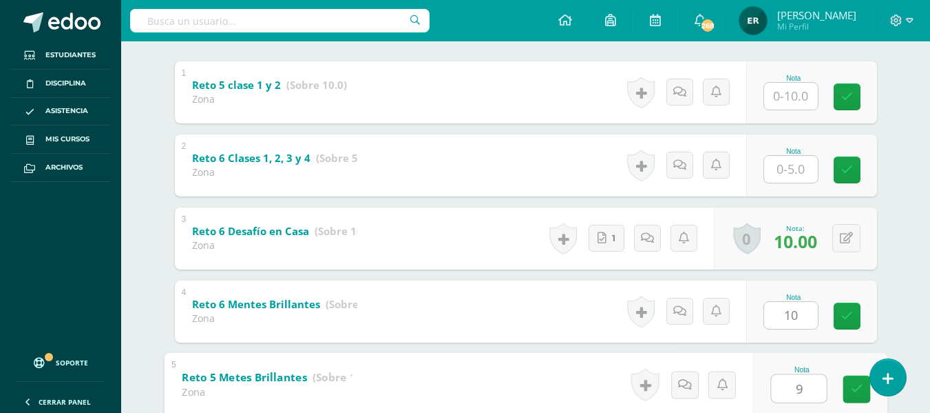
type input "9"
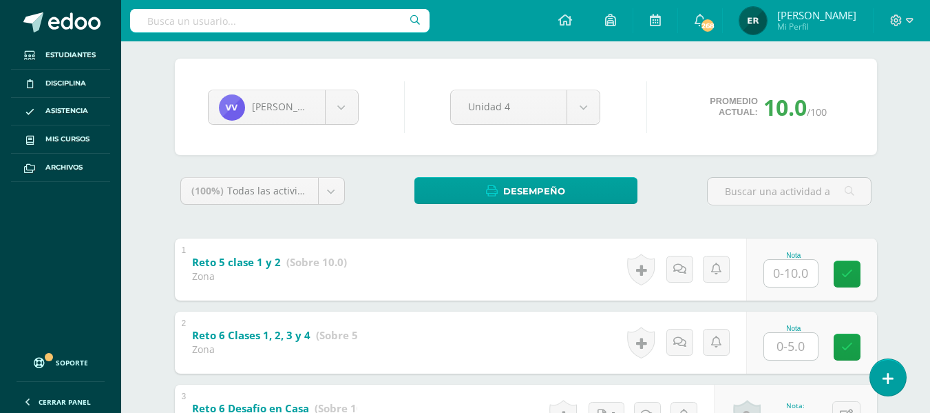
scroll to position [0, 0]
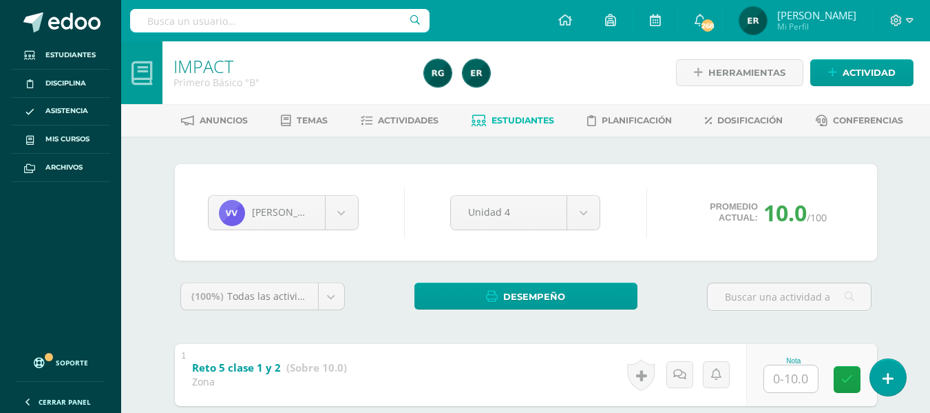
click at [529, 117] on span "Estudiantes" at bounding box center [523, 120] width 63 height 10
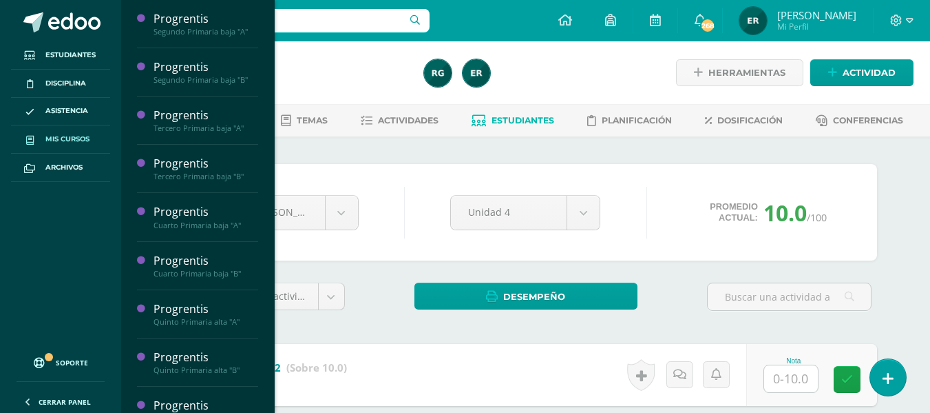
click at [46, 134] on span "Mis cursos" at bounding box center [67, 139] width 44 height 11
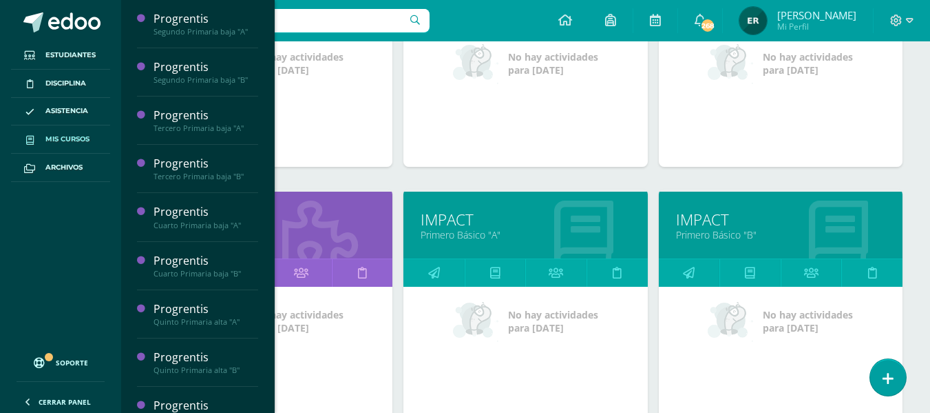
scroll to position [843, 0]
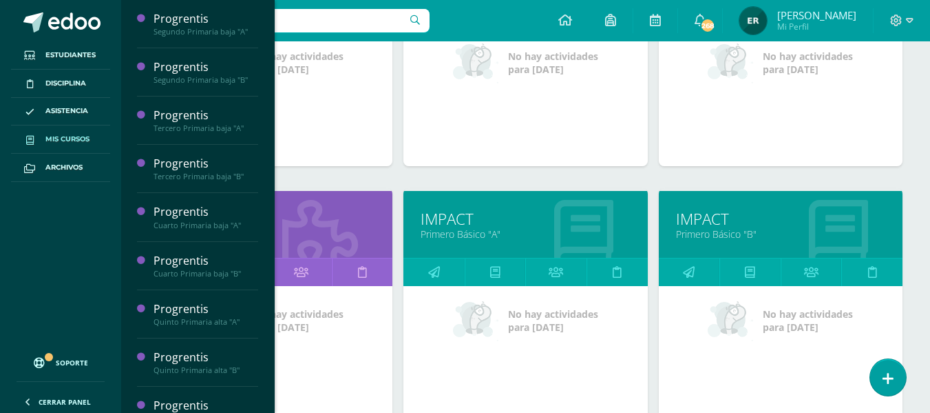
click at [469, 224] on link "IMPACT" at bounding box center [525, 218] width 209 height 21
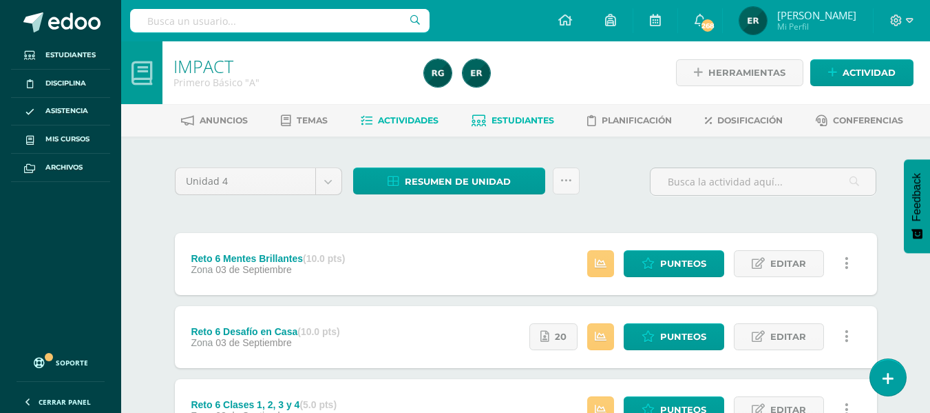
click at [510, 121] on span "Estudiantes" at bounding box center [523, 120] width 63 height 10
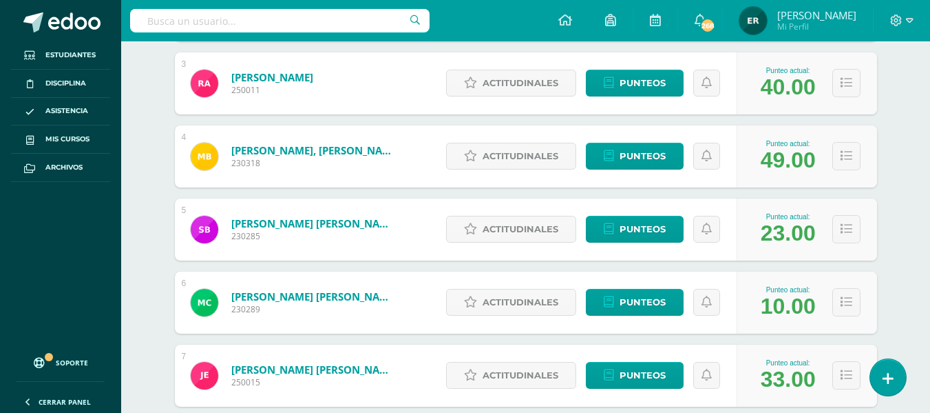
scroll to position [417, 0]
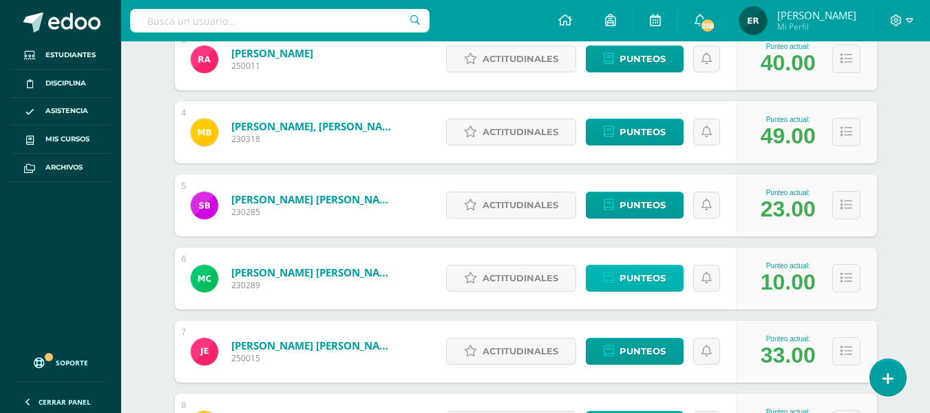
click at [632, 283] on span "Punteos" at bounding box center [643, 277] width 46 height 25
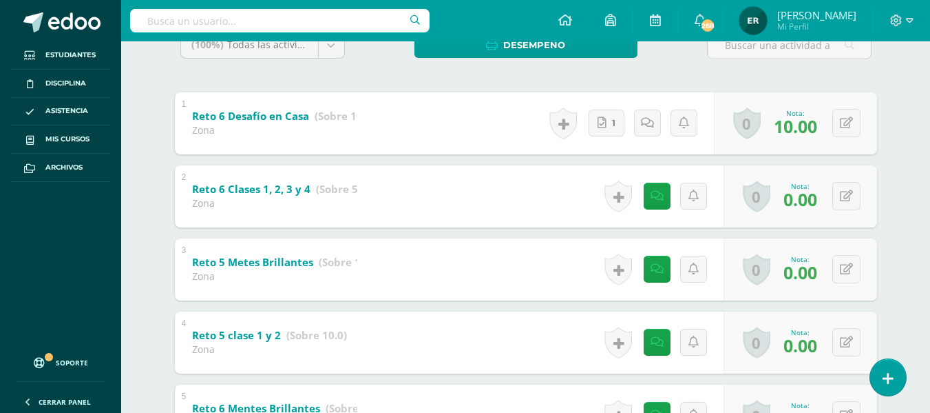
scroll to position [275, 0]
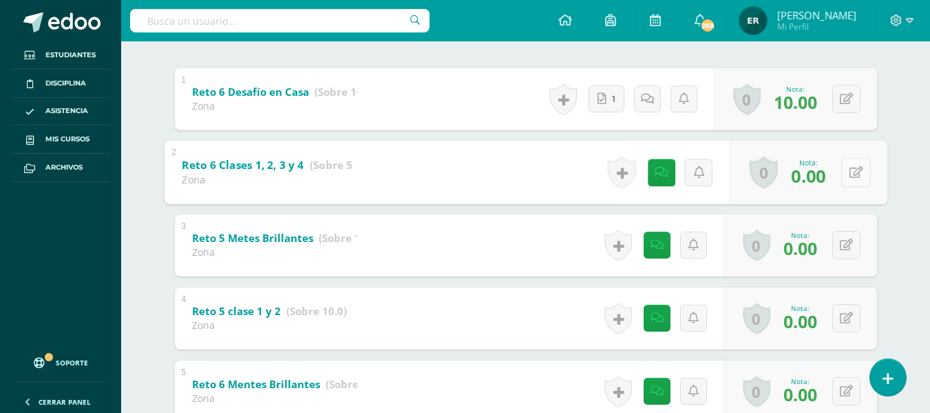
click at [846, 174] on button at bounding box center [856, 172] width 29 height 29
type input "4"
click at [824, 176] on icon at bounding box center [819, 177] width 12 height 12
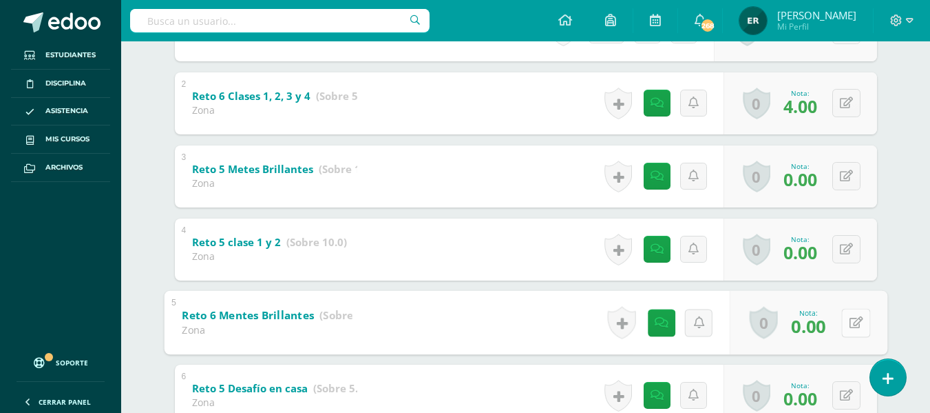
click at [842, 324] on button at bounding box center [856, 322] width 29 height 29
click at [829, 324] on link at bounding box center [820, 327] width 28 height 28
click at [849, 247] on icon at bounding box center [846, 249] width 13 height 12
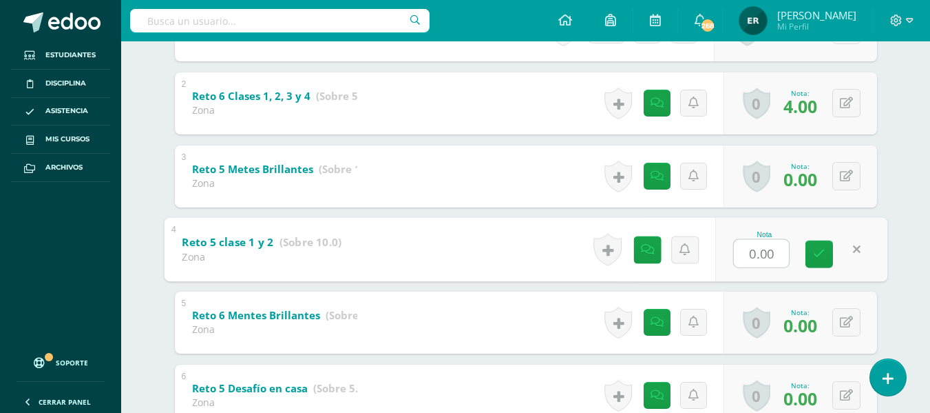
type input "8"
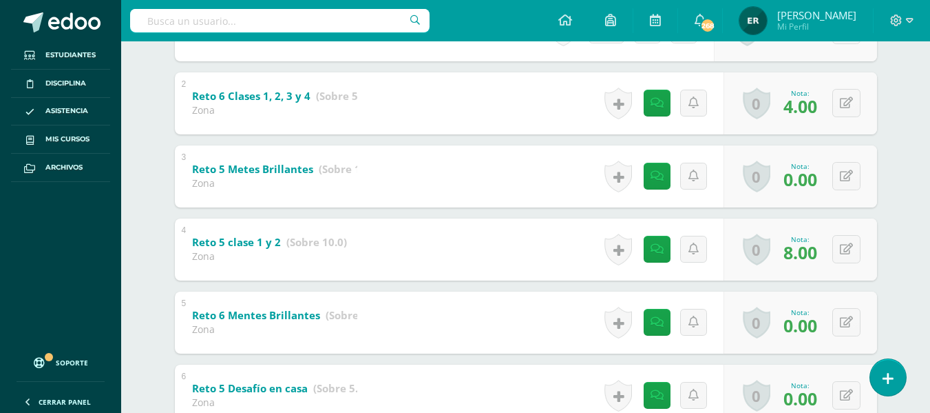
click at [826, 255] on div "0 Logros Logros obtenidos Aún no hay logros agregados Nota: 8.00" at bounding box center [801, 249] width 154 height 62
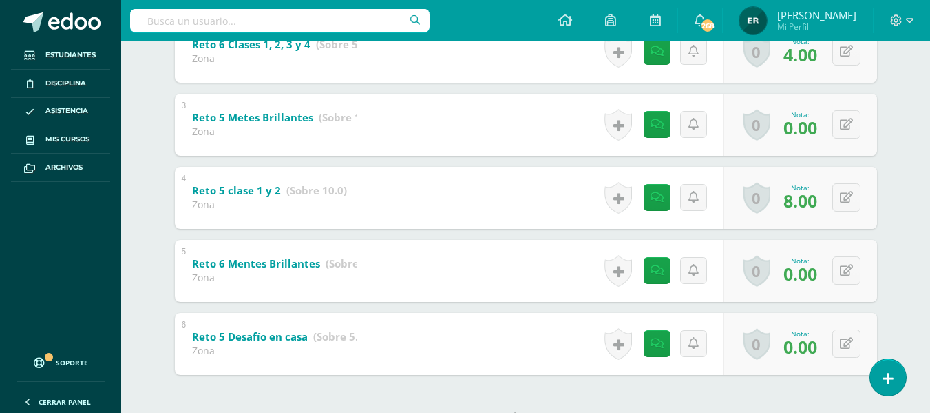
scroll to position [450, 0]
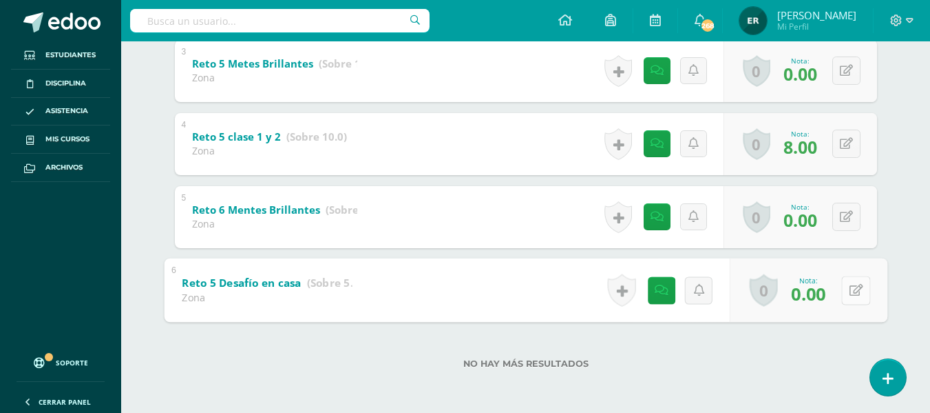
click at [842, 291] on button at bounding box center [856, 289] width 29 height 29
type input "5"
click at [815, 295] on icon at bounding box center [819, 295] width 12 height 12
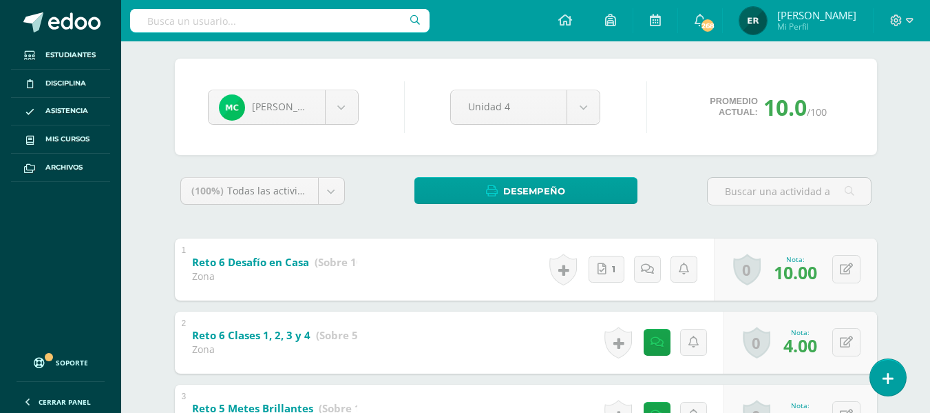
scroll to position [37, 0]
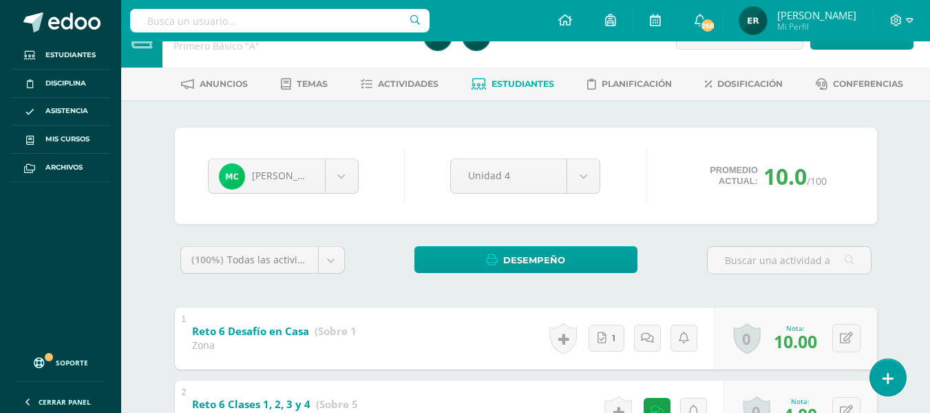
click at [501, 81] on span "Estudiantes" at bounding box center [523, 84] width 63 height 10
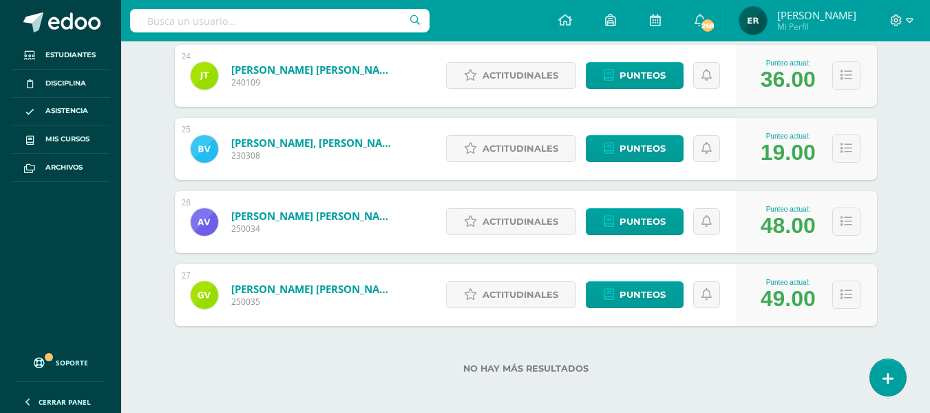
scroll to position [1939, 0]
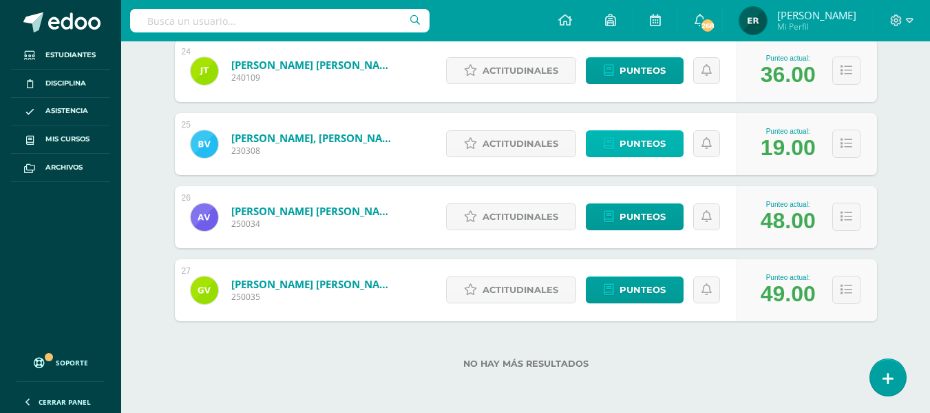
click at [646, 143] on span "Punteos" at bounding box center [643, 143] width 46 height 25
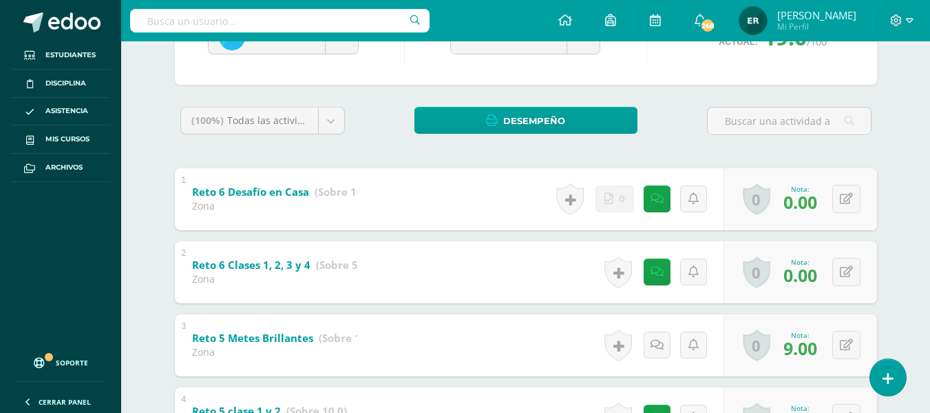
scroll to position [174, 0]
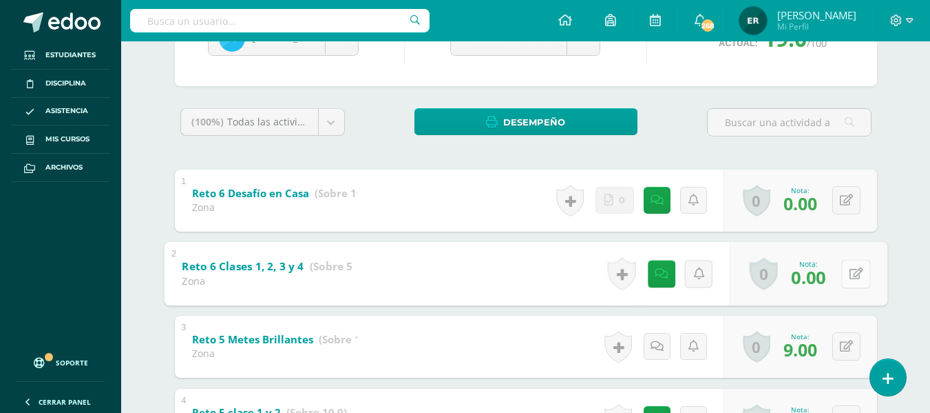
click at [844, 279] on button at bounding box center [856, 273] width 29 height 29
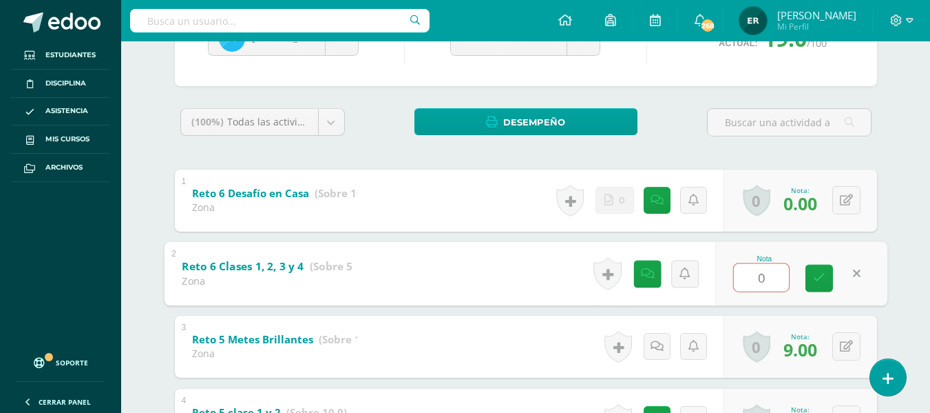
type input "1"
type input "5"
click at [815, 280] on icon at bounding box center [819, 278] width 12 height 12
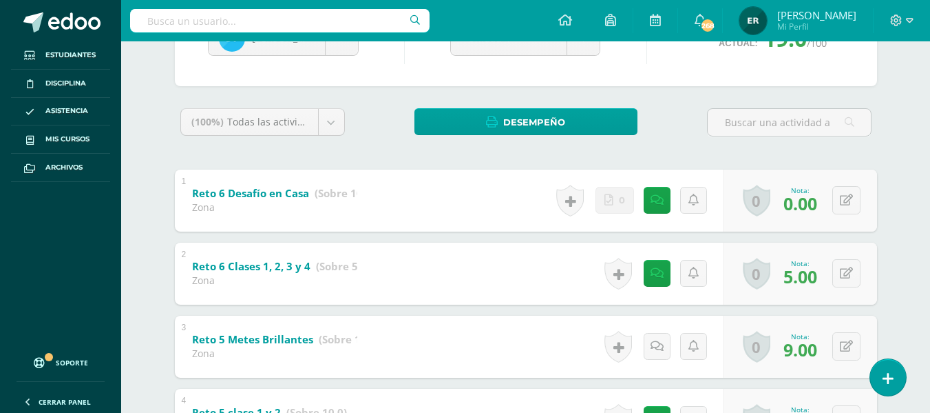
scroll to position [312, 0]
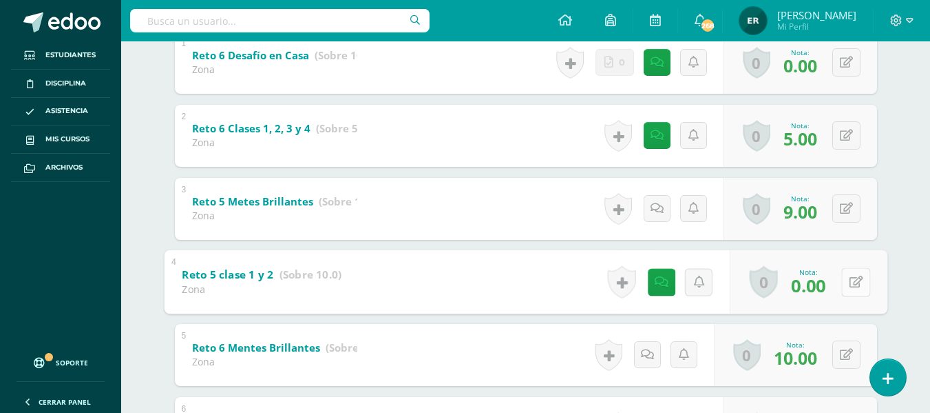
click at [849, 289] on button at bounding box center [856, 281] width 29 height 29
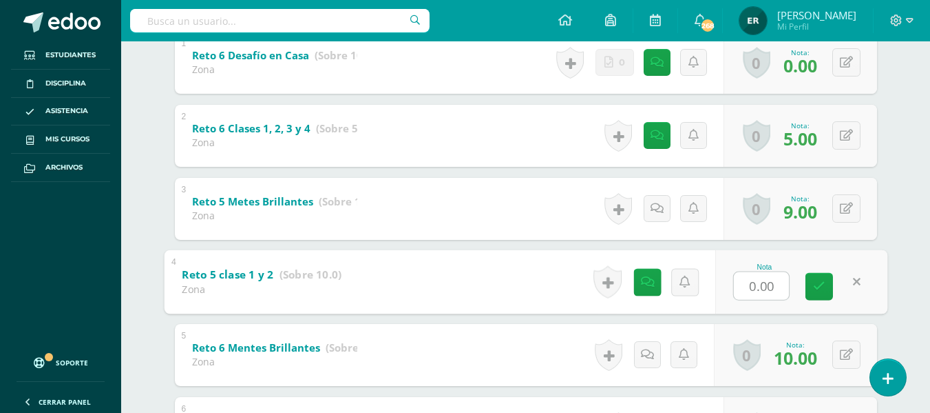
type input "9"
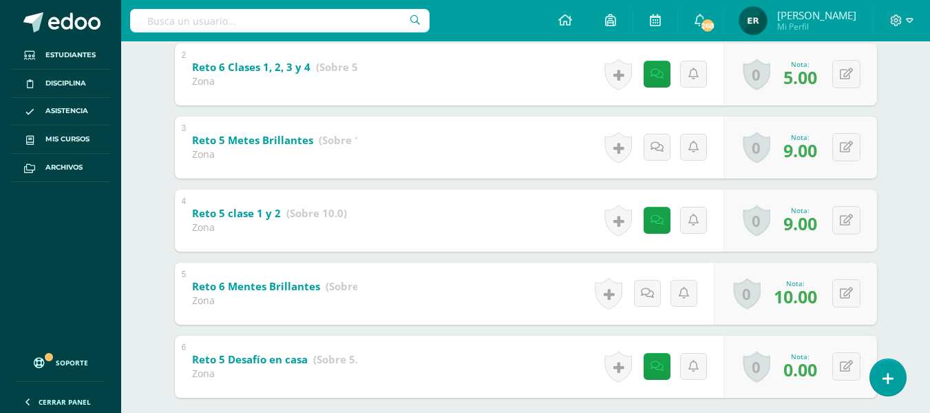
scroll to position [450, 0]
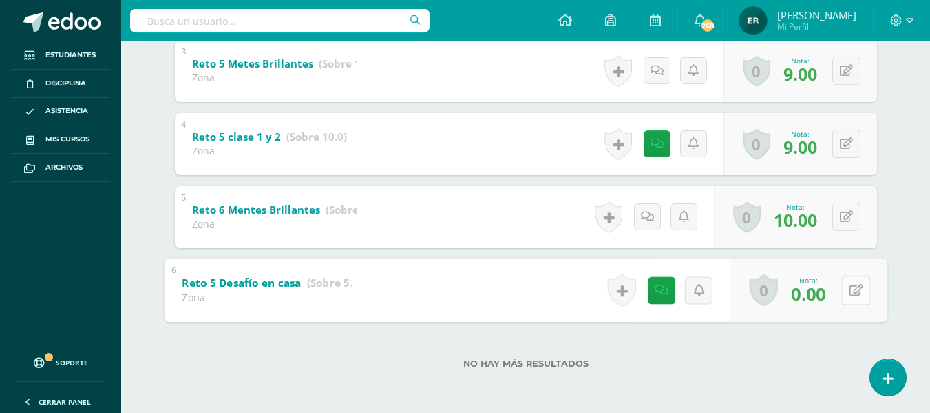
click at [840, 293] on div "0 Logros Logros obtenidos Aún no hay logros agregados Nota: 0.00" at bounding box center [808, 290] width 158 height 64
click at [849, 291] on icon at bounding box center [856, 290] width 14 height 12
type input "5"
click at [826, 298] on link at bounding box center [820, 294] width 28 height 28
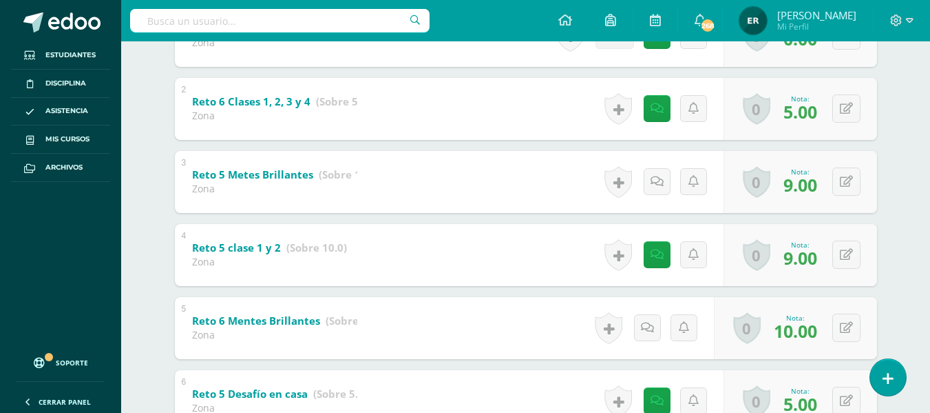
scroll to position [344, 0]
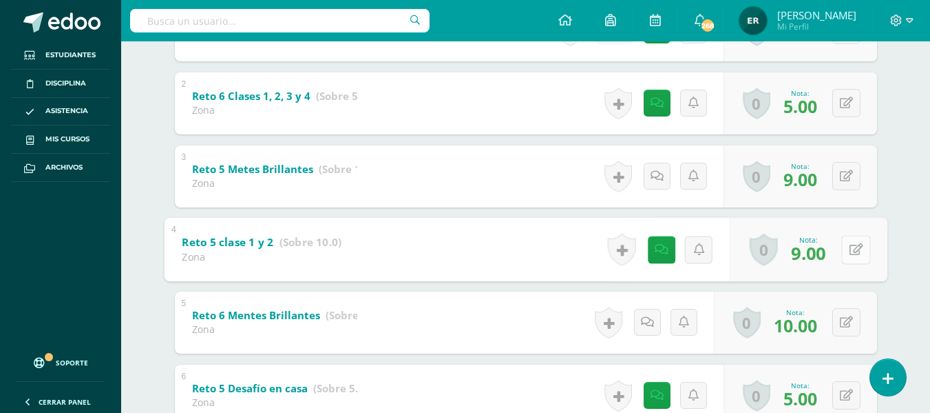
click at [846, 249] on button at bounding box center [856, 249] width 29 height 29
type input "8"
type input "9"
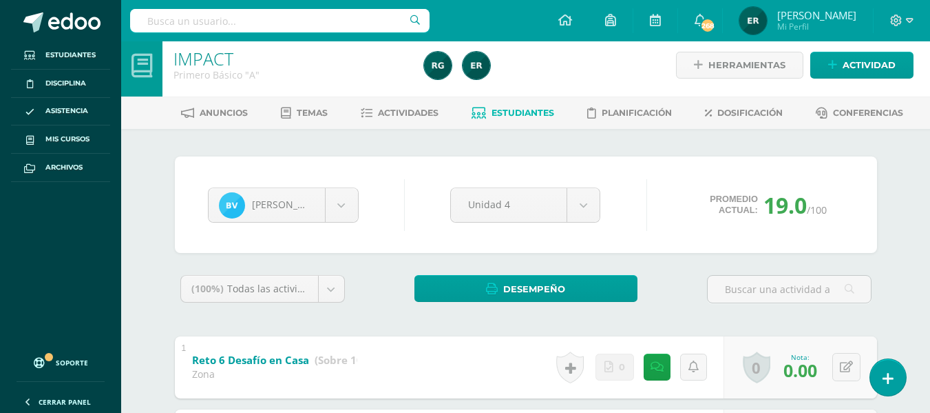
scroll to position [0, 0]
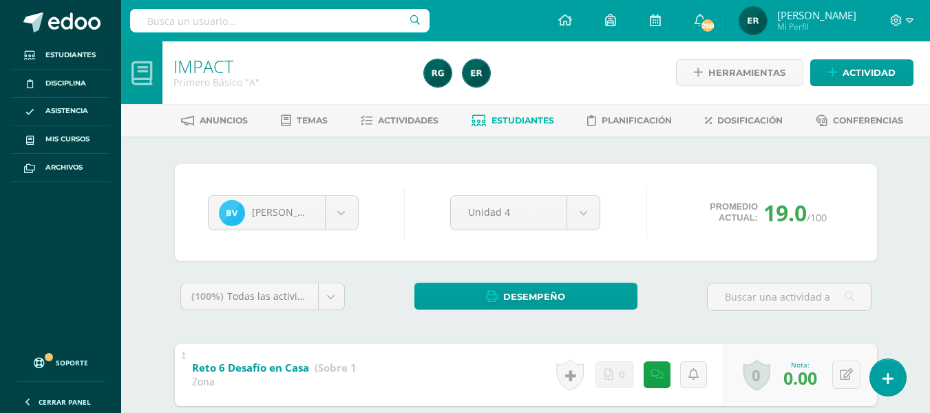
click at [479, 123] on icon at bounding box center [479, 121] width 14 height 12
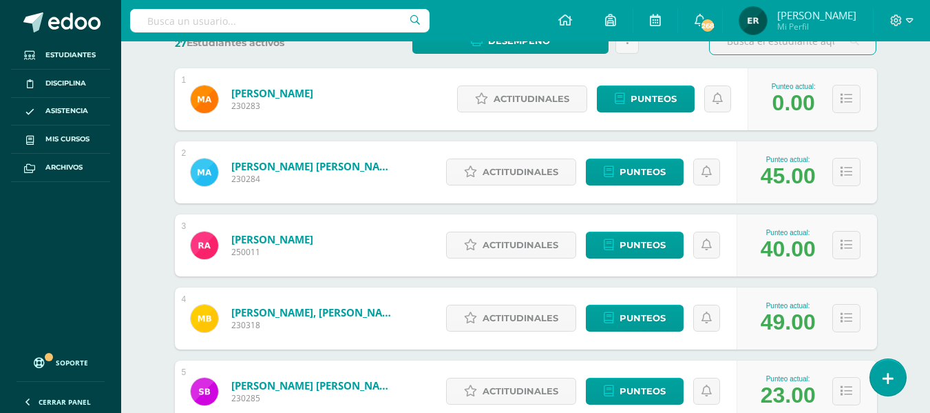
scroll to position [207, 0]
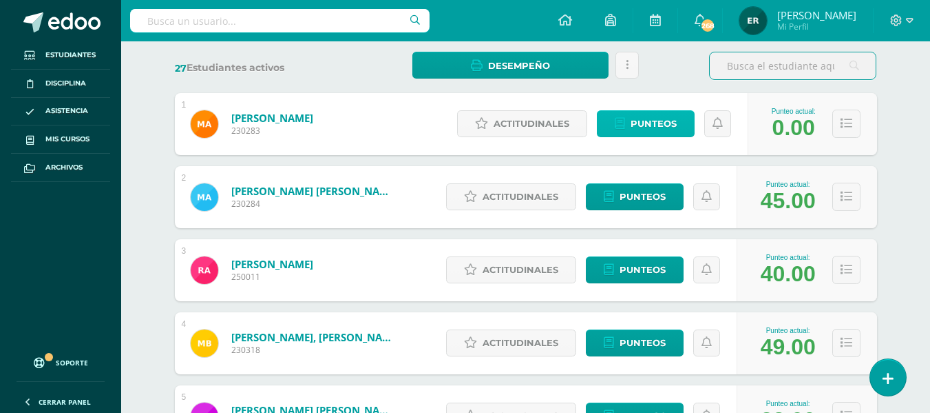
click at [647, 121] on span "Punteos" at bounding box center [654, 123] width 46 height 25
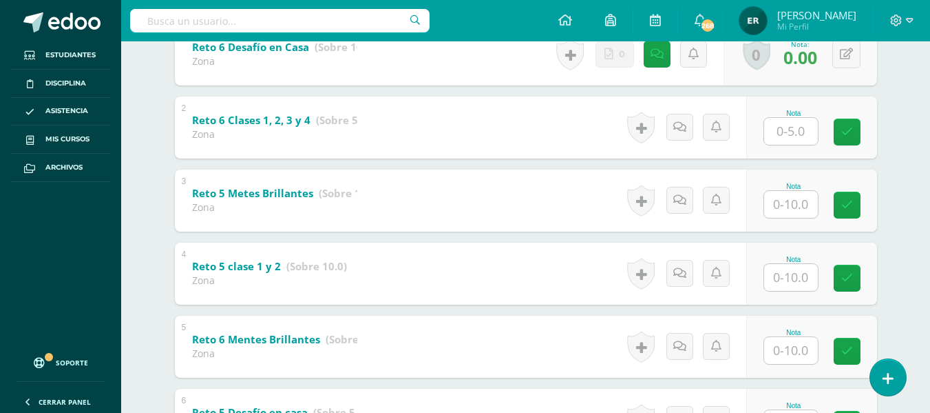
scroll to position [344, 0]
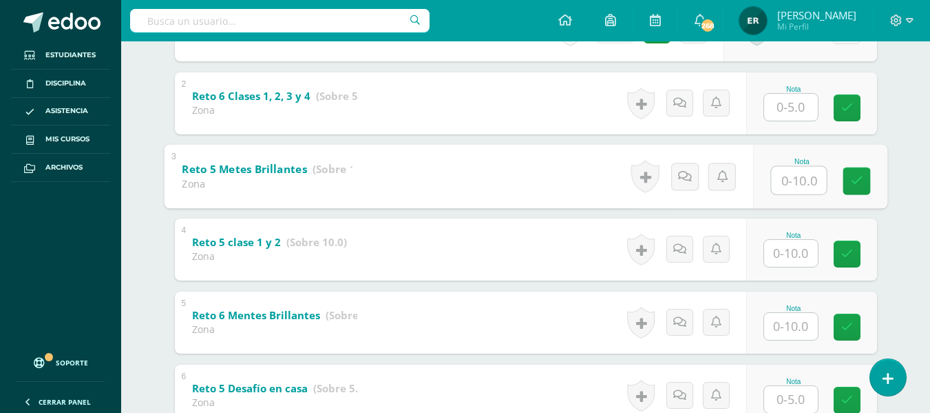
click at [782, 184] on input "text" at bounding box center [798, 180] width 55 height 28
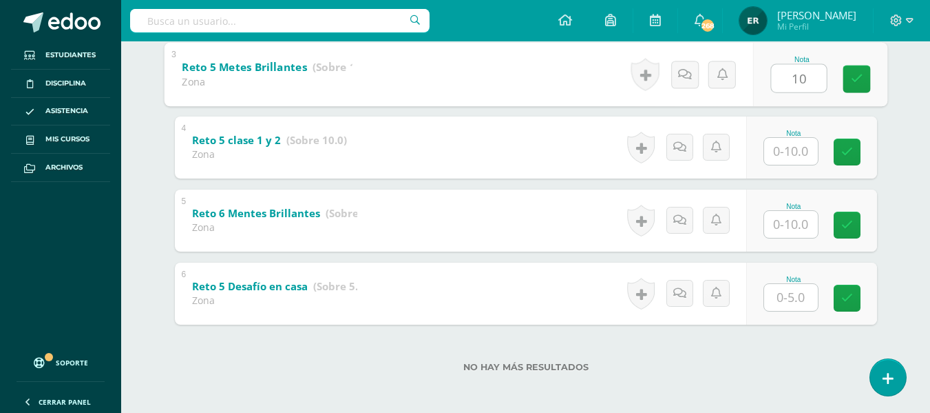
scroll to position [450, 0]
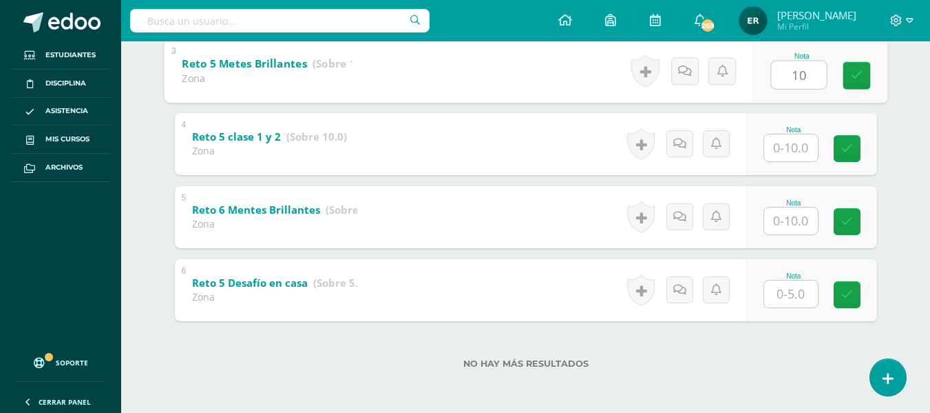
type input "10"
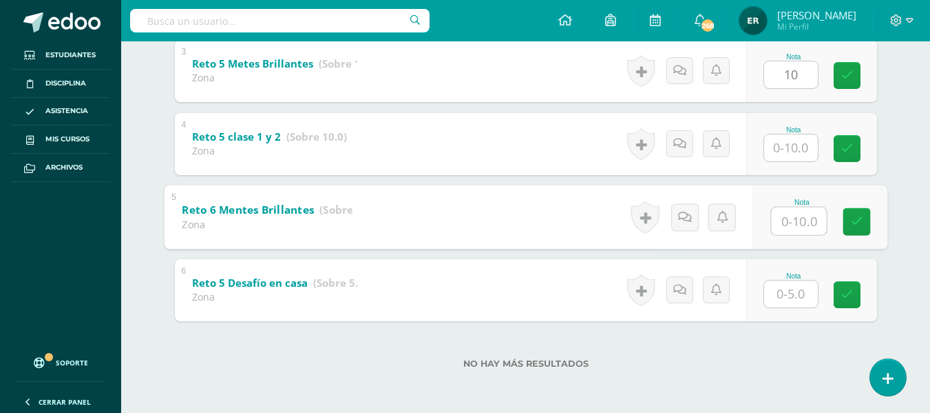
click at [802, 231] on input "text" at bounding box center [798, 221] width 55 height 28
type input "10"
click at [613, 222] on div "5 Reto 6 Mentes Brillantes (Sobre 10.0) Zona Nota 10 0 Logros Logros obtenidos" at bounding box center [526, 217] width 724 height 64
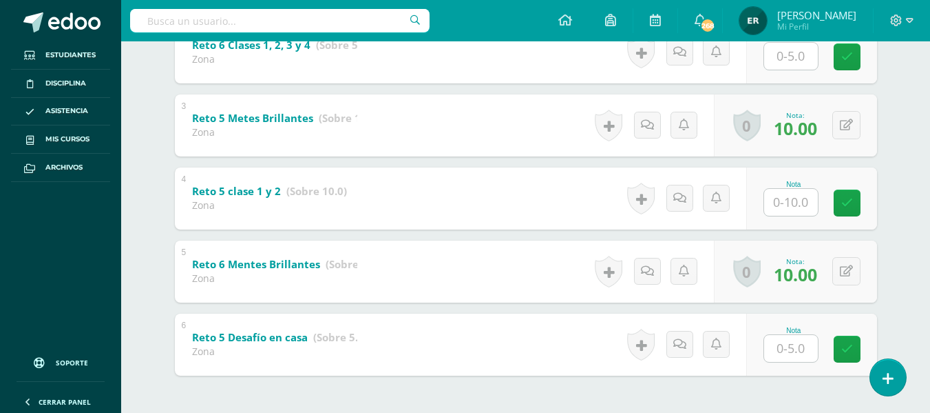
scroll to position [420, 0]
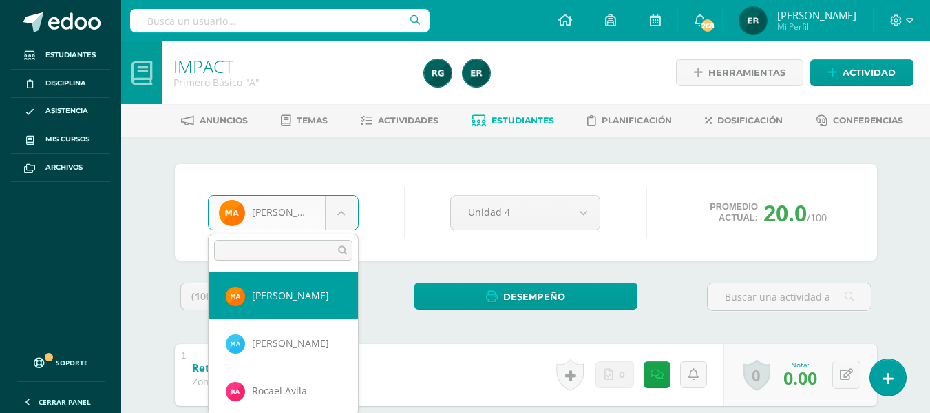
click at [392, 178] on div "Madelin Aguilar Madelin Aguilar Mateo Anleu Rocael Avila María Blandón Sebastia…" at bounding box center [526, 212] width 702 height 96
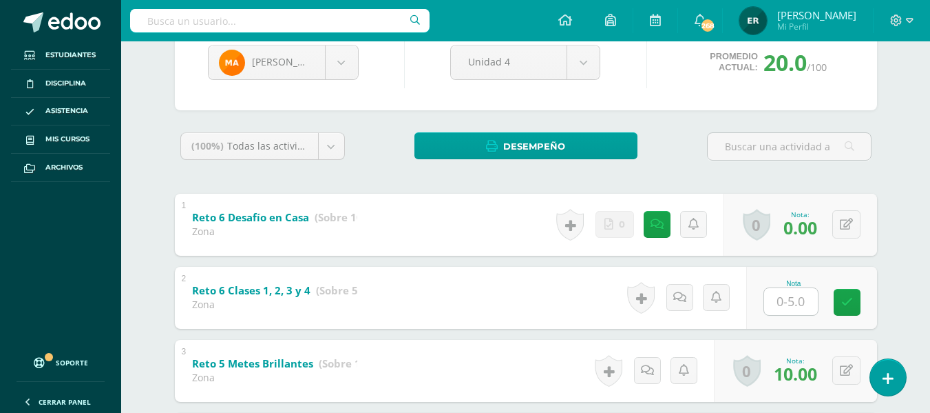
scroll to position [174, 0]
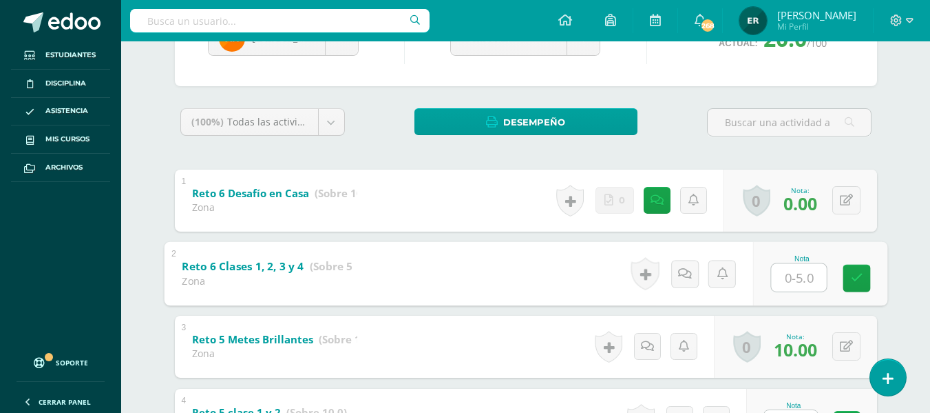
click at [789, 282] on input "text" at bounding box center [798, 277] width 55 height 28
type input "o"
type input "0"
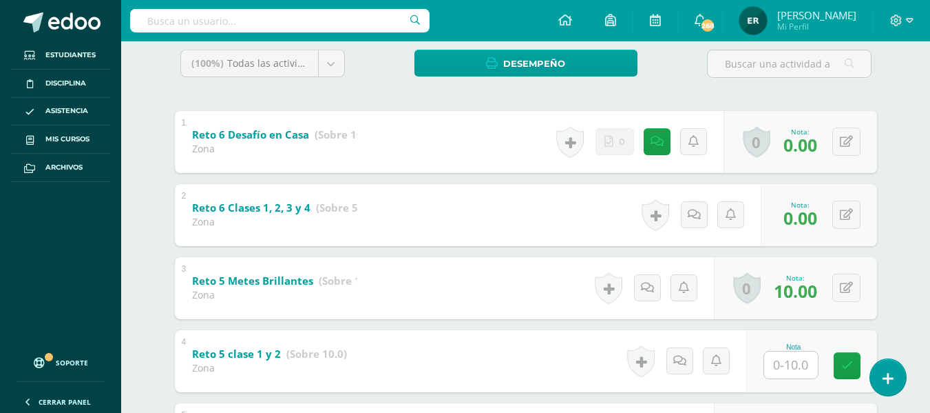
scroll to position [312, 0]
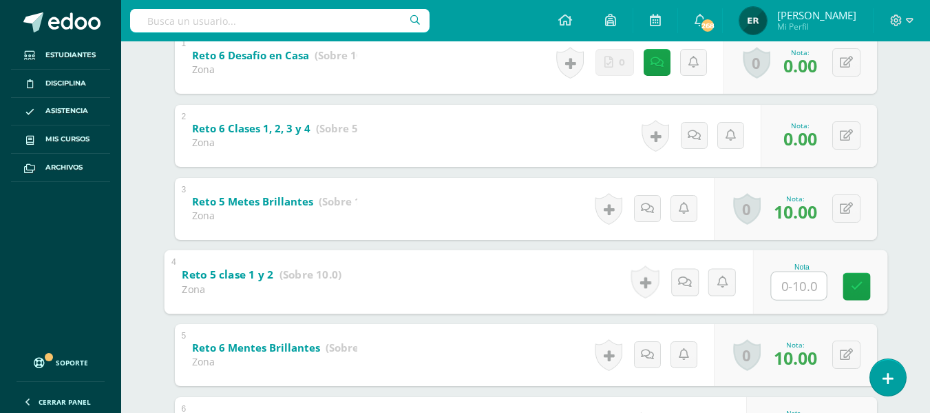
click at [793, 294] on input "text" at bounding box center [798, 285] width 55 height 28
type input "0"
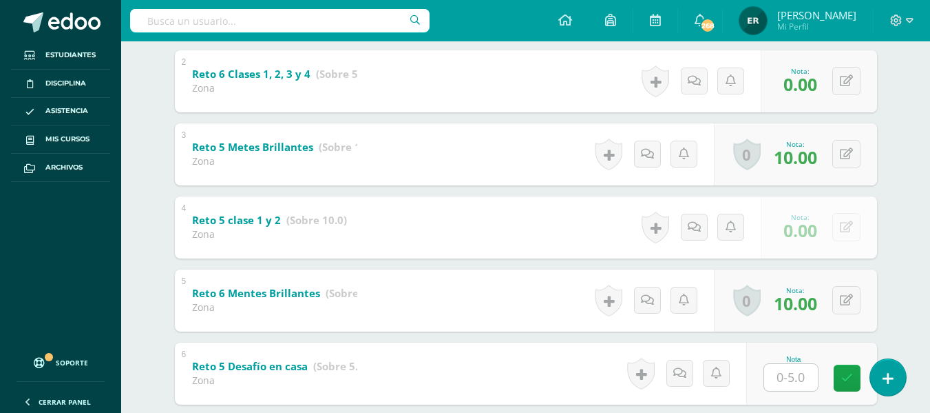
scroll to position [450, 0]
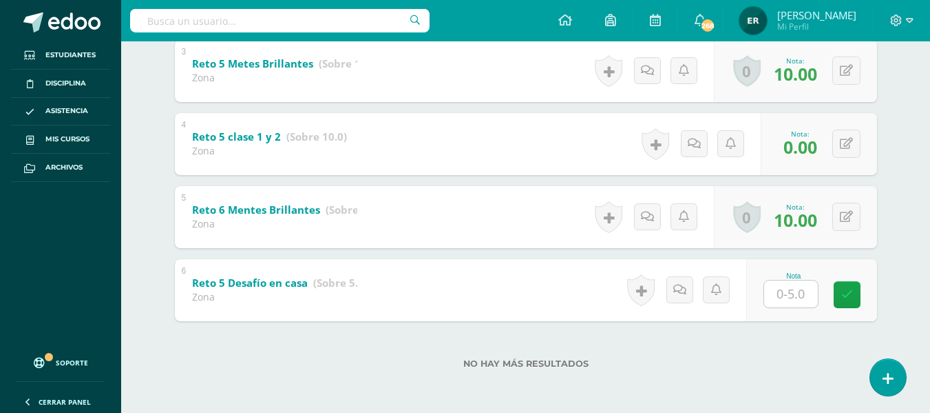
click at [804, 296] on input "text" at bounding box center [791, 293] width 54 height 27
type input "0"
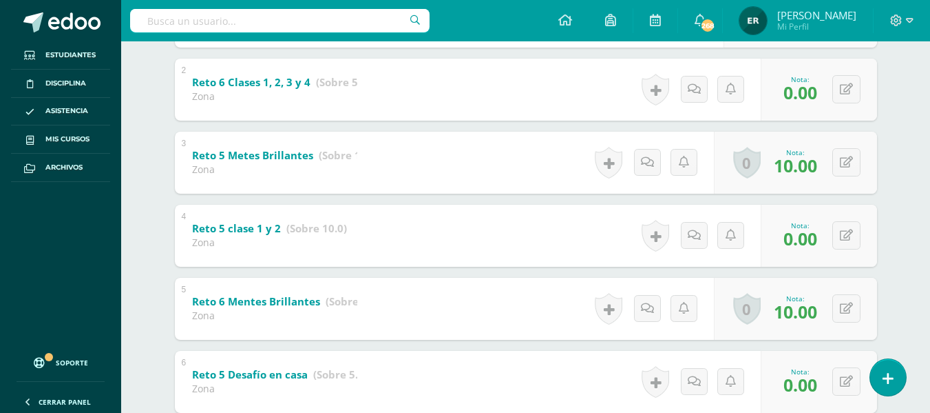
scroll to position [243, 0]
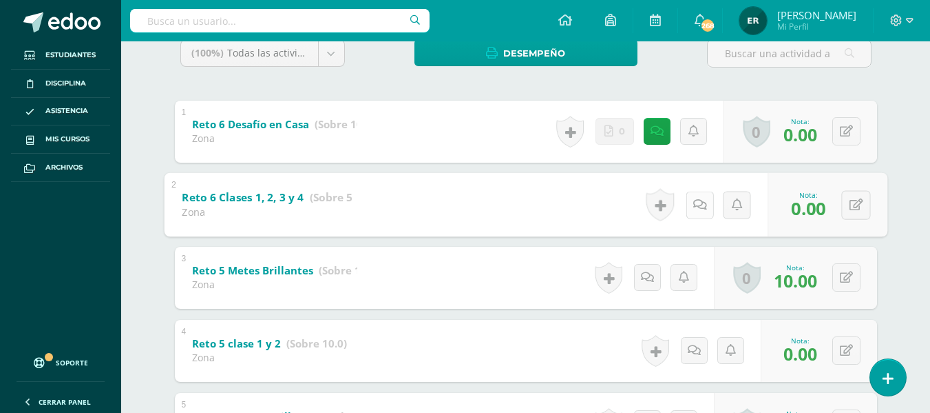
click at [689, 207] on link at bounding box center [700, 205] width 28 height 28
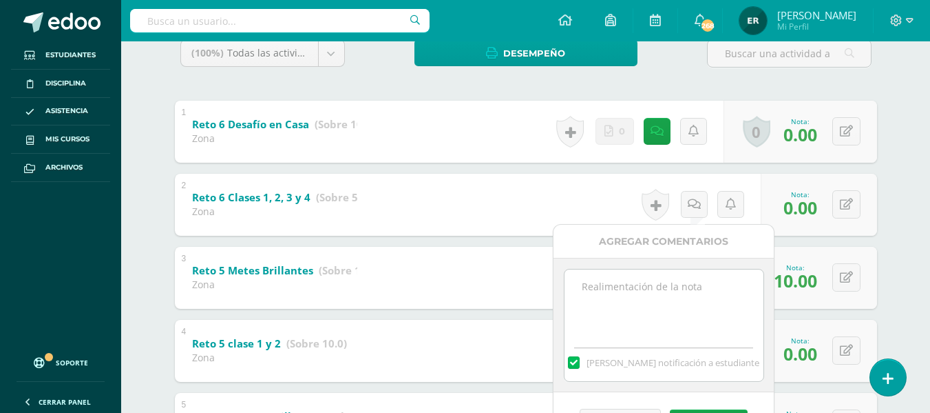
click at [607, 304] on textarea at bounding box center [664, 303] width 199 height 69
paste textarea "No entrego libro físico para calificar"
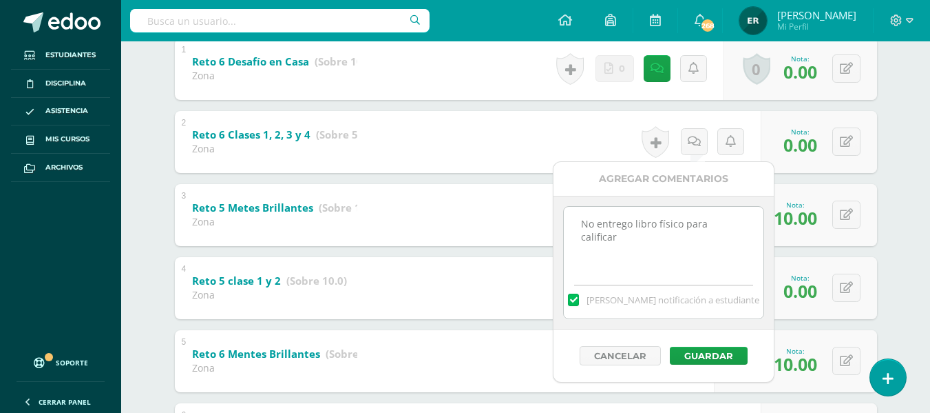
scroll to position [381, 0]
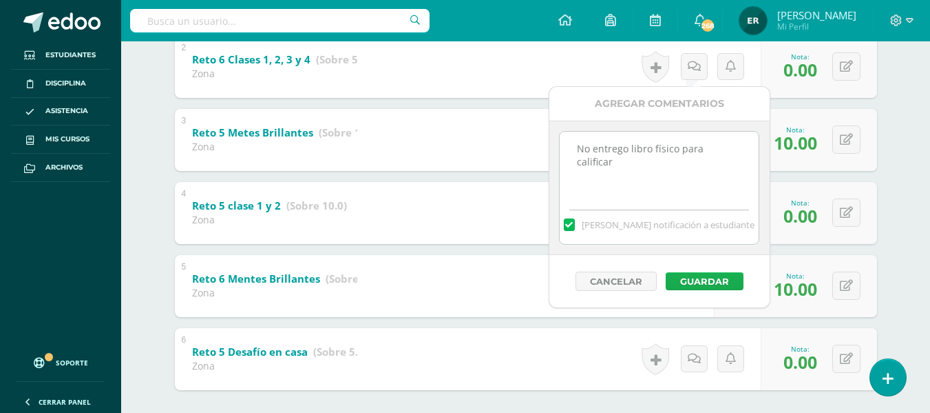
type textarea "No entrego libro físico para calificar"
click at [691, 275] on button "Guardar" at bounding box center [705, 281] width 78 height 18
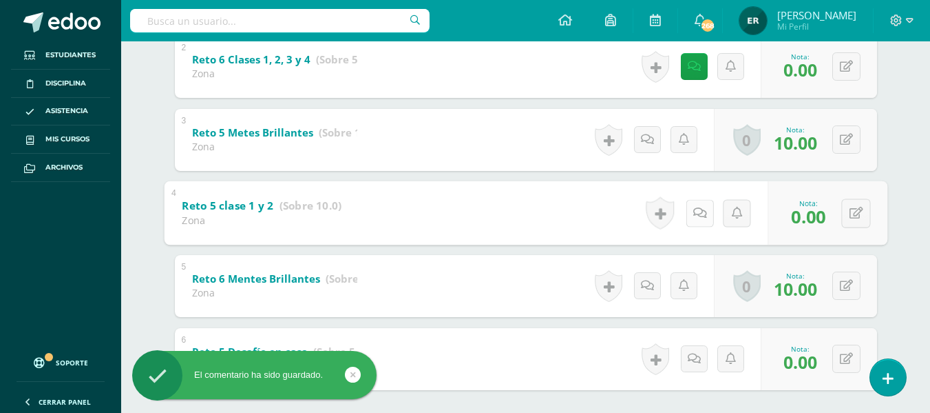
click at [699, 209] on icon at bounding box center [700, 213] width 14 height 12
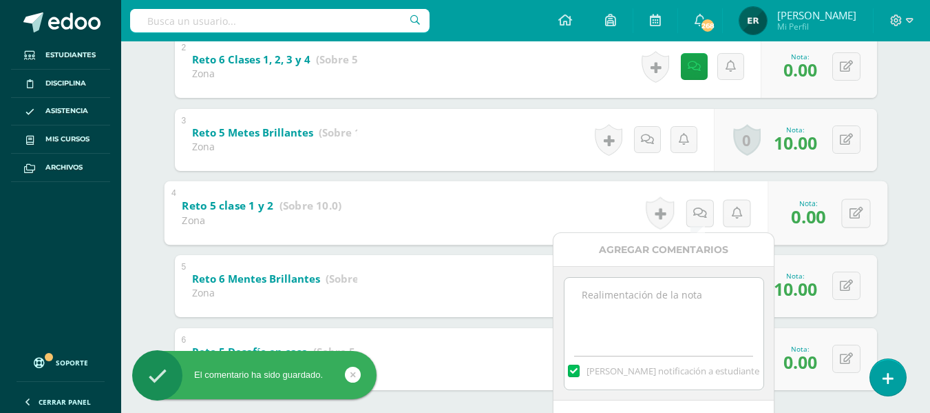
click at [663, 290] on textarea at bounding box center [664, 312] width 199 height 69
paste textarea "No entrego libro físico para calificar"
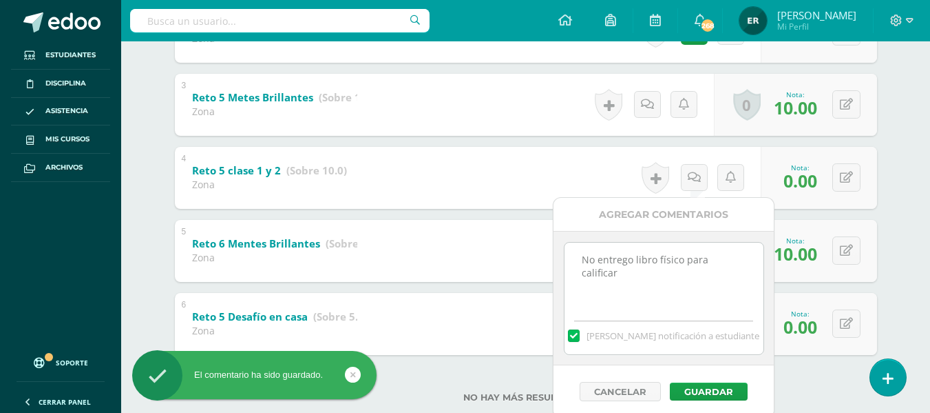
scroll to position [450, 0]
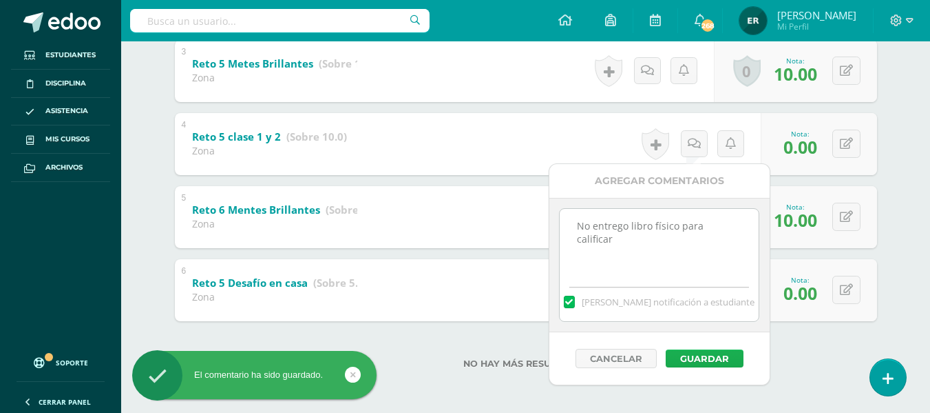
type textarea "No entrego libro físico para calificar"
click at [698, 356] on button "Guardar" at bounding box center [705, 358] width 78 height 18
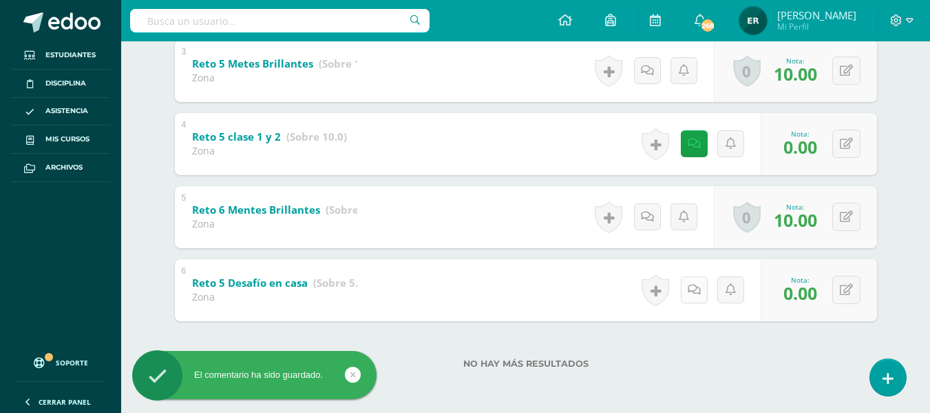
click at [697, 285] on icon at bounding box center [694, 290] width 13 height 12
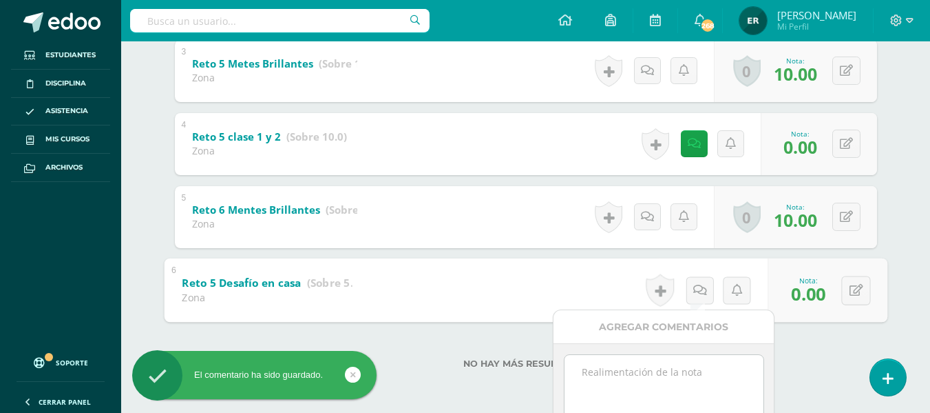
click at [642, 373] on textarea at bounding box center [664, 389] width 199 height 69
paste textarea "No entrego libro físico para calificar"
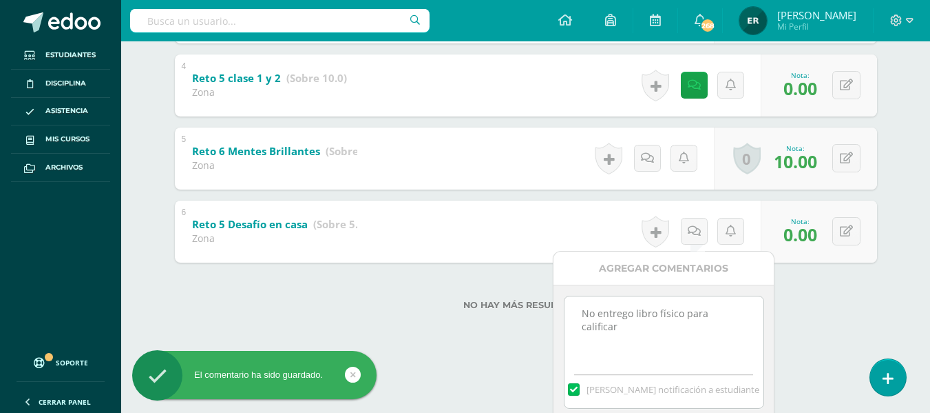
scroll to position [568, 0]
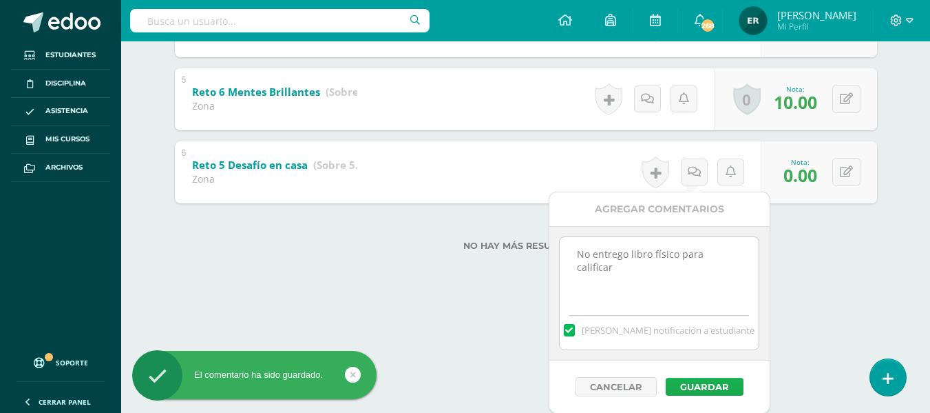
type textarea "No entrego libro físico para calificar"
click at [700, 384] on button "Guardar" at bounding box center [705, 386] width 78 height 18
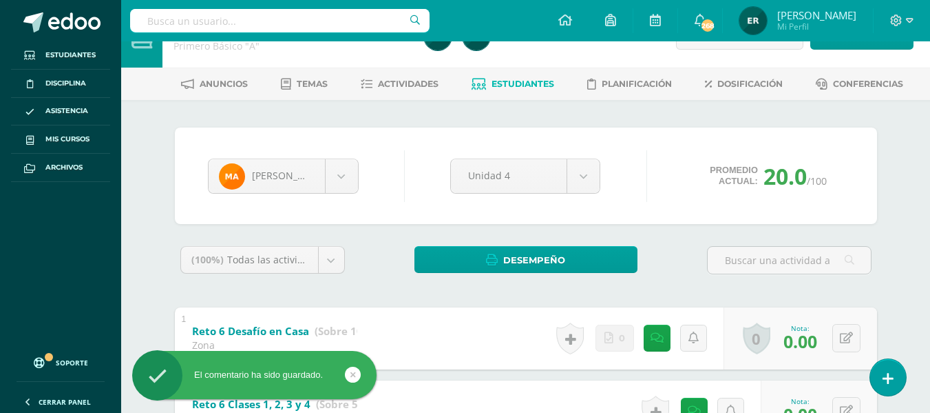
scroll to position [0, 0]
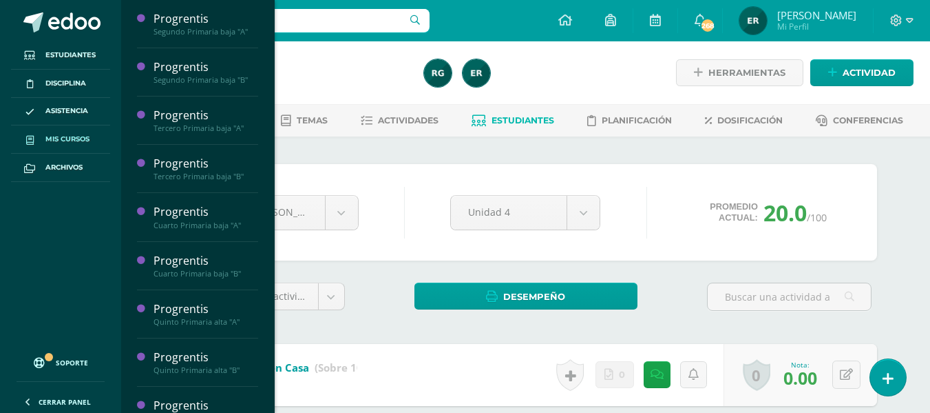
click at [82, 136] on span "Mis cursos" at bounding box center [67, 139] width 44 height 11
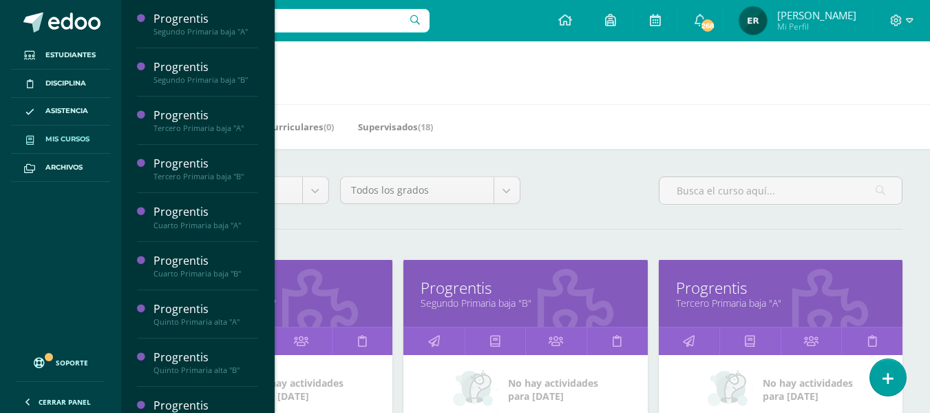
click at [544, 206] on div "Todos los niveles Todos los niveles Preprimaria [PERSON_NAME]. [GEOGRAPHIC_DATA…" at bounding box center [525, 195] width 765 height 39
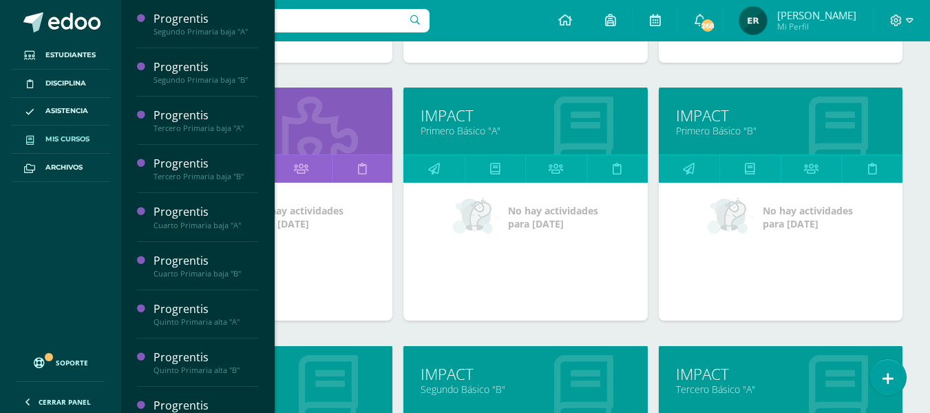
scroll to position [981, 0]
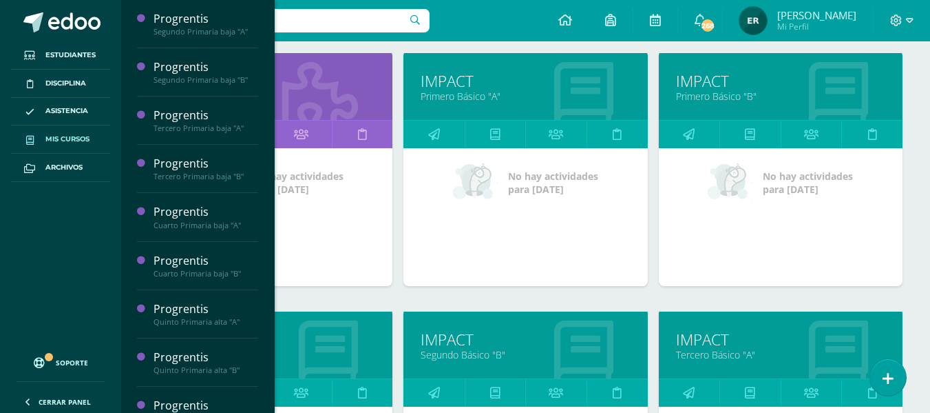
click at [697, 96] on link "Primero Básico "B"" at bounding box center [780, 96] width 209 height 13
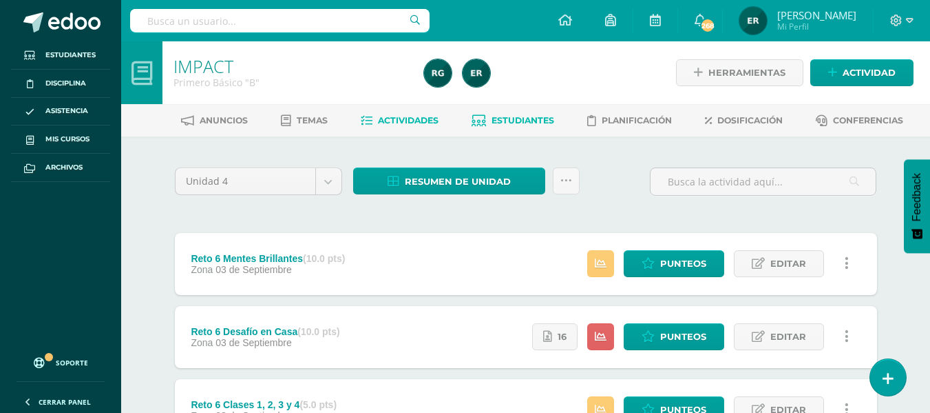
click at [513, 123] on span "Estudiantes" at bounding box center [523, 120] width 63 height 10
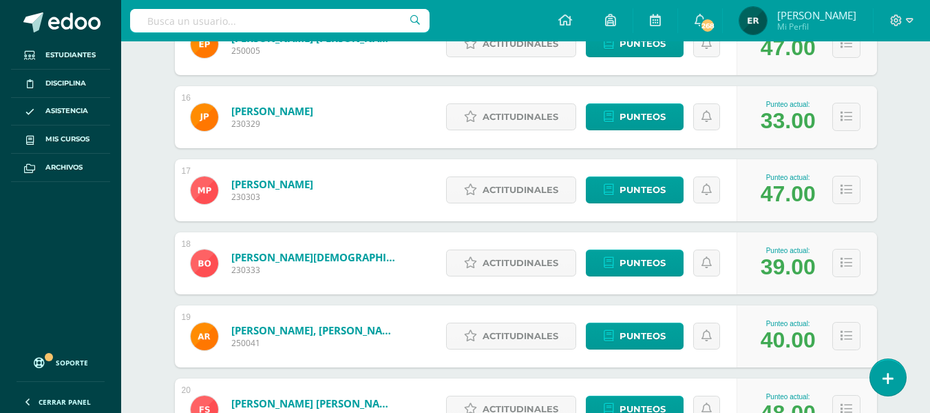
scroll to position [1423, 0]
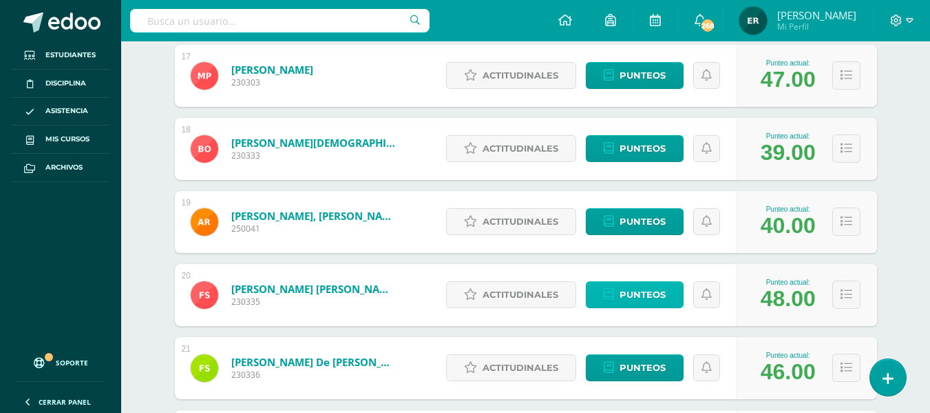
click at [653, 291] on span "Punteos" at bounding box center [643, 294] width 46 height 25
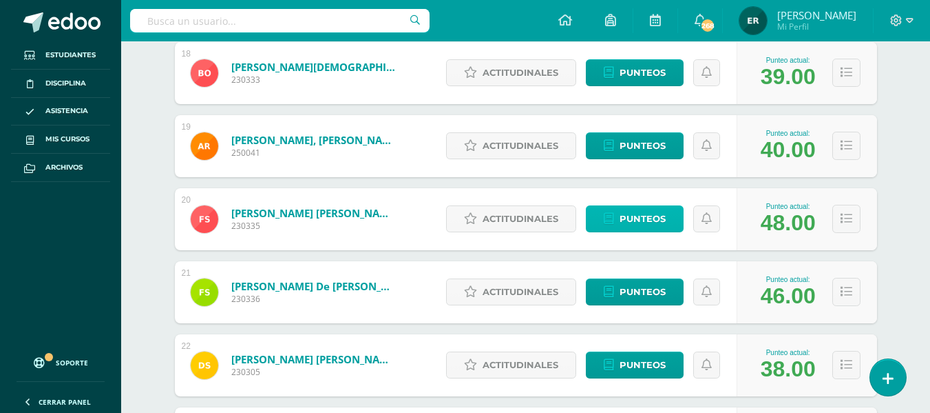
scroll to position [1630, 0]
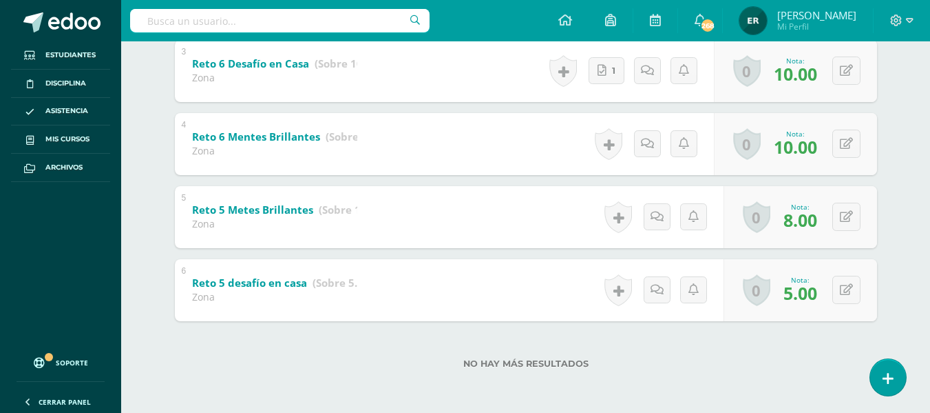
scroll to position [381, 0]
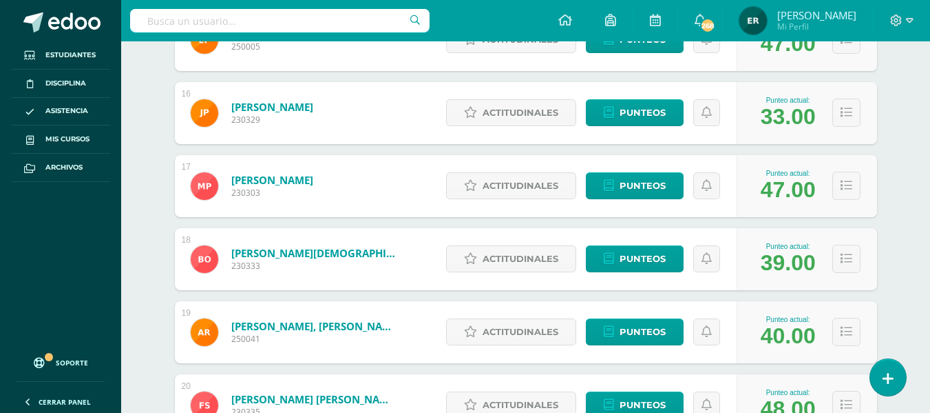
scroll to position [1423, 0]
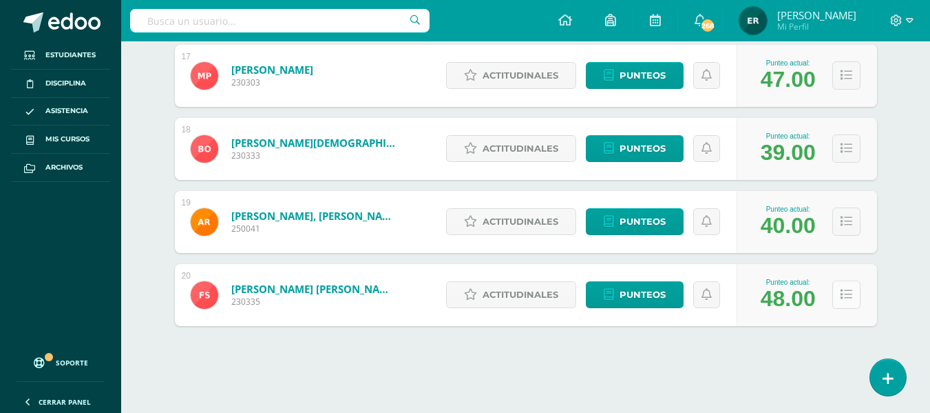
click at [846, 289] on icon at bounding box center [847, 295] width 12 height 12
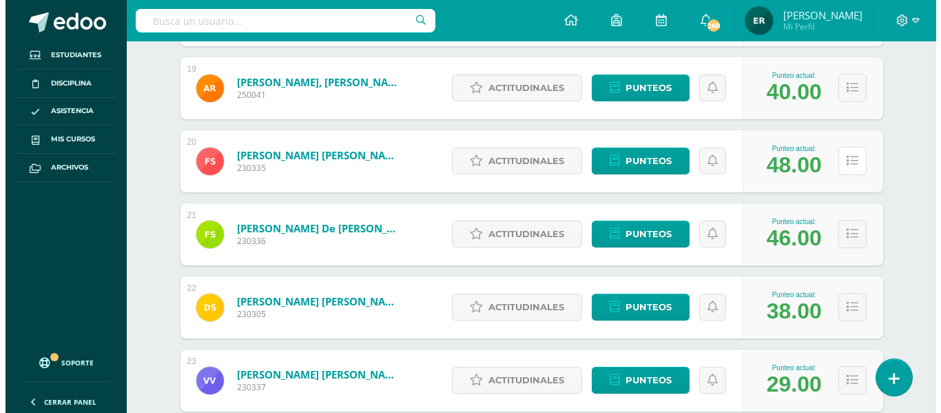
scroll to position [1561, 0]
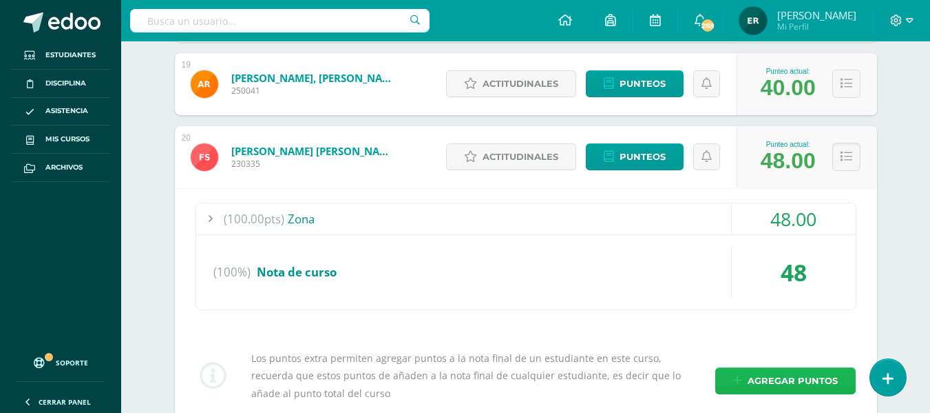
click at [796, 384] on span "Agregar puntos" at bounding box center [793, 380] width 90 height 25
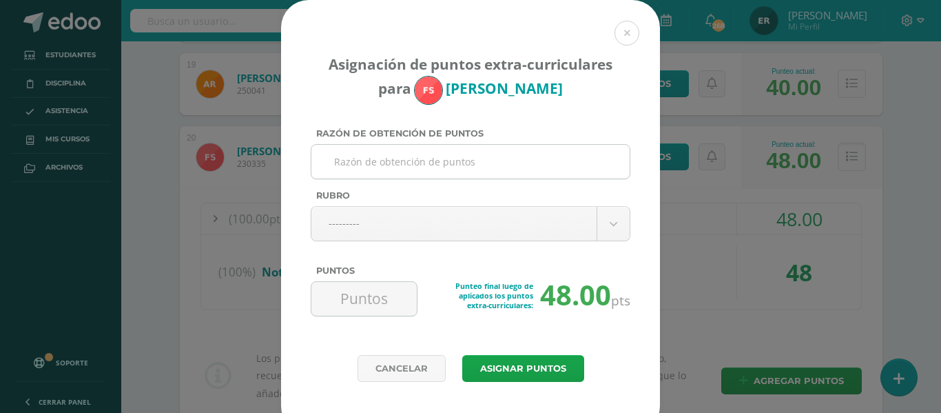
click at [402, 169] on input "Razón de obtención de puntos" at bounding box center [470, 162] width 307 height 34
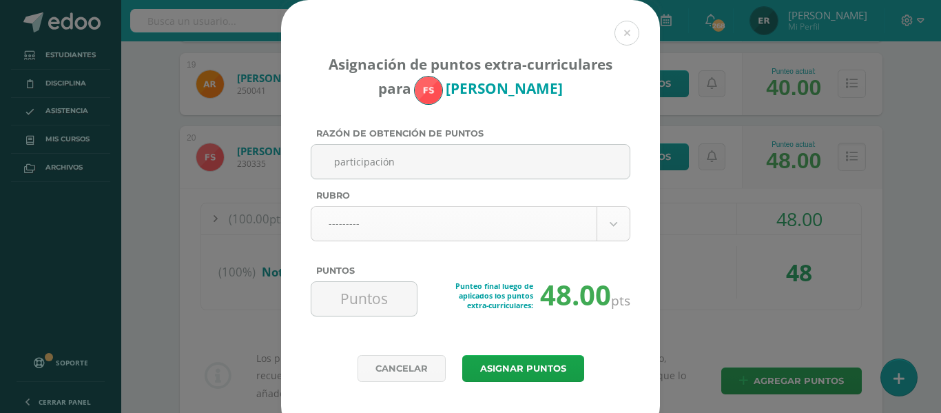
type input "participación"
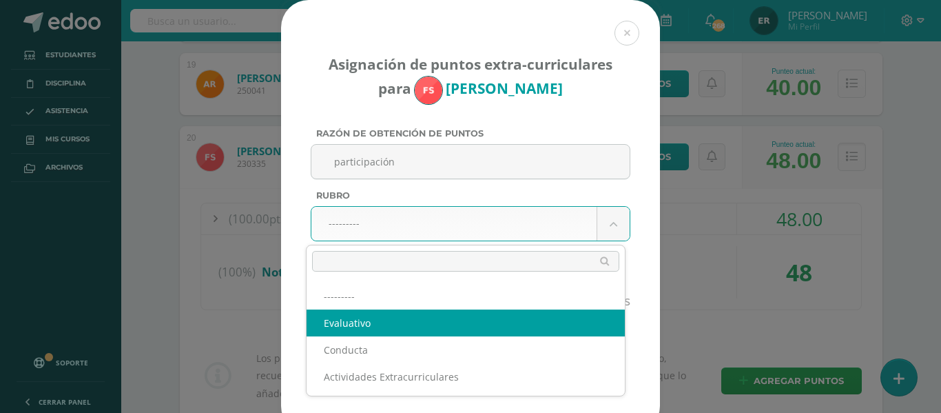
select select "1"
click at [425, 322] on div "Punteo final luego de aplicados los puntos extra-curriculares: 48.00 pts" at bounding box center [523, 304] width 213 height 46
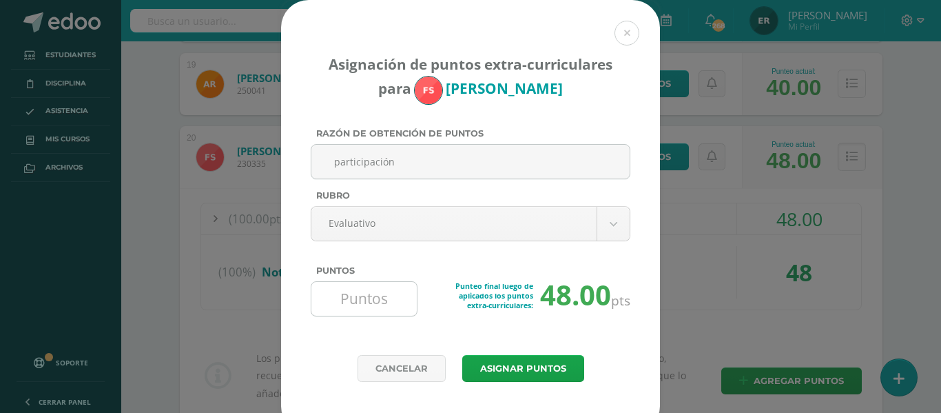
click at [389, 310] on input "Puntos" at bounding box center [364, 299] width 94 height 34
type input "1"
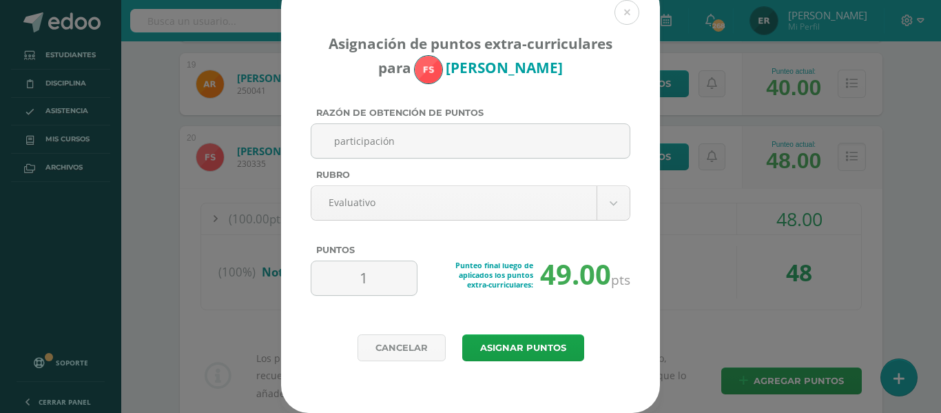
scroll to position [0, 0]
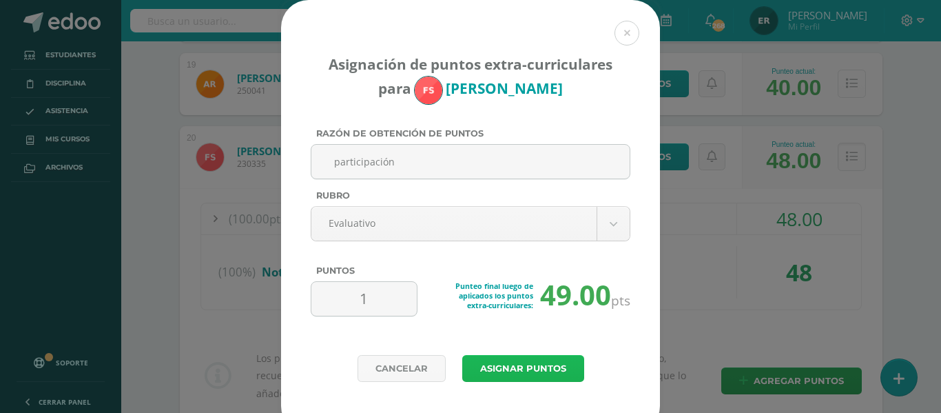
click at [486, 362] on button "Asignar puntos" at bounding box center [523, 368] width 122 height 27
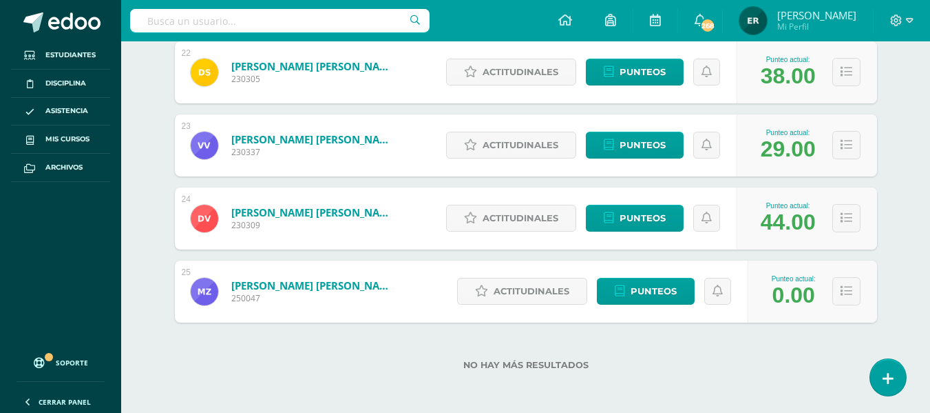
scroll to position [1793, 0]
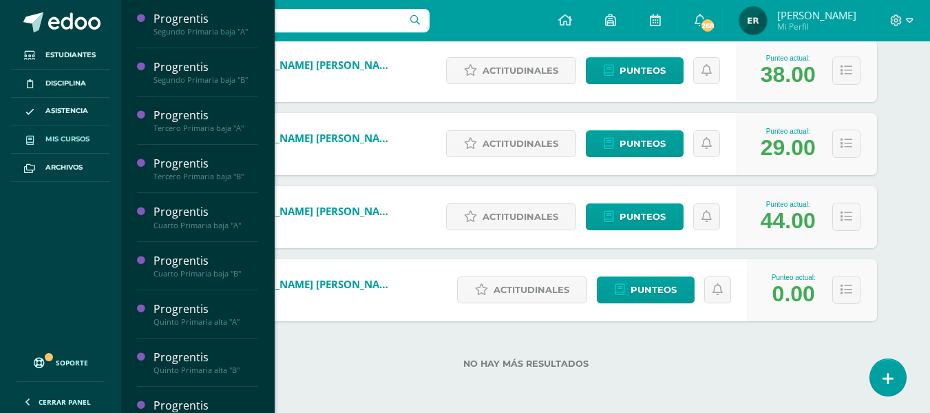
click at [53, 139] on span "Mis cursos" at bounding box center [67, 139] width 44 height 11
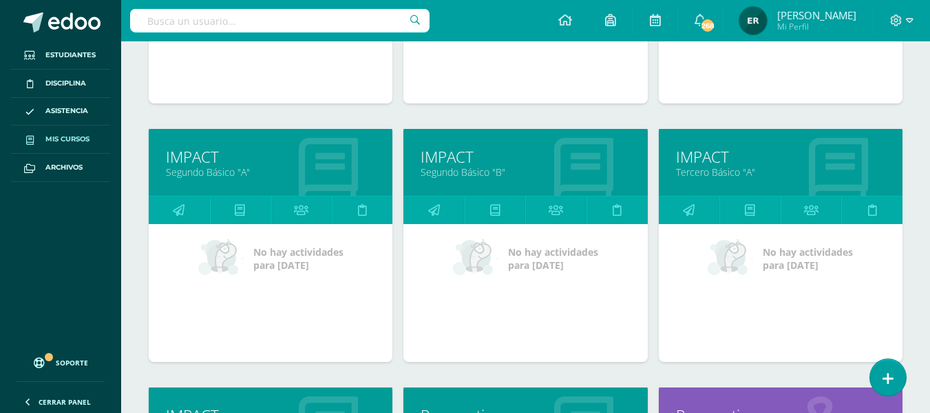
scroll to position [1256, 0]
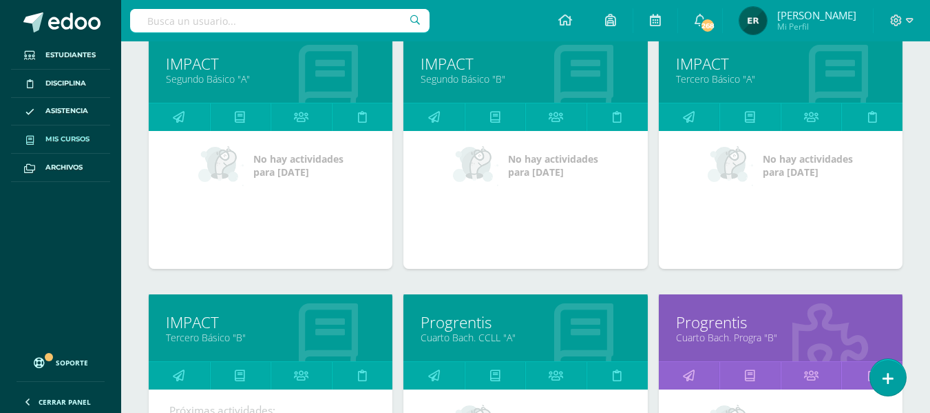
click at [696, 94] on div "IMPACT Tercero Básico "A"" at bounding box center [781, 69] width 244 height 67
click at [720, 74] on link "Tercero Básico "A"" at bounding box center [780, 78] width 209 height 13
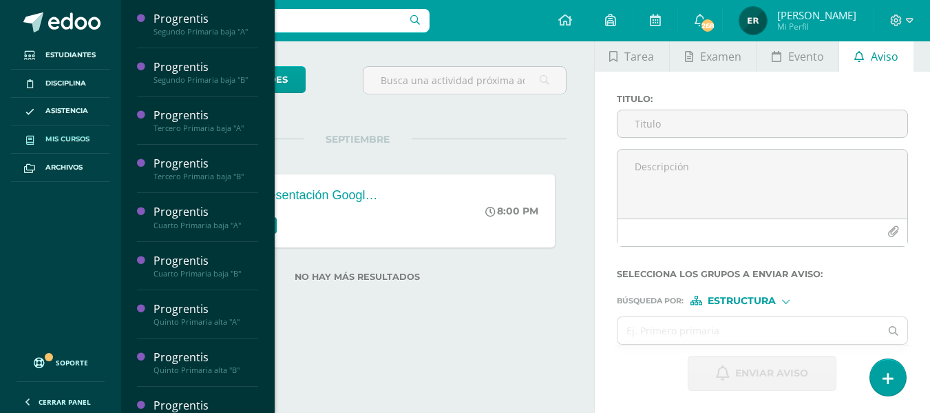
click at [56, 136] on span "Mis cursos" at bounding box center [67, 139] width 44 height 11
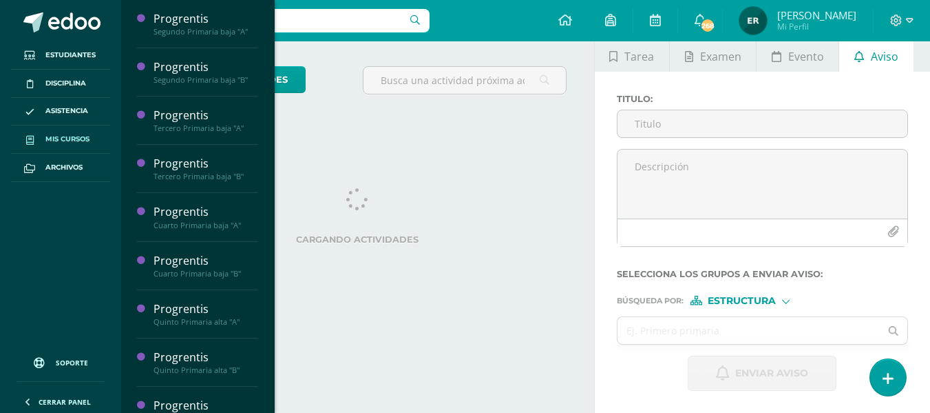
click at [87, 141] on span "Mis cursos" at bounding box center [67, 139] width 44 height 11
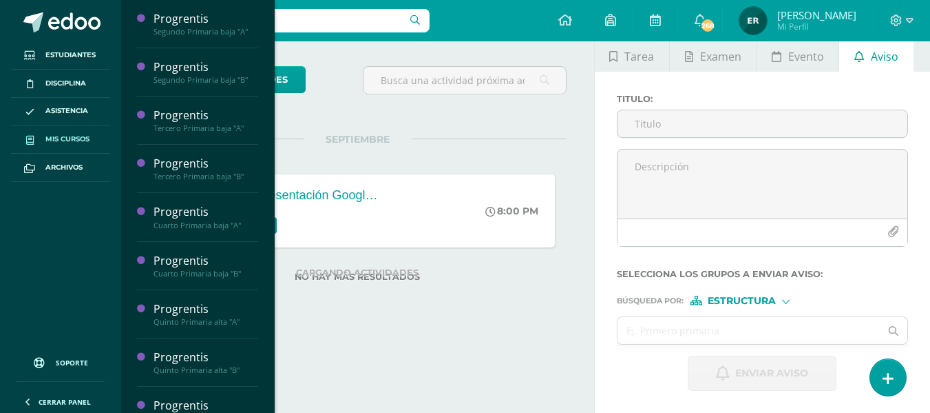
click at [87, 141] on span "Mis cursos" at bounding box center [67, 139] width 44 height 11
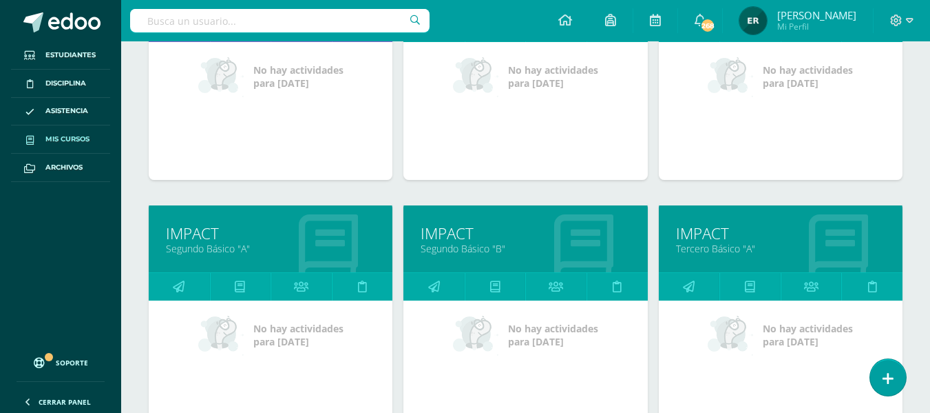
scroll to position [1256, 0]
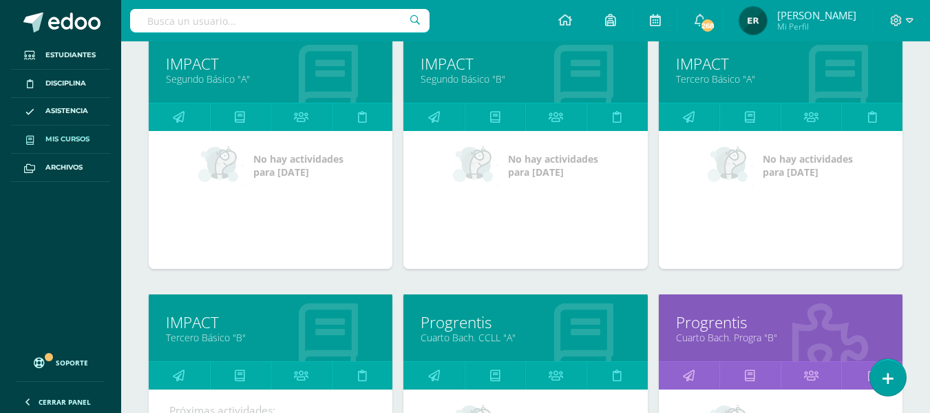
click at [709, 77] on link "Tercero Básico "A"" at bounding box center [780, 78] width 209 height 13
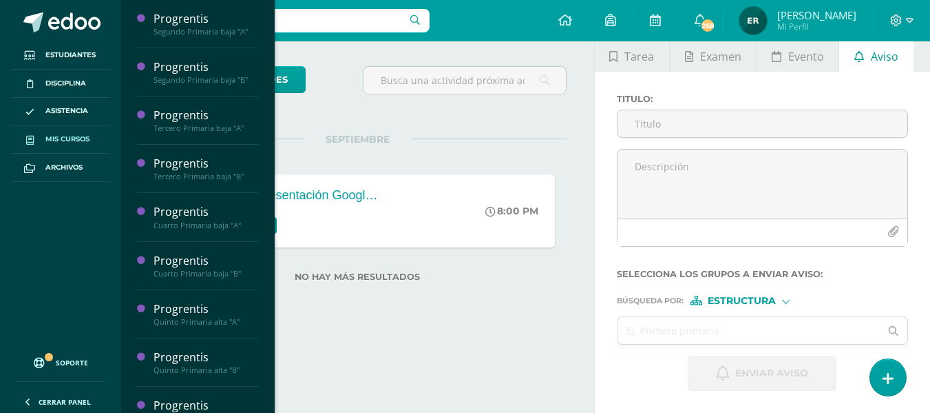
click at [68, 138] on span "Mis cursos" at bounding box center [67, 139] width 44 height 11
click at [73, 142] on span "Mis cursos" at bounding box center [67, 139] width 44 height 11
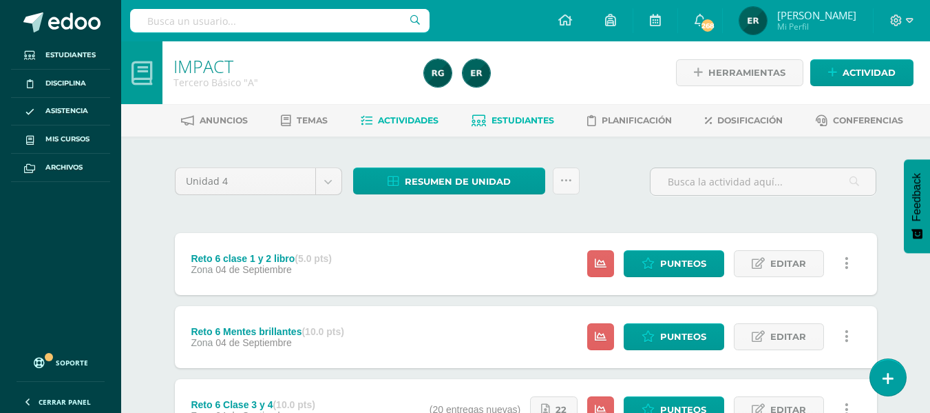
click at [522, 113] on link "Estudiantes" at bounding box center [513, 121] width 83 height 22
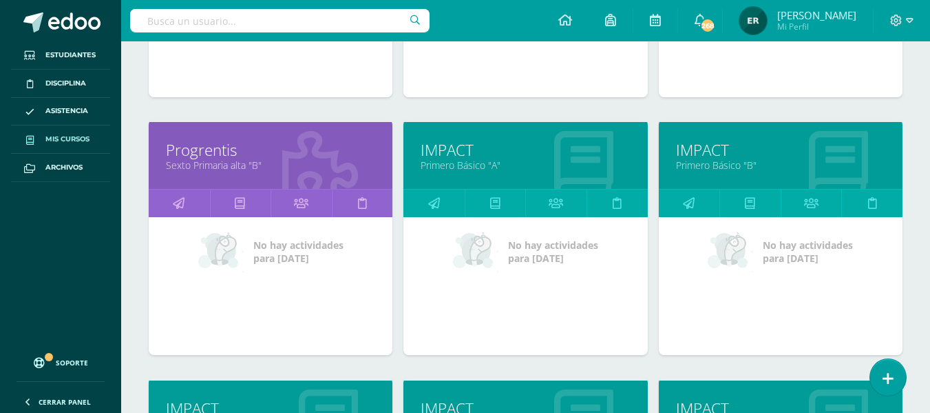
scroll to position [1118, 0]
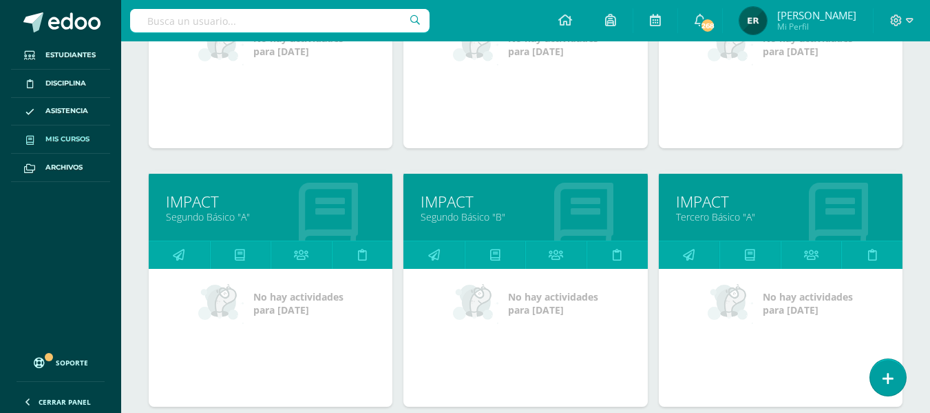
click at [721, 221] on link "Tercero Básico "A"" at bounding box center [780, 216] width 209 height 13
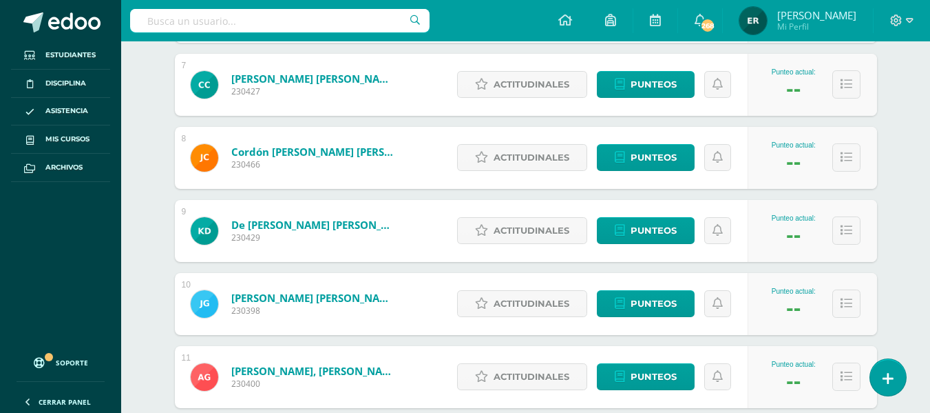
scroll to position [689, 0]
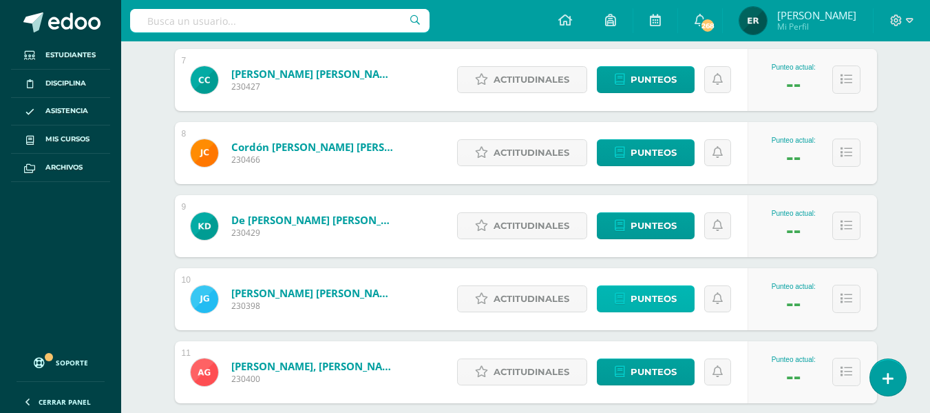
click at [654, 296] on span "Punteos" at bounding box center [654, 298] width 46 height 25
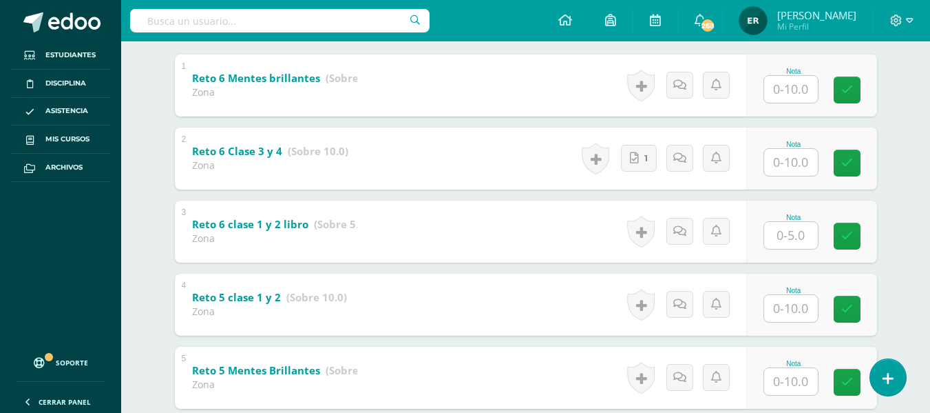
scroll to position [275, 0]
